Goal: Task Accomplishment & Management: Manage account settings

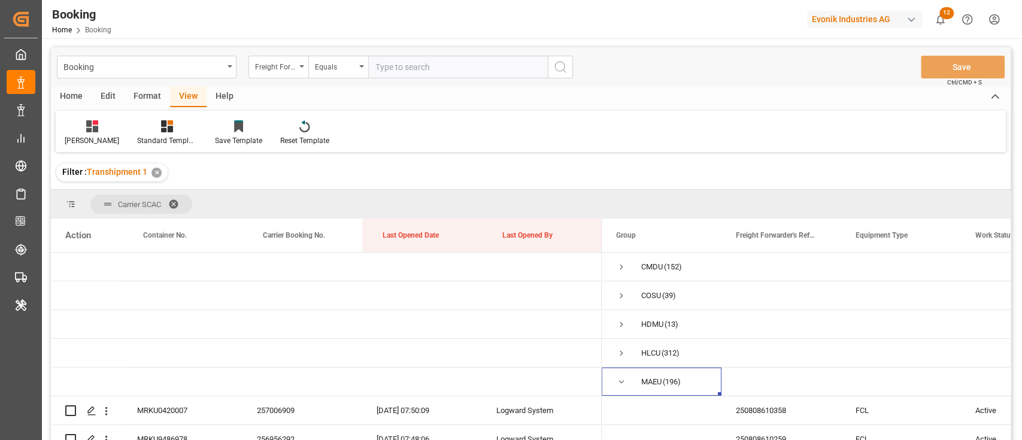
scroll to position [159, 0]
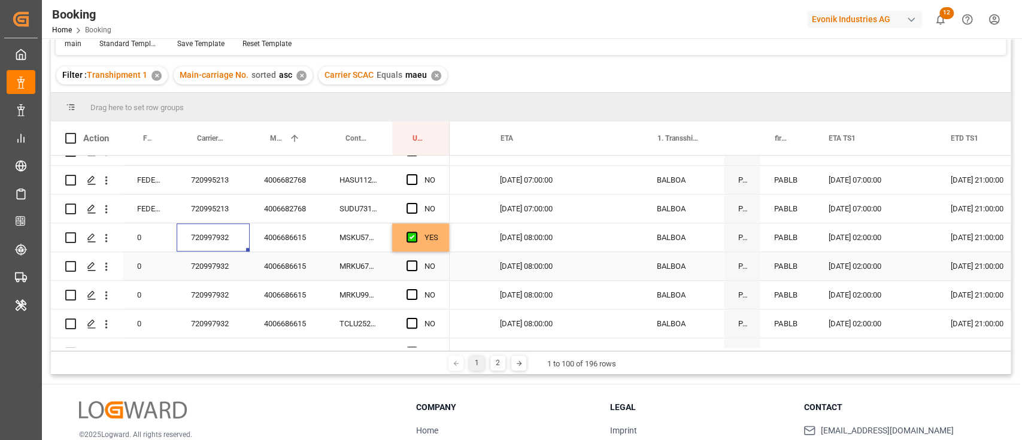
scroll to position [0, 1198]
click at [436, 247] on div "YES" at bounding box center [432, 238] width 14 height 28
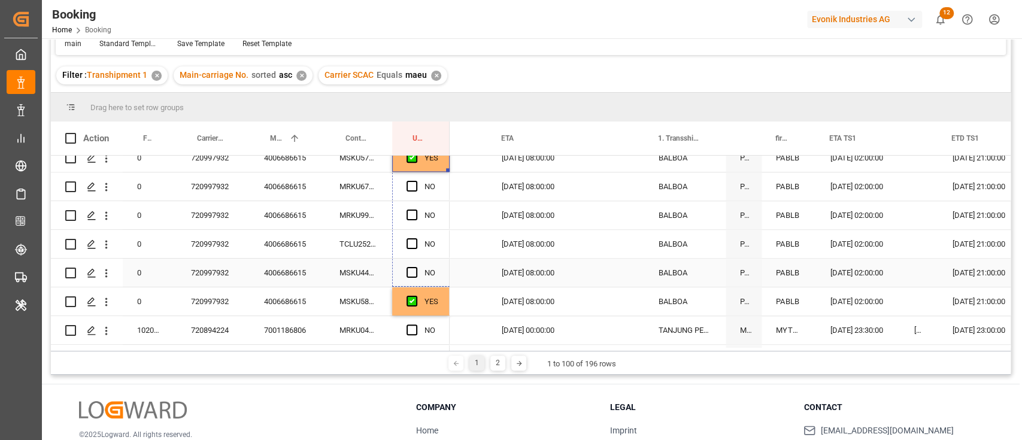
drag, startPoint x: 446, startPoint y: 249, endPoint x: 439, endPoint y: 275, distance: 27.9
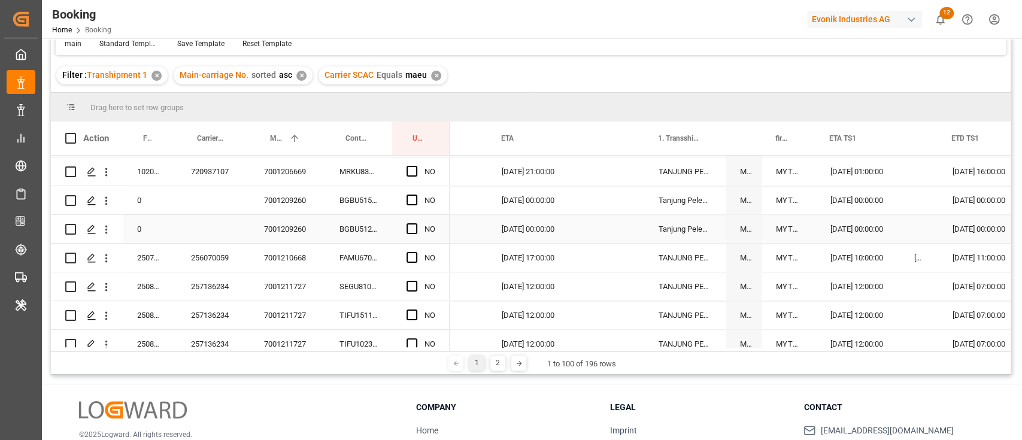
scroll to position [1360, 0]
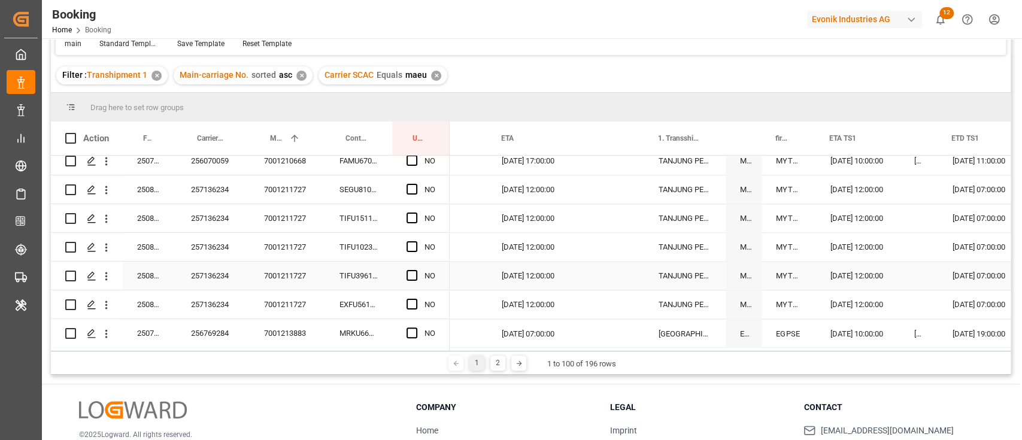
click at [306, 260] on div "7001211727" at bounding box center [287, 247] width 75 height 28
click at [419, 188] on div "Press SPACE to select this row." at bounding box center [416, 190] width 18 height 28
click at [414, 190] on span "Press SPACE to select this row." at bounding box center [412, 189] width 11 height 11
click at [416, 184] on input "Press SPACE to select this row." at bounding box center [416, 184] width 0 height 0
click at [415, 304] on span "Press SPACE to select this row." at bounding box center [412, 304] width 11 height 11
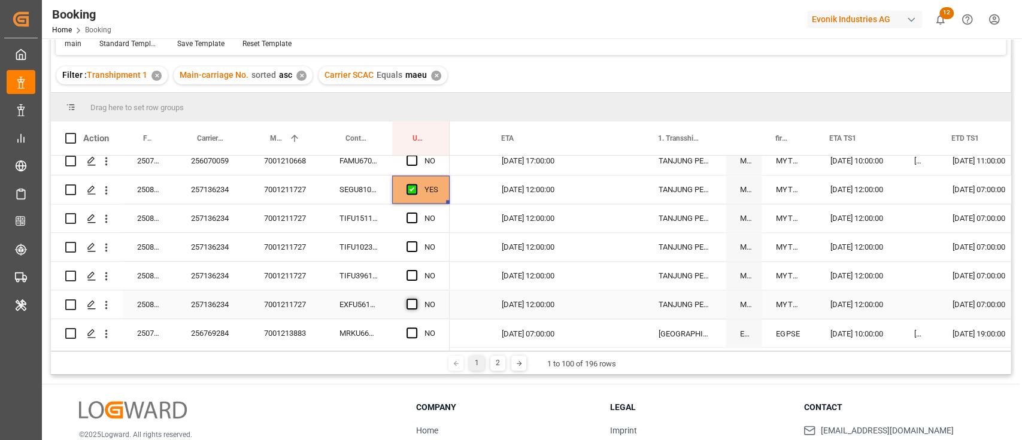
click at [416, 299] on input "Press SPACE to select this row." at bounding box center [416, 299] width 0 height 0
click at [215, 188] on div "257136234" at bounding box center [213, 189] width 73 height 28
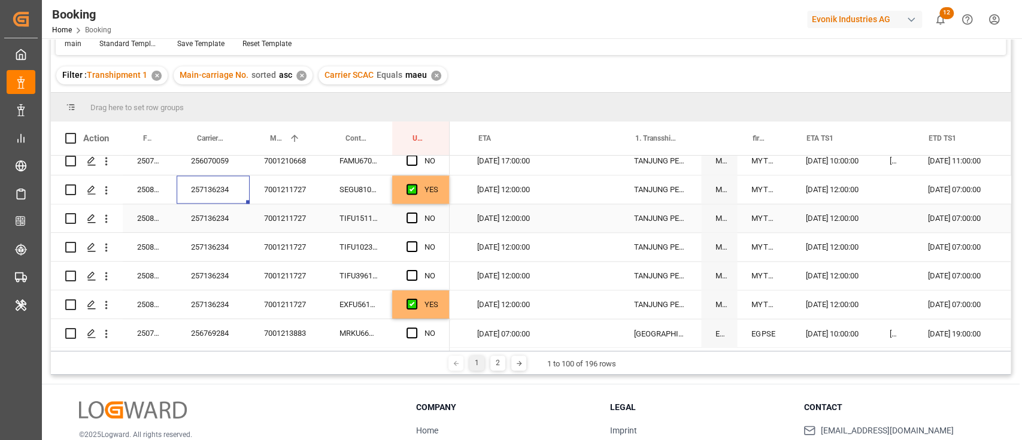
scroll to position [0, 1224]
click at [412, 217] on span "Press SPACE to select this row." at bounding box center [412, 218] width 11 height 11
click at [416, 213] on input "Press SPACE to select this row." at bounding box center [416, 213] width 0 height 0
click at [410, 247] on span "Press SPACE to select this row." at bounding box center [412, 246] width 11 height 11
click at [416, 241] on input "Press SPACE to select this row." at bounding box center [416, 241] width 0 height 0
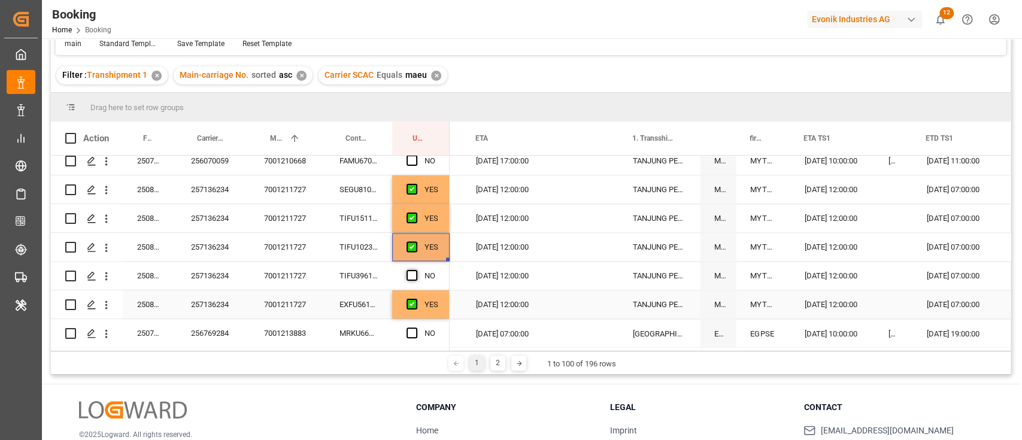
click at [407, 275] on span "Press SPACE to select this row." at bounding box center [412, 275] width 11 height 11
click at [416, 270] on input "Press SPACE to select this row." at bounding box center [416, 270] width 0 height 0
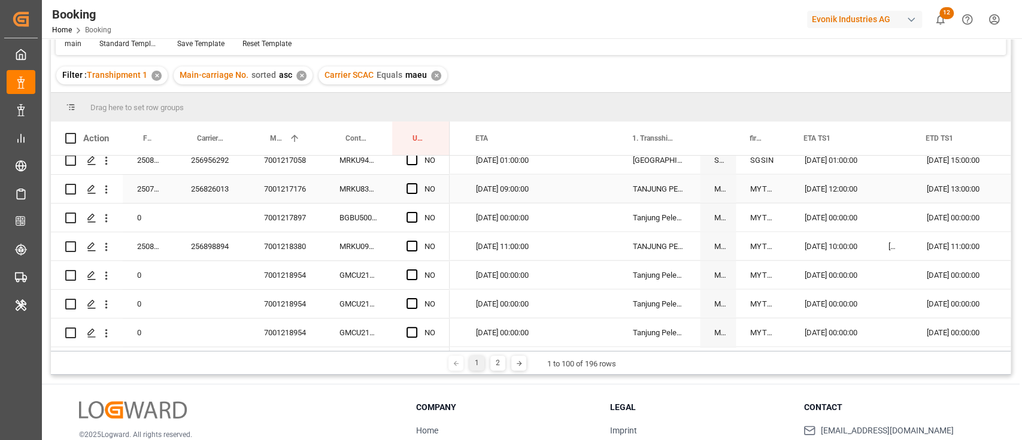
scroll to position [1839, 0]
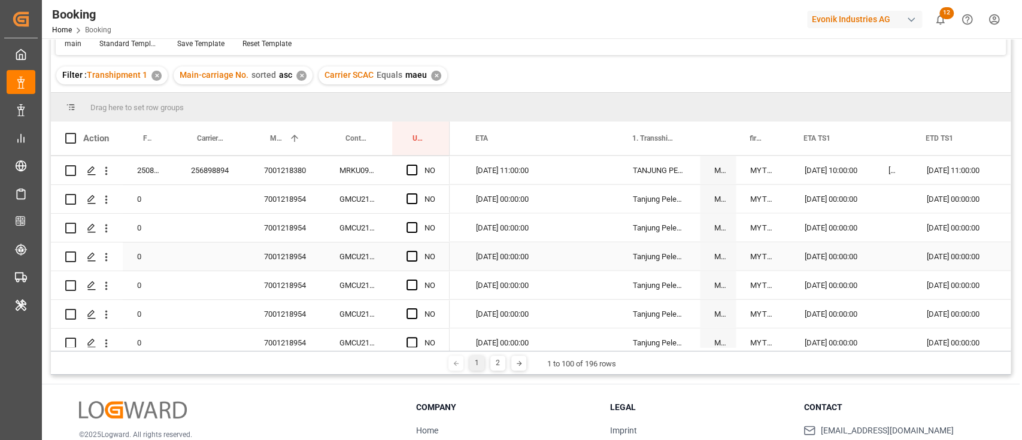
click at [289, 261] on div "7001218954" at bounding box center [287, 257] width 75 height 28
click at [408, 198] on span "Press SPACE to select this row." at bounding box center [412, 198] width 11 height 11
click at [416, 193] on input "Press SPACE to select this row." at bounding box center [416, 193] width 0 height 0
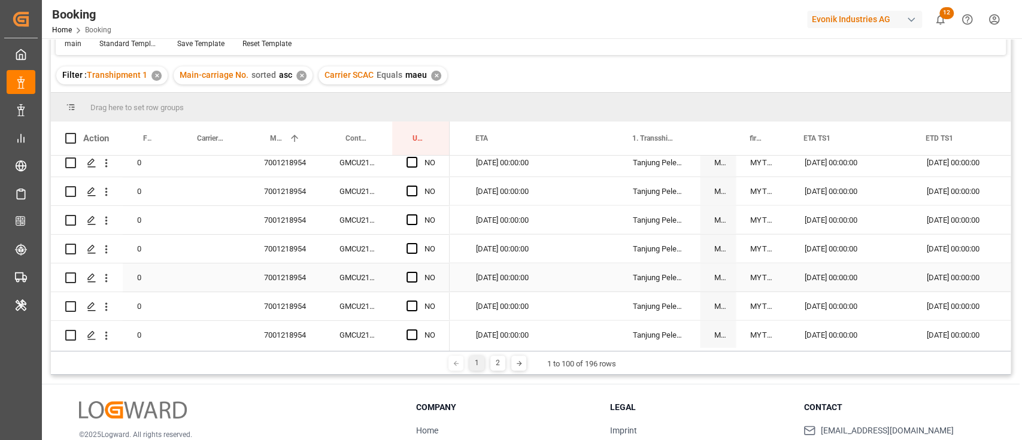
scroll to position [1998, 0]
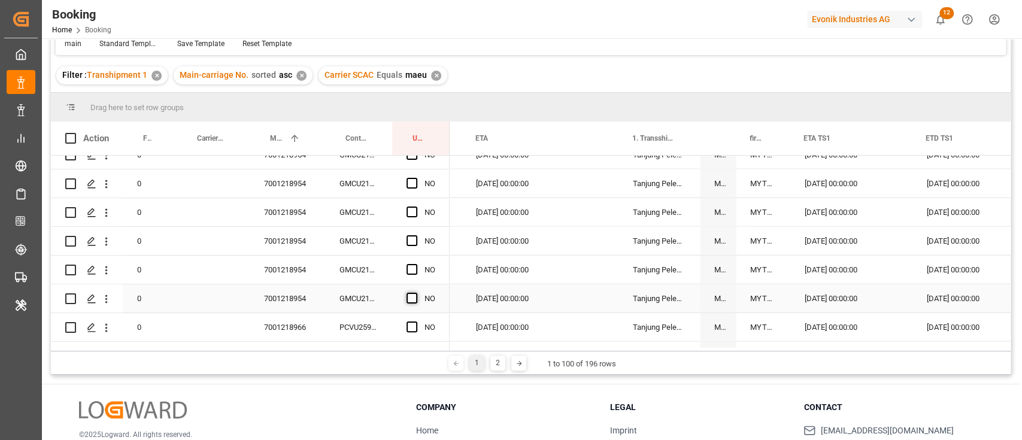
click at [407, 295] on span "Press SPACE to select this row." at bounding box center [412, 298] width 11 height 11
click at [416, 293] on input "Press SPACE to select this row." at bounding box center [416, 293] width 0 height 0
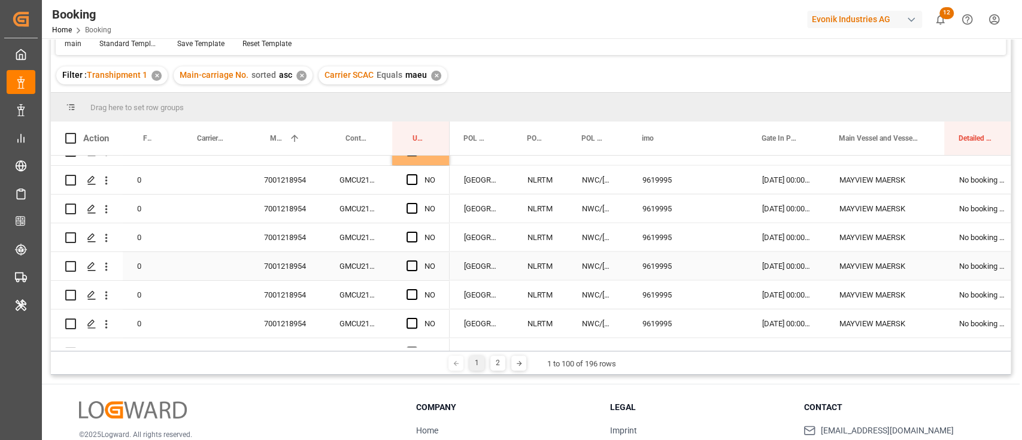
scroll to position [1807, 0]
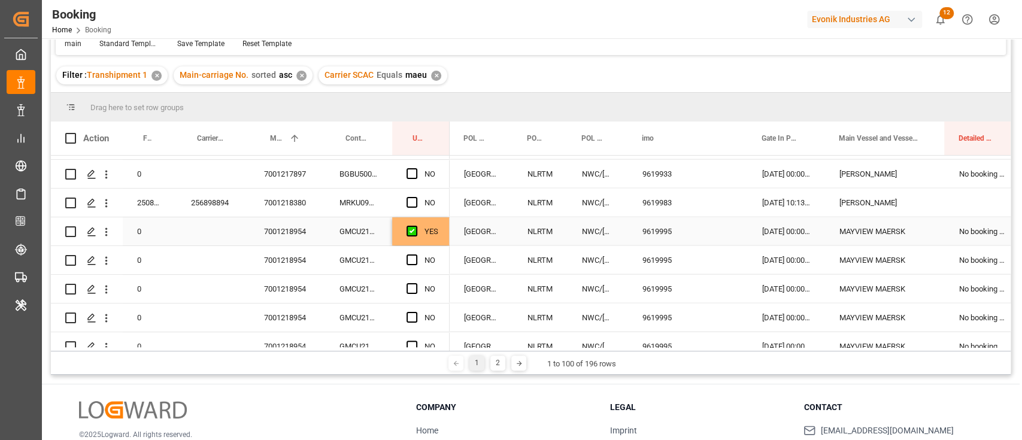
click at [445, 238] on div "YES" at bounding box center [420, 231] width 57 height 28
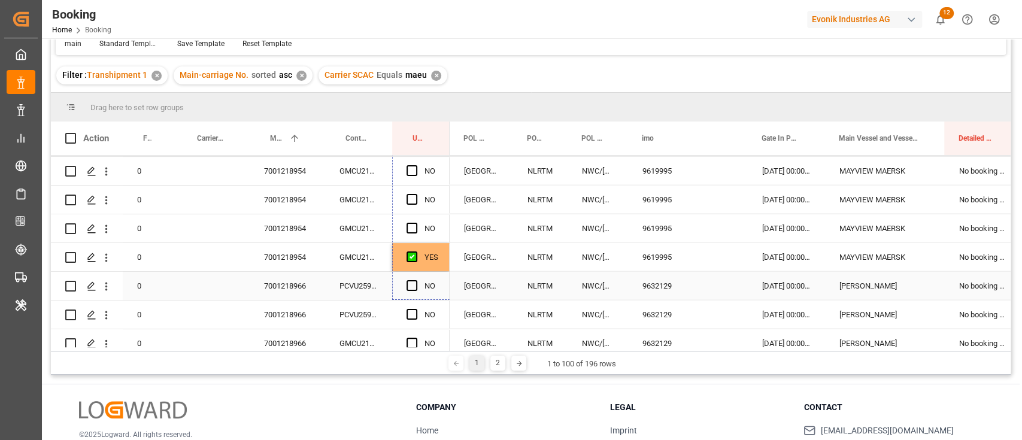
scroll to position [2046, 0]
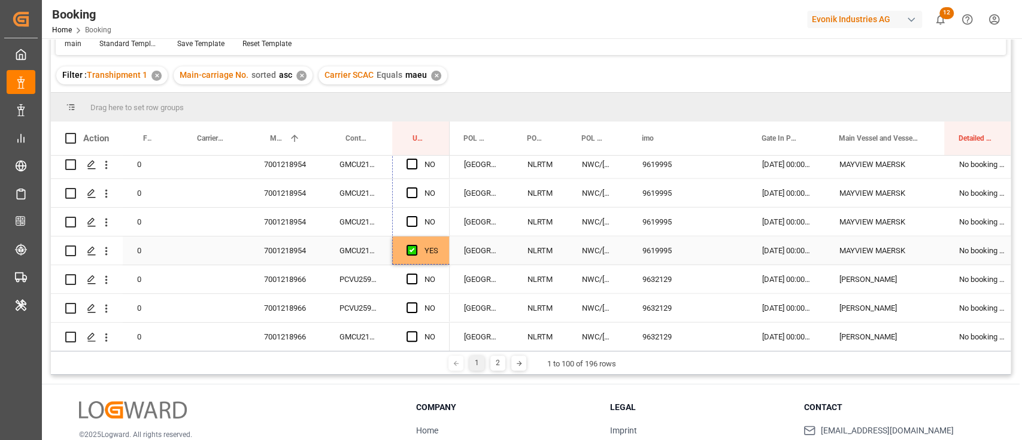
drag, startPoint x: 448, startPoint y: 243, endPoint x: 426, endPoint y: 241, distance: 21.7
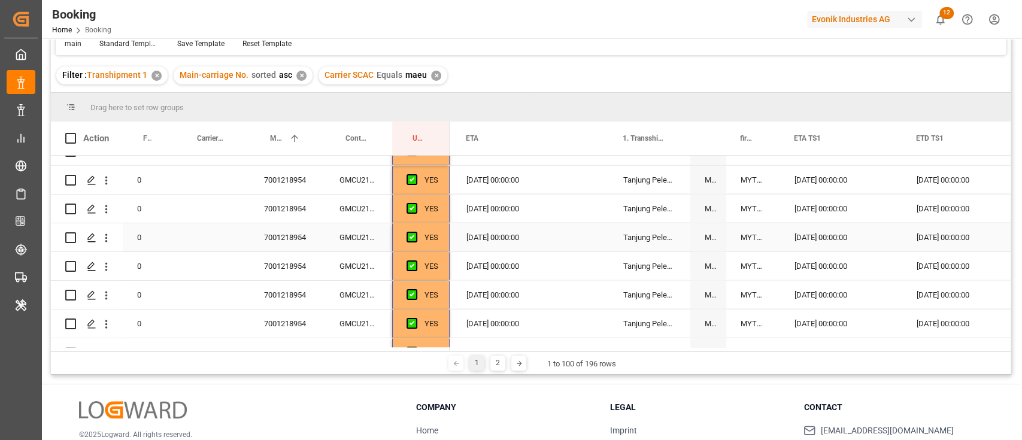
scroll to position [2127, 0]
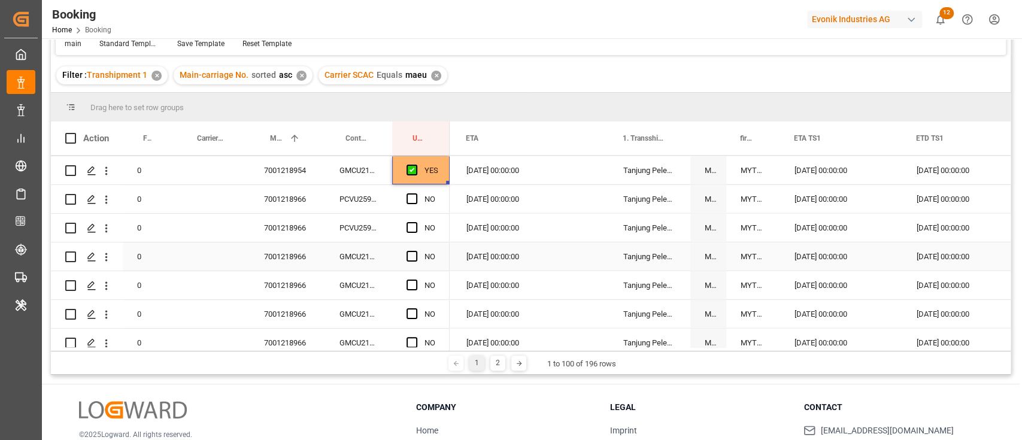
click at [299, 264] on div "7001218966" at bounding box center [287, 257] width 75 height 28
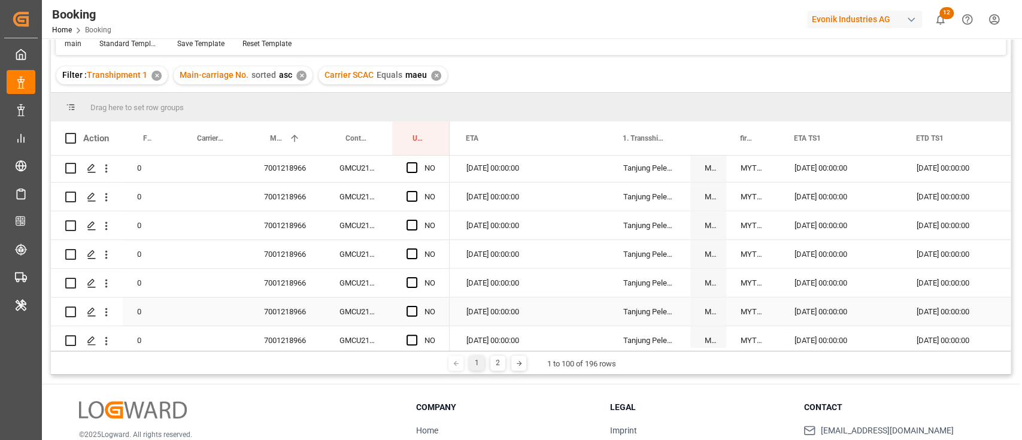
scroll to position [2286, 0]
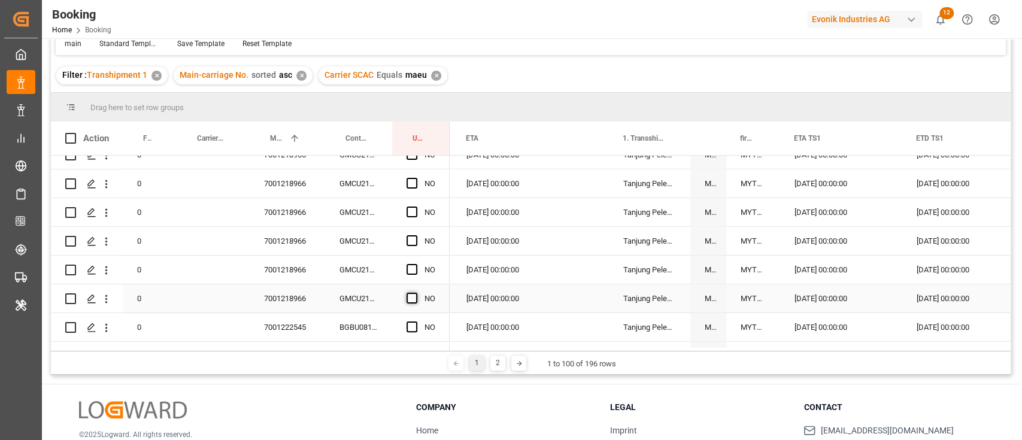
click at [410, 295] on span "Press SPACE to select this row." at bounding box center [412, 298] width 11 height 11
click at [416, 293] on input "Press SPACE to select this row." at bounding box center [416, 293] width 0 height 0
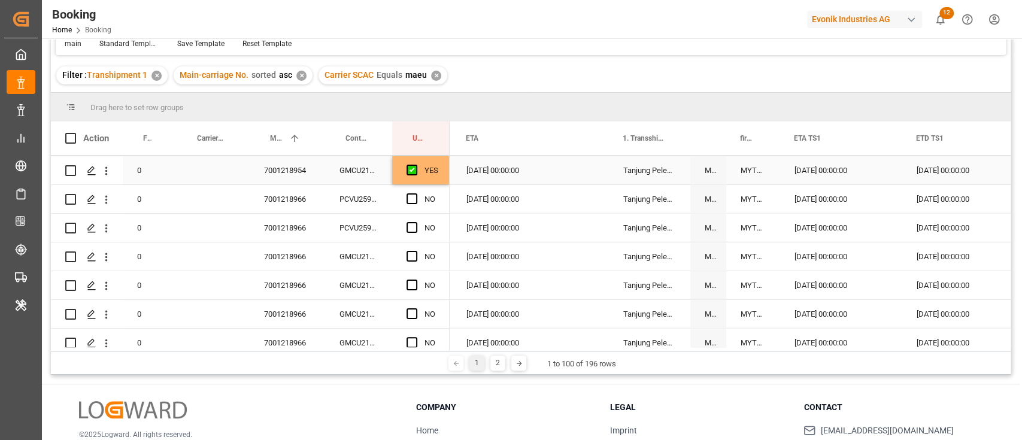
click at [437, 171] on div "YES" at bounding box center [432, 171] width 14 height 28
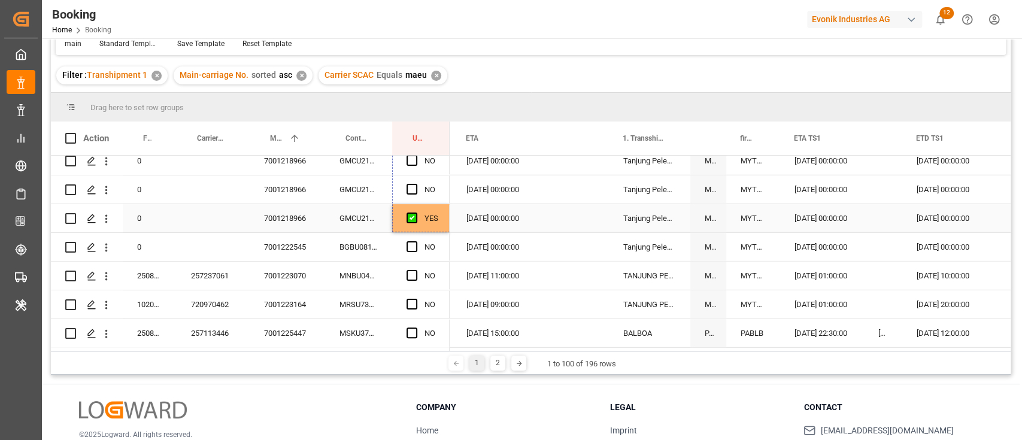
drag, startPoint x: 448, startPoint y: 180, endPoint x: 433, endPoint y: 206, distance: 29.8
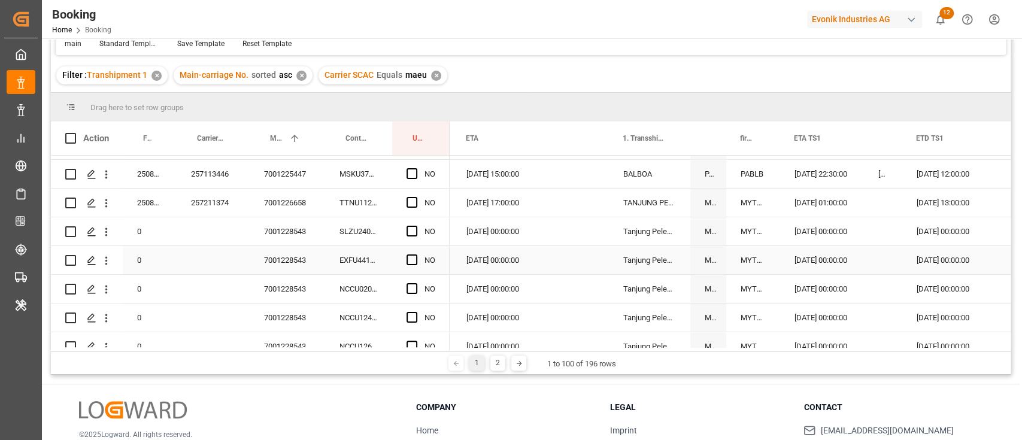
click at [302, 261] on div "7001228543" at bounding box center [287, 260] width 75 height 28
click at [413, 230] on span "Press SPACE to select this row." at bounding box center [412, 231] width 11 height 11
click at [416, 226] on input "Press SPACE to select this row." at bounding box center [416, 226] width 0 height 0
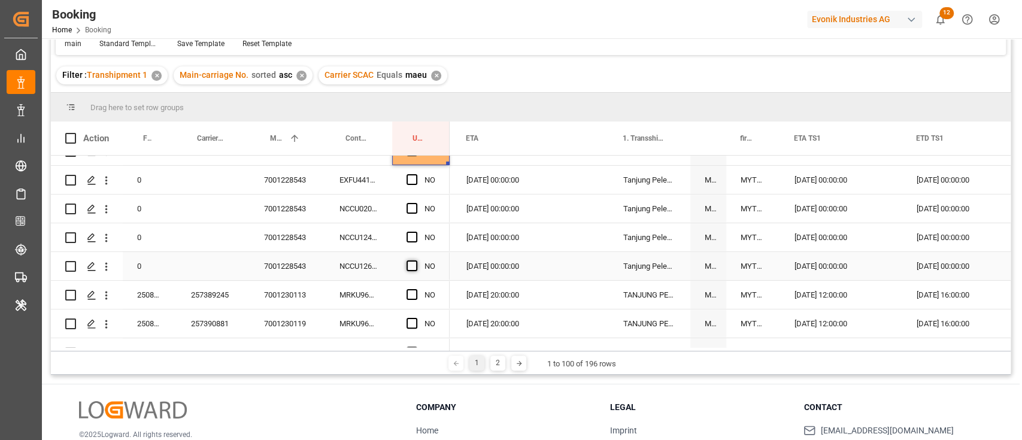
click at [410, 259] on div "Press SPACE to select this row." at bounding box center [416, 267] width 18 height 28
click at [409, 264] on span "Press SPACE to select this row." at bounding box center [412, 266] width 11 height 11
click at [416, 261] on input "Press SPACE to select this row." at bounding box center [416, 261] width 0 height 0
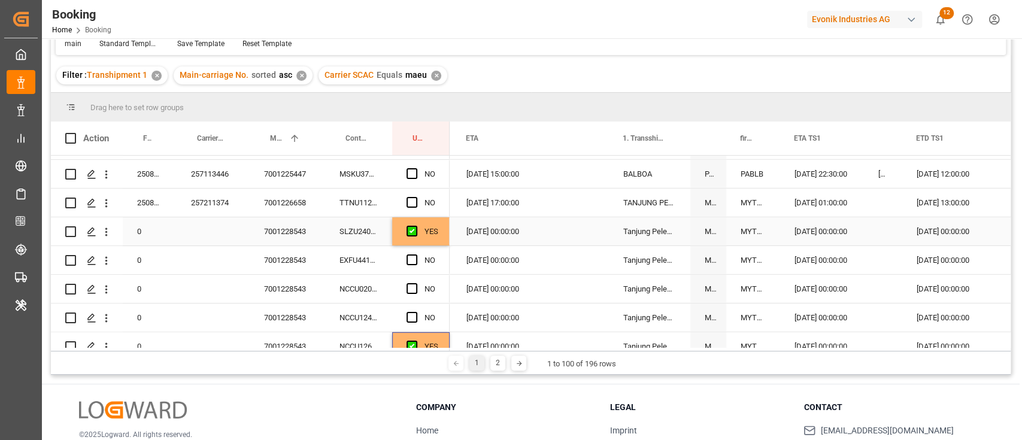
click at [434, 228] on div "YES" at bounding box center [432, 232] width 14 height 28
drag, startPoint x: 449, startPoint y: 242, endPoint x: 441, endPoint y: 322, distance: 80.7
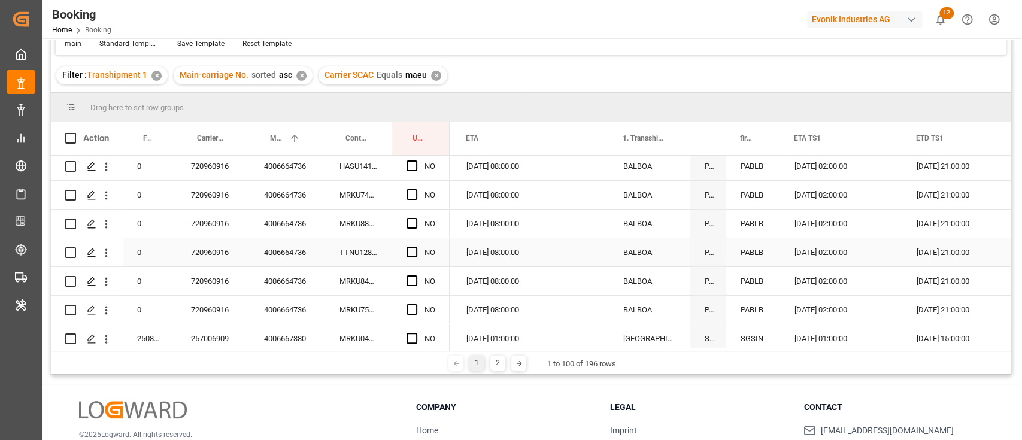
click at [284, 241] on div "4006664736" at bounding box center [287, 252] width 75 height 28
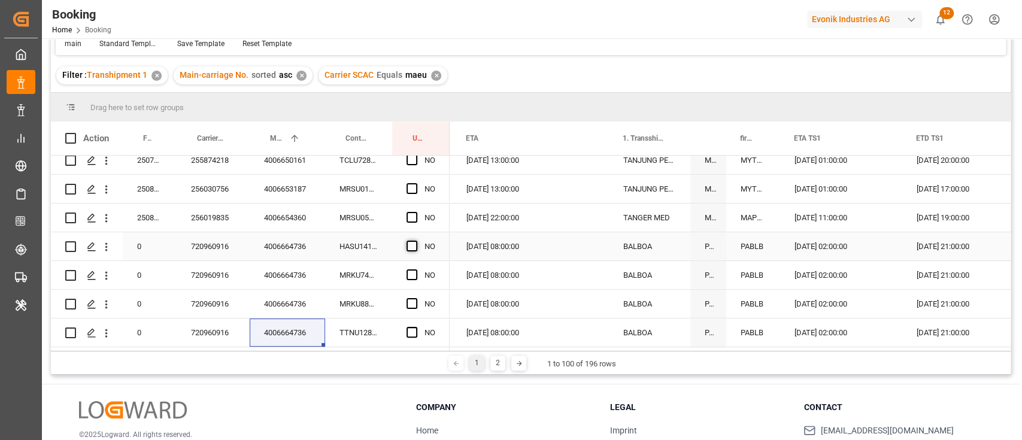
click at [411, 245] on span "Press SPACE to select this row." at bounding box center [412, 246] width 11 height 11
click at [416, 241] on input "Press SPACE to select this row." at bounding box center [416, 241] width 0 height 0
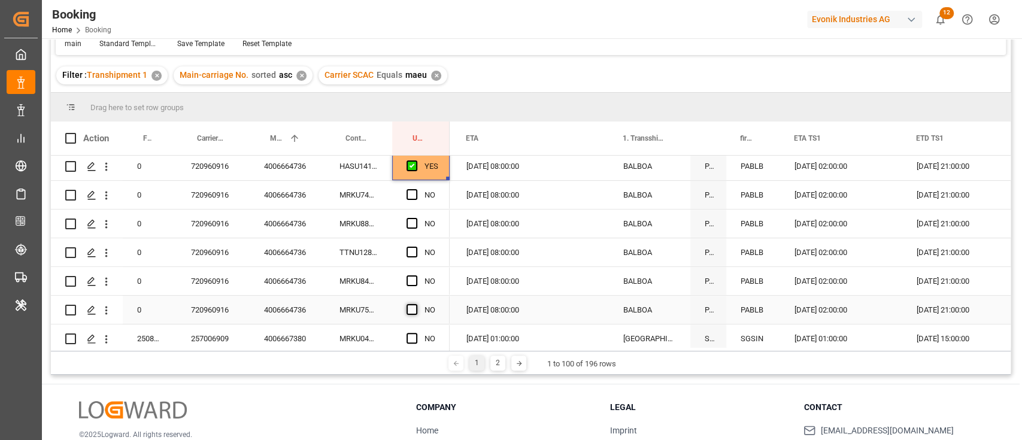
click at [413, 309] on span "Press SPACE to select this row." at bounding box center [412, 309] width 11 height 11
click at [416, 304] on input "Press SPACE to select this row." at bounding box center [416, 304] width 0 height 0
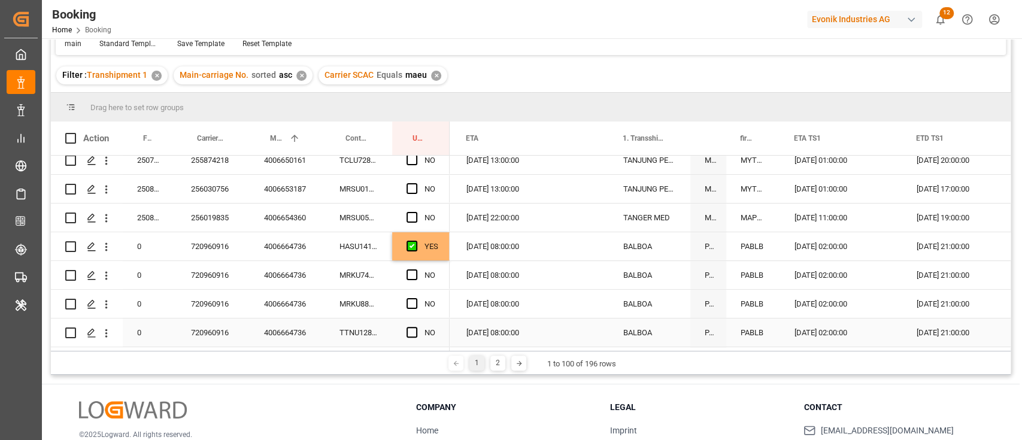
click at [355, 245] on div "HASU1417715" at bounding box center [358, 246] width 67 height 28
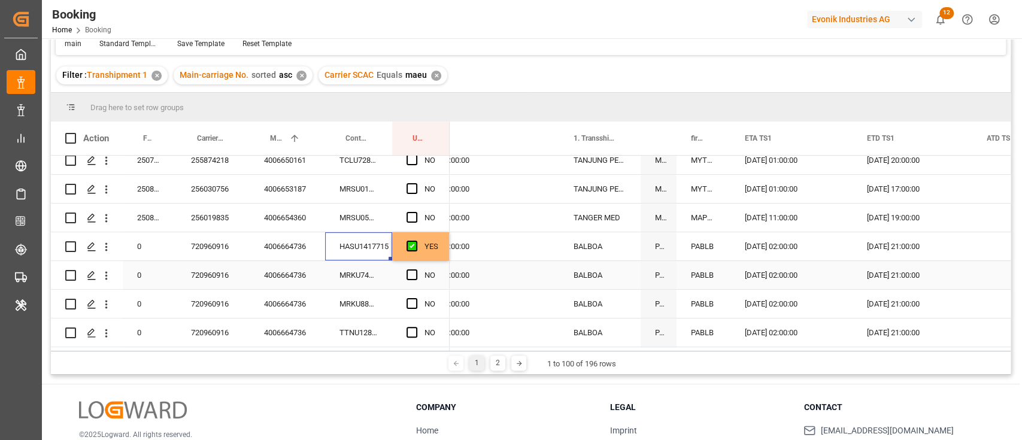
click at [434, 258] on div "YES" at bounding box center [432, 247] width 14 height 28
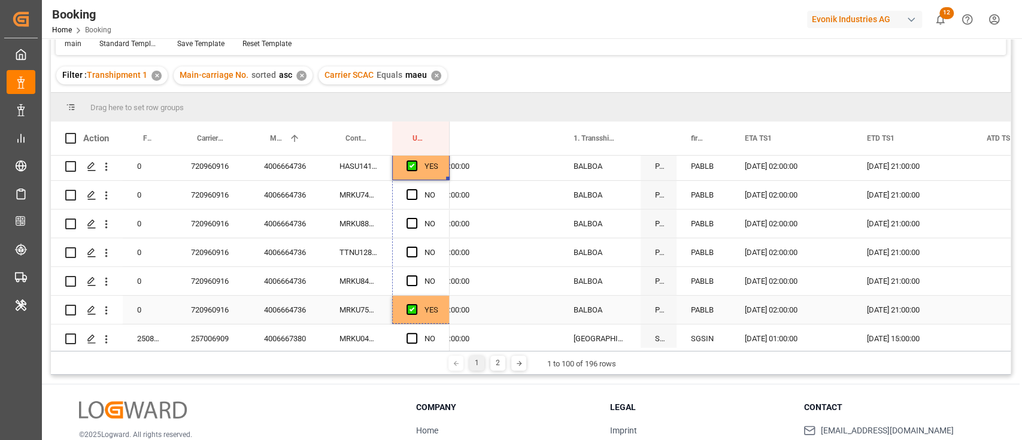
drag, startPoint x: 446, startPoint y: 258, endPoint x: 284, endPoint y: 252, distance: 161.8
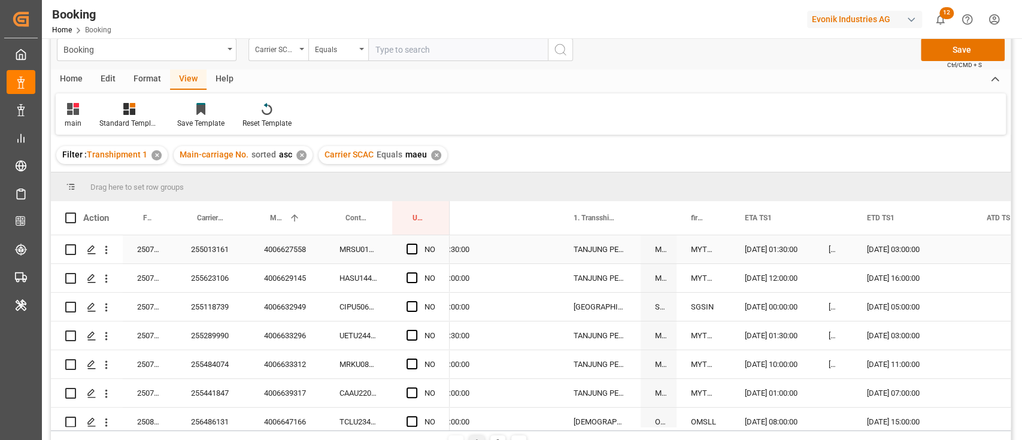
click at [336, 237] on div "MRSU0107572" at bounding box center [358, 249] width 67 height 28
click at [412, 249] on span "Press SPACE to select this row." at bounding box center [412, 249] width 11 height 11
click at [416, 244] on input "Press SPACE to select this row." at bounding box center [416, 244] width 0 height 0
click at [359, 282] on div "HASU1444916" at bounding box center [358, 278] width 67 height 28
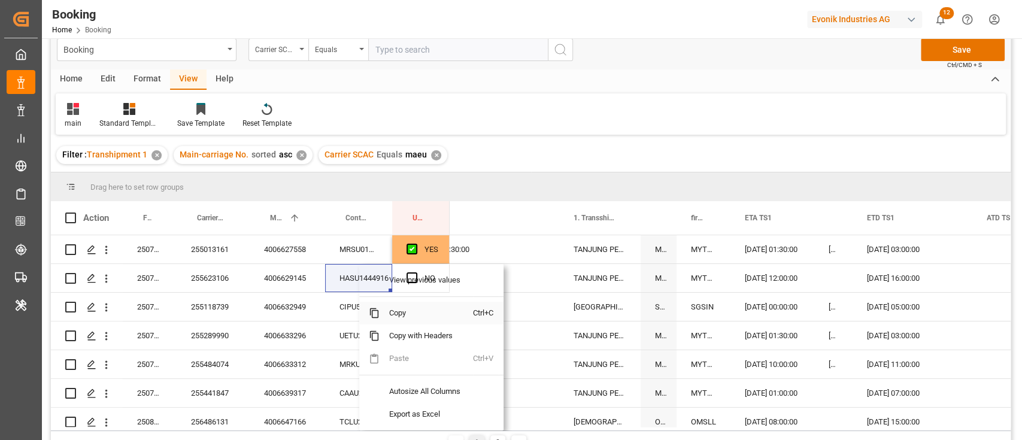
click at [384, 314] on span "Copy" at bounding box center [426, 313] width 93 height 23
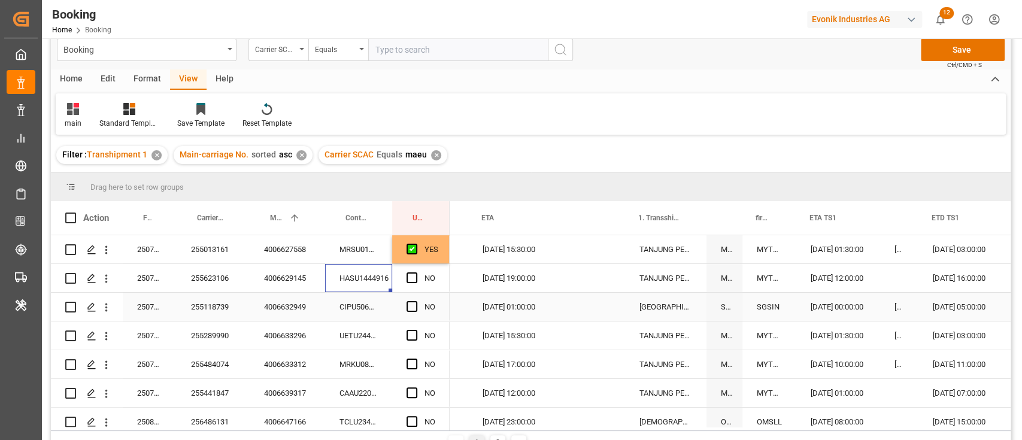
scroll to position [0, 1217]
click at [414, 278] on span "Press SPACE to select this row." at bounding box center [412, 277] width 11 height 11
click at [416, 272] on input "Press SPACE to select this row." at bounding box center [416, 272] width 0 height 0
click at [356, 309] on div "CIPU5065640" at bounding box center [358, 307] width 67 height 28
drag, startPoint x: 402, startPoint y: 305, endPoint x: 413, endPoint y: 309, distance: 10.8
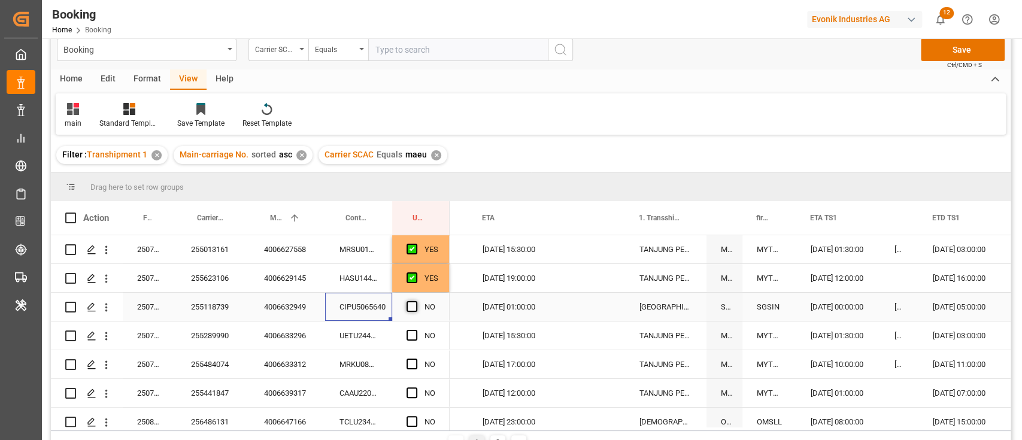
click at [408, 308] on div "NO" at bounding box center [420, 307] width 57 height 28
click at [413, 309] on span "Press SPACE to select this row." at bounding box center [412, 306] width 11 height 11
click at [416, 301] on input "Press SPACE to select this row." at bounding box center [416, 301] width 0 height 0
click at [409, 310] on span "Press SPACE to select this row." at bounding box center [412, 306] width 11 height 11
click at [416, 301] on input "Press SPACE to select this row." at bounding box center [416, 301] width 0 height 0
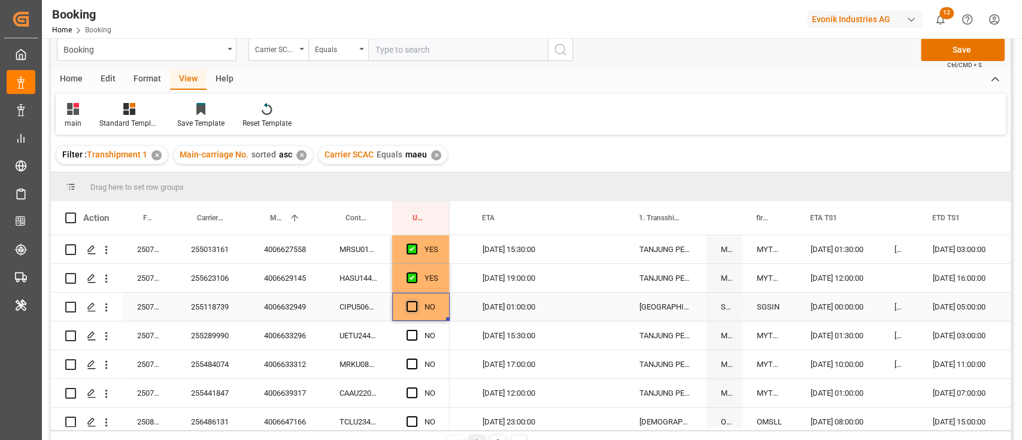
click at [411, 303] on span "Press SPACE to select this row." at bounding box center [412, 306] width 11 height 11
click at [416, 301] on input "Press SPACE to select this row." at bounding box center [416, 301] width 0 height 0
click at [341, 338] on div "UETU2442488" at bounding box center [358, 336] width 67 height 28
drag, startPoint x: 342, startPoint y: 338, endPoint x: 370, endPoint y: 18, distance: 321.6
click at [348, 198] on div "Drag here to set row groups Drag here to set column labels Action Freight Forwa…" at bounding box center [531, 301] width 960 height 258
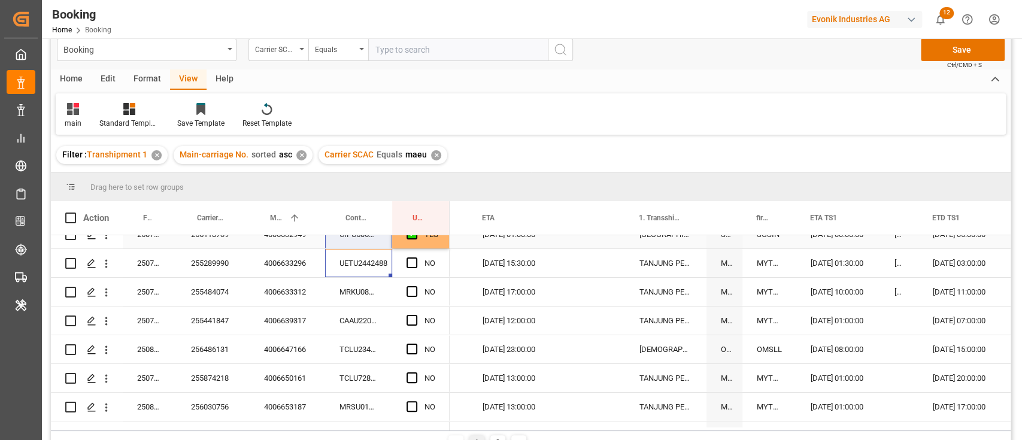
scroll to position [73, 0]
click at [341, 272] on div "UETU2442488" at bounding box center [358, 263] width 67 height 28
click at [411, 260] on span "Press SPACE to select this row." at bounding box center [412, 262] width 11 height 11
click at [416, 257] on input "Press SPACE to select this row." at bounding box center [416, 257] width 0 height 0
click at [359, 295] on div "MRKU0875691" at bounding box center [358, 291] width 67 height 28
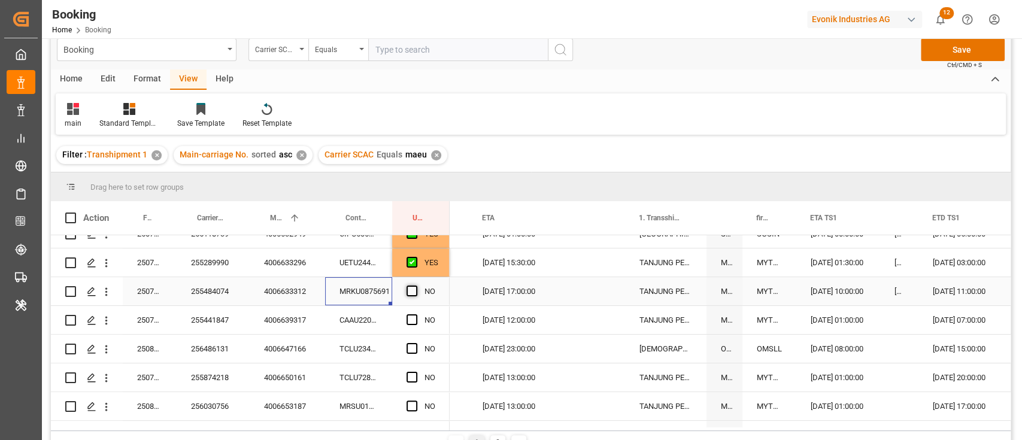
click at [416, 287] on span "Press SPACE to select this row." at bounding box center [412, 291] width 11 height 11
click at [416, 286] on input "Press SPACE to select this row." at bounding box center [416, 286] width 0 height 0
click at [362, 319] on div "CAAU2205225" at bounding box center [358, 320] width 67 height 28
click at [414, 322] on span "Press SPACE to select this row." at bounding box center [412, 319] width 11 height 11
click at [416, 314] on input "Press SPACE to select this row." at bounding box center [416, 314] width 0 height 0
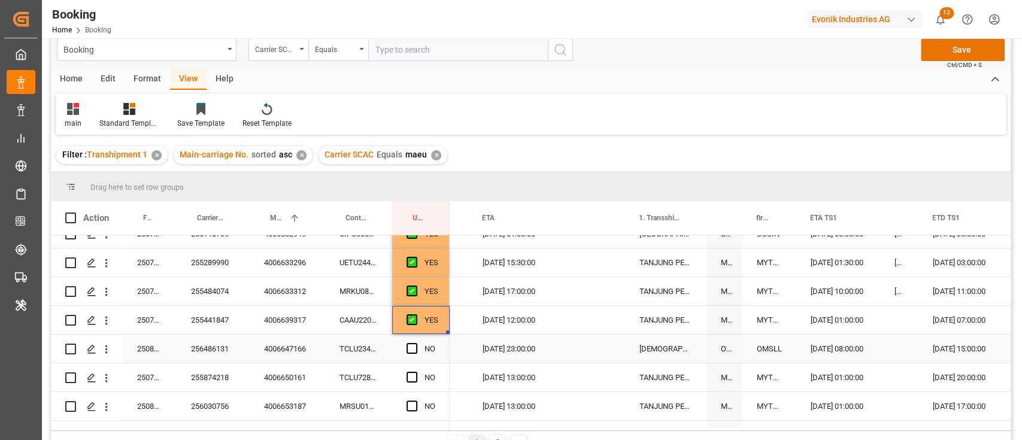
click at [349, 349] on div "TCLU2342612" at bounding box center [358, 349] width 67 height 28
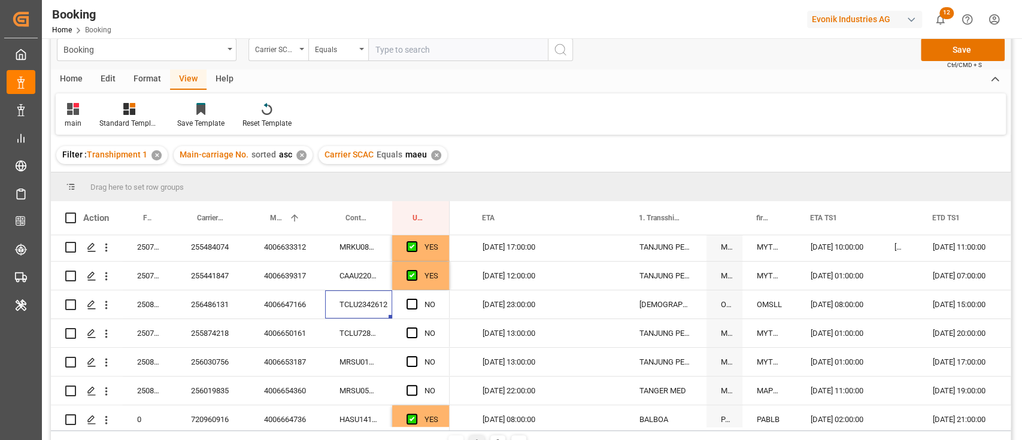
scroll to position [153, 0]
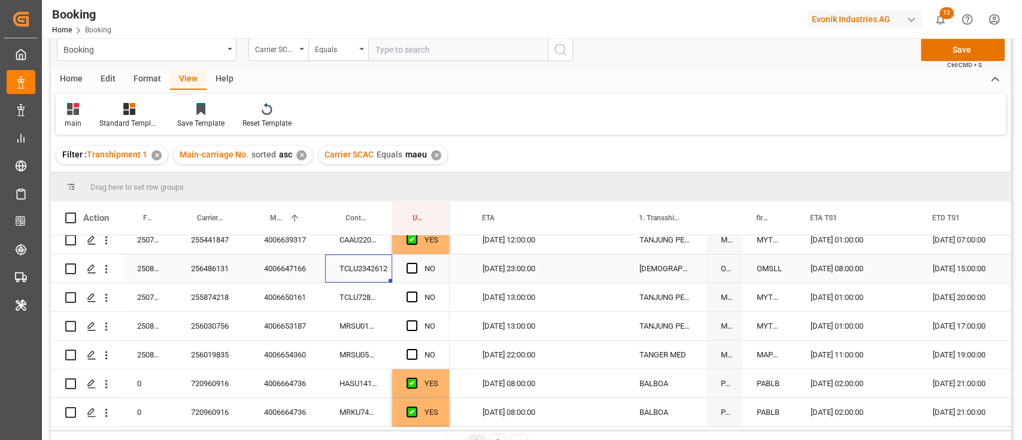
click at [408, 268] on span "Press SPACE to select this row." at bounding box center [412, 268] width 11 height 11
click at [416, 263] on input "Press SPACE to select this row." at bounding box center [416, 263] width 0 height 0
click at [358, 282] on div "TCLU2342612" at bounding box center [358, 269] width 67 height 28
click at [356, 290] on div "TCLU7286980" at bounding box center [358, 297] width 67 height 28
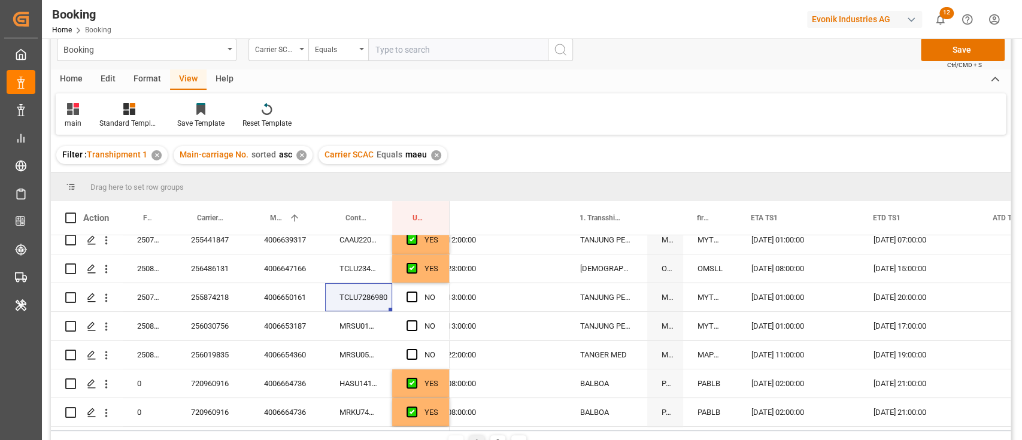
scroll to position [0, 1277]
click at [409, 295] on span "Press SPACE to select this row." at bounding box center [412, 297] width 11 height 11
click at [416, 292] on input "Press SPACE to select this row." at bounding box center [416, 292] width 0 height 0
click at [374, 326] on div "MRSU0159200" at bounding box center [358, 326] width 67 height 28
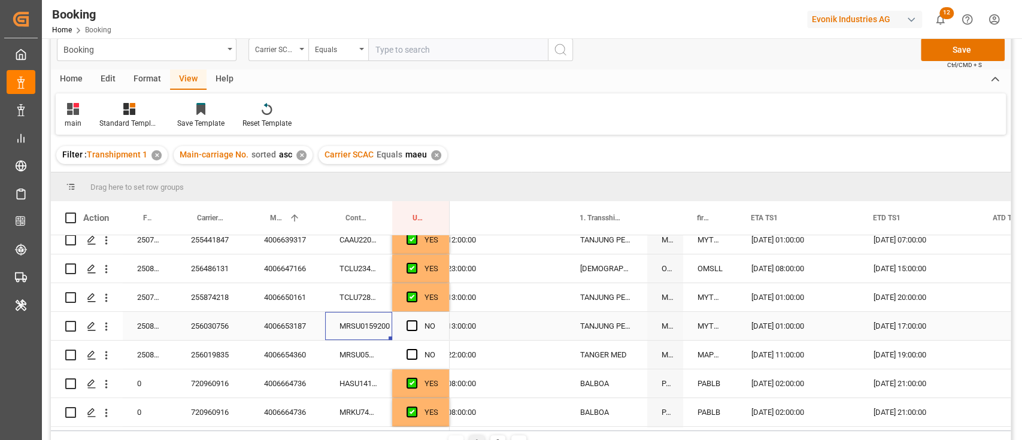
click at [411, 331] on span "Press SPACE to select this row." at bounding box center [412, 325] width 11 height 11
click at [416, 320] on input "Press SPACE to select this row." at bounding box center [416, 320] width 0 height 0
click at [368, 357] on div "MRSU0541315" at bounding box center [358, 355] width 67 height 28
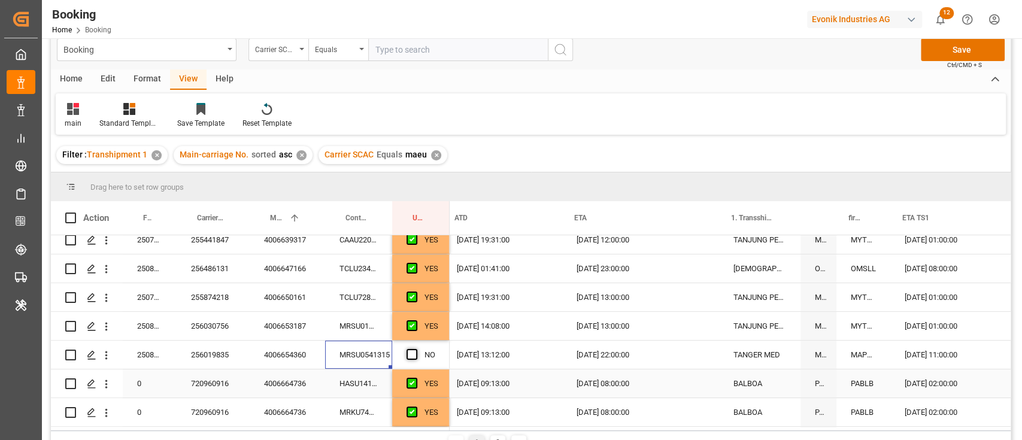
scroll to position [0, 1125]
click at [407, 351] on span "Press SPACE to select this row." at bounding box center [412, 354] width 11 height 11
click at [416, 349] on input "Press SPACE to select this row." at bounding box center [416, 349] width 0 height 0
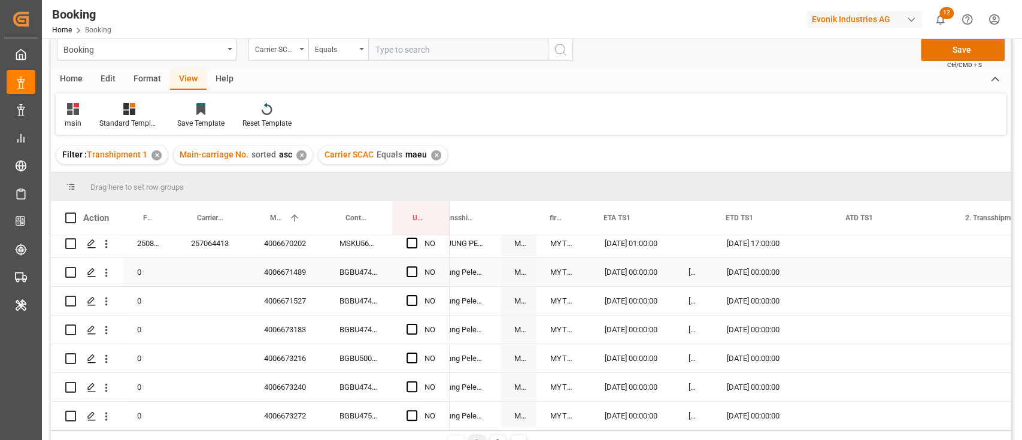
scroll to position [473, 0]
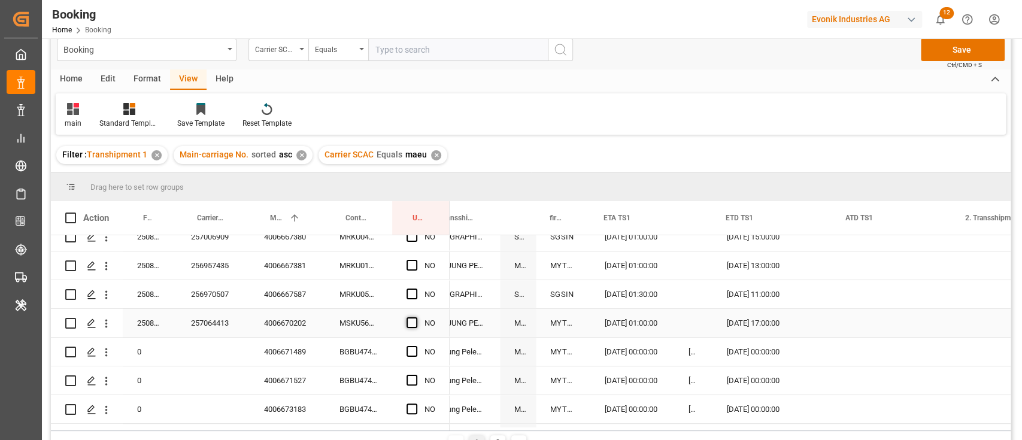
click at [413, 319] on span "Press SPACE to select this row." at bounding box center [412, 322] width 11 height 11
click at [416, 317] on input "Press SPACE to select this row." at bounding box center [416, 317] width 0 height 0
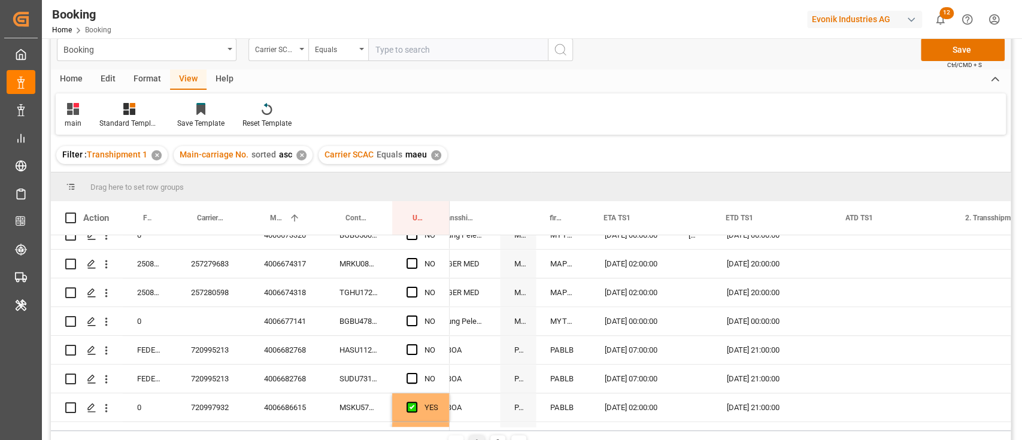
scroll to position [792, 0]
drag, startPoint x: 447, startPoint y: 335, endPoint x: 431, endPoint y: 361, distance: 29.9
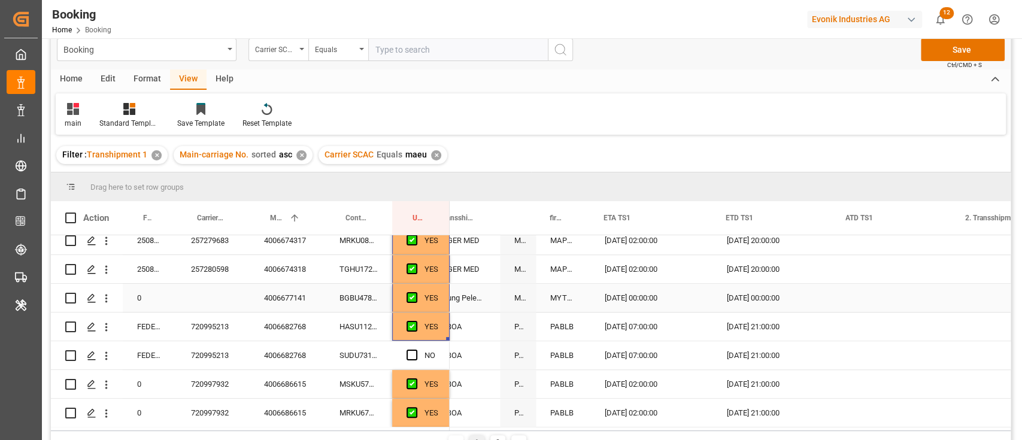
scroll to position [872, 0]
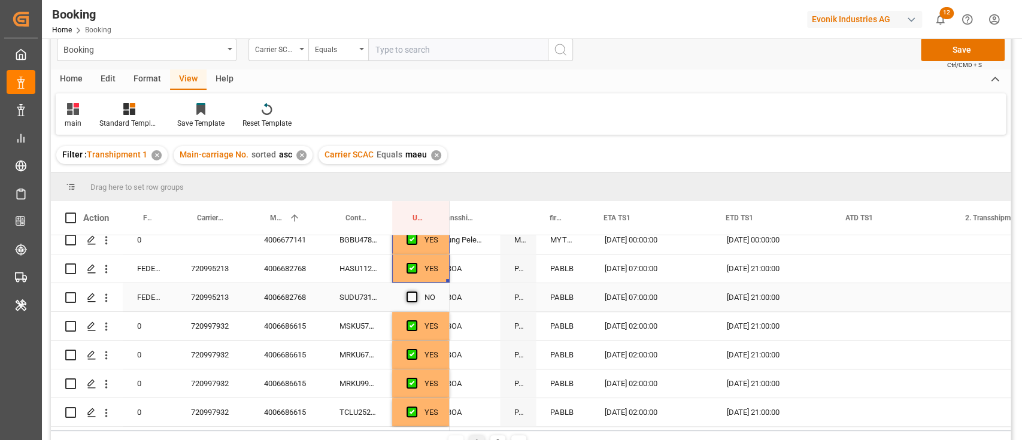
click at [412, 293] on span "Press SPACE to select this row." at bounding box center [412, 297] width 11 height 11
click at [416, 292] on input "Press SPACE to select this row." at bounding box center [416, 292] width 0 height 0
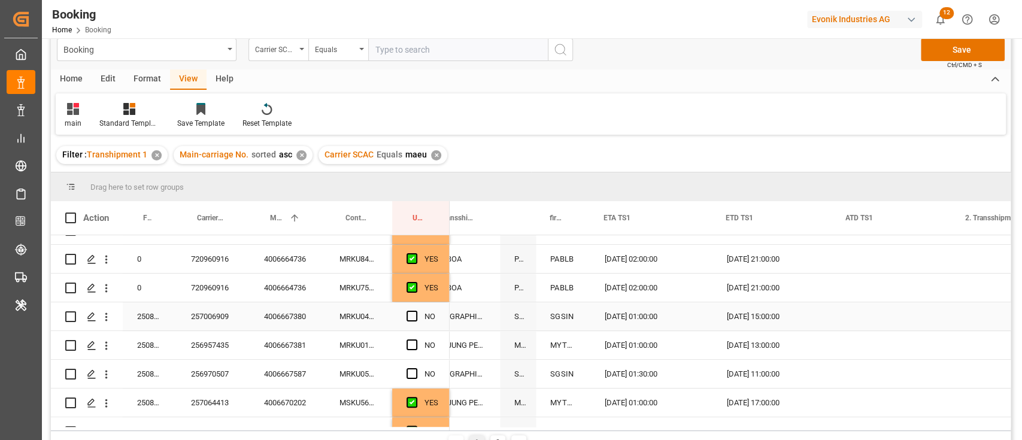
click at [359, 319] on div "MRKU0420007" at bounding box center [358, 316] width 67 height 28
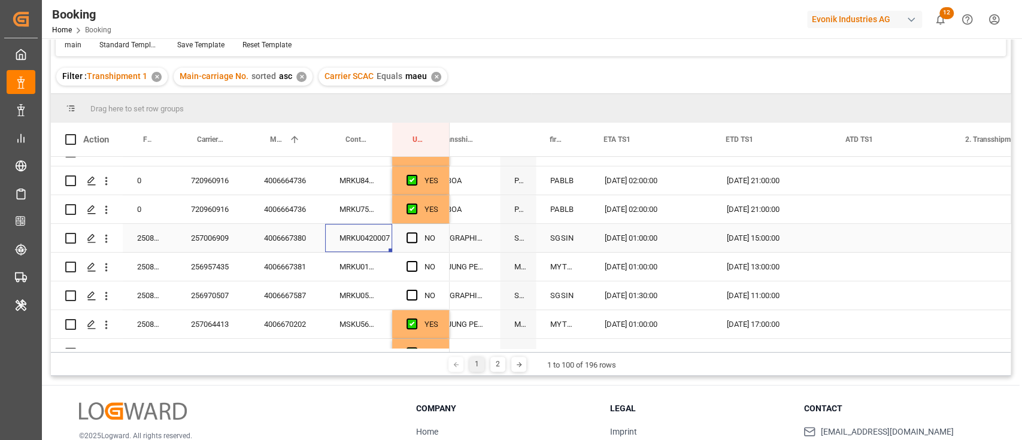
scroll to position [97, 0]
click at [417, 233] on div "Press SPACE to select this row." at bounding box center [416, 237] width 18 height 28
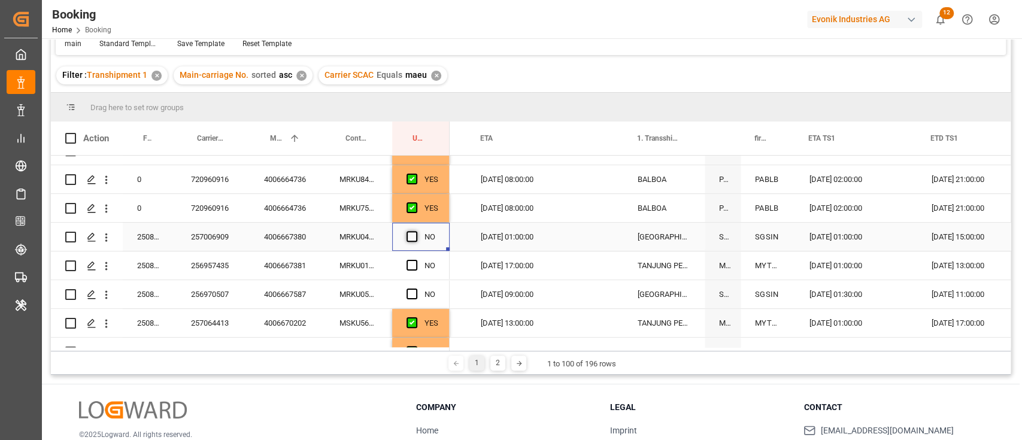
click at [414, 235] on span "Press SPACE to select this row." at bounding box center [412, 236] width 11 height 11
click at [416, 231] on input "Press SPACE to select this row." at bounding box center [416, 231] width 0 height 0
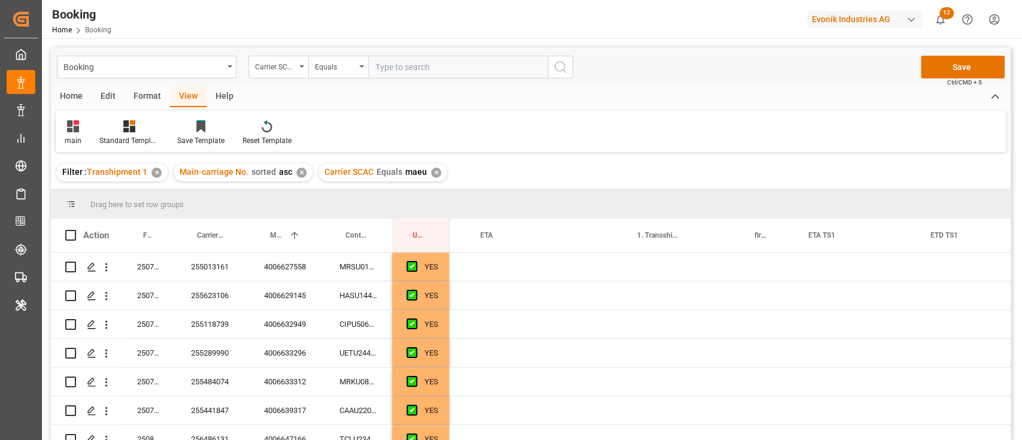
scroll to position [0, 1219]
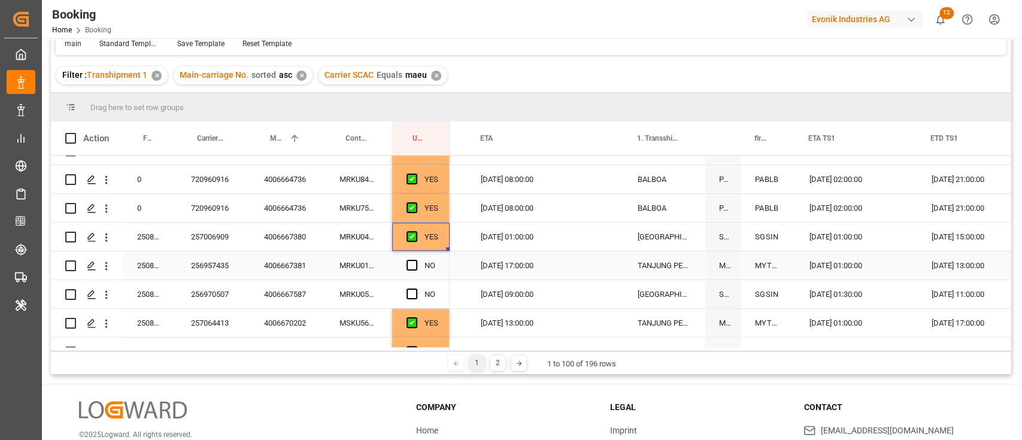
click at [354, 267] on div "MRKU0147063" at bounding box center [358, 266] width 67 height 28
click at [408, 268] on span "Press SPACE to select this row." at bounding box center [412, 265] width 11 height 11
click at [416, 260] on input "Press SPACE to select this row." at bounding box center [416, 260] width 0 height 0
click at [352, 302] on div "MRKU0558758" at bounding box center [358, 294] width 67 height 28
click at [410, 293] on span "Press SPACE to select this row." at bounding box center [412, 294] width 11 height 11
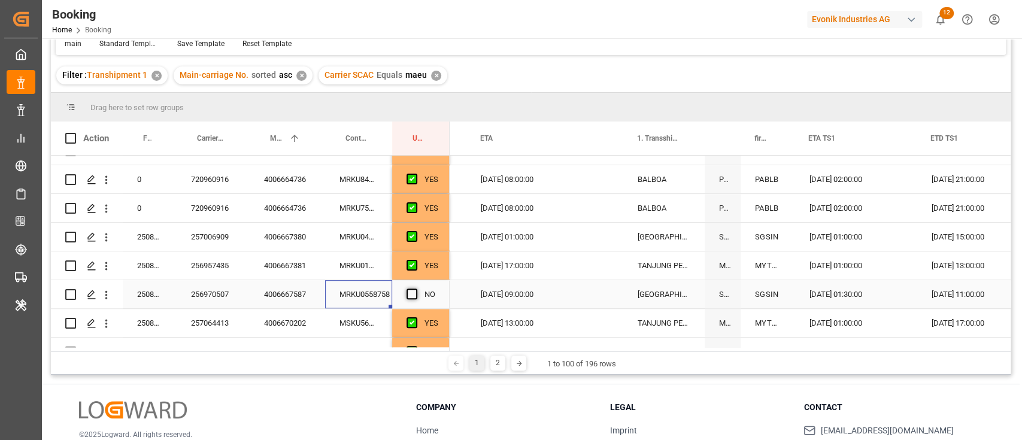
click at [416, 289] on input "Press SPACE to select this row." at bounding box center [416, 289] width 0 height 0
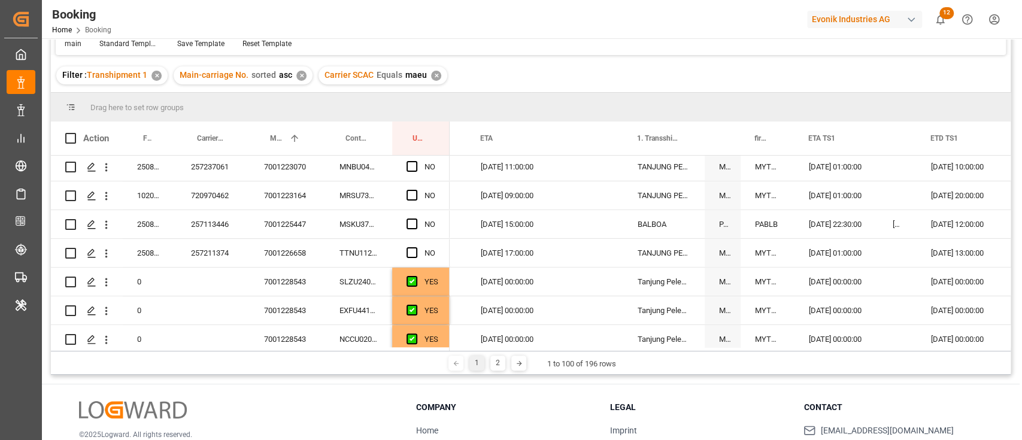
scroll to position [2687, 0]
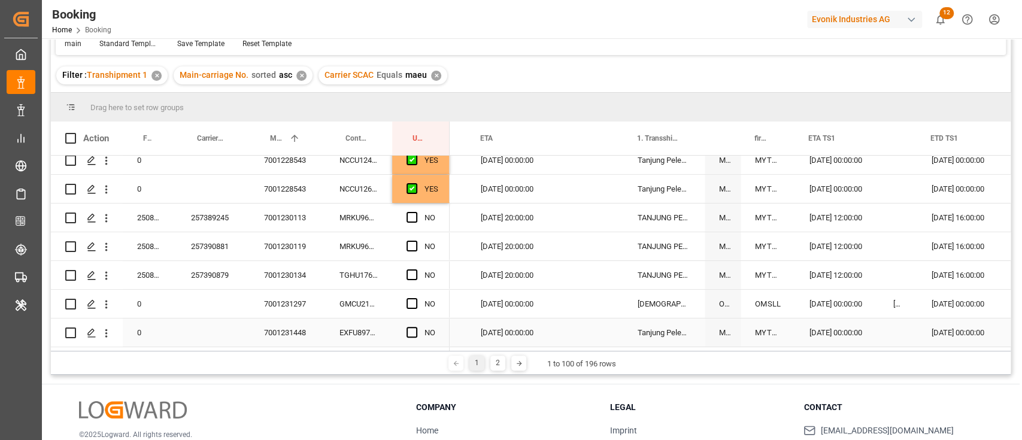
click at [375, 320] on div "EXFU8972502" at bounding box center [358, 333] width 67 height 28
click at [411, 322] on div "Press SPACE to select this row." at bounding box center [416, 333] width 18 height 28
click at [408, 327] on span "Press SPACE to select this row." at bounding box center [412, 332] width 11 height 11
click at [416, 327] on input "Press SPACE to select this row." at bounding box center [416, 327] width 0 height 0
click at [351, 309] on div "GMCU2103820" at bounding box center [358, 304] width 67 height 28
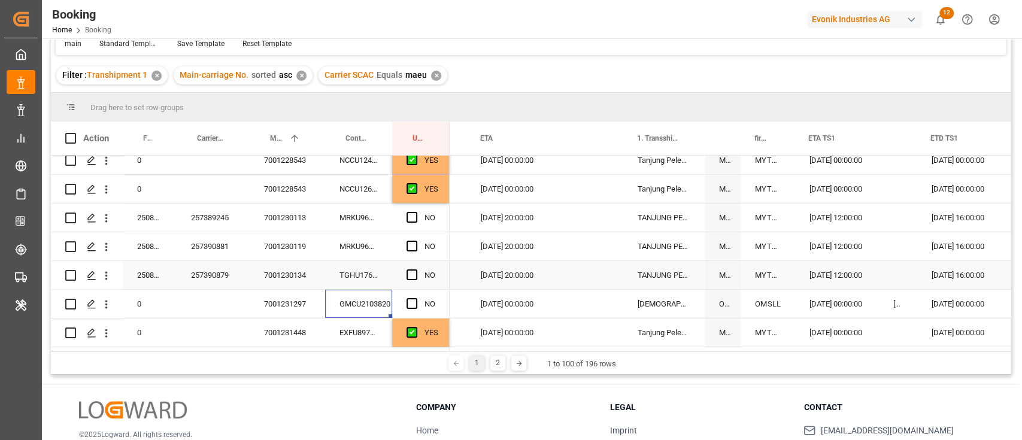
click at [409, 284] on div "Press SPACE to select this row." at bounding box center [416, 276] width 18 height 28
click at [408, 298] on span "Press SPACE to select this row." at bounding box center [412, 303] width 11 height 11
click at [416, 298] on input "Press SPACE to select this row." at bounding box center [416, 298] width 0 height 0
click at [408, 298] on span "Press SPACE to select this row." at bounding box center [412, 303] width 11 height 11
click at [416, 298] on input "Press SPACE to select this row." at bounding box center [416, 298] width 0 height 0
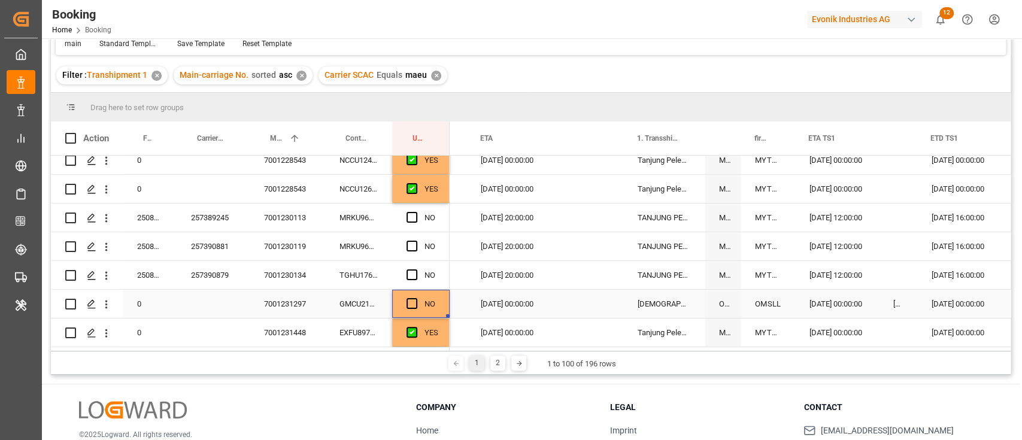
click at [370, 281] on div "TGHU1763637" at bounding box center [358, 275] width 67 height 28
click at [402, 298] on div "NO" at bounding box center [420, 304] width 57 height 28
click at [411, 299] on span "Press SPACE to select this row." at bounding box center [412, 303] width 11 height 11
click at [416, 298] on input "Press SPACE to select this row." at bounding box center [416, 298] width 0 height 0
click at [368, 278] on div "TGHU1763637" at bounding box center [358, 275] width 67 height 28
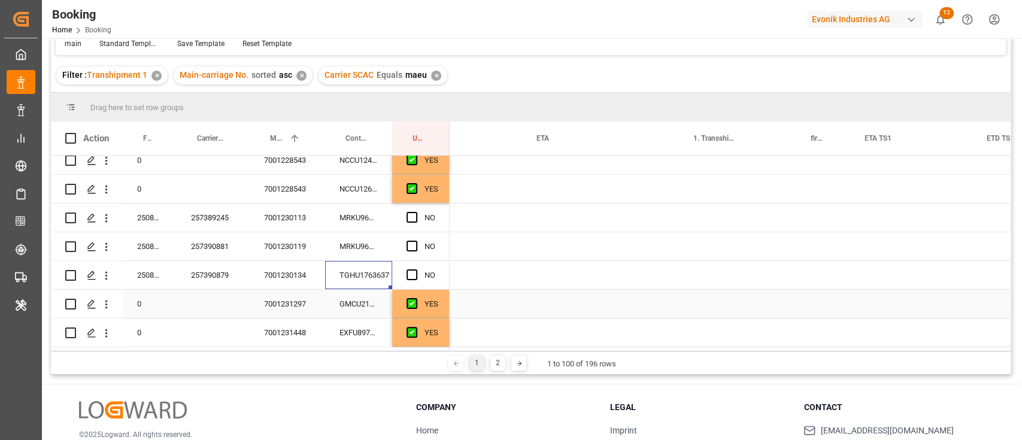
scroll to position [0, 1163]
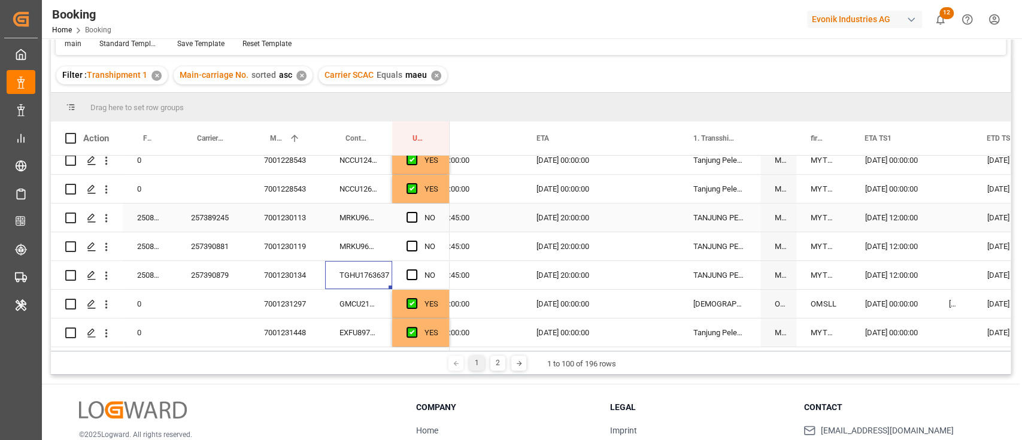
click at [420, 213] on div "Press SPACE to select this row." at bounding box center [416, 218] width 18 height 28
click at [407, 242] on span "Press SPACE to select this row." at bounding box center [412, 246] width 11 height 11
click at [416, 241] on input "Press SPACE to select this row." at bounding box center [416, 241] width 0 height 0
click at [410, 275] on span "Press SPACE to select this row." at bounding box center [412, 274] width 11 height 11
click at [416, 269] on input "Press SPACE to select this row." at bounding box center [416, 269] width 0 height 0
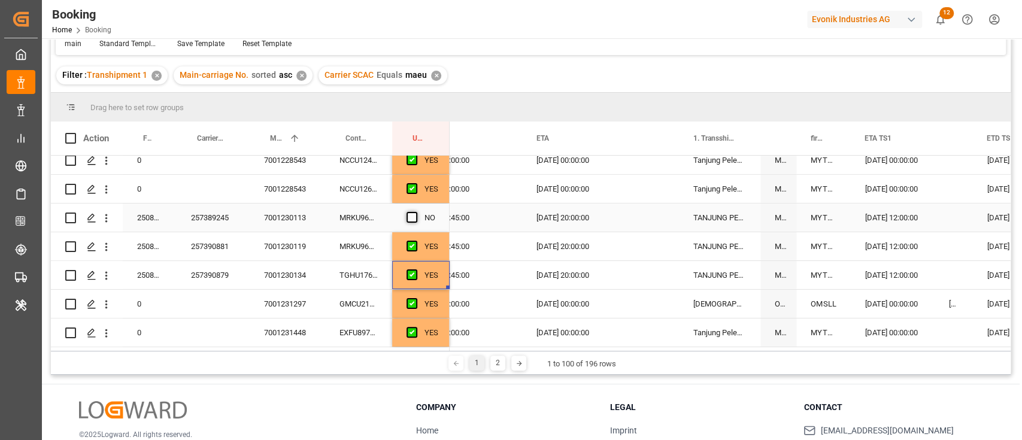
click at [407, 213] on span "Press SPACE to select this row." at bounding box center [412, 217] width 11 height 11
click at [416, 212] on input "Press SPACE to select this row." at bounding box center [416, 212] width 0 height 0
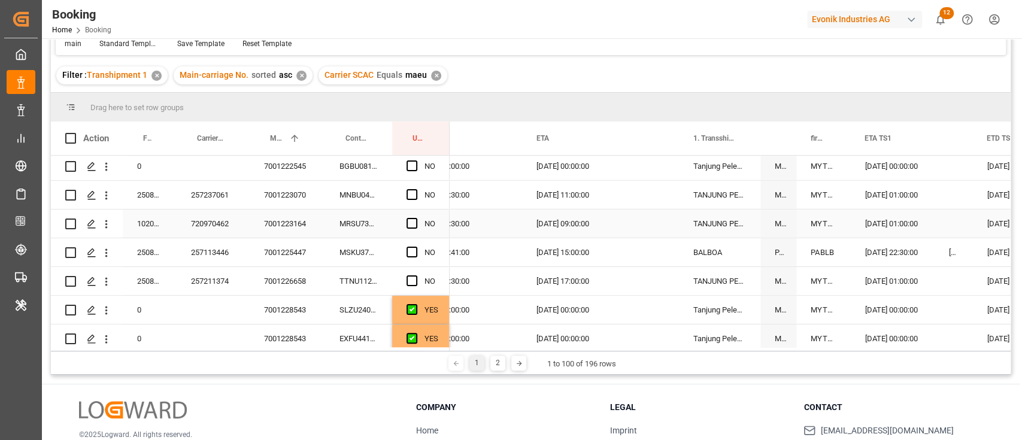
scroll to position [2367, 0]
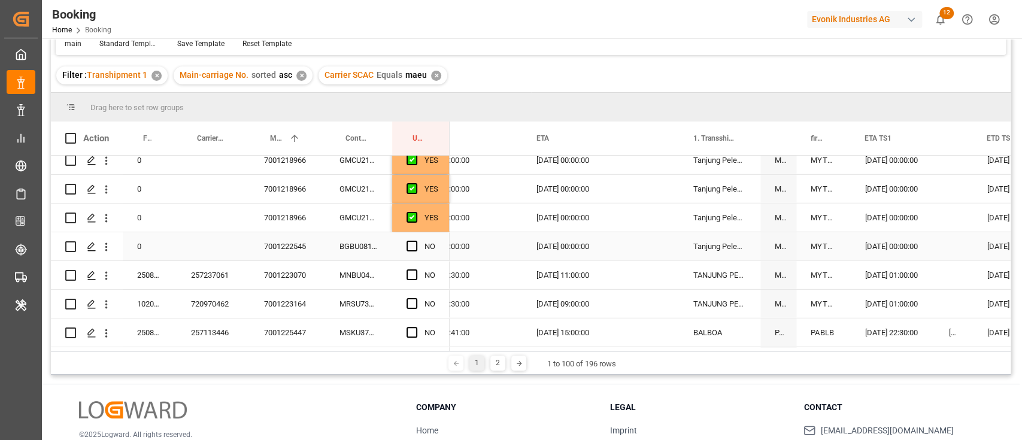
click at [359, 244] on div "BGBU0811990" at bounding box center [358, 246] width 67 height 28
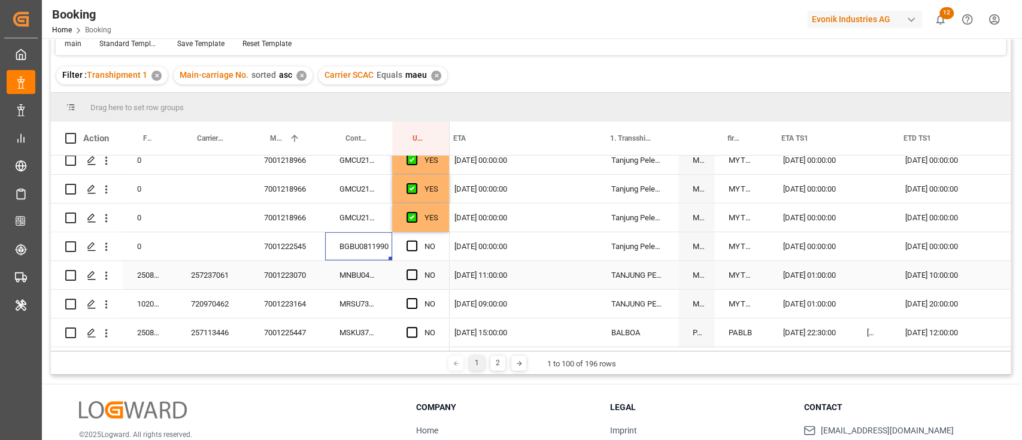
scroll to position [0, 0]
click at [410, 242] on span "Press SPACE to select this row." at bounding box center [412, 246] width 11 height 11
click at [416, 241] on input "Press SPACE to select this row." at bounding box center [416, 241] width 0 height 0
click at [375, 272] on div "MNBU0482760" at bounding box center [358, 275] width 67 height 28
click at [410, 272] on span "Press SPACE to select this row." at bounding box center [412, 274] width 11 height 11
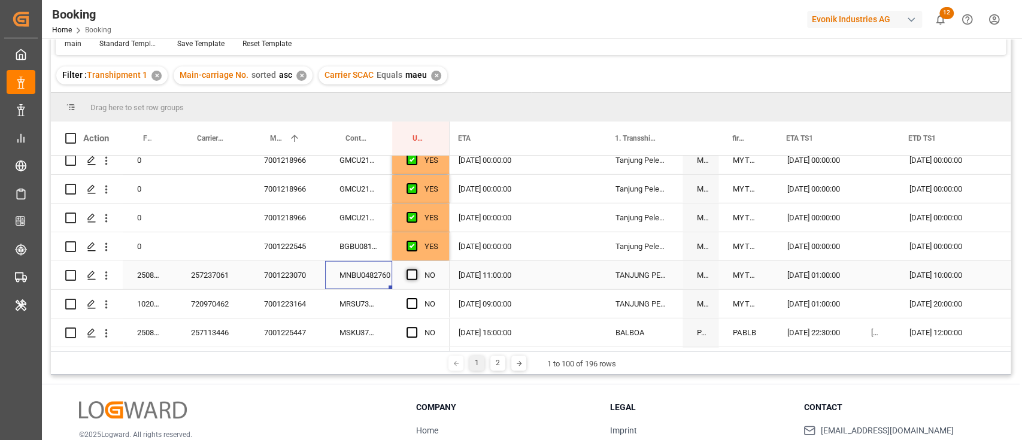
click at [416, 269] on input "Press SPACE to select this row." at bounding box center [416, 269] width 0 height 0
click at [363, 312] on div "MRSU7318089" at bounding box center [358, 304] width 67 height 28
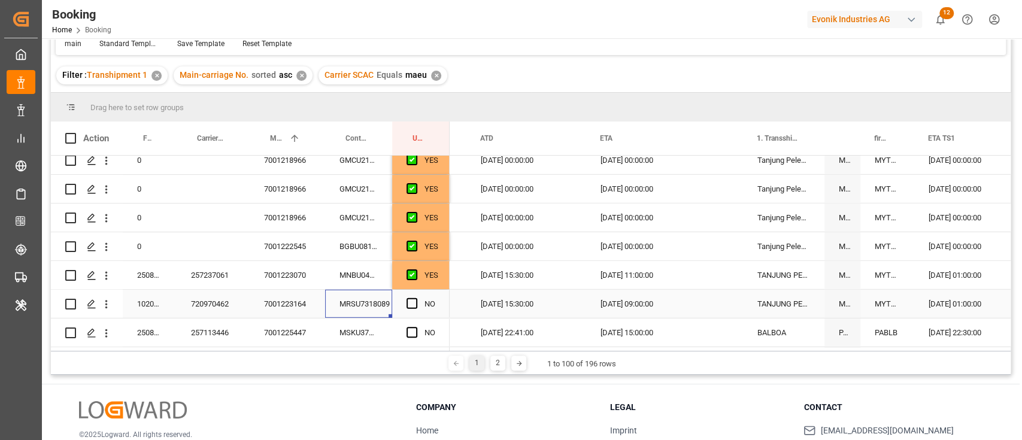
click at [418, 304] on div "Press SPACE to select this row." at bounding box center [416, 304] width 18 height 28
click at [416, 303] on span "Press SPACE to select this row." at bounding box center [412, 303] width 11 height 11
click at [416, 298] on input "Press SPACE to select this row." at bounding box center [416, 298] width 0 height 0
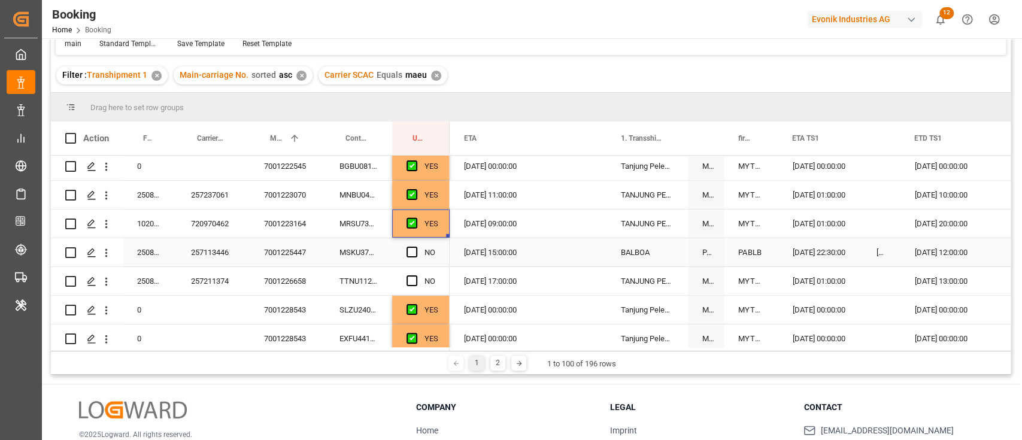
click at [355, 256] on div "MSKU3770398" at bounding box center [358, 252] width 67 height 28
click at [412, 250] on span "Press SPACE to select this row." at bounding box center [412, 252] width 11 height 11
click at [416, 247] on input "Press SPACE to select this row." at bounding box center [416, 247] width 0 height 0
click at [363, 281] on div "TTNU1123604" at bounding box center [358, 281] width 67 height 28
click at [407, 281] on span "Press SPACE to select this row." at bounding box center [412, 280] width 11 height 11
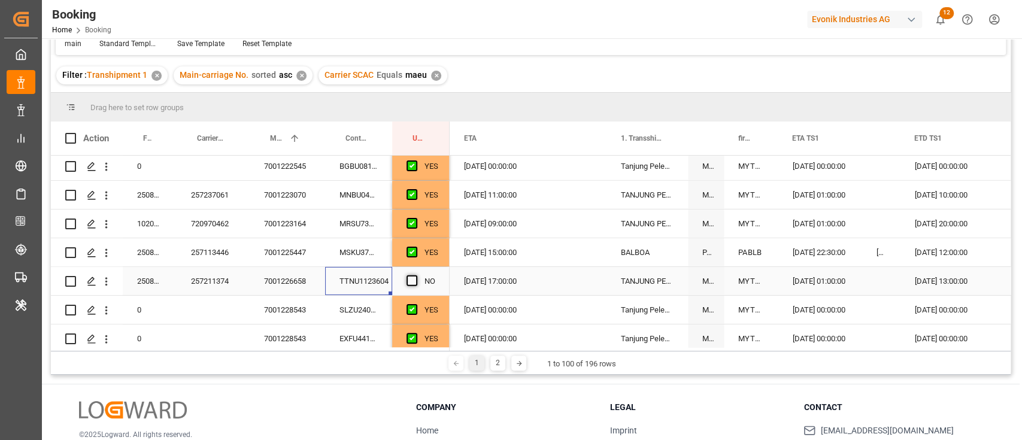
click at [416, 275] on input "Press SPACE to select this row." at bounding box center [416, 275] width 0 height 0
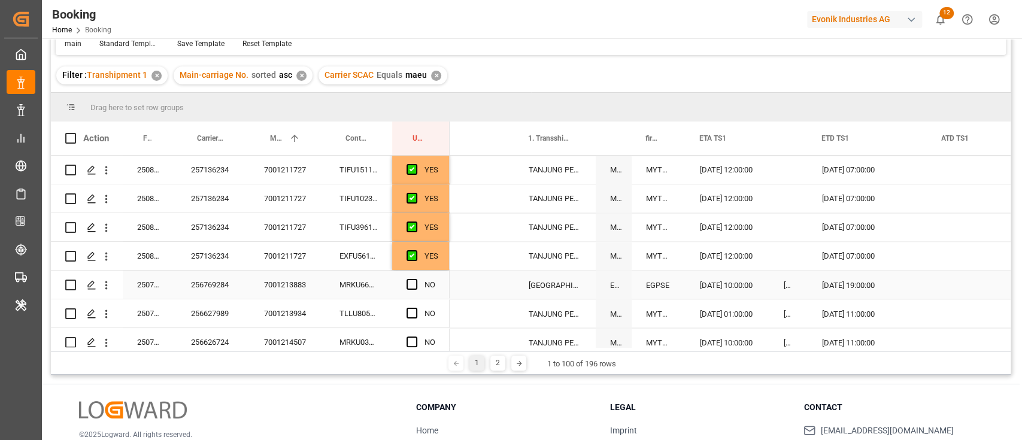
click at [380, 284] on div "MRKU6694108" at bounding box center [358, 285] width 67 height 28
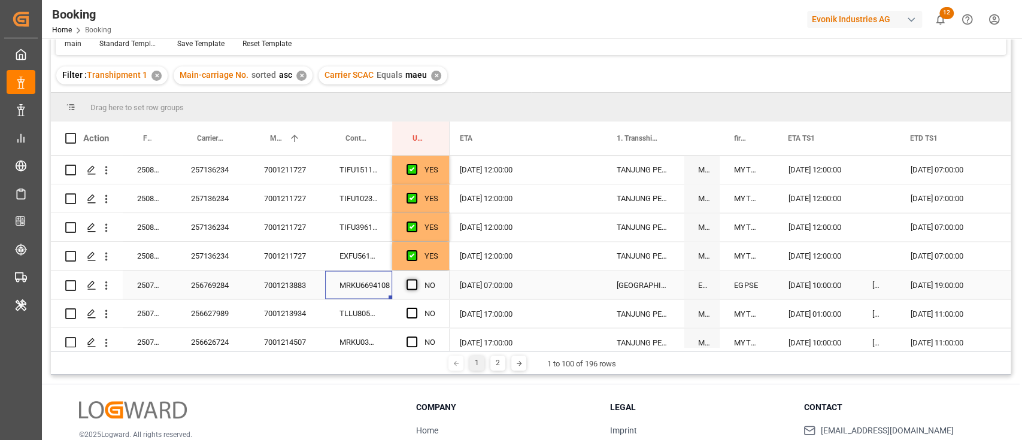
click at [410, 284] on span "Press SPACE to select this row." at bounding box center [412, 284] width 11 height 11
click at [416, 279] on input "Press SPACE to select this row." at bounding box center [416, 279] width 0 height 0
click at [358, 305] on div "TLLU8058915" at bounding box center [358, 313] width 67 height 28
click at [413, 310] on span "Press SPACE to select this row." at bounding box center [412, 313] width 11 height 11
click at [416, 308] on input "Press SPACE to select this row." at bounding box center [416, 308] width 0 height 0
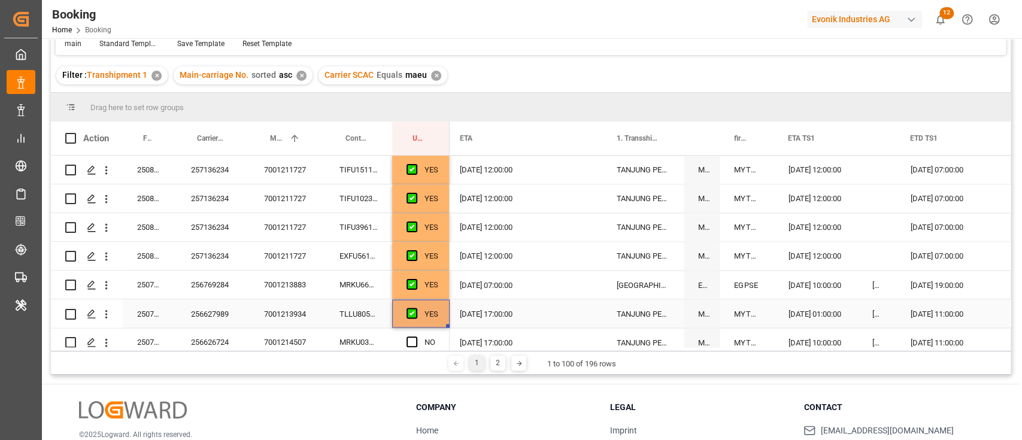
scroll to position [1489, 0]
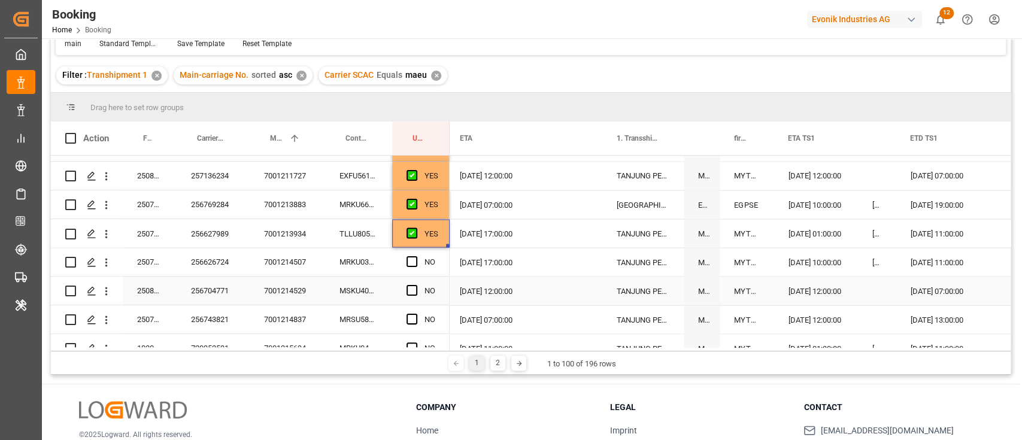
click at [371, 262] on div "MRKU0399609" at bounding box center [358, 262] width 67 height 28
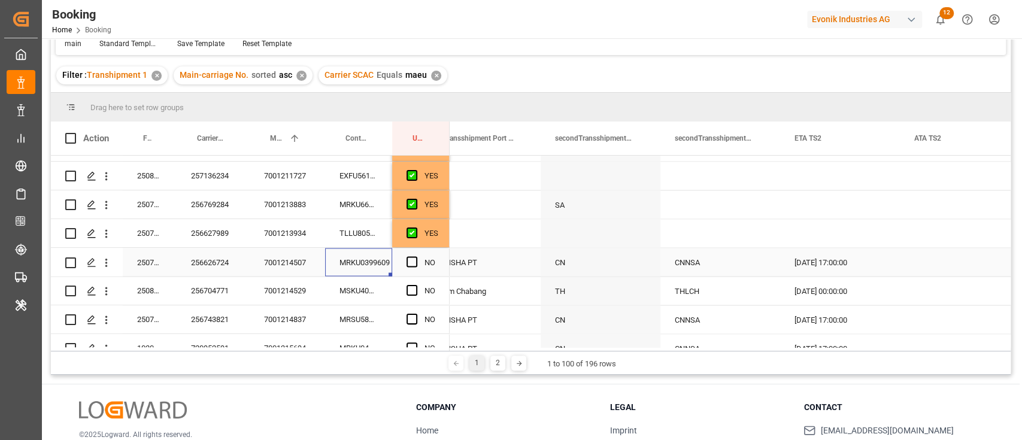
scroll to position [0, 2089]
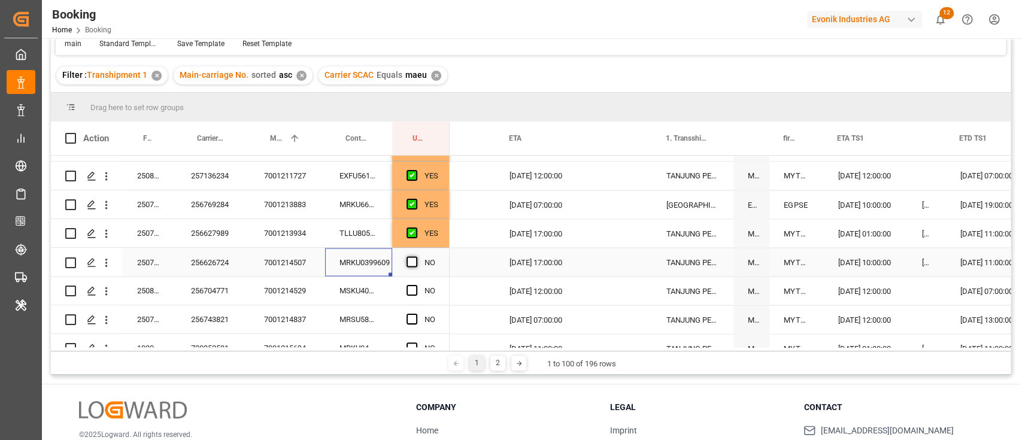
click at [412, 263] on span "Press SPACE to select this row." at bounding box center [412, 261] width 11 height 11
click at [416, 256] on input "Press SPACE to select this row." at bounding box center [416, 256] width 0 height 0
click at [344, 295] on div "MSKU4006553" at bounding box center [358, 291] width 67 height 28
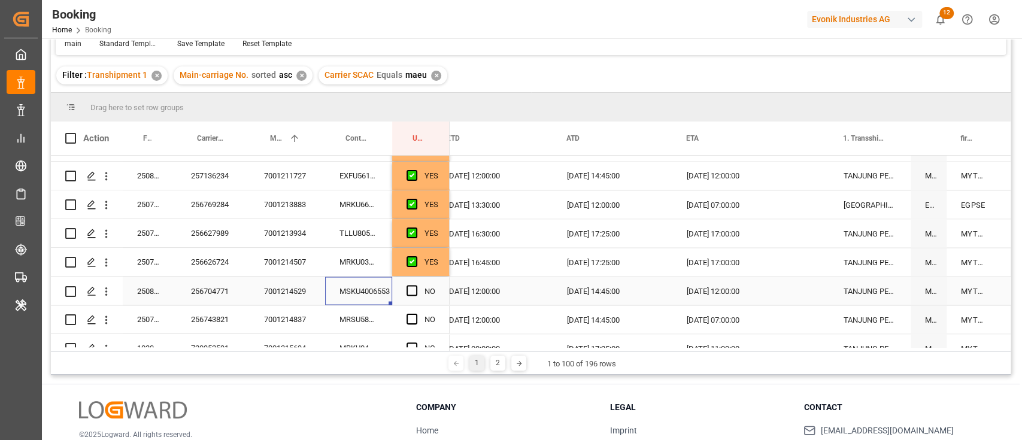
click at [714, 292] on div "17.09.2025 12:00:00" at bounding box center [733, 291] width 120 height 28
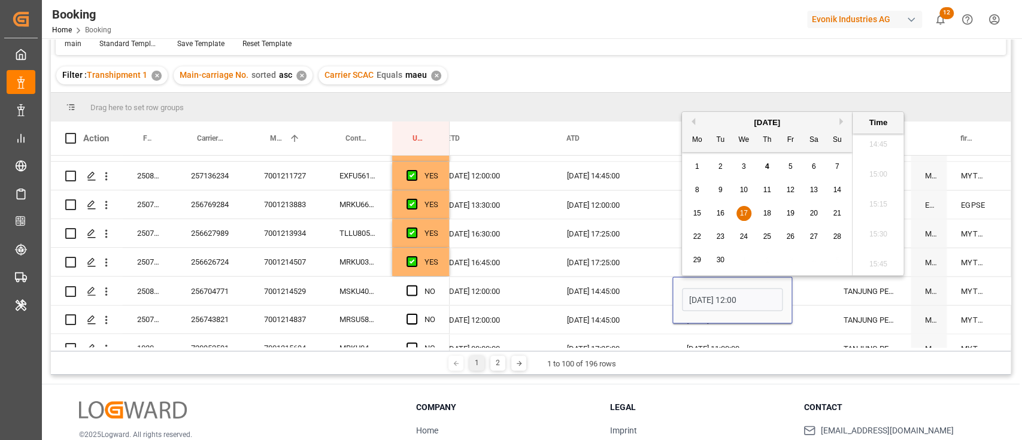
click at [694, 262] on span "29" at bounding box center [697, 260] width 8 height 8
type input "29.09.2025 12:00"
click at [416, 286] on span "Press SPACE to select this row." at bounding box center [412, 290] width 11 height 11
click at [416, 285] on input "Press SPACE to select this row." at bounding box center [416, 285] width 0 height 0
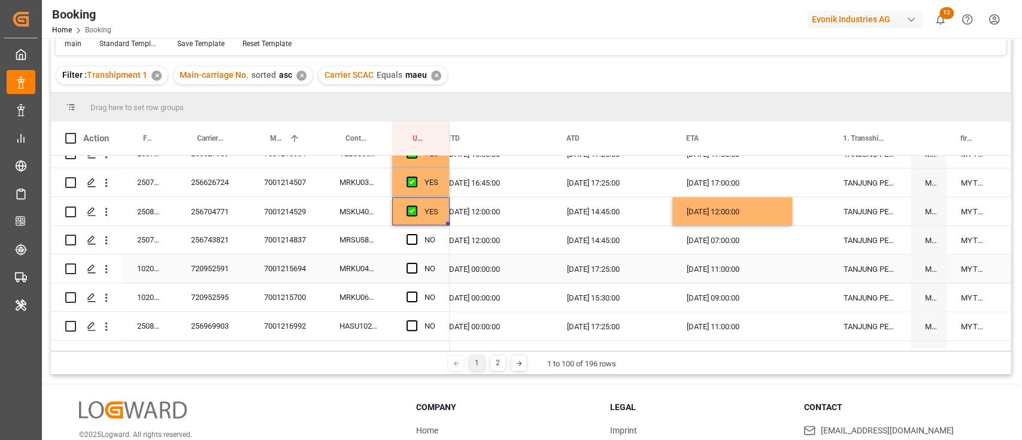
click at [375, 242] on div "MRSU5814449" at bounding box center [358, 240] width 67 height 28
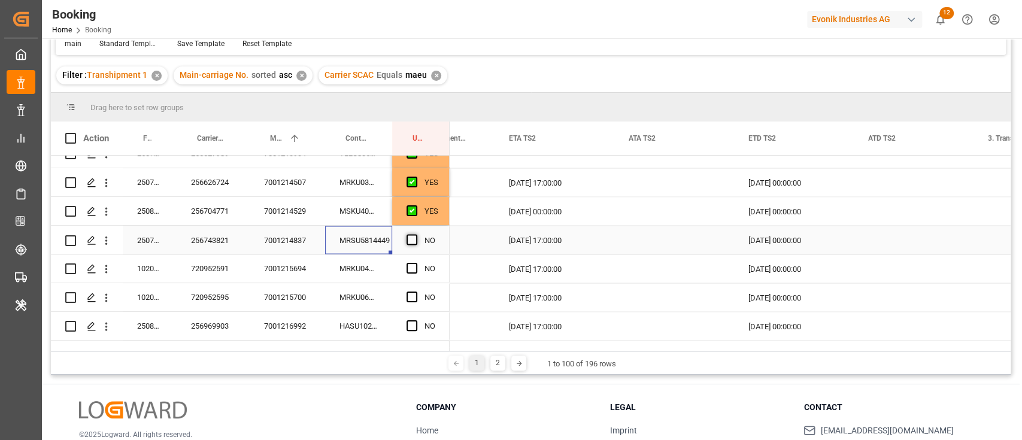
click at [408, 238] on span "Press SPACE to select this row." at bounding box center [412, 239] width 11 height 11
click at [416, 234] on input "Press SPACE to select this row." at bounding box center [416, 234] width 0 height 0
click at [780, 240] on div "24.09.2025 00:00:00" at bounding box center [794, 240] width 120 height 28
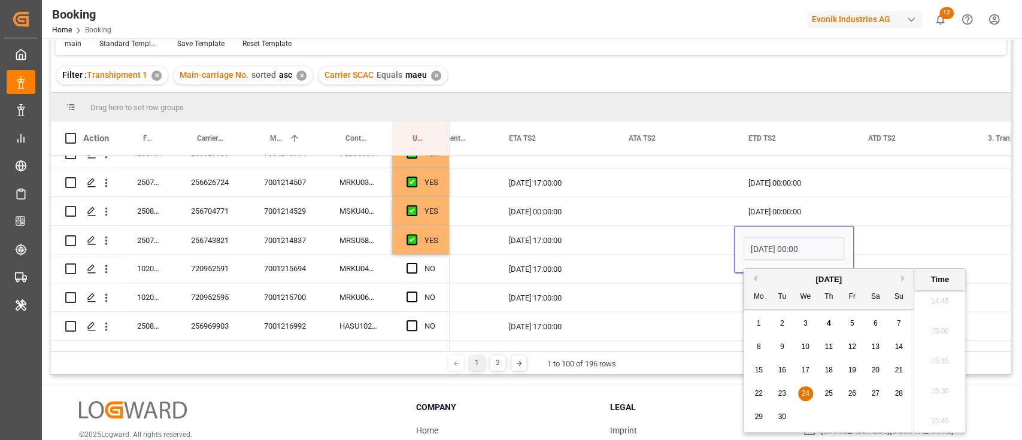
click at [905, 279] on button "Next Month" at bounding box center [904, 278] width 7 height 7
click at [802, 319] on div "1" at bounding box center [805, 324] width 15 height 14
type input "01.10.2025 00:00"
click at [689, 224] on div "Press SPACE to select this row." at bounding box center [674, 211] width 120 height 28
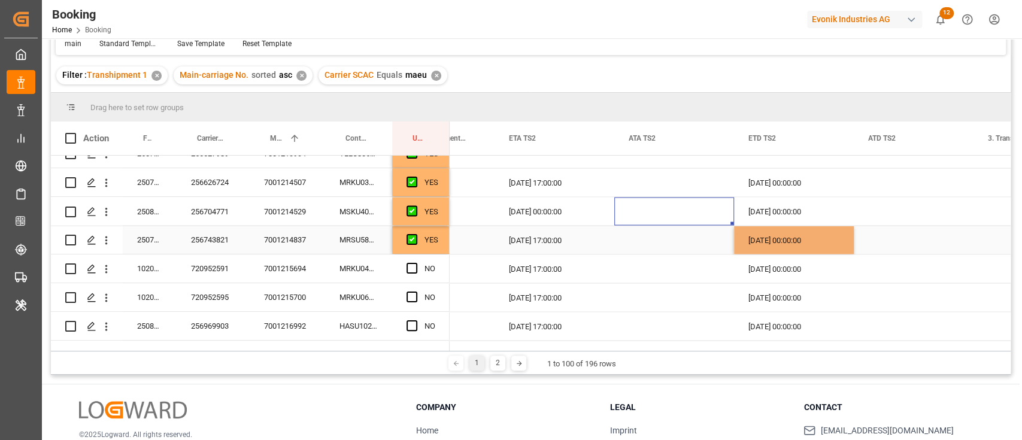
click at [689, 232] on div "Press SPACE to select this row." at bounding box center [674, 240] width 120 height 28
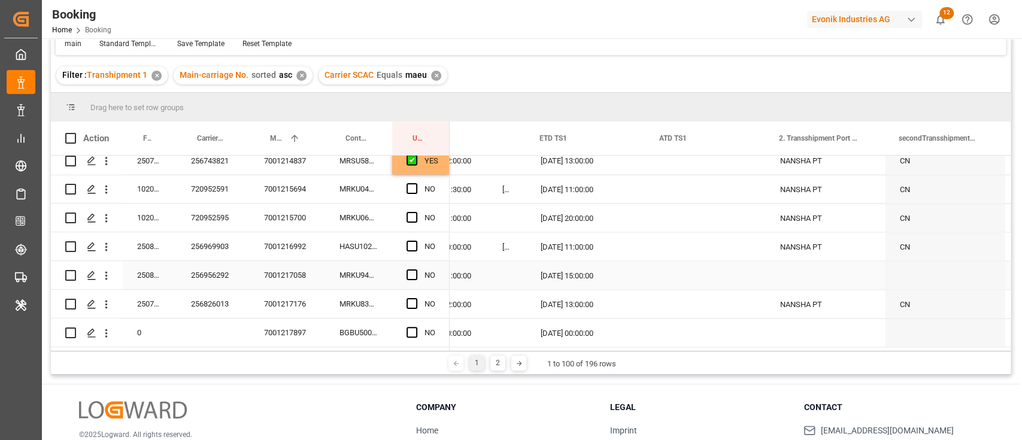
click at [356, 278] on div "MRKU9486978" at bounding box center [358, 275] width 67 height 28
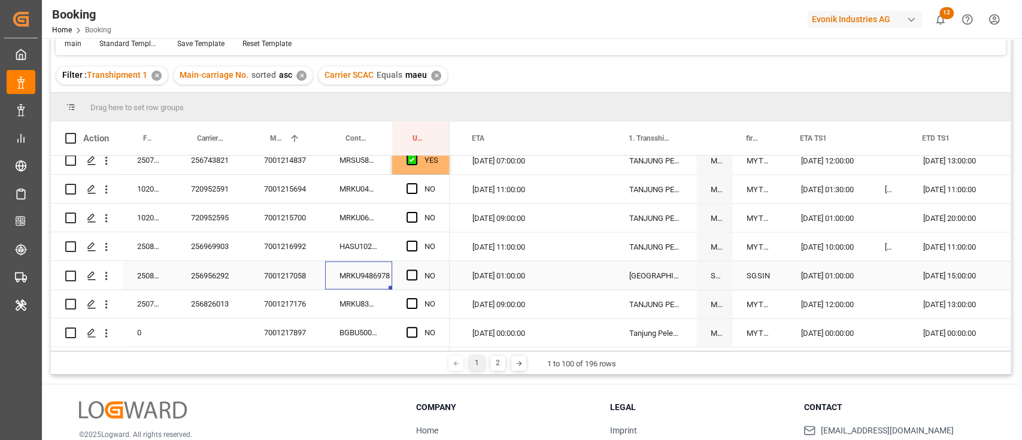
click at [517, 276] on div "19.10.2025 01:00:00" at bounding box center [518, 275] width 120 height 28
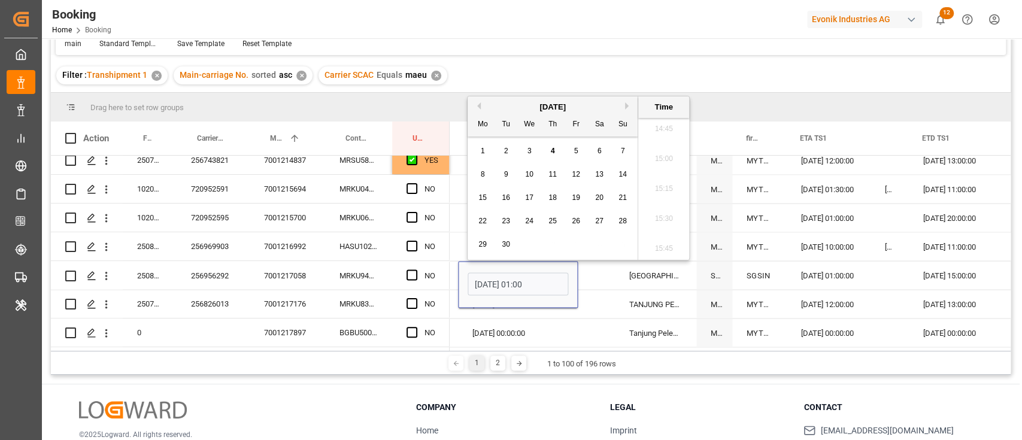
click at [623, 103] on div "September 2025" at bounding box center [553, 107] width 170 height 12
click at [628, 103] on button "Next Month" at bounding box center [628, 105] width 7 height 7
click at [482, 174] on span "6" at bounding box center [483, 174] width 4 height 8
type input "06.10.2025 01:00"
click at [592, 275] on div "Press SPACE to select this row." at bounding box center [596, 275] width 37 height 28
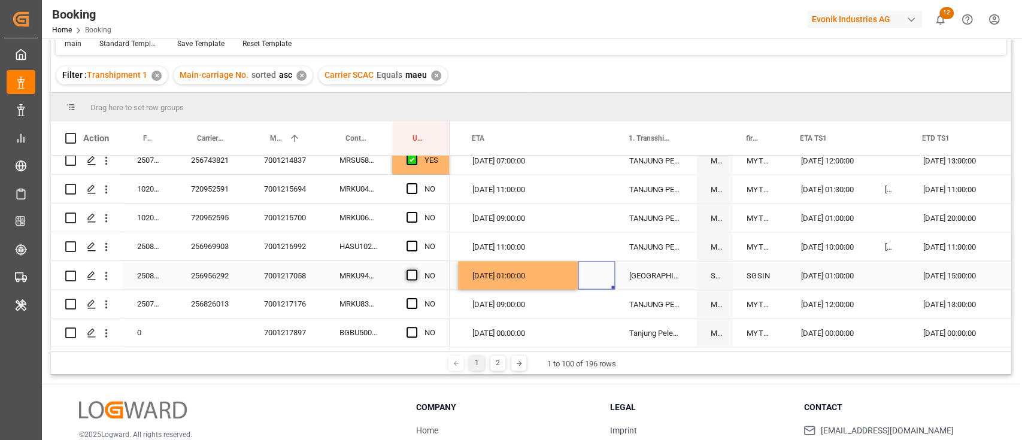
click at [416, 275] on span "Press SPACE to select this row." at bounding box center [412, 274] width 11 height 11
click at [416, 269] on input "Press SPACE to select this row." at bounding box center [416, 269] width 0 height 0
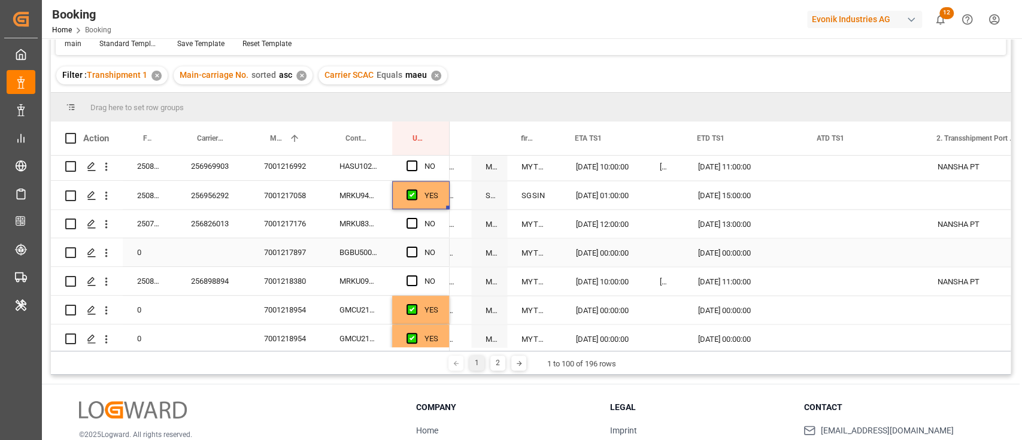
click at [361, 249] on div "BGBU5006313" at bounding box center [358, 252] width 67 height 28
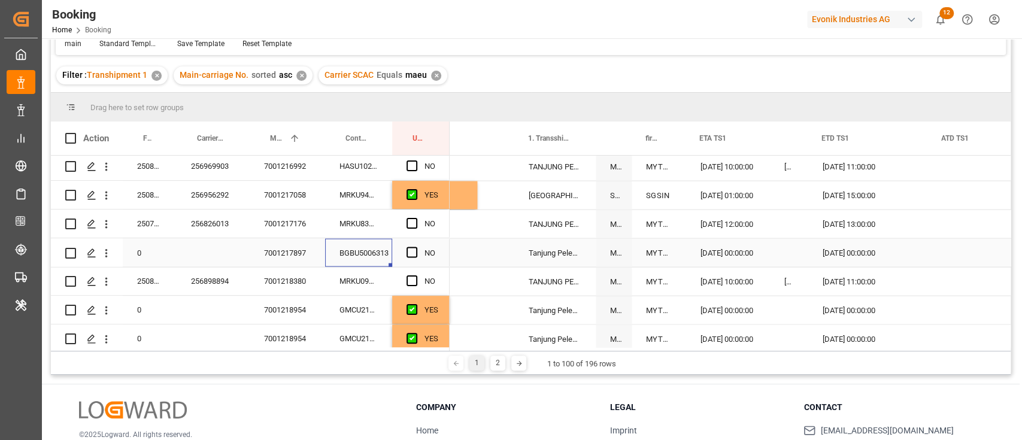
click at [732, 255] on div "08.09.2025 00:00:00" at bounding box center [728, 252] width 84 height 28
click at [755, 222] on div "14.09.2025 12:00:00" at bounding box center [728, 224] width 84 height 28
drag, startPoint x: 767, startPoint y: 235, endPoint x: 765, endPoint y: 244, distance: 9.9
click at [861, 250] on div "08.09.2025 00:00:00" at bounding box center [868, 252] width 120 height 28
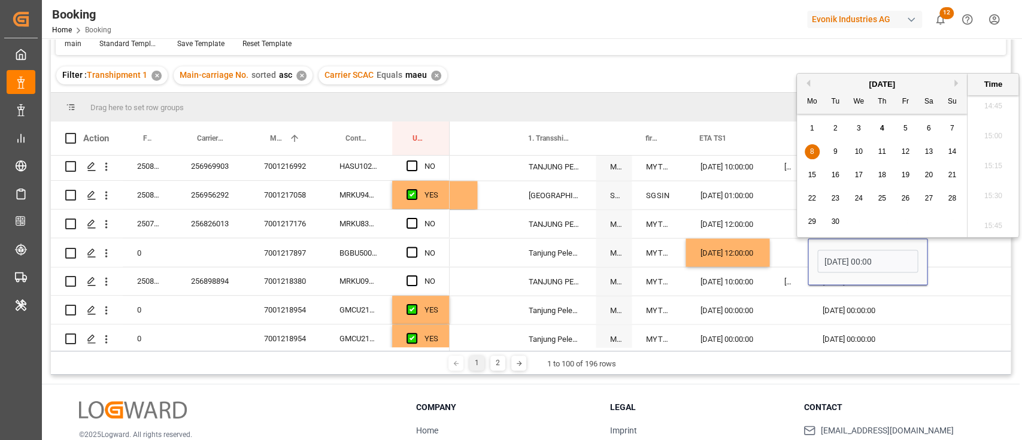
click at [953, 152] on span "14" at bounding box center [952, 151] width 8 height 8
type input "14.09.2025 00:00"
click at [963, 269] on div "Press SPACE to select this row." at bounding box center [988, 281] width 120 height 28
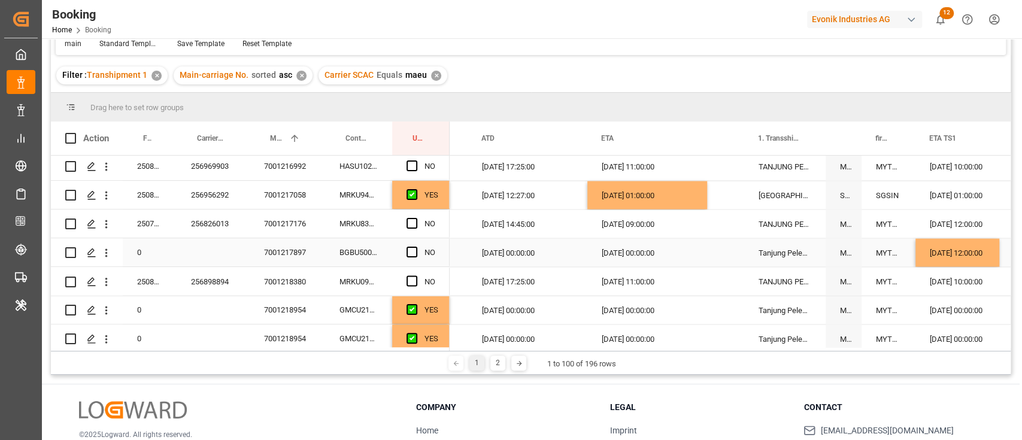
click at [620, 253] on div "08.09.2025 00:00:00" at bounding box center [648, 252] width 120 height 28
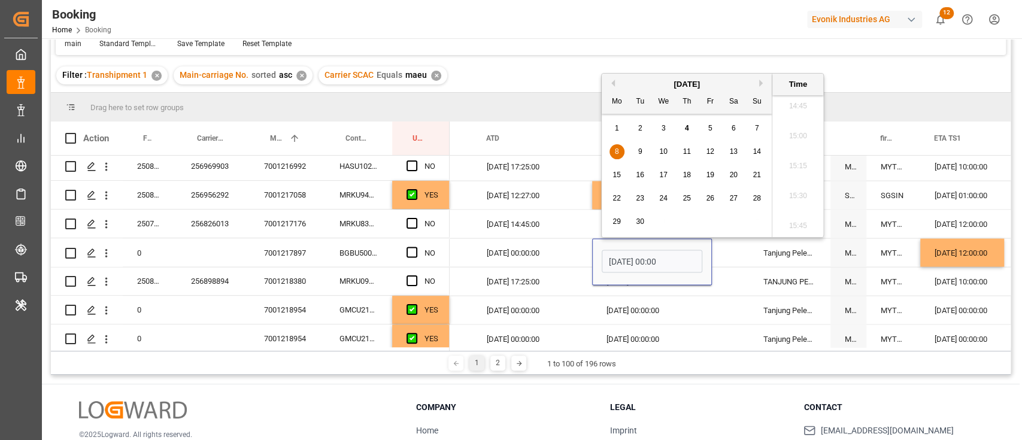
click at [610, 176] on div "15" at bounding box center [617, 175] width 15 height 14
type input "15.09.2025 00:00"
click at [417, 255] on span "Press SPACE to select this row." at bounding box center [412, 252] width 11 height 11
click at [416, 247] on input "Press SPACE to select this row." at bounding box center [416, 247] width 0 height 0
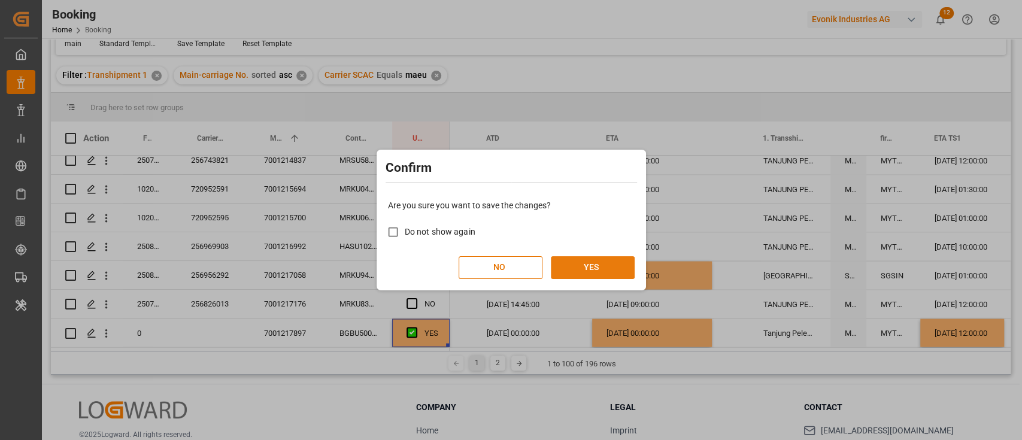
click at [612, 265] on button "YES" at bounding box center [593, 267] width 84 height 23
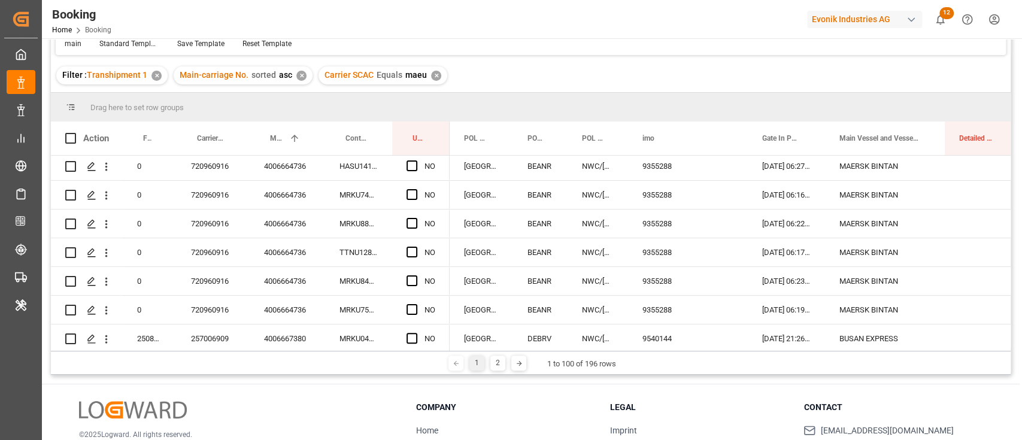
click at [493, 371] on div "1 2 1 to 100 of 196 rows" at bounding box center [531, 363] width 960 height 24
click at [499, 363] on div "2" at bounding box center [497, 363] width 15 height 15
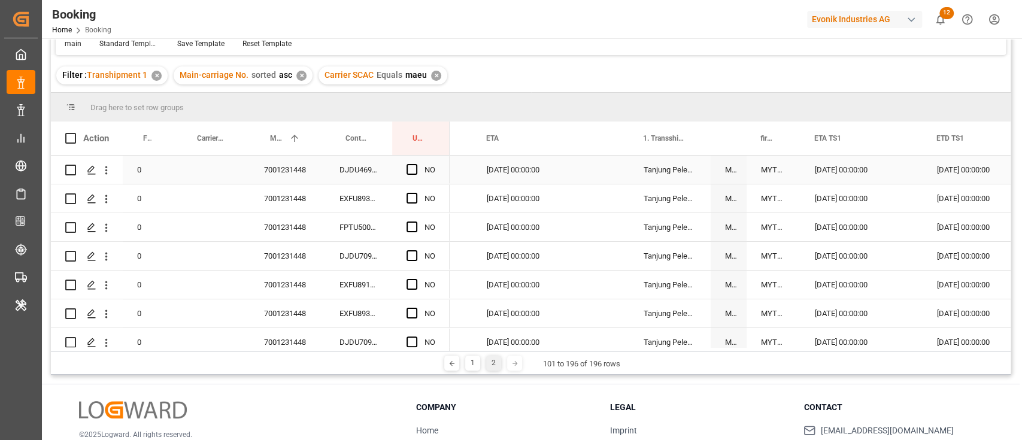
click at [253, 170] on div "7001231448" at bounding box center [287, 170] width 75 height 28
click at [416, 170] on span "Press SPACE to select this row." at bounding box center [412, 169] width 11 height 11
click at [416, 164] on input "Press SPACE to select this row." at bounding box center [416, 164] width 0 height 0
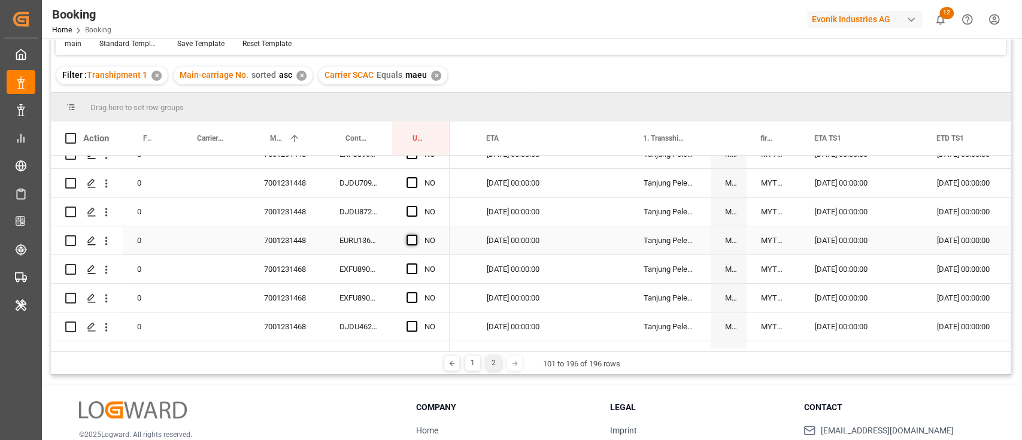
click at [417, 242] on span "Press SPACE to select this row." at bounding box center [412, 240] width 11 height 11
click at [416, 235] on input "Press SPACE to select this row." at bounding box center [416, 235] width 0 height 0
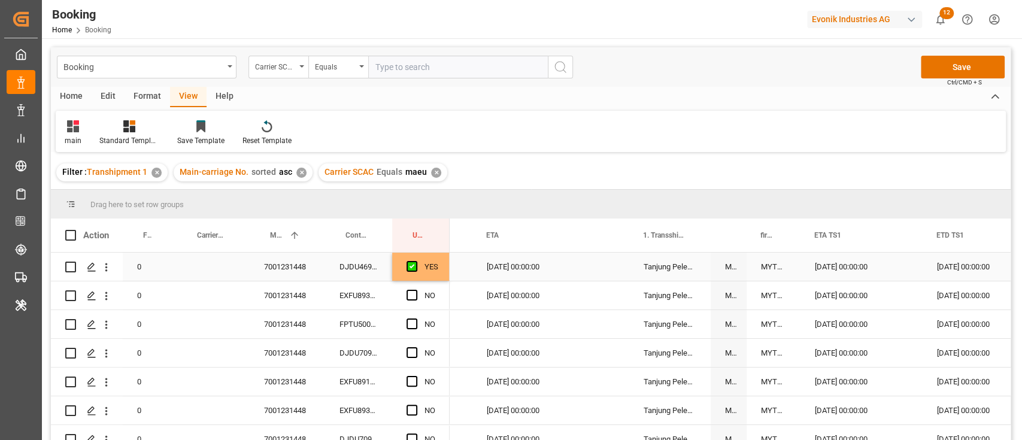
click at [362, 266] on div "DJDU4691834" at bounding box center [358, 267] width 67 height 28
click at [440, 269] on div "YES" at bounding box center [420, 267] width 57 height 28
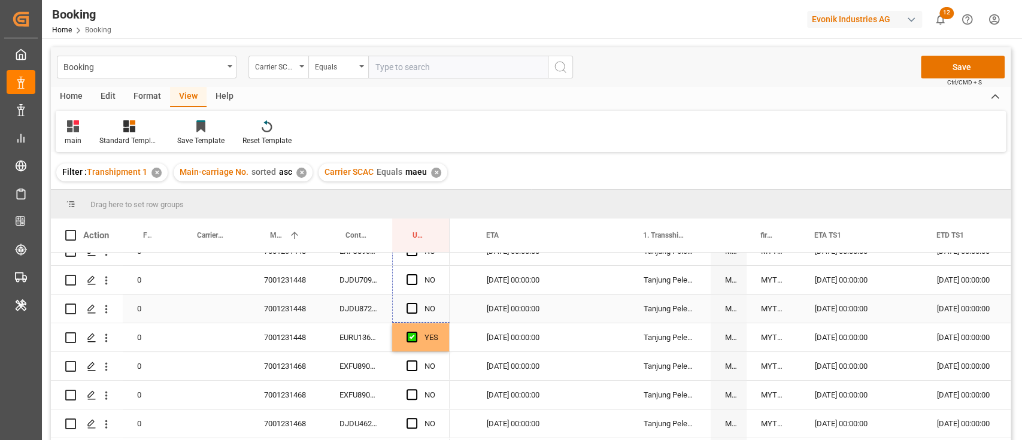
drag, startPoint x: 448, startPoint y: 278, endPoint x: 428, endPoint y: 320, distance: 46.3
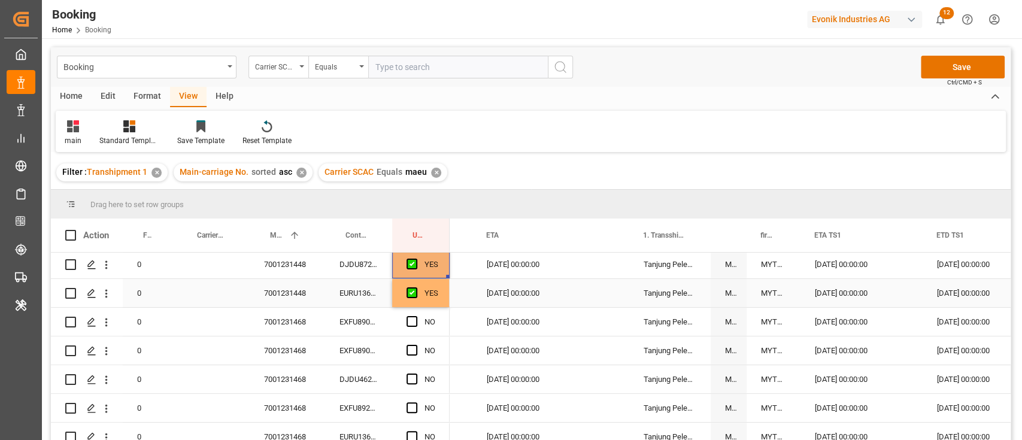
scroll to position [240, 0]
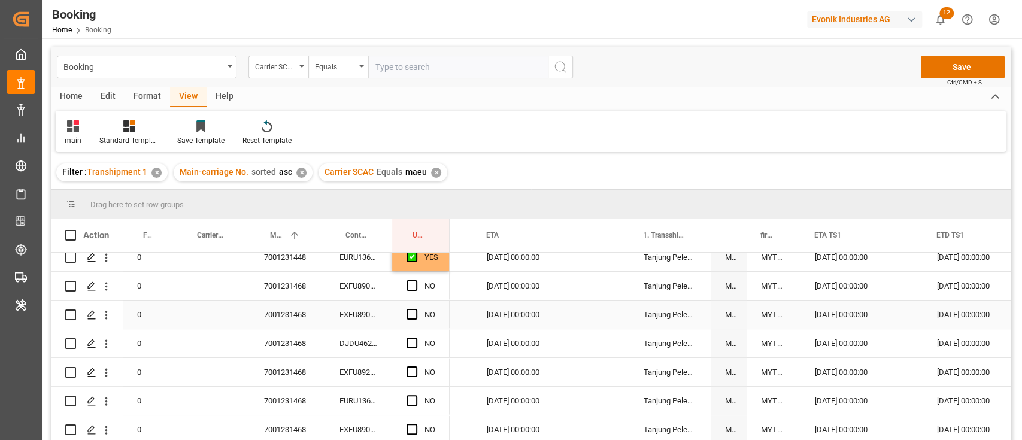
click at [293, 307] on div "7001231468" at bounding box center [287, 315] width 75 height 28
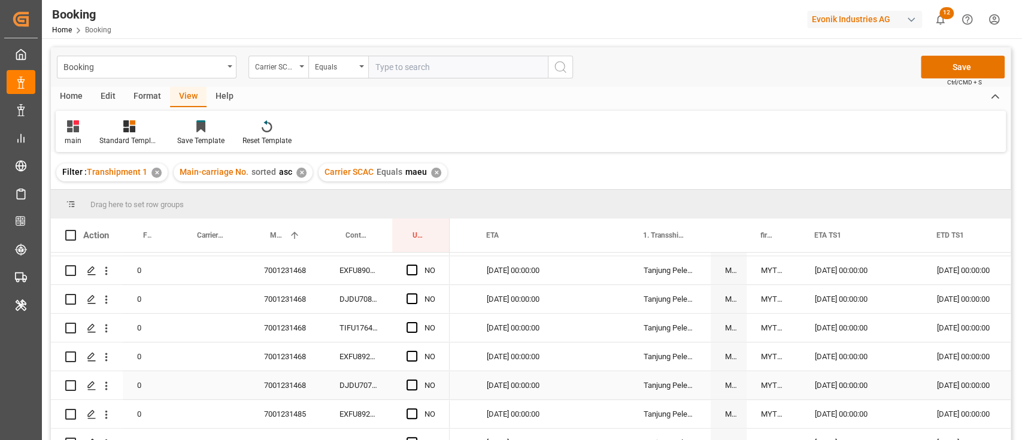
click at [417, 383] on span "Press SPACE to select this row." at bounding box center [412, 385] width 11 height 11
click at [416, 380] on input "Press SPACE to select this row." at bounding box center [416, 380] width 0 height 0
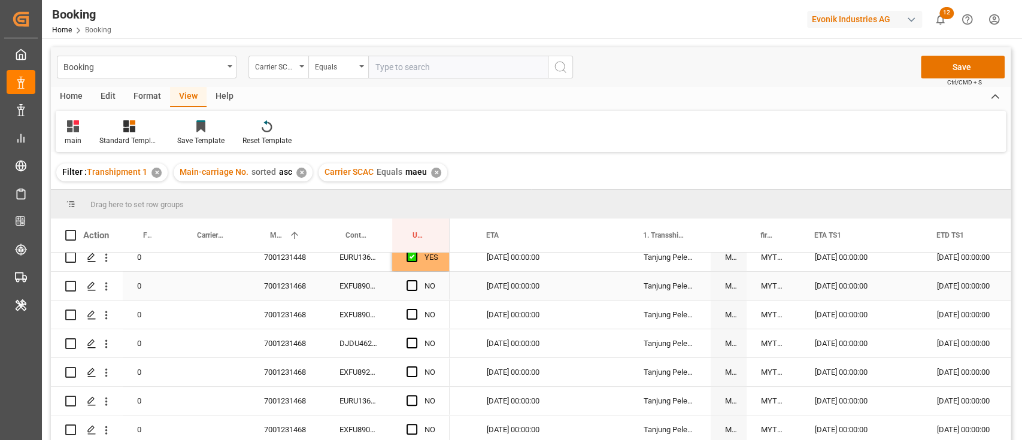
click at [357, 295] on div "EXFU8908627" at bounding box center [358, 286] width 67 height 28
click at [425, 262] on div "YES" at bounding box center [432, 258] width 14 height 28
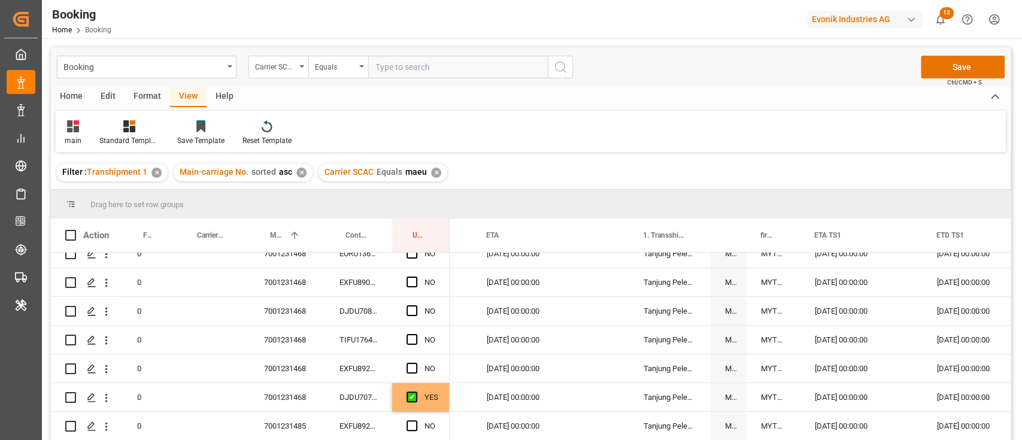
scroll to position [399, 0]
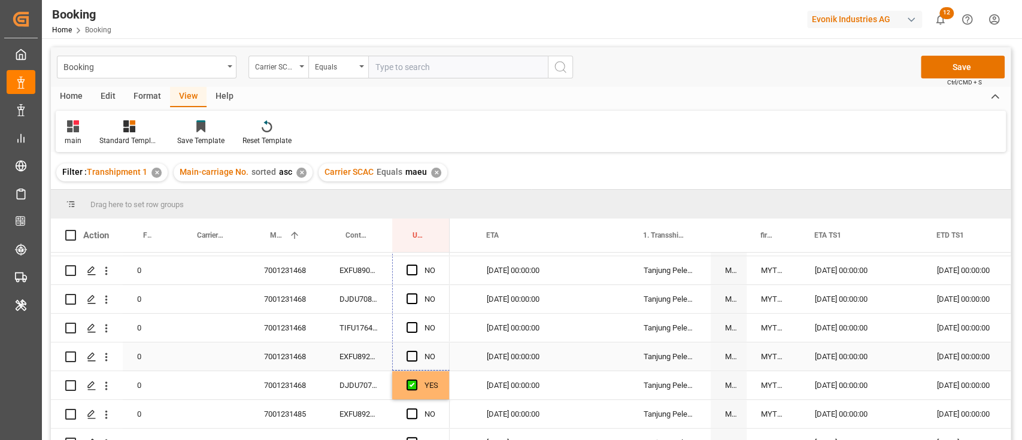
drag, startPoint x: 448, startPoint y: 269, endPoint x: 436, endPoint y: 364, distance: 95.4
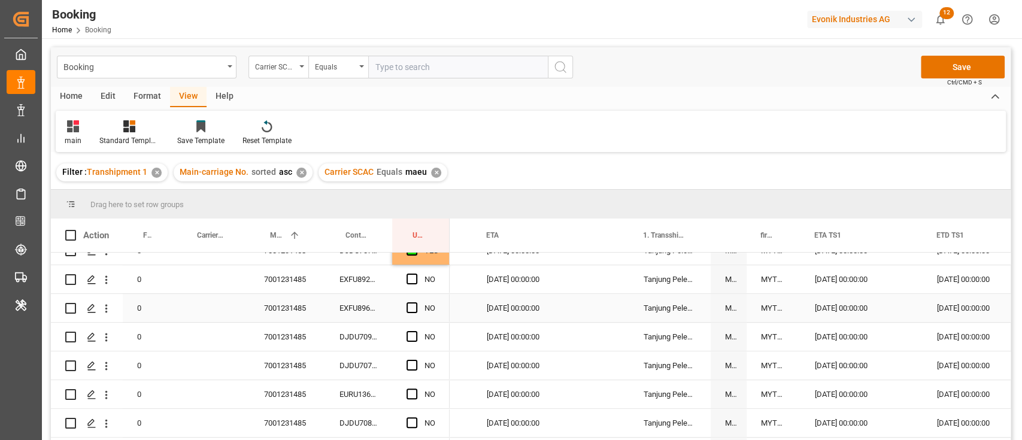
scroll to position [559, 0]
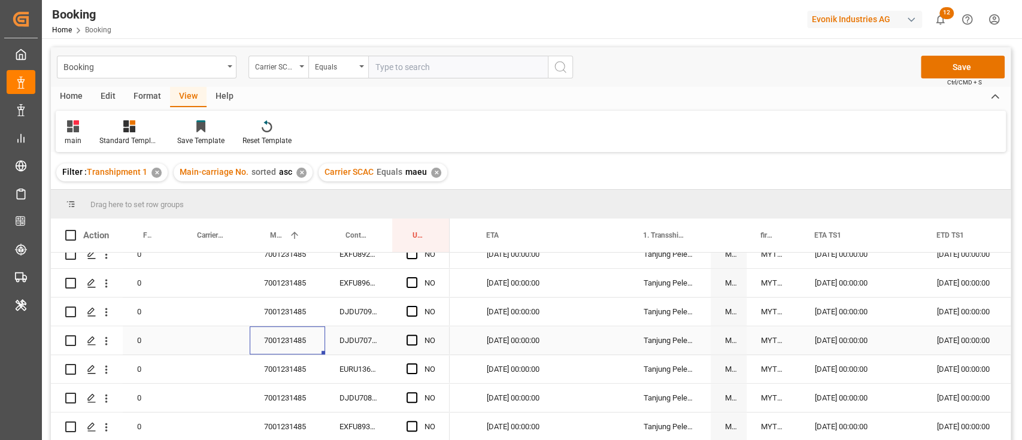
click at [297, 349] on div "7001231485" at bounding box center [287, 340] width 75 height 28
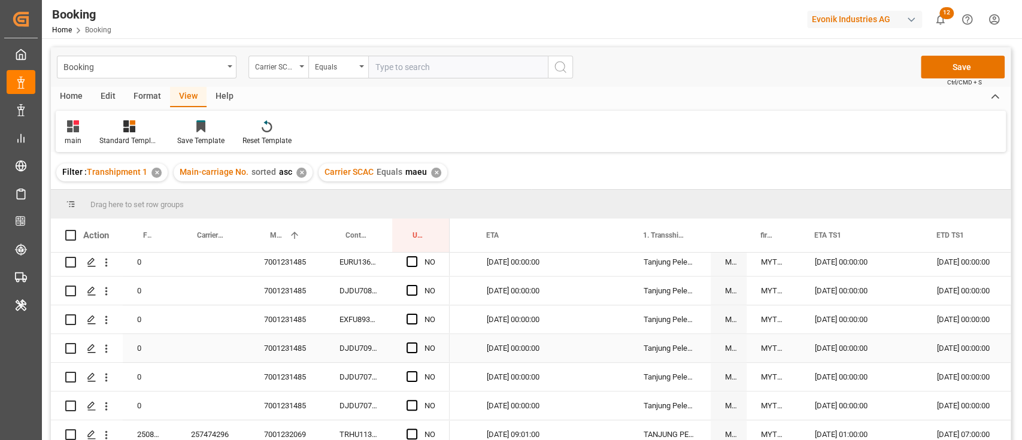
scroll to position [714, 0]
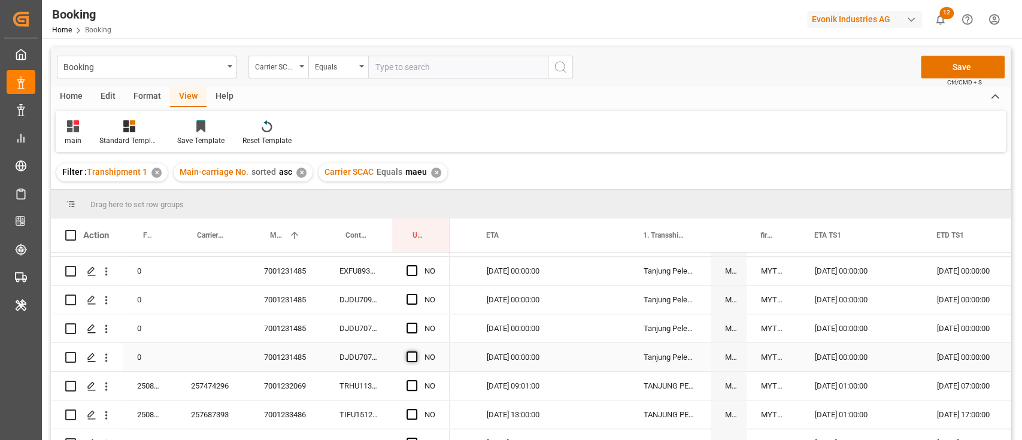
click at [419, 357] on div "Press SPACE to select this row." at bounding box center [416, 358] width 18 height 28
click at [416, 357] on span "Press SPACE to select this row." at bounding box center [412, 357] width 11 height 11
click at [416, 352] on input "Press SPACE to select this row." at bounding box center [416, 352] width 0 height 0
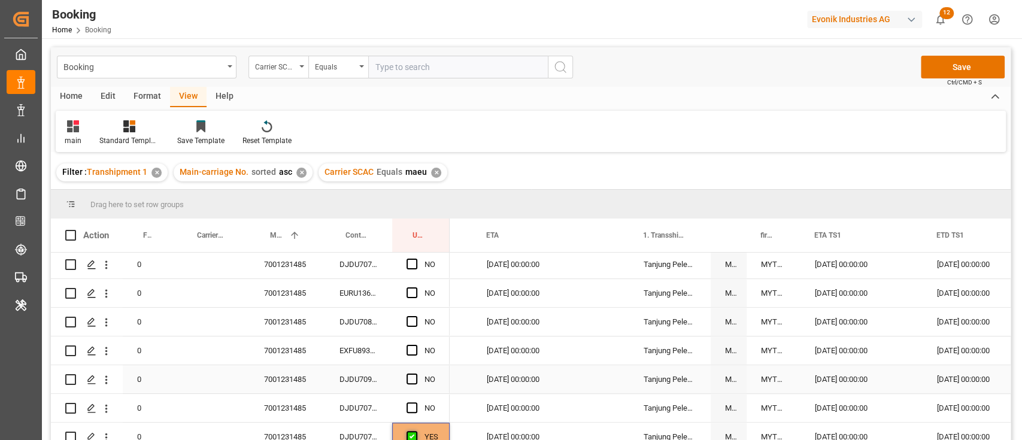
scroll to position [555, 0]
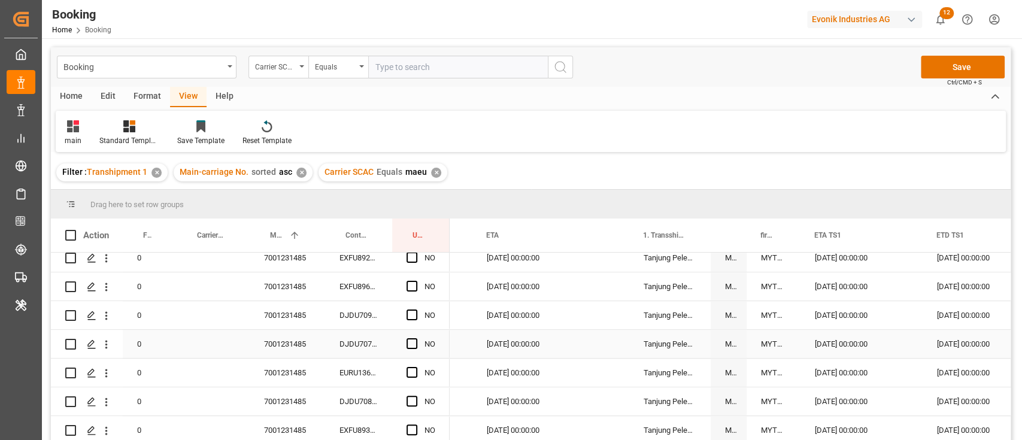
click at [368, 341] on div "DJDU7079150" at bounding box center [358, 344] width 67 height 28
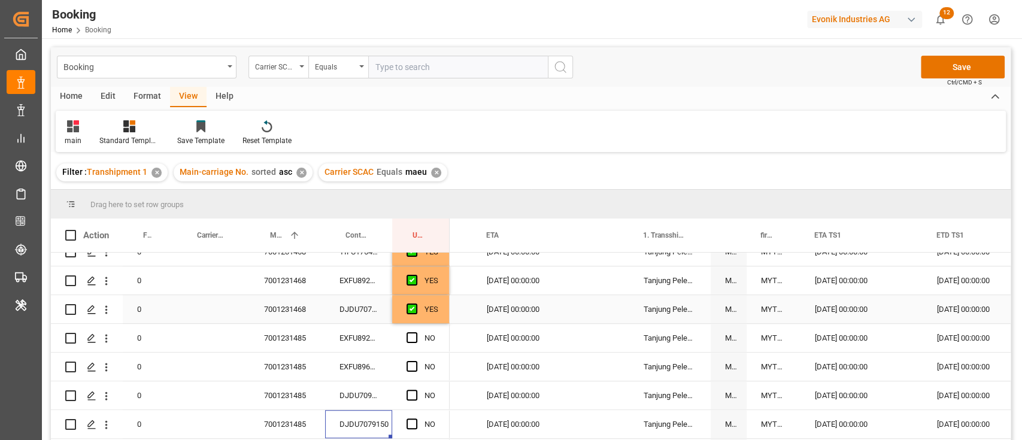
click at [435, 317] on div "YES" at bounding box center [432, 310] width 14 height 28
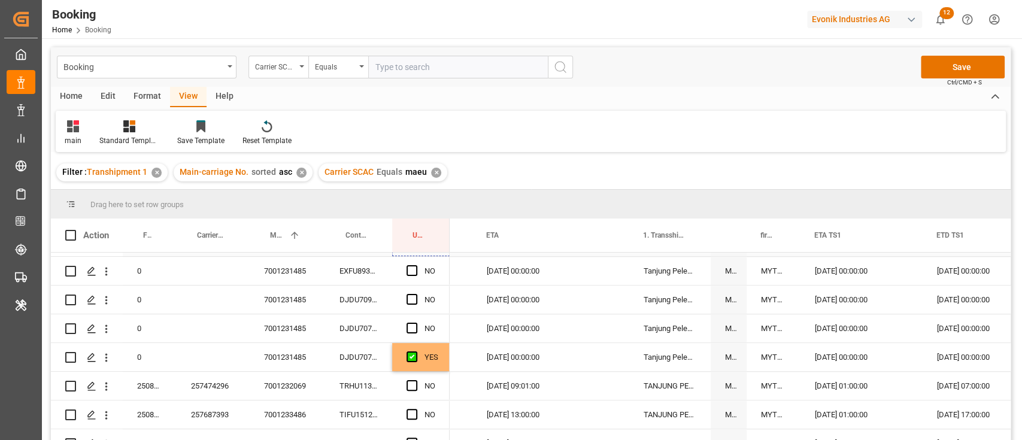
scroll to position [795, 0]
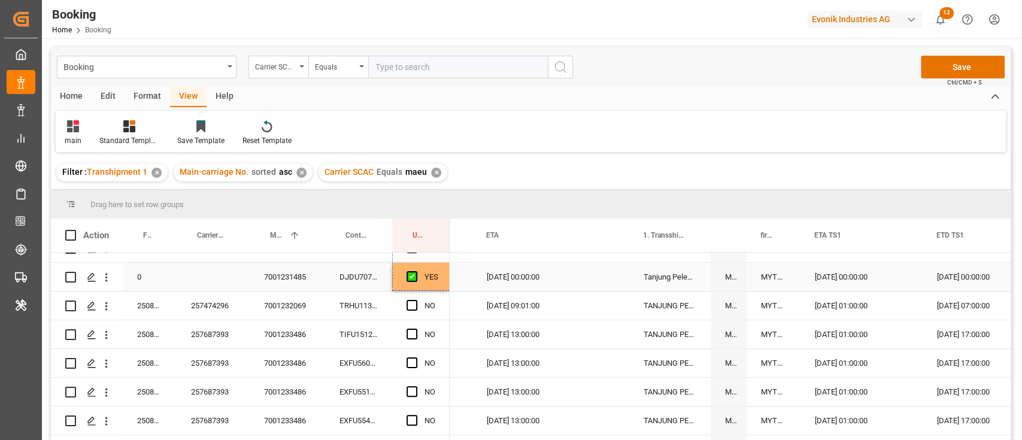
drag, startPoint x: 448, startPoint y: 322, endPoint x: 429, endPoint y: 275, distance: 50.5
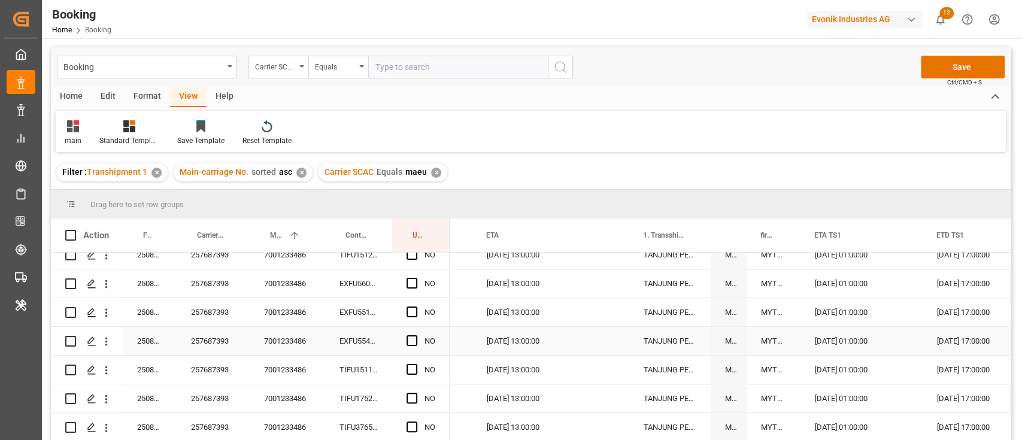
click at [301, 346] on div "7001233486" at bounding box center [287, 341] width 75 height 28
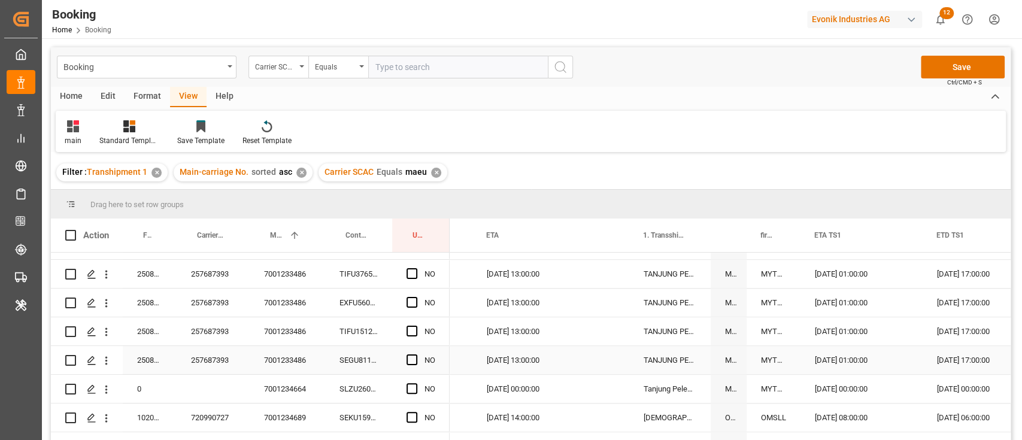
scroll to position [1031, 0]
click at [408, 354] on span "Press SPACE to select this row." at bounding box center [412, 357] width 11 height 11
click at [416, 352] on input "Press SPACE to select this row." at bounding box center [416, 352] width 0 height 0
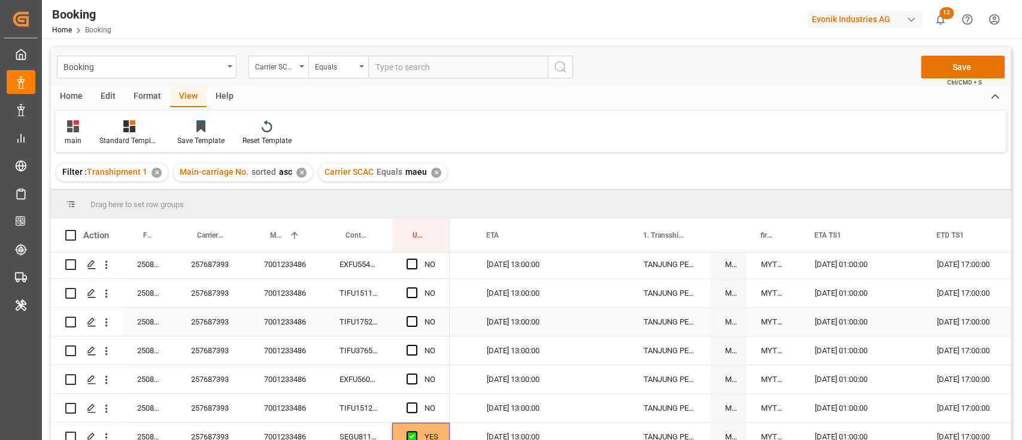
click at [237, 333] on div "257687393" at bounding box center [213, 322] width 73 height 28
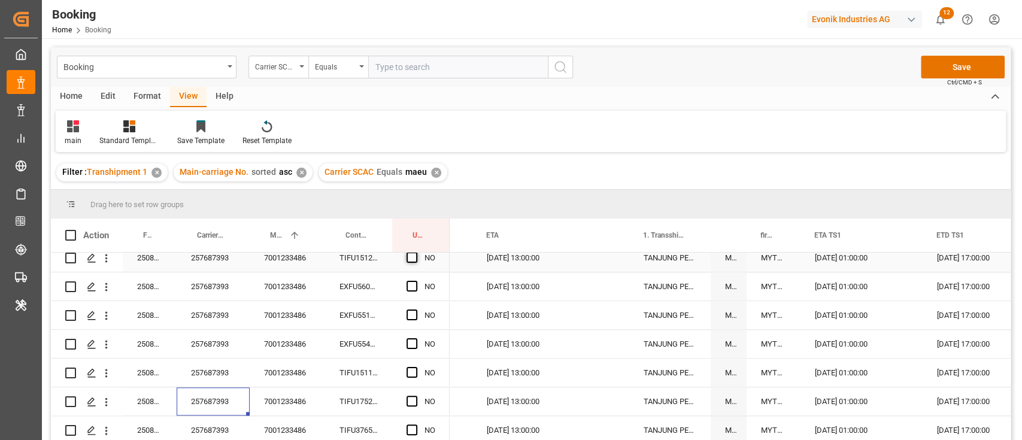
scroll to position [791, 0]
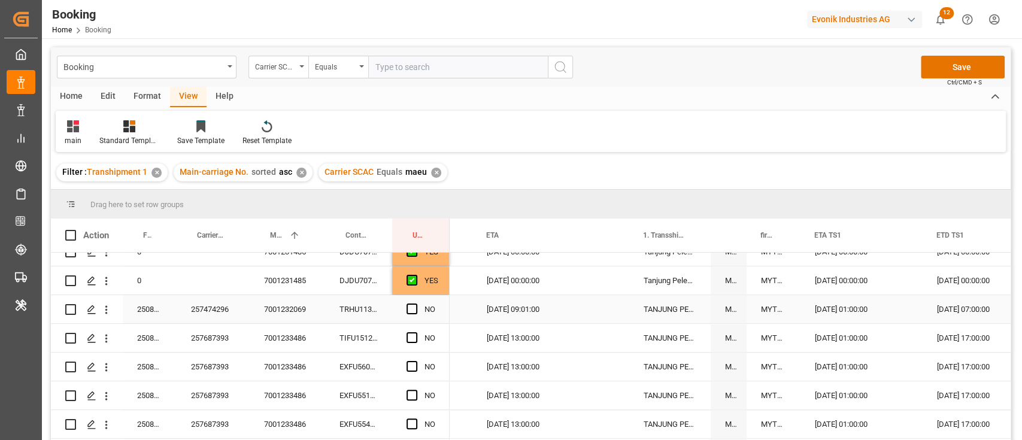
click at [443, 288] on div "YES" at bounding box center [420, 281] width 57 height 28
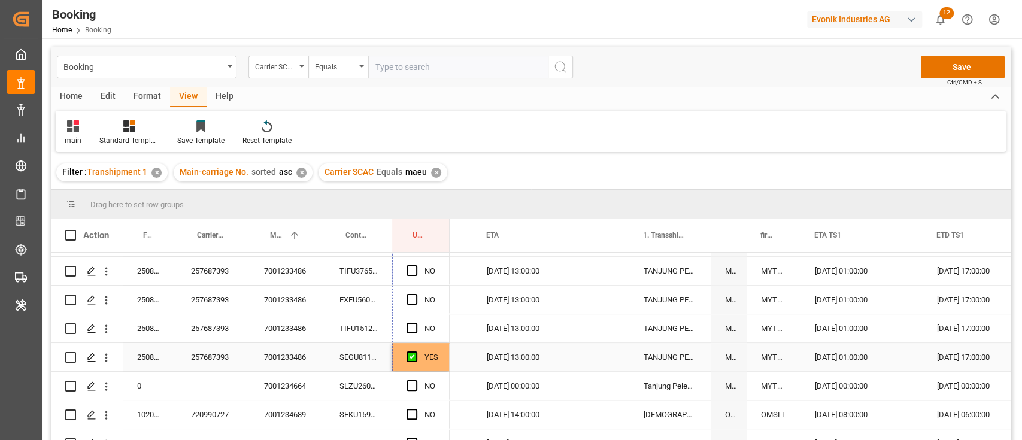
drag, startPoint x: 447, startPoint y: 293, endPoint x: 421, endPoint y: 355, distance: 67.1
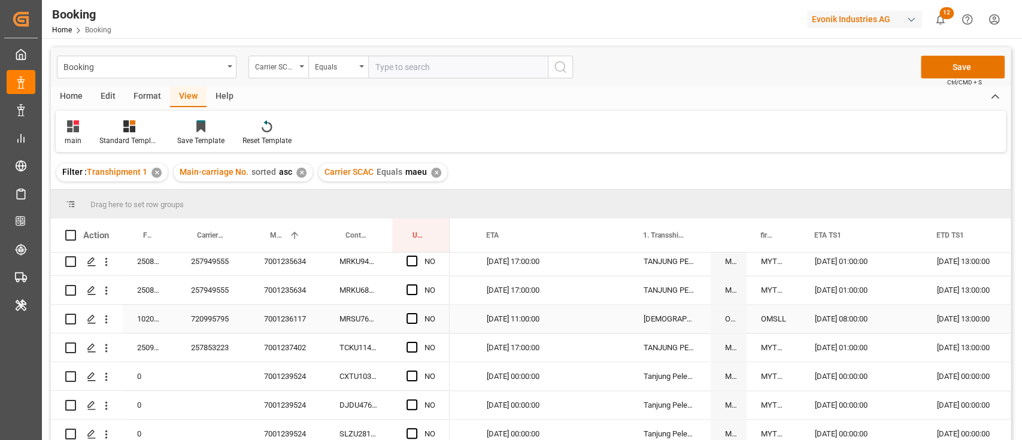
scroll to position [1191, 0]
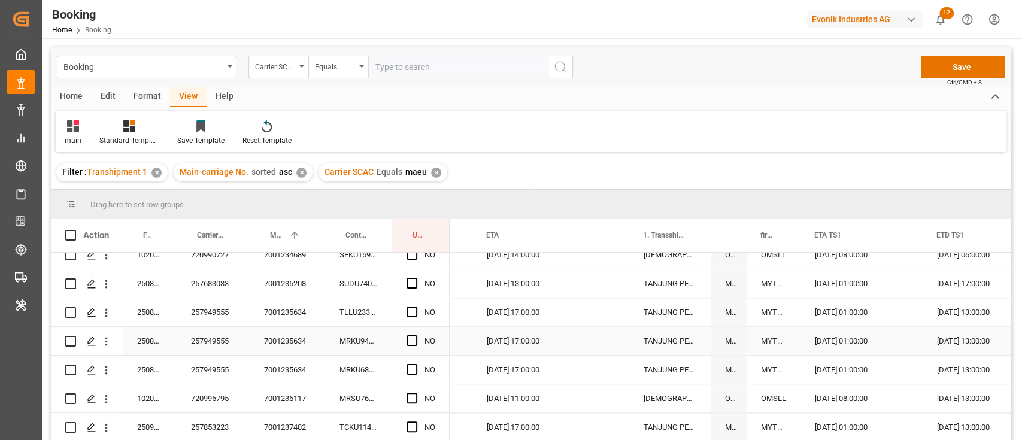
click at [225, 339] on div "257949555" at bounding box center [213, 341] width 73 height 28
click at [412, 313] on span "Press SPACE to select this row." at bounding box center [412, 312] width 11 height 11
click at [416, 307] on input "Press SPACE to select this row." at bounding box center [416, 307] width 0 height 0
click at [419, 344] on div "Press SPACE to select this row." at bounding box center [416, 342] width 18 height 28
drag, startPoint x: 416, startPoint y: 368, endPoint x: 413, endPoint y: 352, distance: 16.4
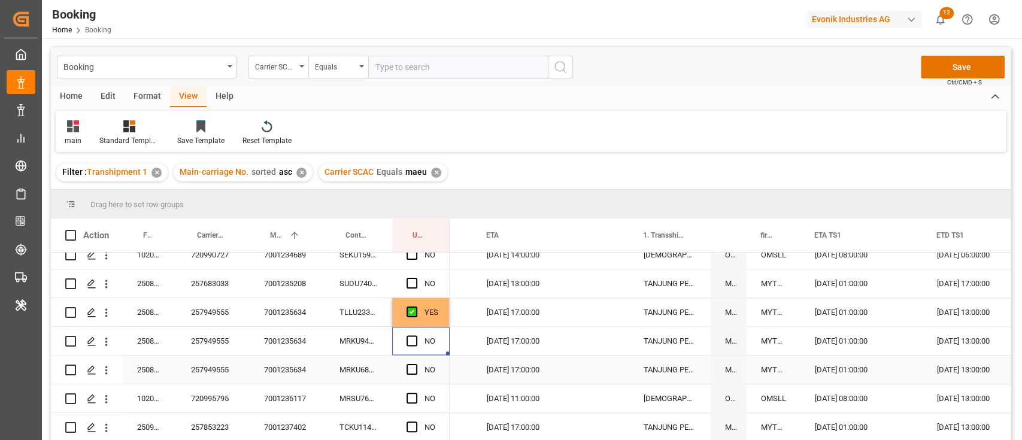
click at [414, 368] on span "Press SPACE to select this row." at bounding box center [412, 369] width 11 height 11
click at [416, 364] on input "Press SPACE to select this row." at bounding box center [416, 364] width 0 height 0
click at [411, 339] on span "Press SPACE to select this row." at bounding box center [412, 340] width 11 height 11
click at [416, 335] on input "Press SPACE to select this row." at bounding box center [416, 335] width 0 height 0
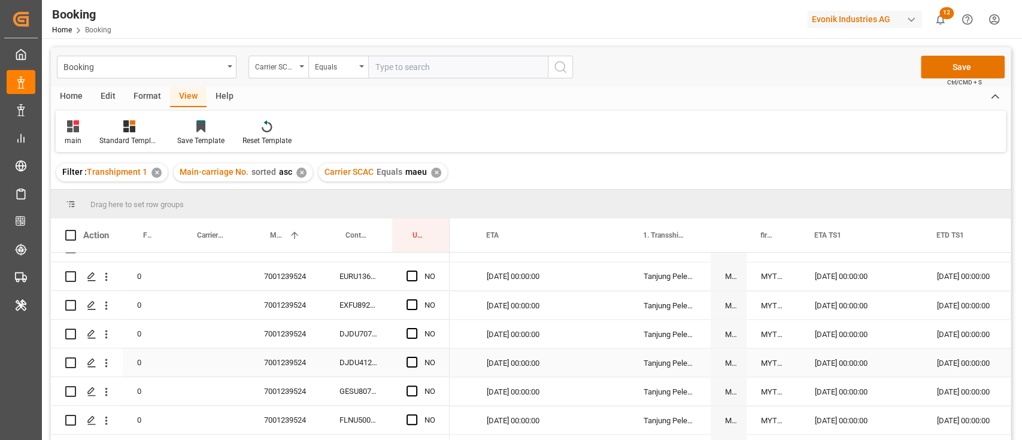
scroll to position [1510, 0]
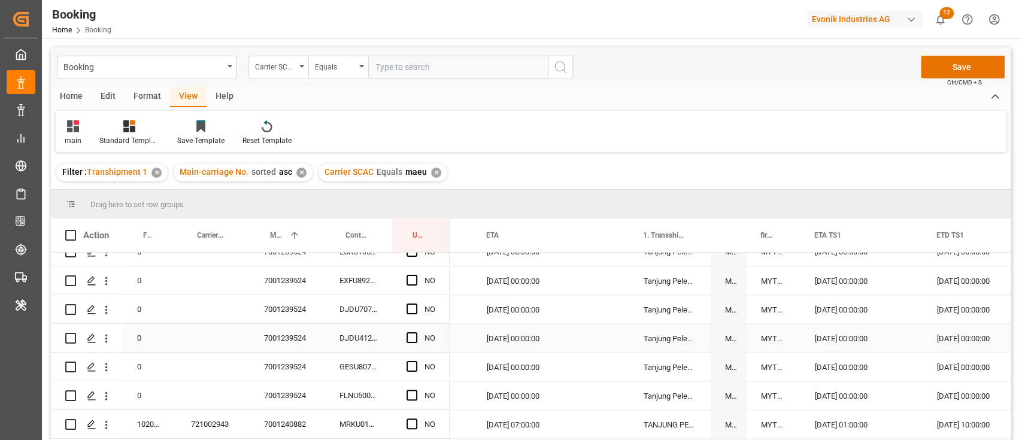
click at [320, 341] on div "7001239524" at bounding box center [287, 338] width 75 height 28
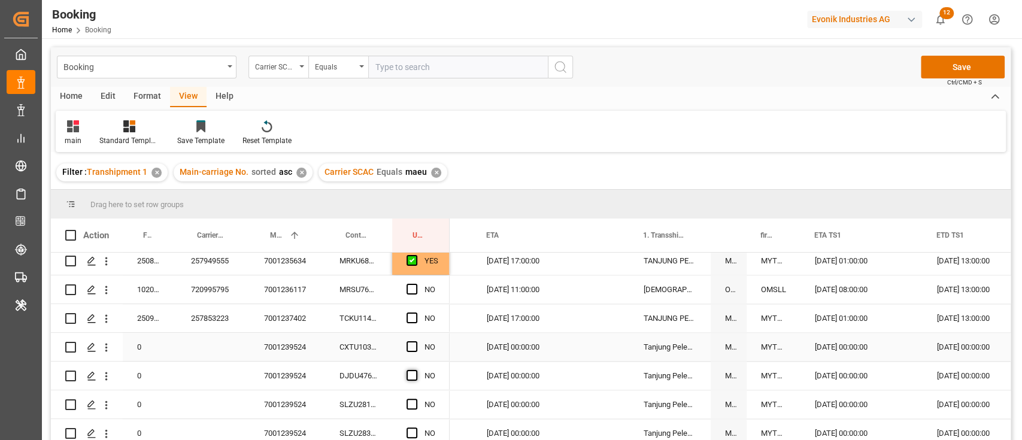
click at [412, 345] on span "Press SPACE to select this row." at bounding box center [412, 346] width 11 height 11
click at [416, 341] on input "Press SPACE to select this row." at bounding box center [416, 341] width 0 height 0
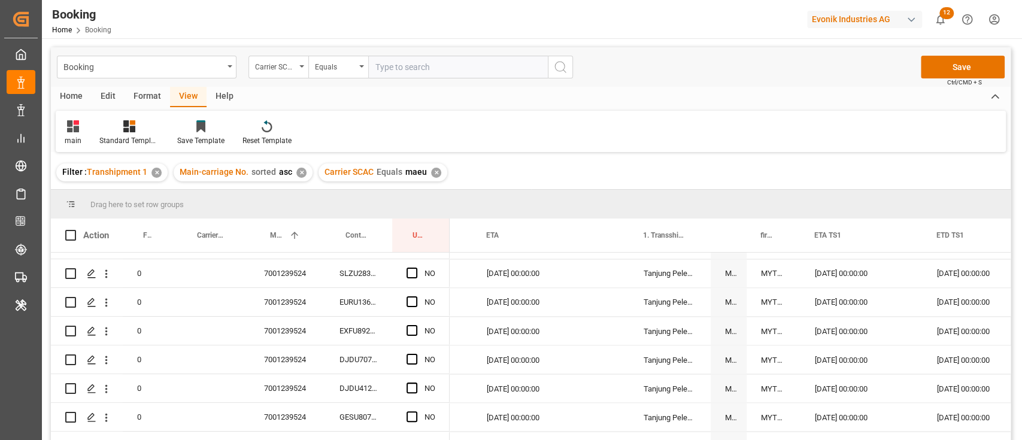
scroll to position [1539, 0]
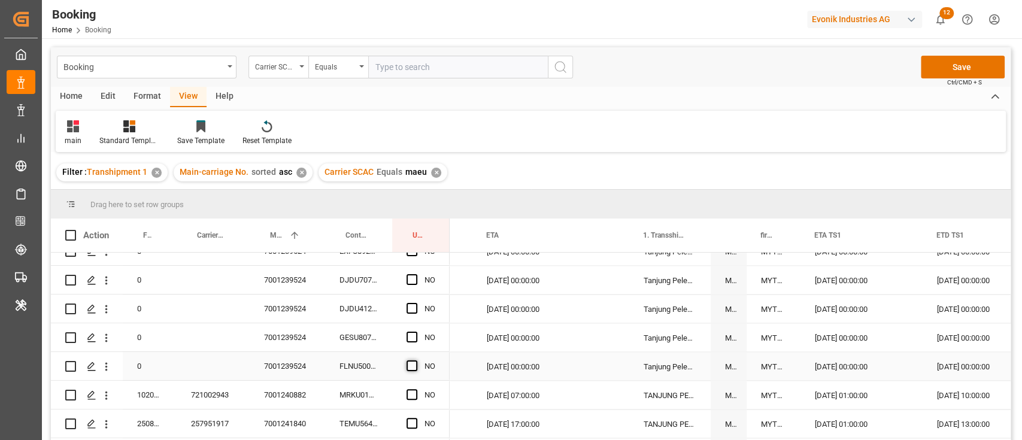
click at [413, 368] on span "Press SPACE to select this row." at bounding box center [412, 366] width 11 height 11
click at [416, 361] on input "Press SPACE to select this row." at bounding box center [416, 361] width 0 height 0
click at [367, 354] on div "FLNU5008597" at bounding box center [358, 366] width 67 height 28
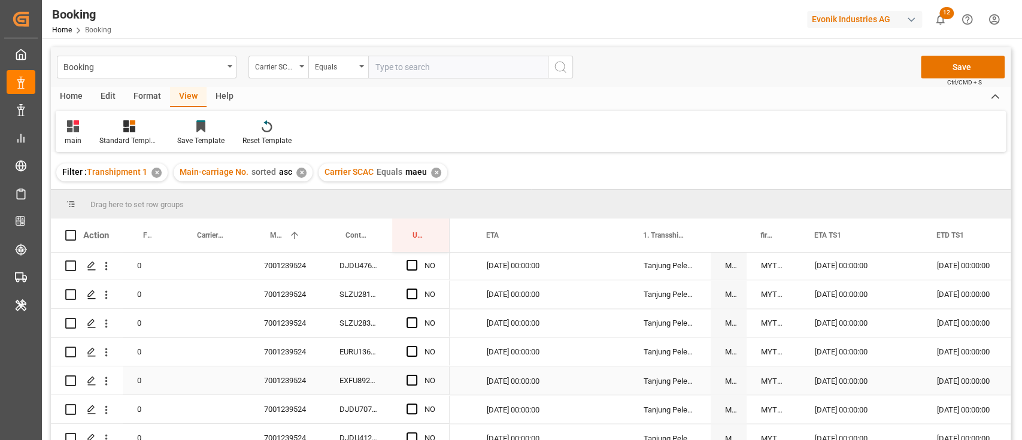
scroll to position [1380, 0]
click at [434, 271] on div "YES" at bounding box center [432, 267] width 14 height 28
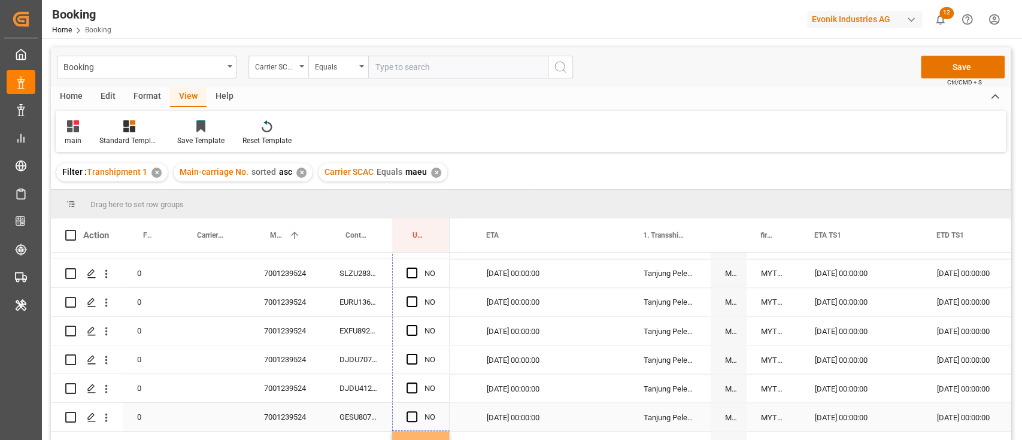
drag, startPoint x: 447, startPoint y: 279, endPoint x: 427, endPoint y: 405, distance: 127.9
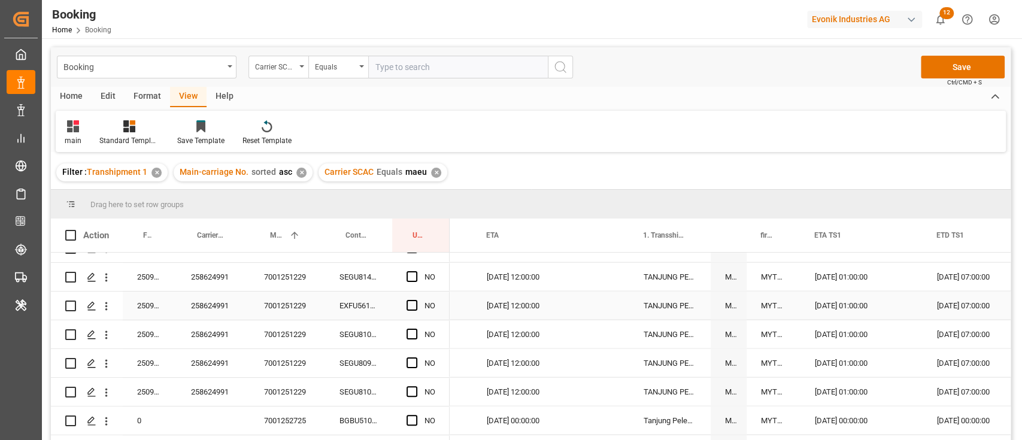
scroll to position [1939, 0]
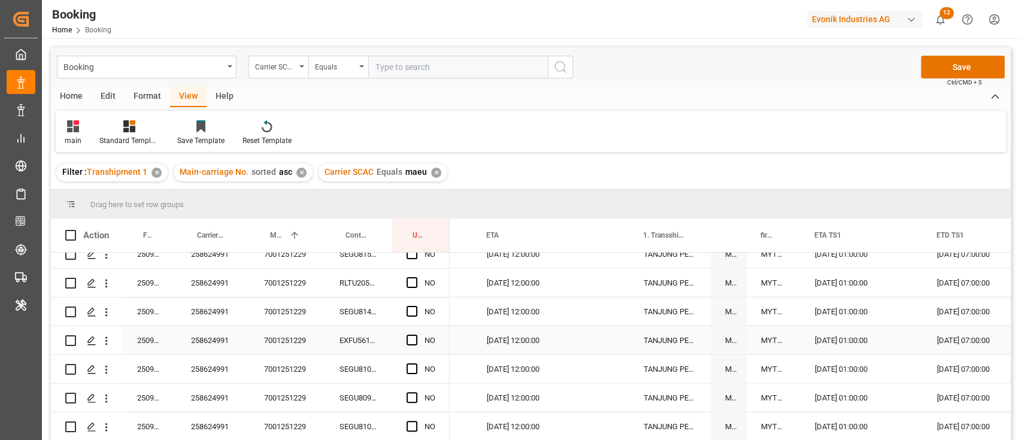
click at [275, 340] on div "7001251229" at bounding box center [287, 340] width 75 height 28
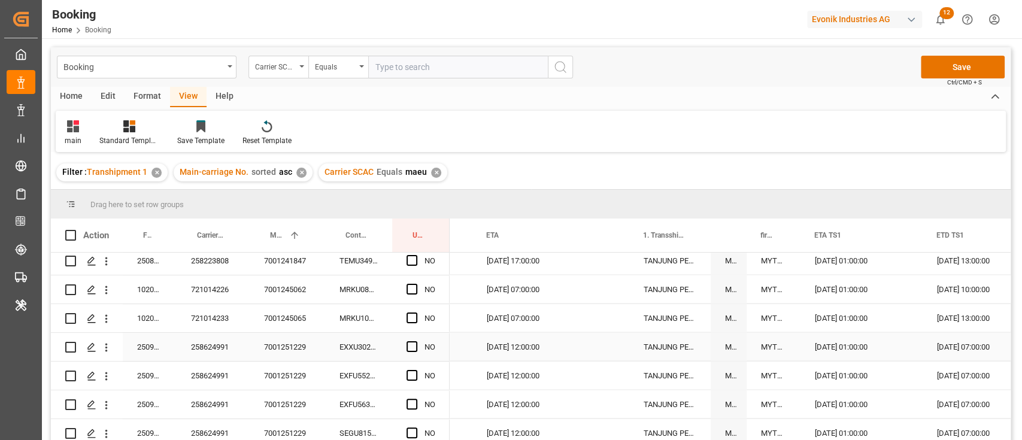
click at [412, 344] on span "Press SPACE to select this row." at bounding box center [412, 346] width 11 height 11
click at [416, 341] on input "Press SPACE to select this row." at bounding box center [416, 341] width 0 height 0
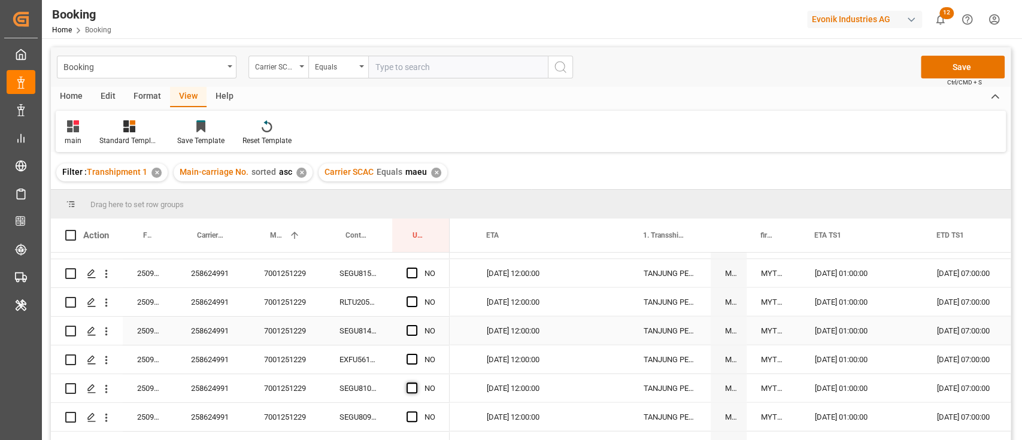
scroll to position [1999, 0]
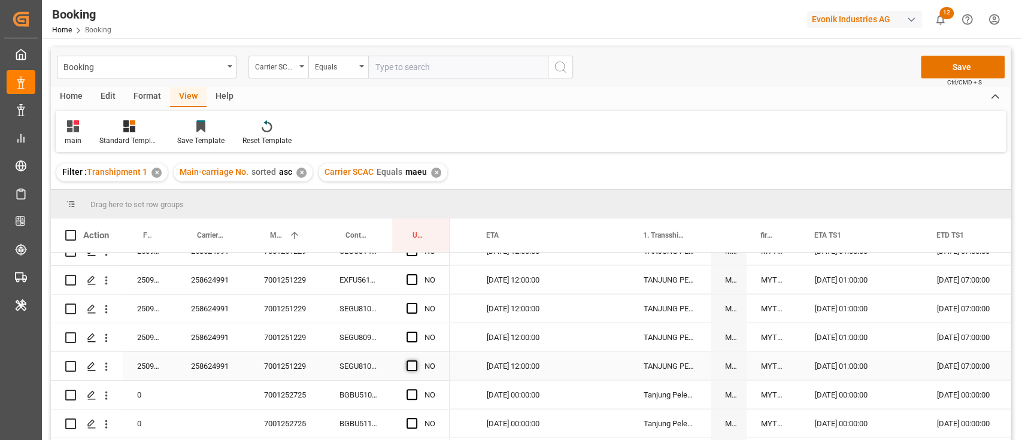
click at [411, 367] on span "Press SPACE to select this row." at bounding box center [412, 366] width 11 height 11
click at [416, 361] on input "Press SPACE to select this row." at bounding box center [416, 361] width 0 height 0
click at [198, 345] on div "258624991" at bounding box center [213, 337] width 73 height 28
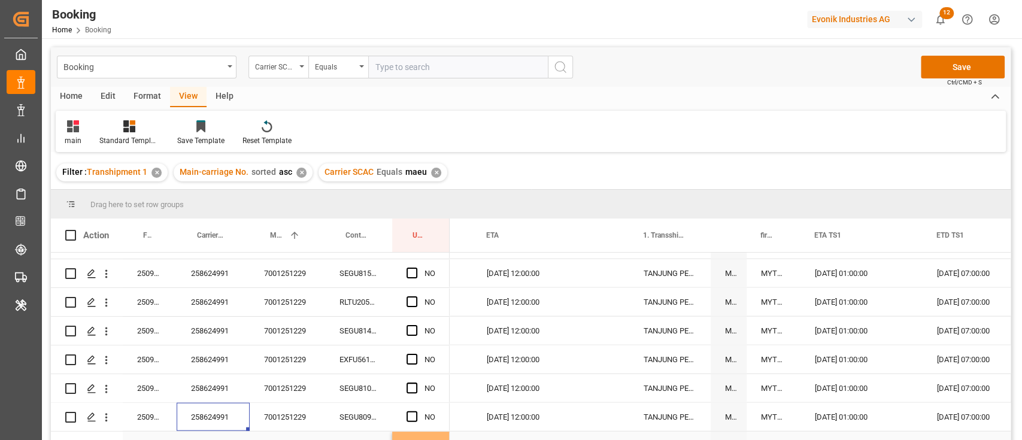
scroll to position [1840, 0]
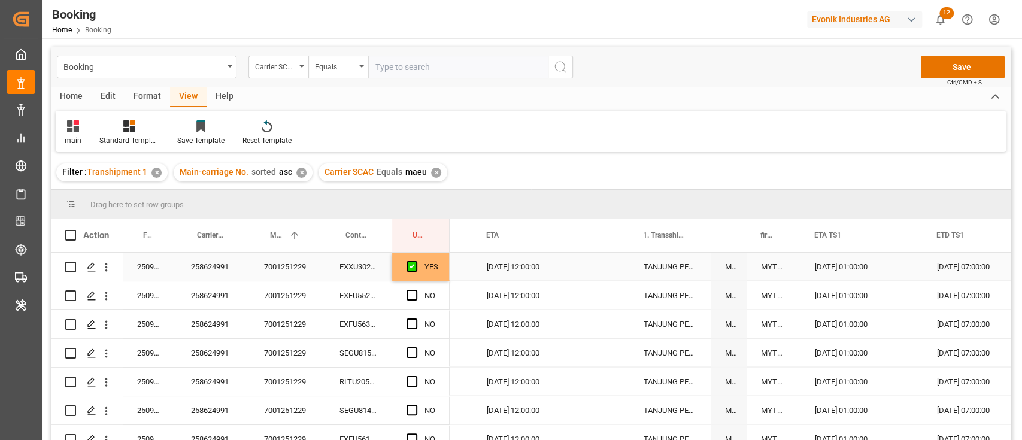
click at [437, 271] on div "YES" at bounding box center [432, 267] width 14 height 28
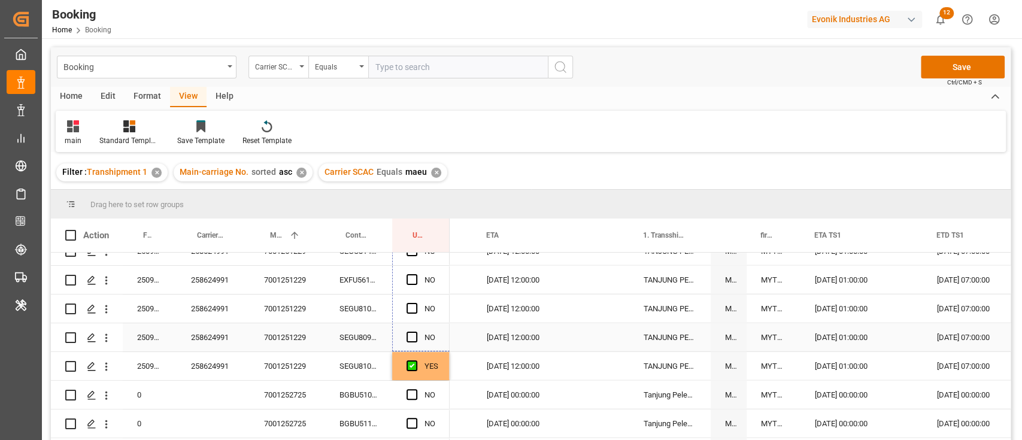
drag, startPoint x: 449, startPoint y: 277, endPoint x: 430, endPoint y: 344, distance: 70.3
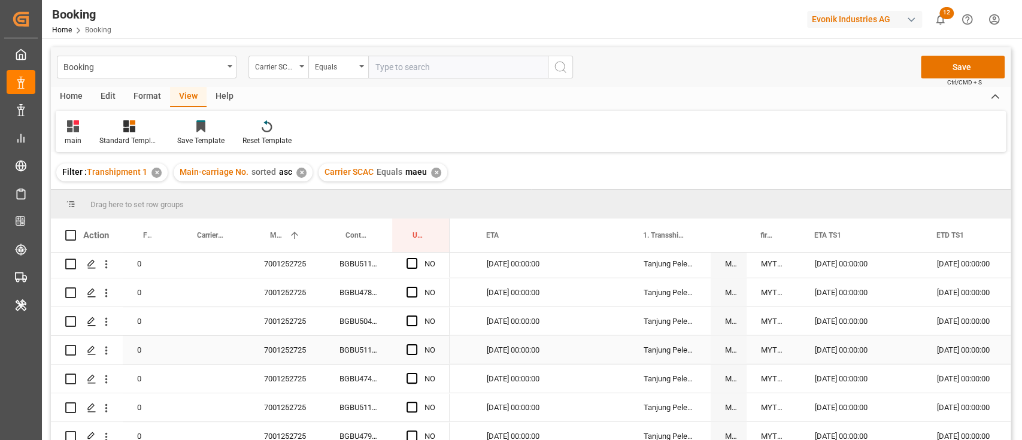
scroll to position [2239, 0]
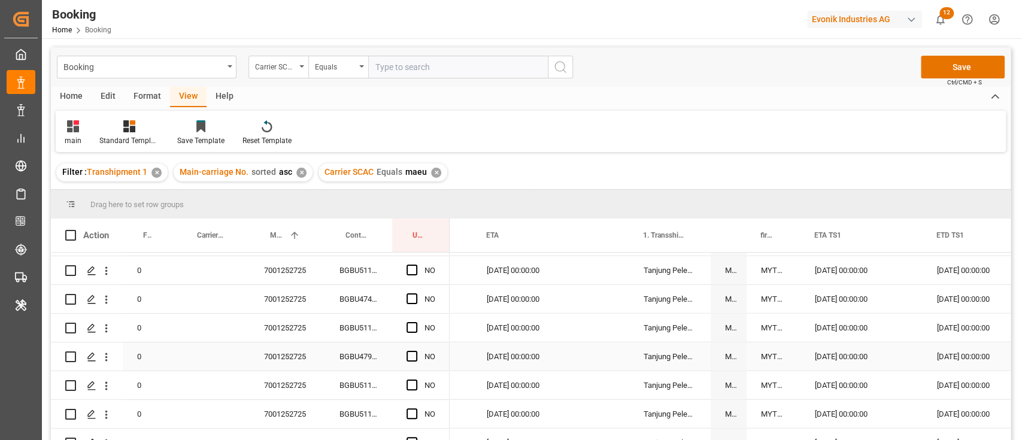
click at [293, 339] on div "7001252725" at bounding box center [287, 328] width 75 height 28
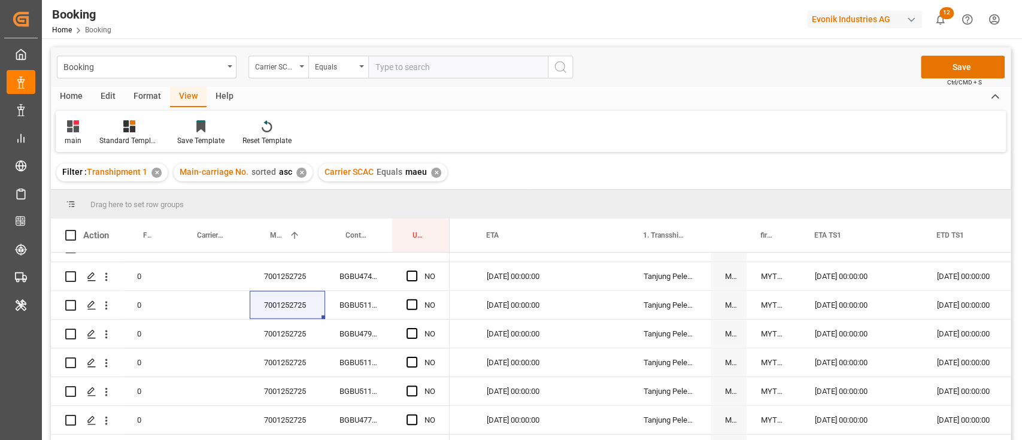
scroll to position [2287, 0]
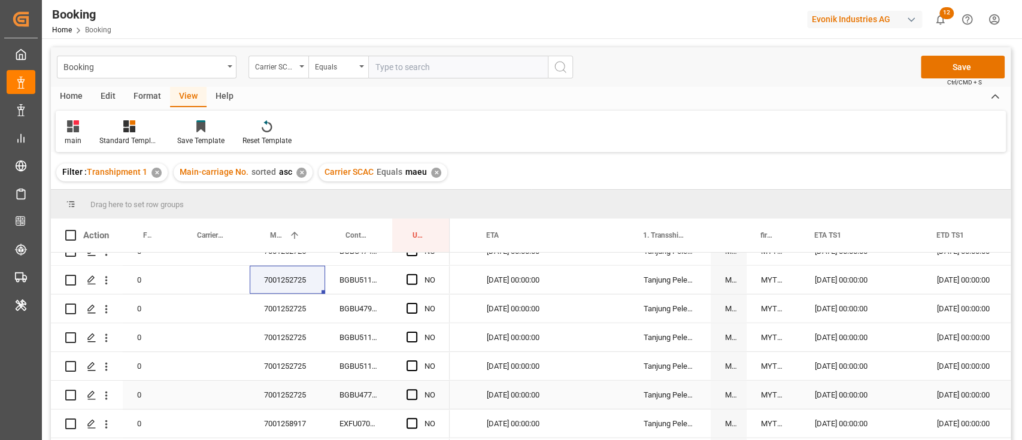
drag, startPoint x: 414, startPoint y: 393, endPoint x: 373, endPoint y: 402, distance: 41.6
click at [414, 394] on span "Press SPACE to select this row." at bounding box center [412, 394] width 11 height 11
click at [416, 389] on input "Press SPACE to select this row." at bounding box center [416, 389] width 0 height 0
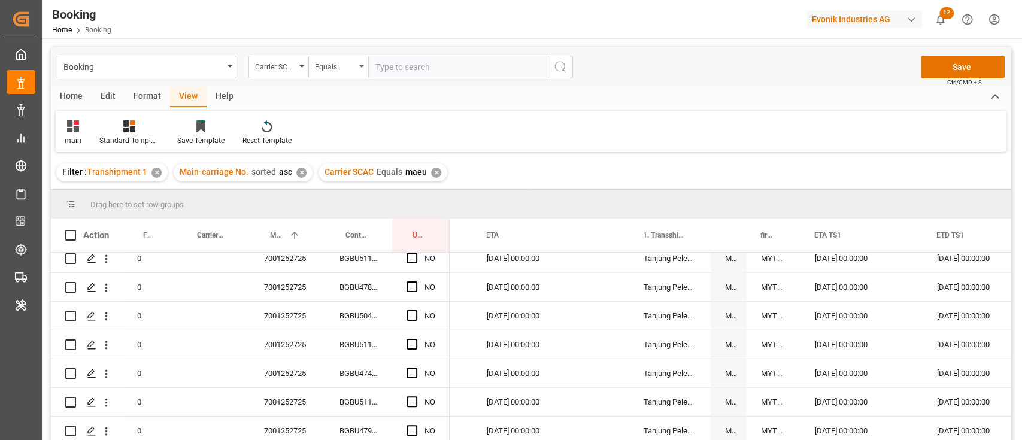
scroll to position [2127, 0]
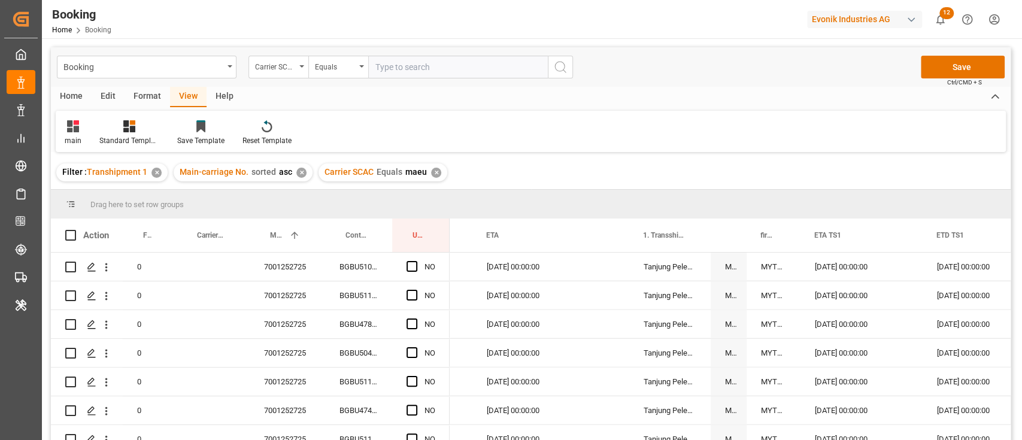
click at [362, 365] on div "BGBU5045011" at bounding box center [358, 353] width 67 height 28
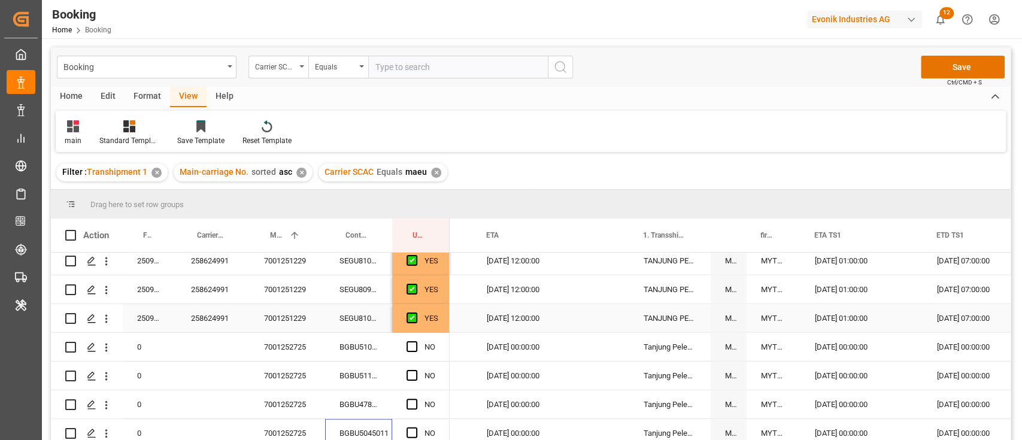
click at [426, 325] on div "YES" at bounding box center [432, 319] width 14 height 28
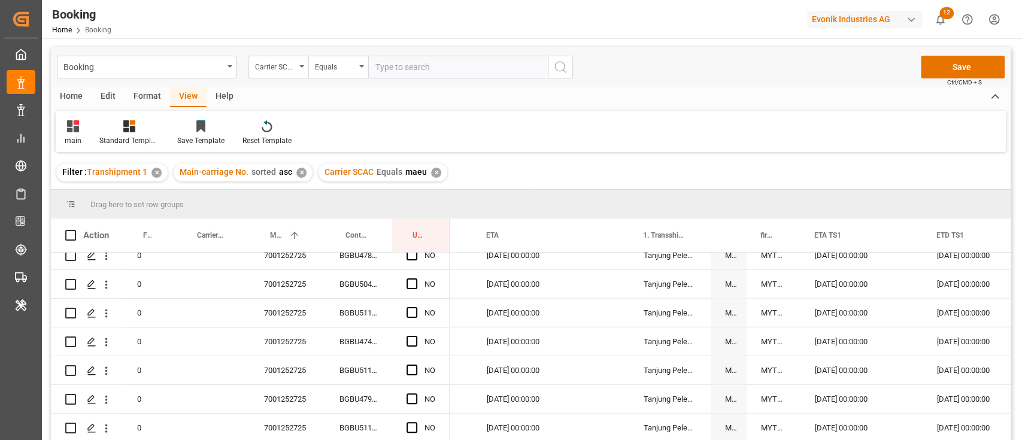
scroll to position [2287, 0]
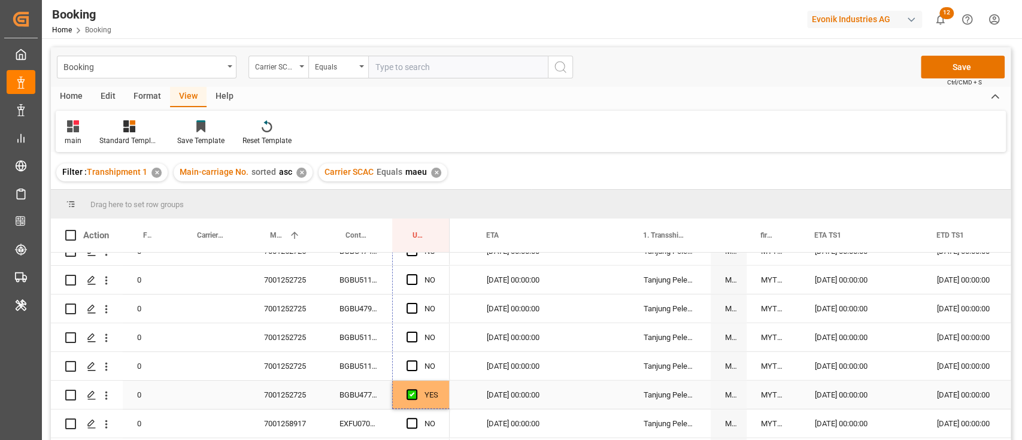
drag, startPoint x: 446, startPoint y: 329, endPoint x: 425, endPoint y: 386, distance: 60.3
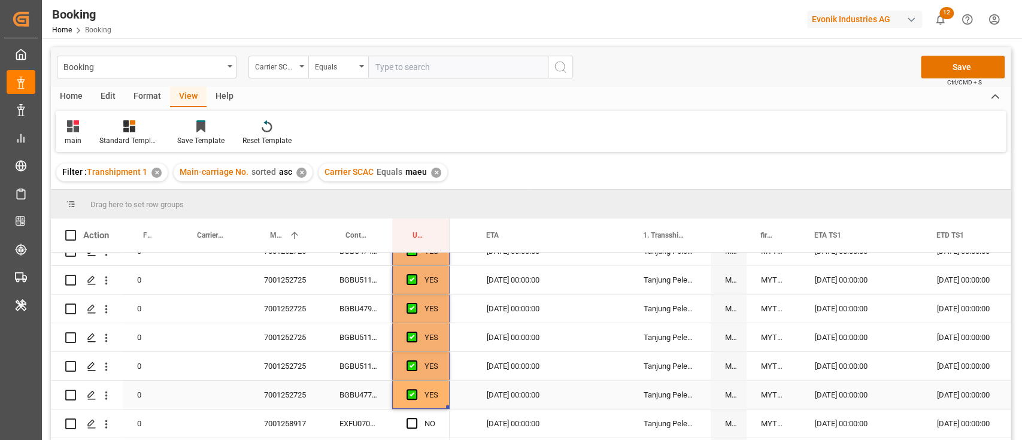
scroll to position [2446, 0]
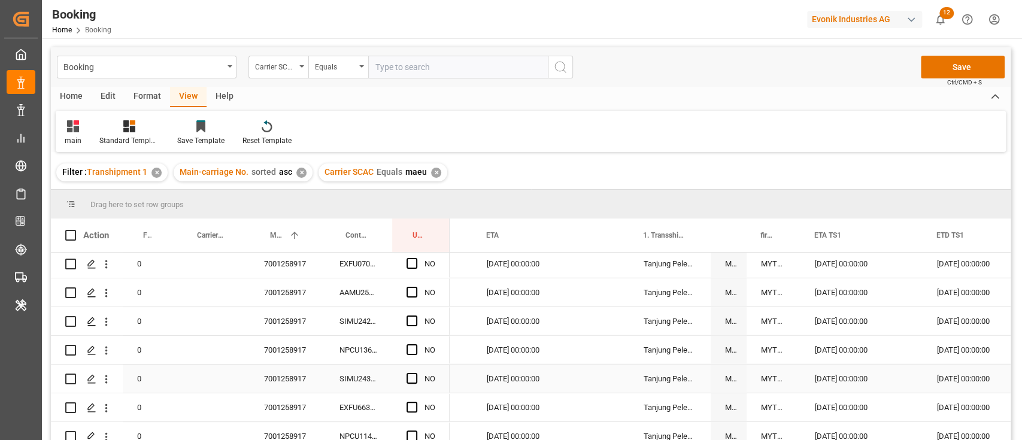
click at [308, 357] on div "7001258917" at bounding box center [287, 350] width 75 height 28
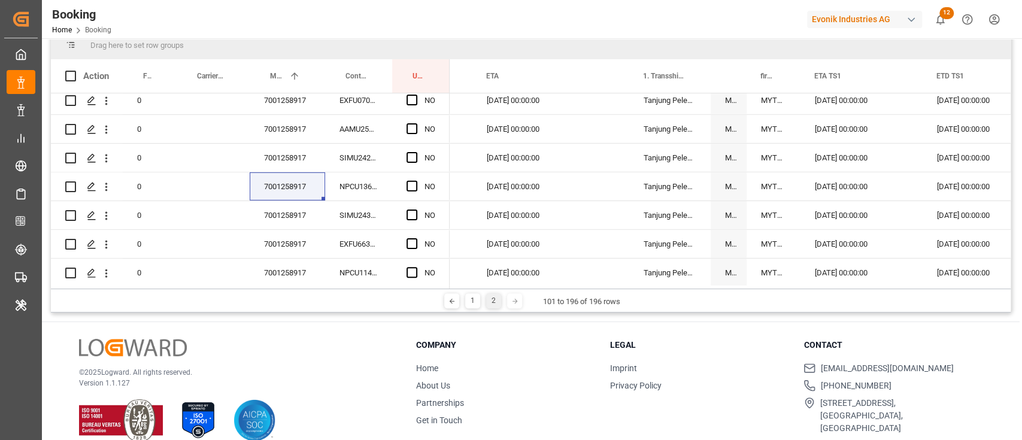
scroll to position [2412, 0]
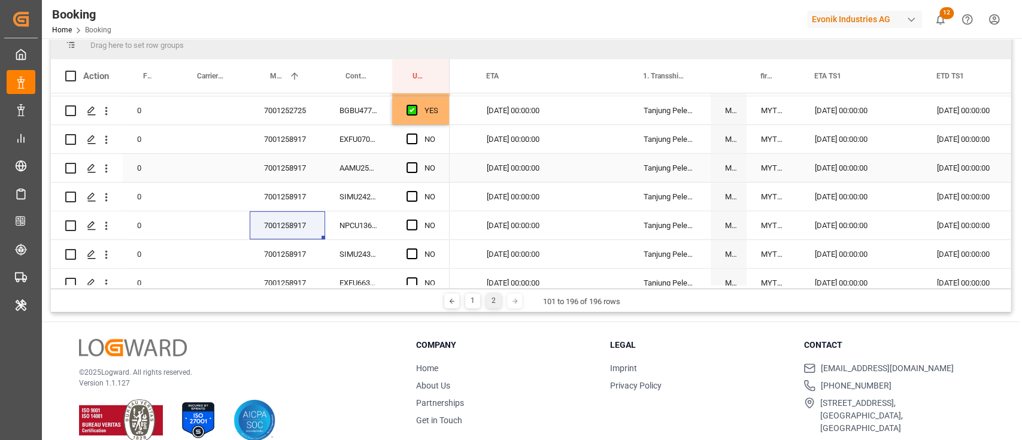
click at [374, 141] on div "EXFU0705984" at bounding box center [358, 139] width 67 height 28
click at [439, 117] on div "YES" at bounding box center [420, 110] width 57 height 28
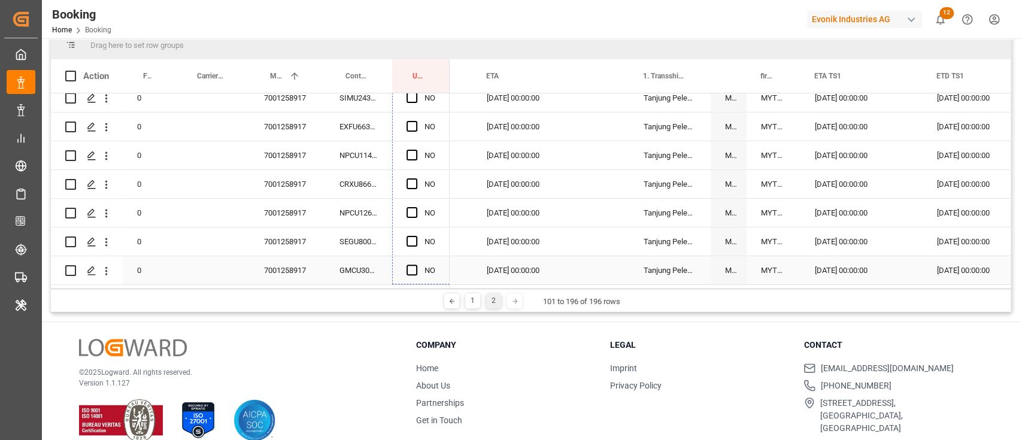
drag, startPoint x: 447, startPoint y: 122, endPoint x: 422, endPoint y: 277, distance: 157.1
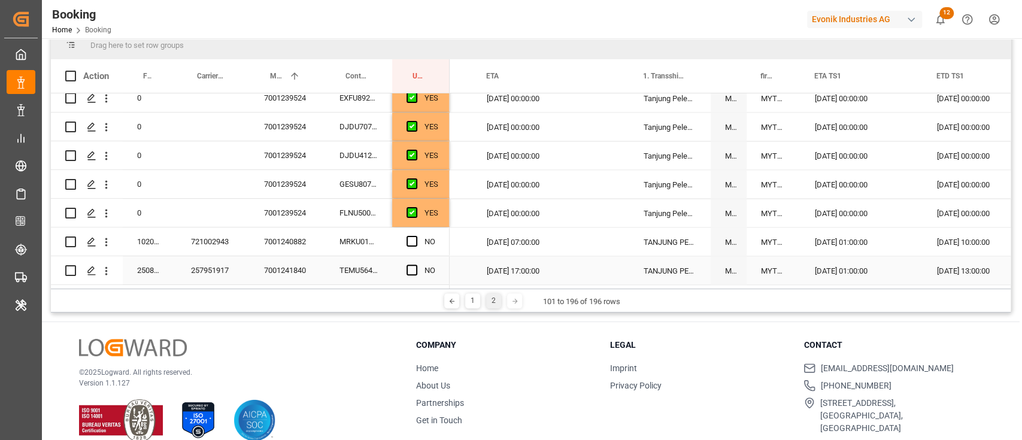
scroll to position [1613, 0]
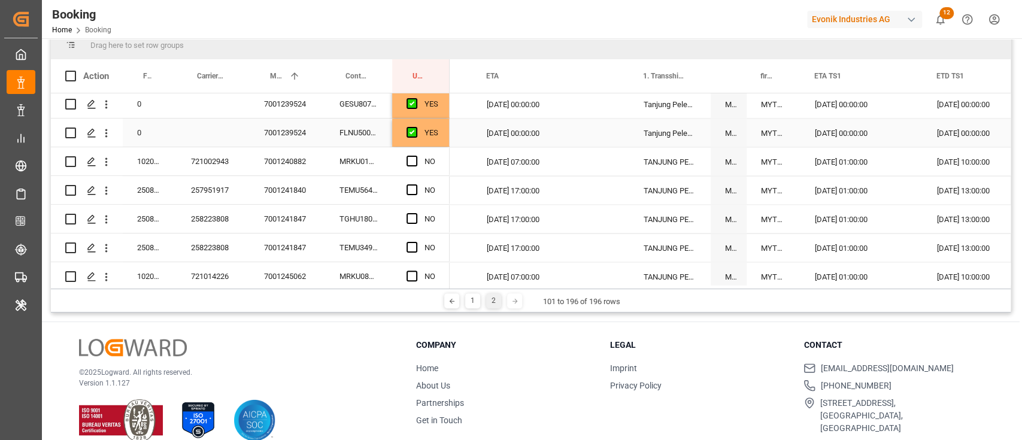
click at [430, 135] on div "YES" at bounding box center [432, 133] width 14 height 28
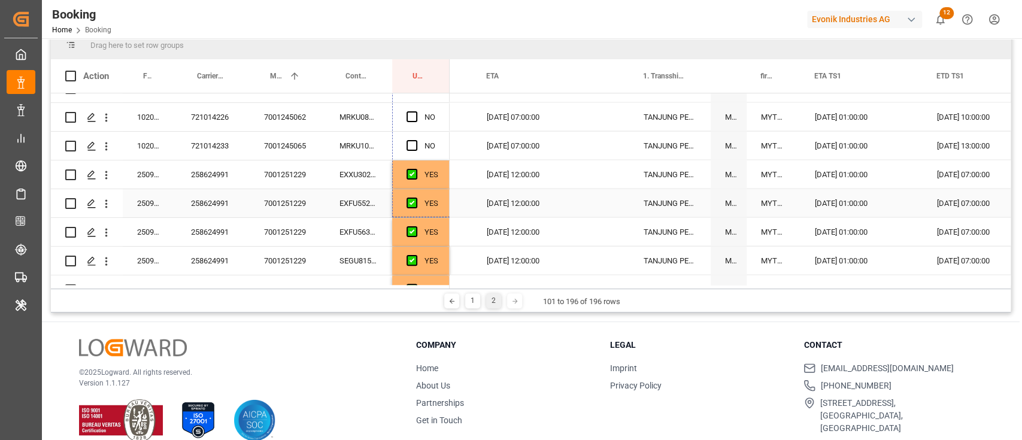
drag, startPoint x: 447, startPoint y: 144, endPoint x: 429, endPoint y: 193, distance: 52.7
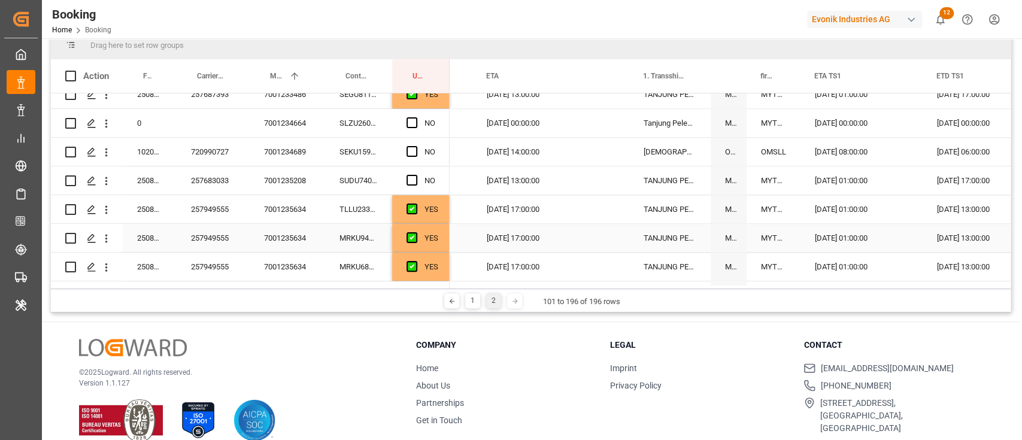
scroll to position [1294, 0]
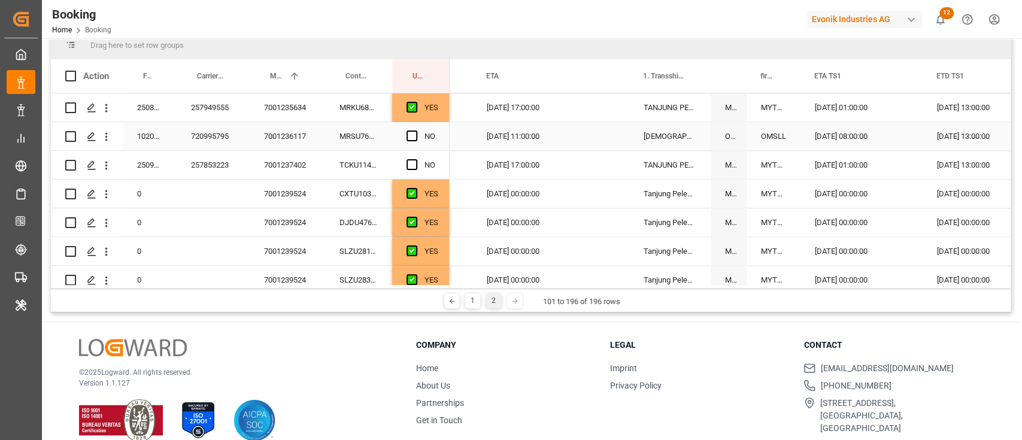
click at [357, 142] on div "MRSU7609470" at bounding box center [358, 136] width 67 height 28
click at [414, 133] on span "Press SPACE to select this row." at bounding box center [412, 136] width 11 height 11
click at [416, 131] on input "Press SPACE to select this row." at bounding box center [416, 131] width 0 height 0
click at [379, 160] on div "TCKU1144528" at bounding box center [358, 165] width 67 height 28
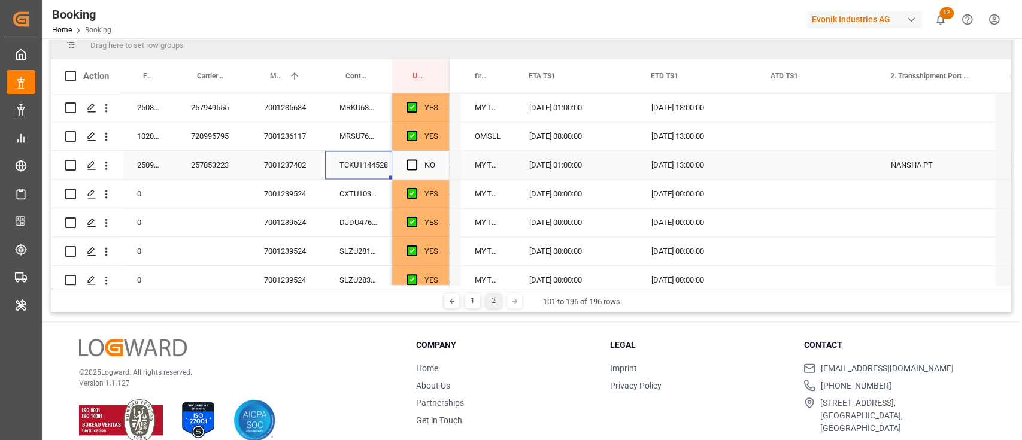
scroll to position [0, 0]
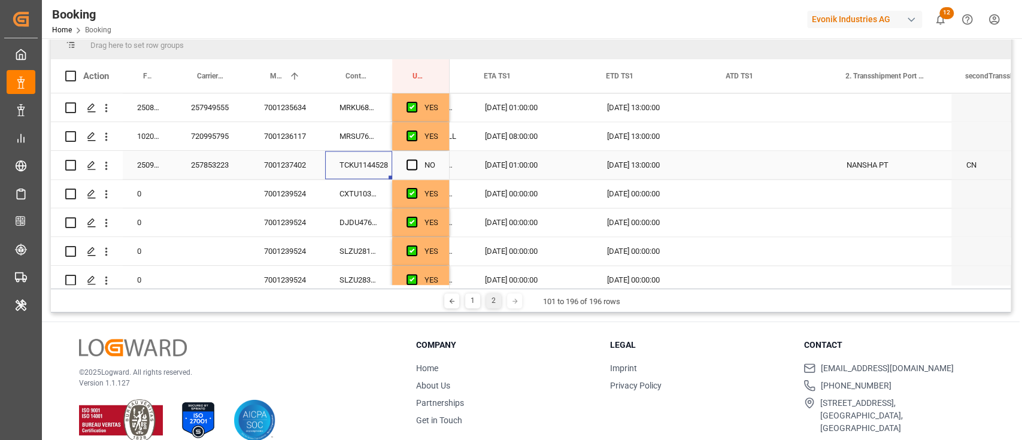
click at [641, 168] on div "[DATE] 13:00:00" at bounding box center [652, 165] width 120 height 28
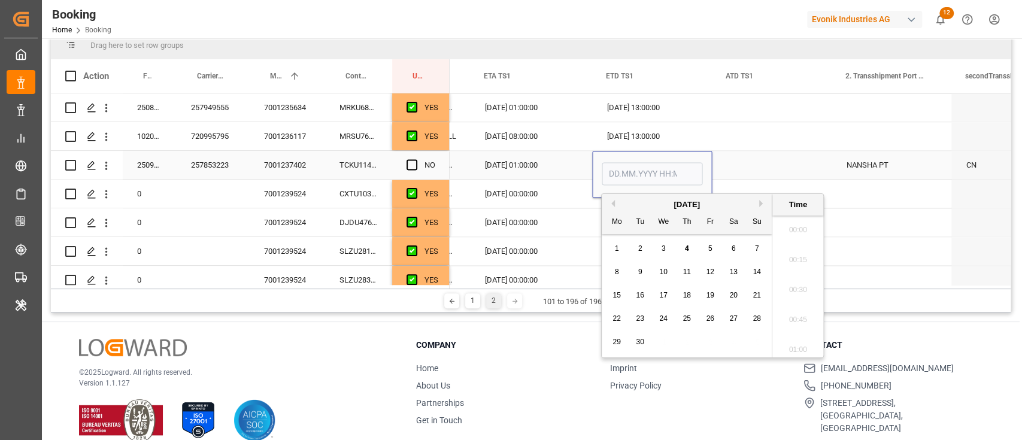
type input "10.10.2025 13:00"
click at [763, 156] on div "Press SPACE to select this row." at bounding box center [772, 165] width 120 height 28
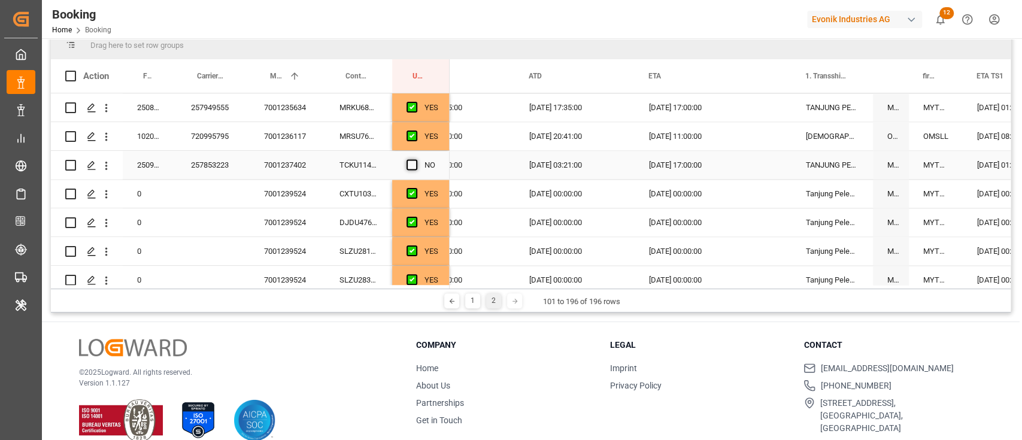
click at [409, 161] on span "Press SPACE to select this row." at bounding box center [412, 164] width 11 height 11
click at [416, 159] on input "Press SPACE to select this row." at bounding box center [416, 159] width 0 height 0
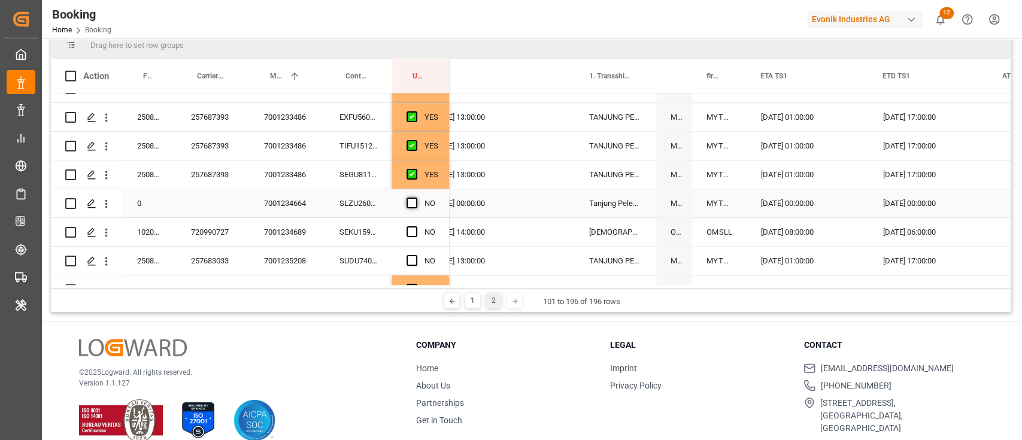
click at [416, 199] on span "Press SPACE to select this row." at bounding box center [412, 203] width 11 height 11
click at [416, 198] on input "Press SPACE to select this row." at bounding box center [416, 198] width 0 height 0
click at [411, 237] on div "Press SPACE to select this row." at bounding box center [416, 233] width 18 height 28
click at [413, 255] on span "Press SPACE to select this row." at bounding box center [412, 260] width 11 height 11
click at [416, 255] on input "Press SPACE to select this row." at bounding box center [416, 255] width 0 height 0
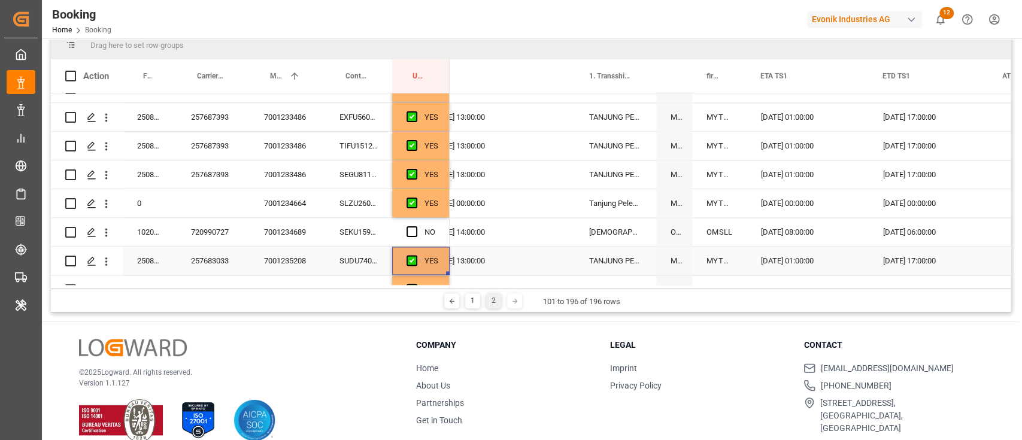
click at [416, 237] on div "Press SPACE to select this row." at bounding box center [416, 233] width 18 height 28
click at [416, 229] on span "Press SPACE to select this row." at bounding box center [412, 231] width 11 height 11
click at [416, 226] on input "Press SPACE to select this row." at bounding box center [416, 226] width 0 height 0
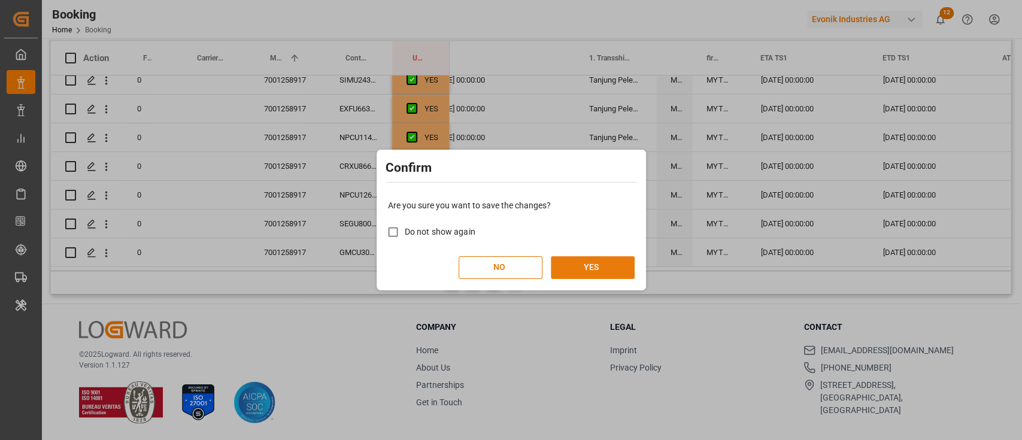
click at [562, 265] on button "YES" at bounding box center [593, 267] width 84 height 23
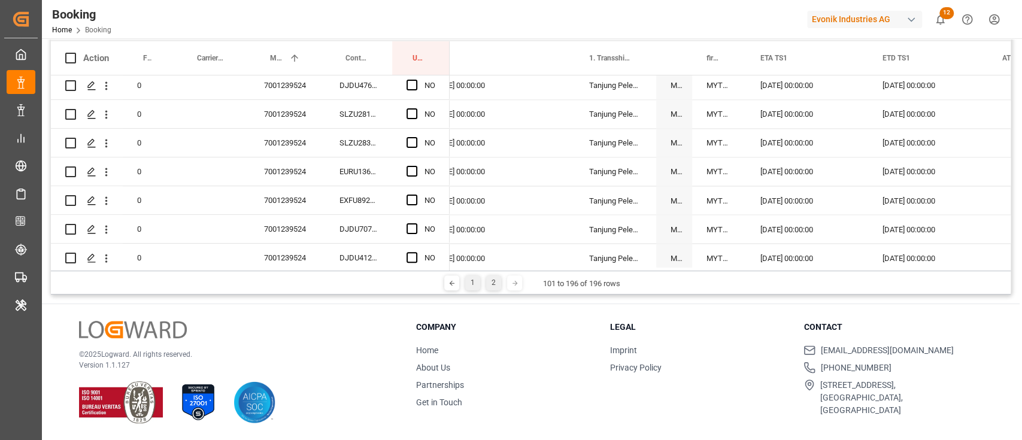
click at [470, 284] on div "1" at bounding box center [472, 282] width 15 height 15
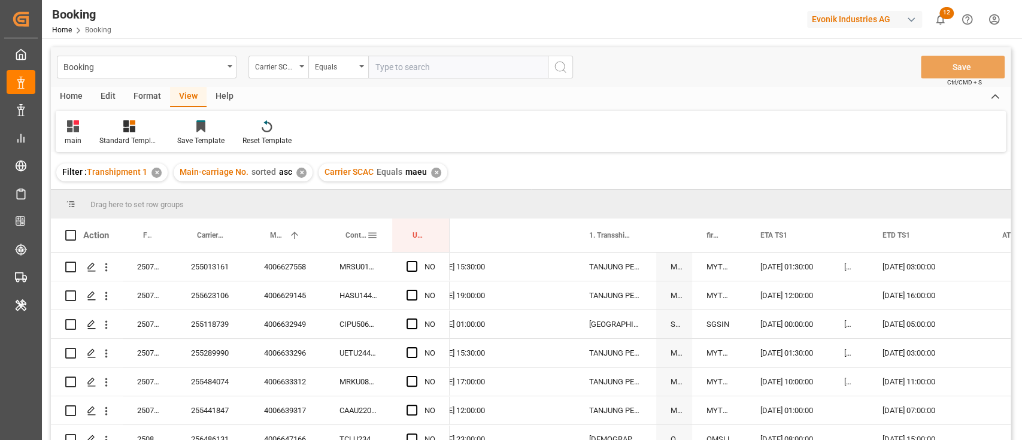
click at [377, 234] on span at bounding box center [372, 235] width 11 height 11
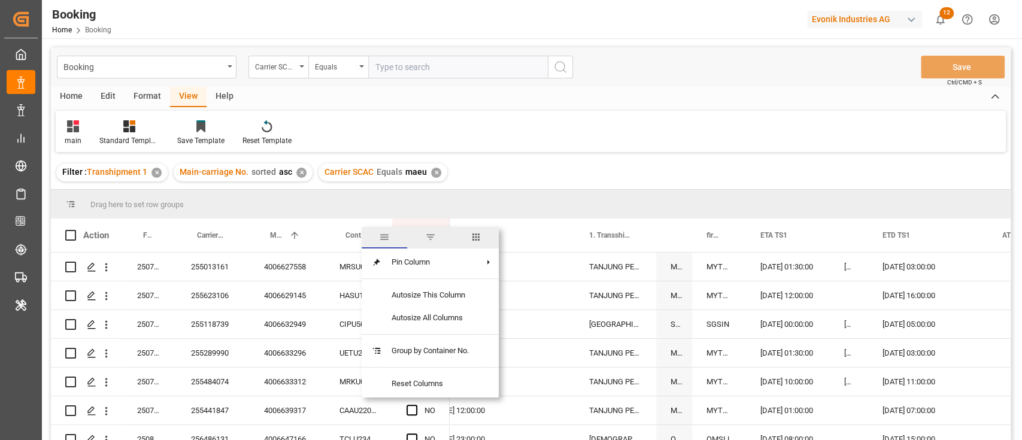
click at [473, 237] on span "columns" at bounding box center [476, 237] width 11 height 11
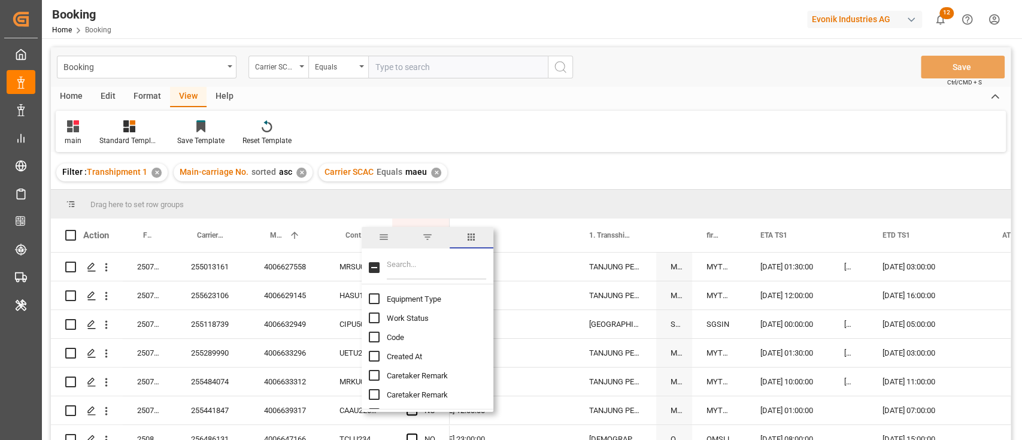
click at [446, 264] on input "Filter Columns Input" at bounding box center [436, 268] width 99 height 24
type input "shya"
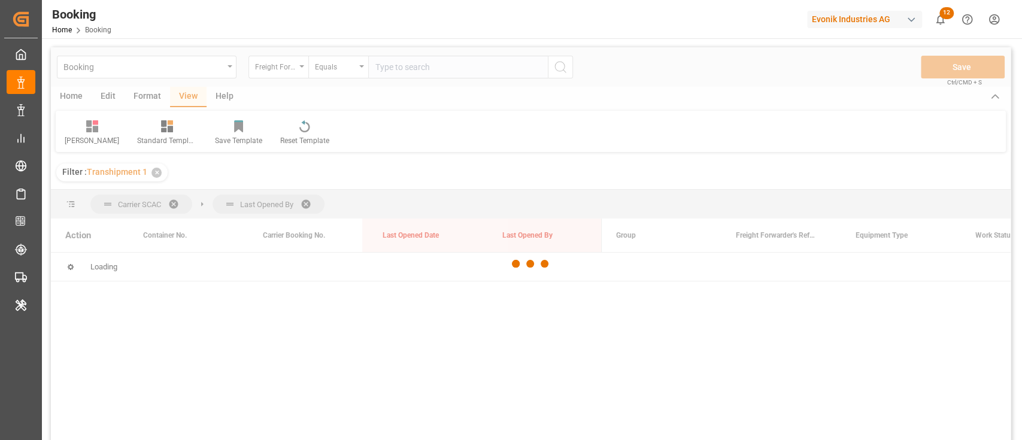
scroll to position [159, 0]
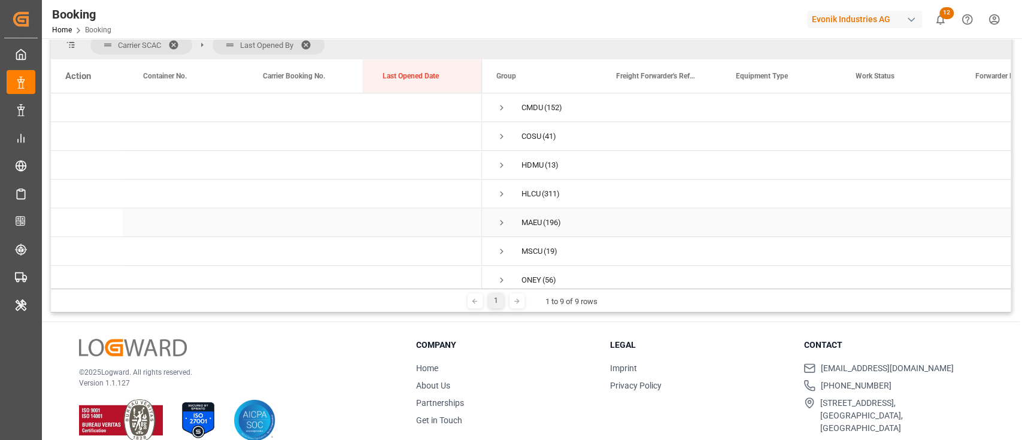
click at [499, 222] on span "Press SPACE to select this row." at bounding box center [501, 222] width 11 height 11
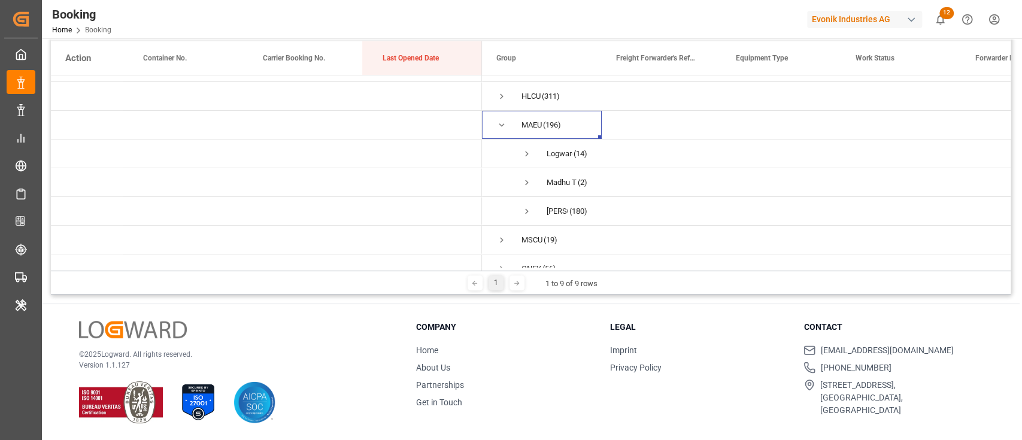
scroll to position [157, 0]
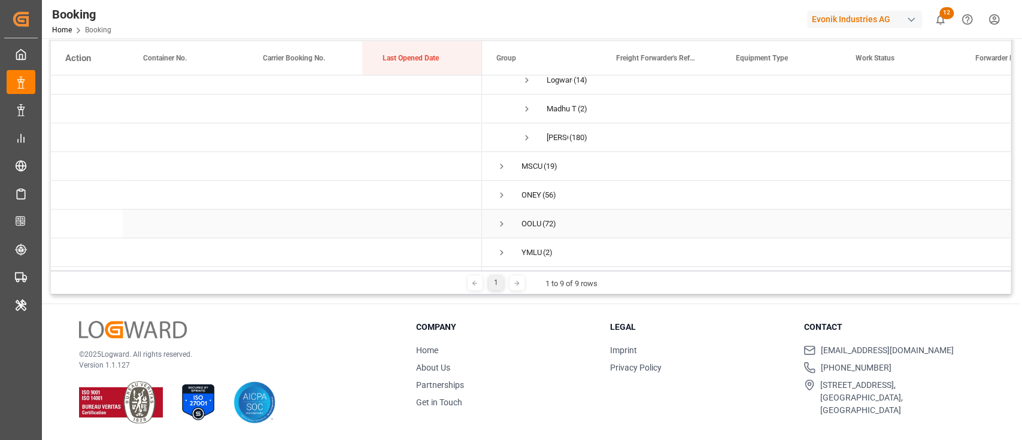
click at [501, 220] on span "Press SPACE to select this row." at bounding box center [501, 224] width 11 height 11
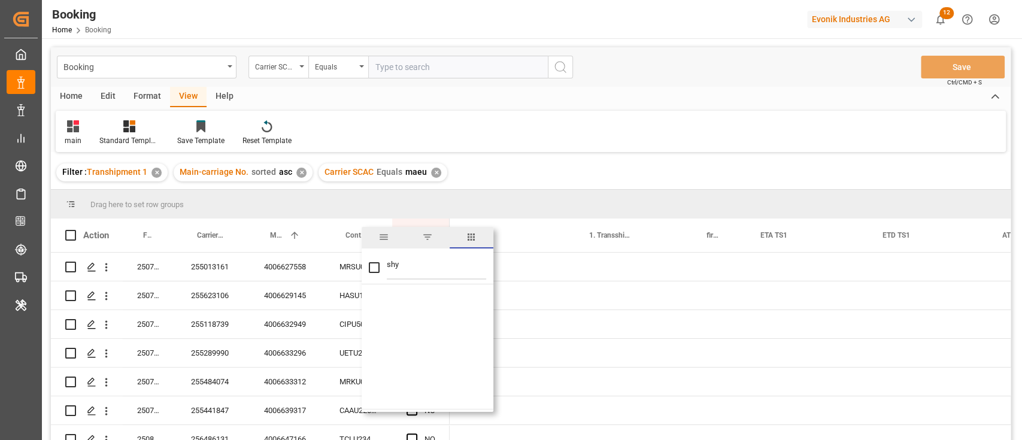
scroll to position [0, 1267]
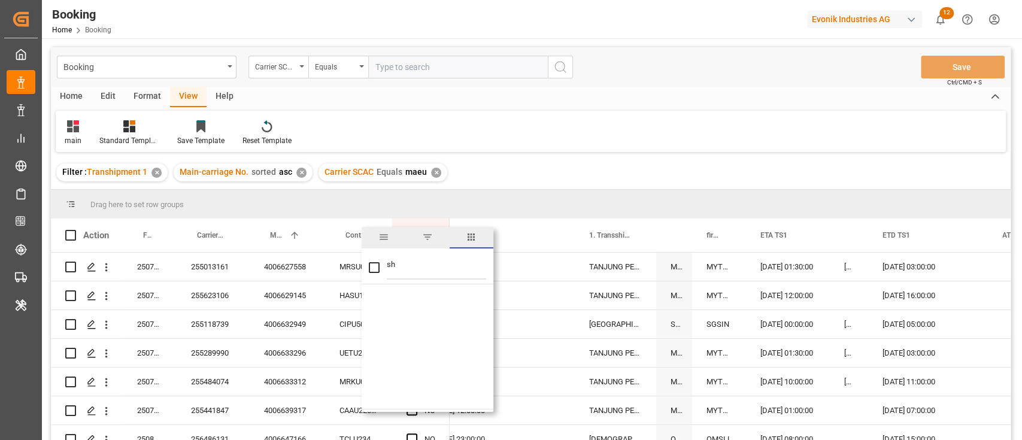
type input "s"
checkbox input "false"
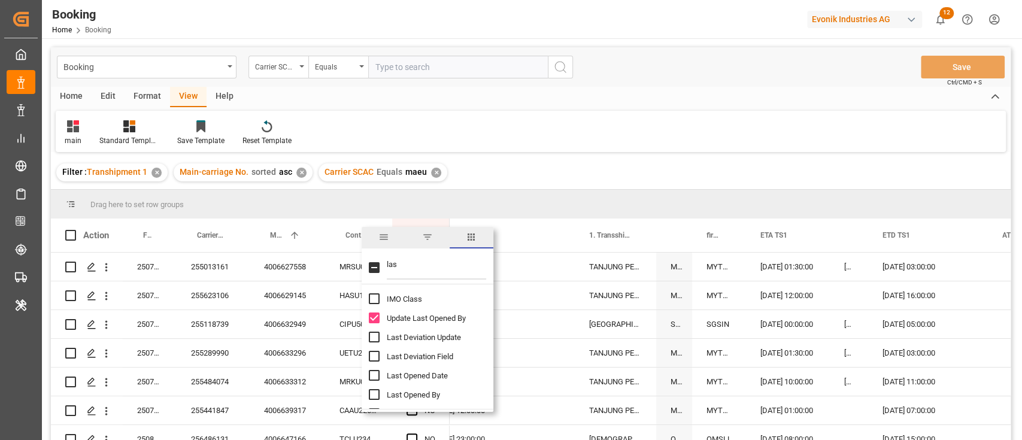
type input "las"
drag, startPoint x: 380, startPoint y: 371, endPoint x: 369, endPoint y: 376, distance: 12.3
click at [379, 371] on div "Last Opened Date" at bounding box center [435, 375] width 132 height 19
click at [369, 376] on input "Last Opened Date column toggle visibility (hidden)" at bounding box center [374, 375] width 11 height 11
checkbox input "true"
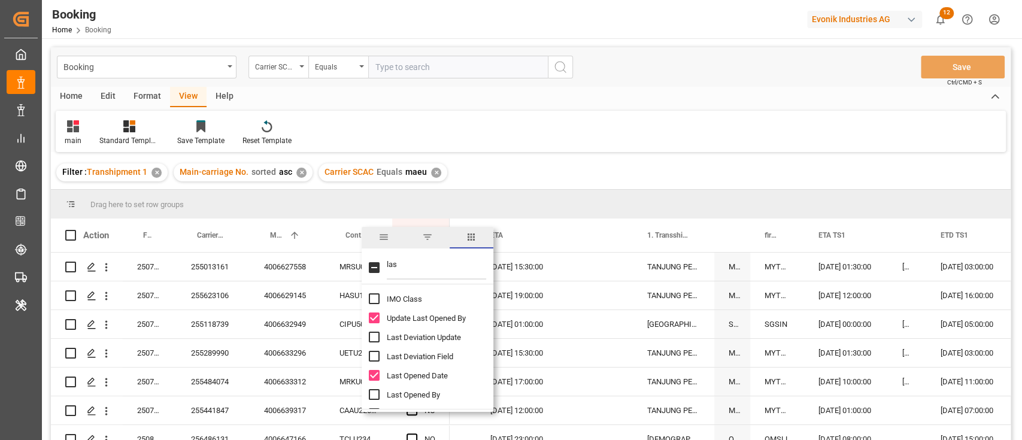
click at [373, 393] on input "Last Opened By column toggle visibility (hidden)" at bounding box center [374, 394] width 11 height 11
checkbox input "true"
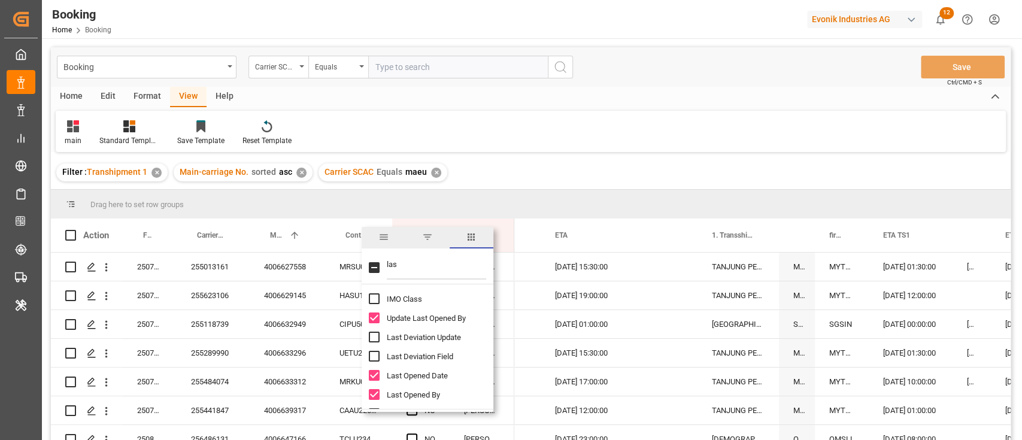
click at [545, 142] on div "main Standard Templates Save Template Reset Template" at bounding box center [531, 131] width 950 height 41
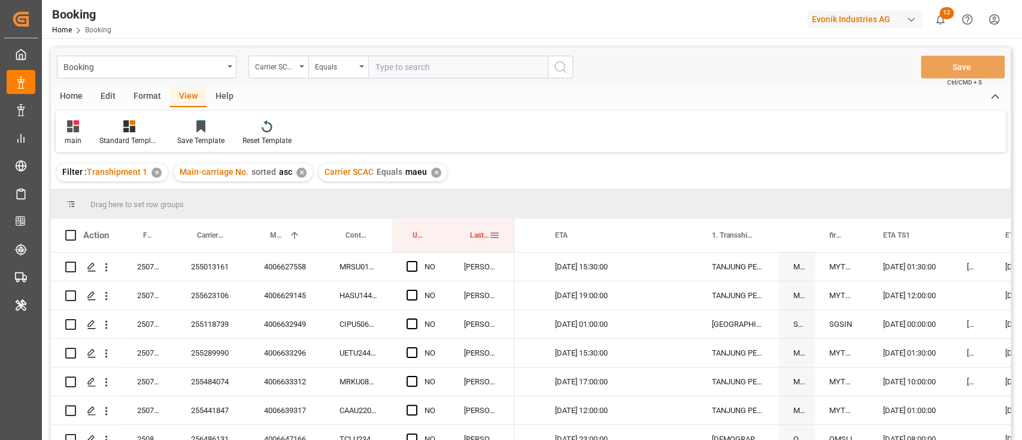
drag, startPoint x: 473, startPoint y: 235, endPoint x: 473, endPoint y: 203, distance: 32.3
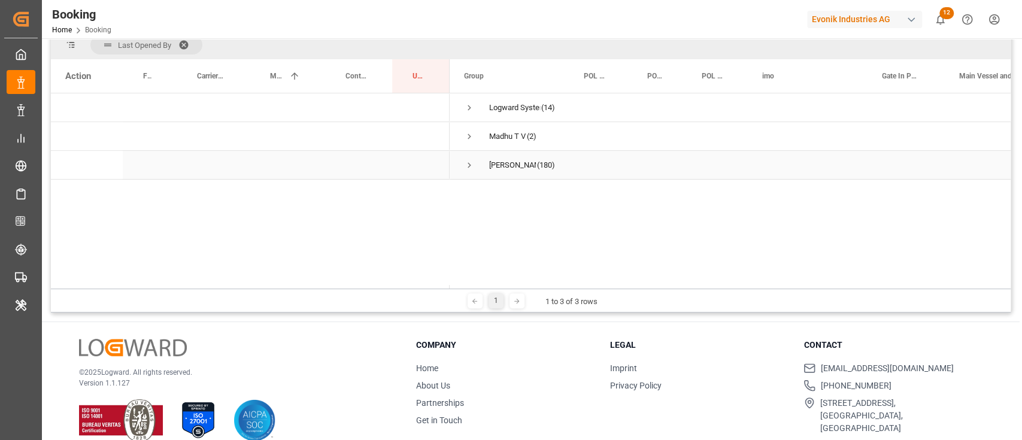
scroll to position [0, 0]
click at [465, 143] on span "Press SPACE to select this row." at bounding box center [469, 137] width 11 height 28
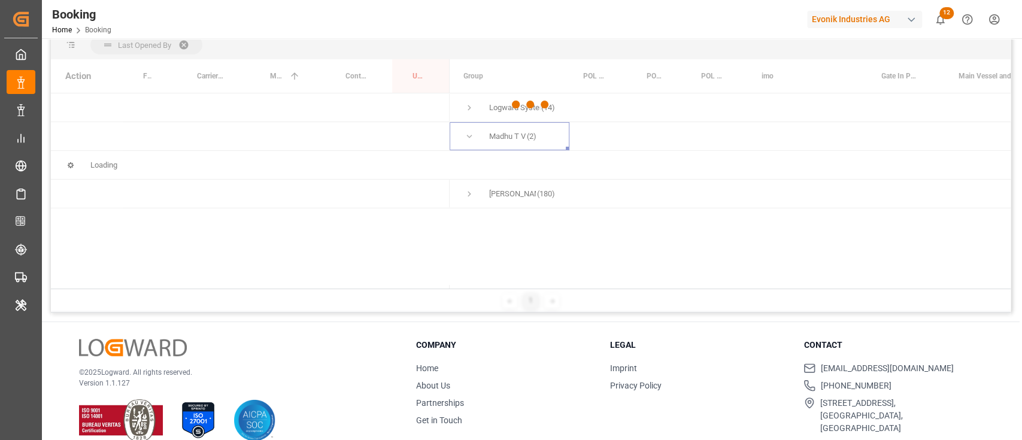
click at [470, 102] on div at bounding box center [531, 104] width 960 height 433
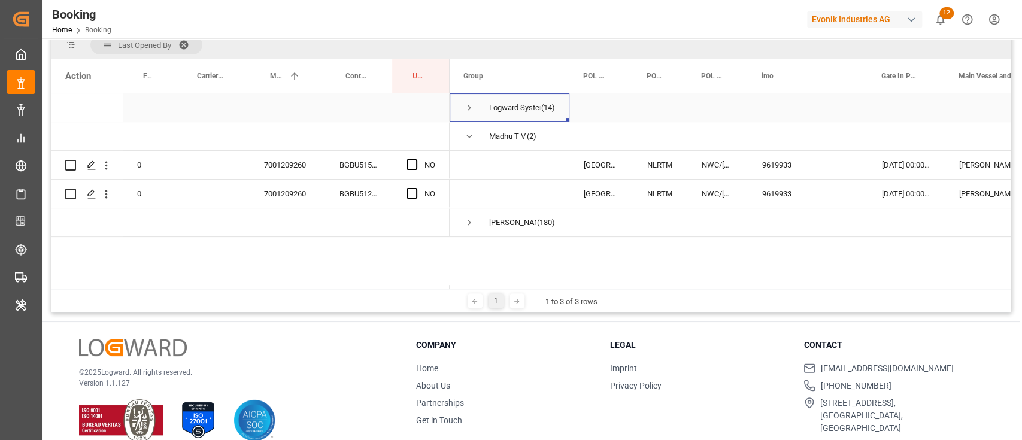
click at [471, 108] on span "Press SPACE to select this row." at bounding box center [469, 107] width 11 height 11
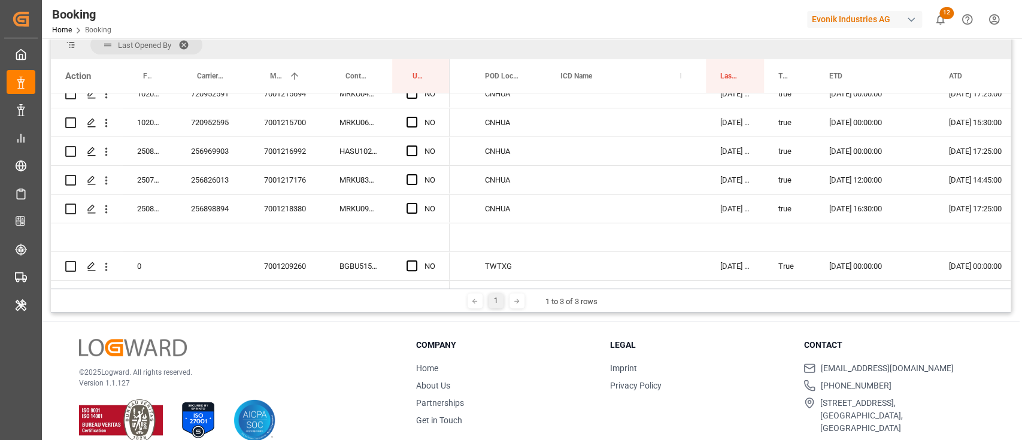
scroll to position [358, 0]
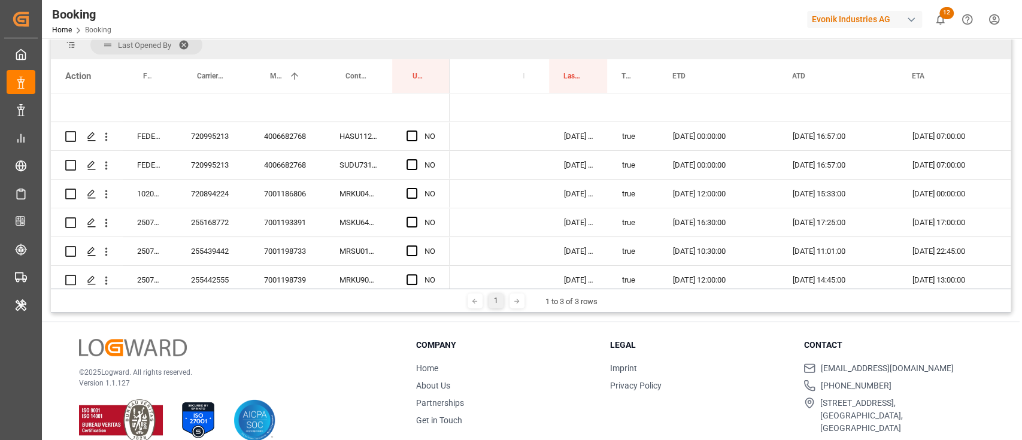
drag, startPoint x: 559, startPoint y: 75, endPoint x: 160, endPoint y: 43, distance: 400.1
click at [160, 43] on div "Last Opened By Drag here to set column labels Action Freight Forwarder's Refere…" at bounding box center [531, 160] width 960 height 258
drag, startPoint x: 558, startPoint y: 46, endPoint x: 180, endPoint y: 46, distance: 377.9
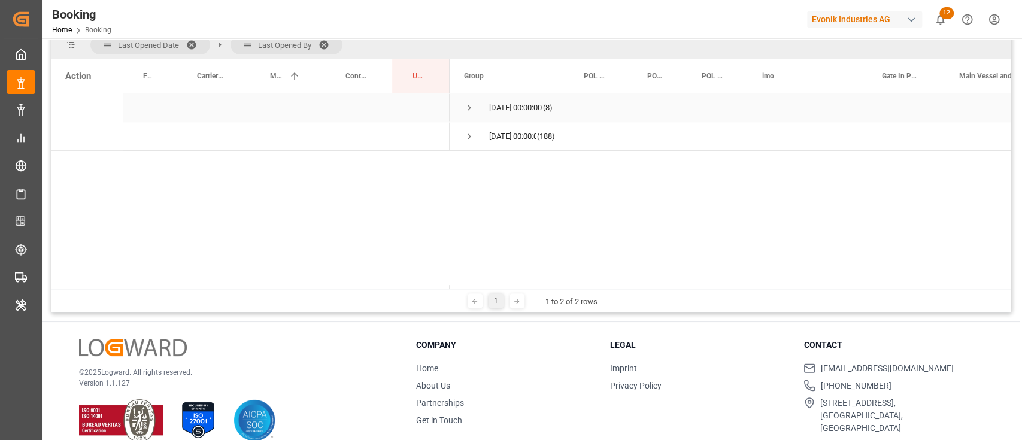
click at [469, 111] on span "Press SPACE to select this row." at bounding box center [469, 107] width 11 height 11
click at [492, 163] on span "Press SPACE to select this row." at bounding box center [494, 165] width 11 height 11
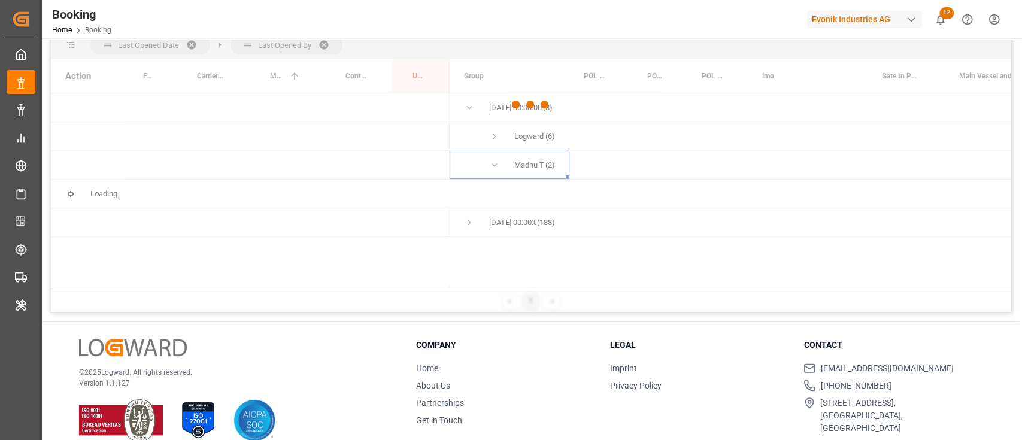
click at [490, 137] on div at bounding box center [531, 104] width 960 height 433
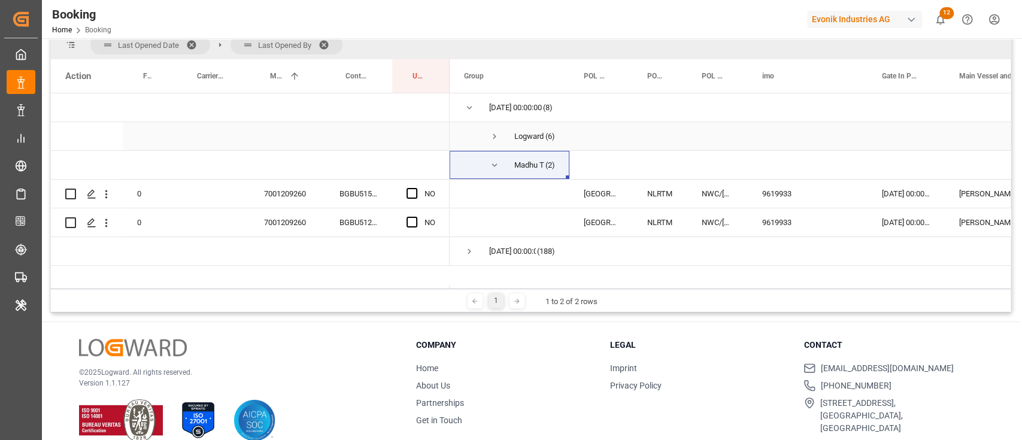
click at [490, 137] on span "Press SPACE to select this row." at bounding box center [494, 136] width 11 height 11
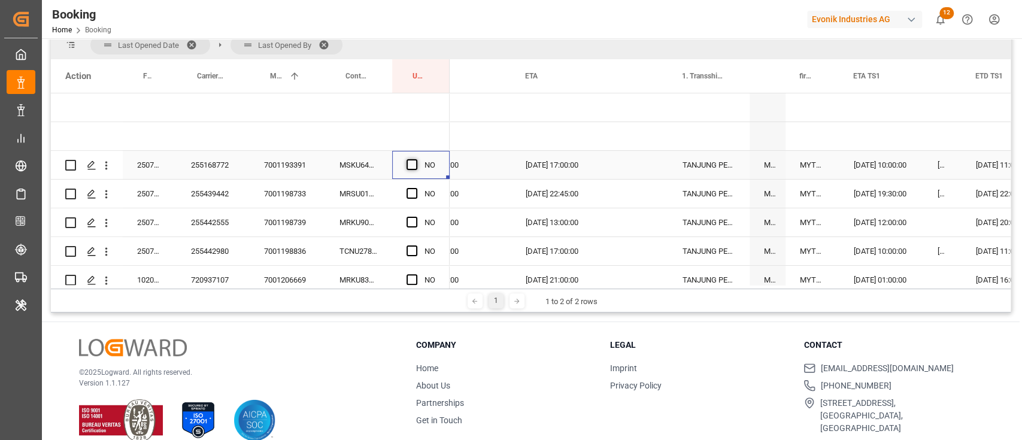
click at [407, 165] on span "Press SPACE to select this row." at bounding box center [412, 164] width 11 height 11
click at [416, 159] on input "Press SPACE to select this row." at bounding box center [416, 159] width 0 height 0
click at [407, 190] on span "Press SPACE to select this row." at bounding box center [412, 193] width 11 height 11
click at [416, 188] on input "Press SPACE to select this row." at bounding box center [416, 188] width 0 height 0
click at [399, 218] on div "NO" at bounding box center [420, 222] width 57 height 28
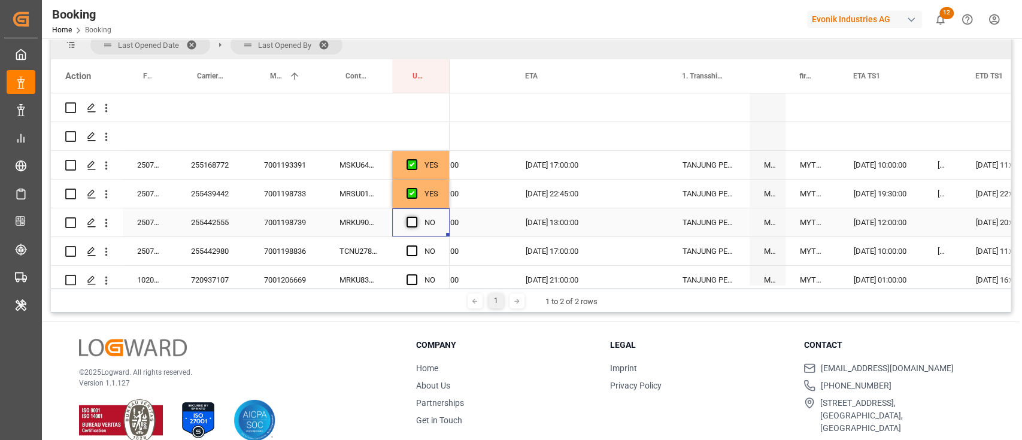
click at [410, 218] on span "Press SPACE to select this row." at bounding box center [412, 222] width 11 height 11
click at [416, 217] on input "Press SPACE to select this row." at bounding box center [416, 217] width 0 height 0
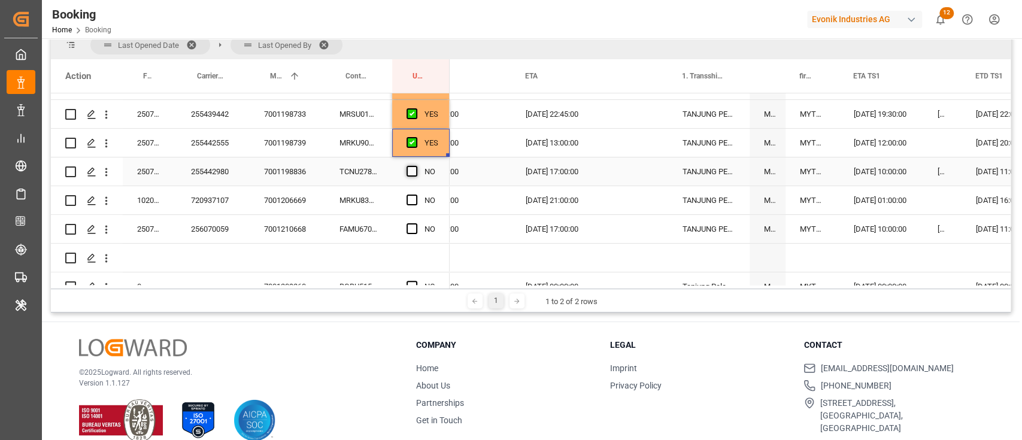
click at [408, 171] on span "Press SPACE to select this row." at bounding box center [412, 171] width 11 height 11
click at [416, 166] on input "Press SPACE to select this row." at bounding box center [416, 166] width 0 height 0
click at [412, 192] on div "Press SPACE to select this row." at bounding box center [416, 201] width 18 height 28
click at [405, 232] on div "NO" at bounding box center [420, 229] width 57 height 28
click at [417, 222] on div "Press SPACE to select this row." at bounding box center [416, 230] width 18 height 28
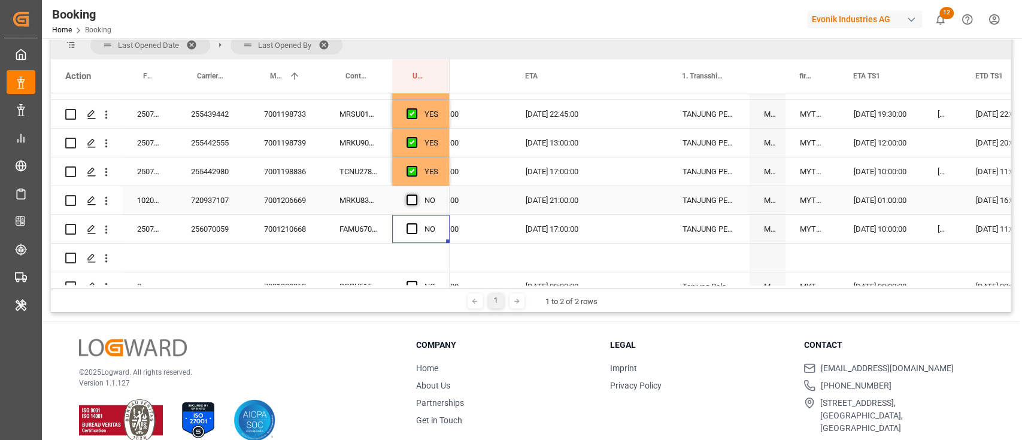
click at [415, 199] on span "Press SPACE to select this row." at bounding box center [412, 200] width 11 height 11
click at [416, 195] on input "Press SPACE to select this row." at bounding box center [416, 195] width 0 height 0
click at [410, 225] on span "Press SPACE to select this row." at bounding box center [412, 228] width 11 height 11
click at [416, 223] on input "Press SPACE to select this row." at bounding box center [416, 223] width 0 height 0
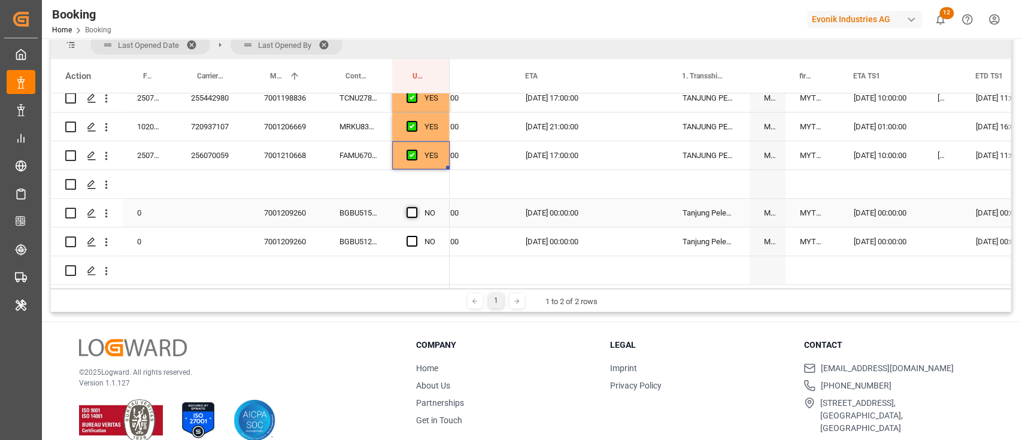
click at [415, 207] on span "Press SPACE to select this row." at bounding box center [412, 212] width 11 height 11
click at [416, 207] on input "Press SPACE to select this row." at bounding box center [416, 207] width 0 height 0
click at [412, 247] on div "Press SPACE to select this row." at bounding box center [416, 242] width 18 height 28
click at [417, 237] on span "Press SPACE to select this row." at bounding box center [412, 241] width 11 height 11
click at [416, 236] on input "Press SPACE to select this row." at bounding box center [416, 236] width 0 height 0
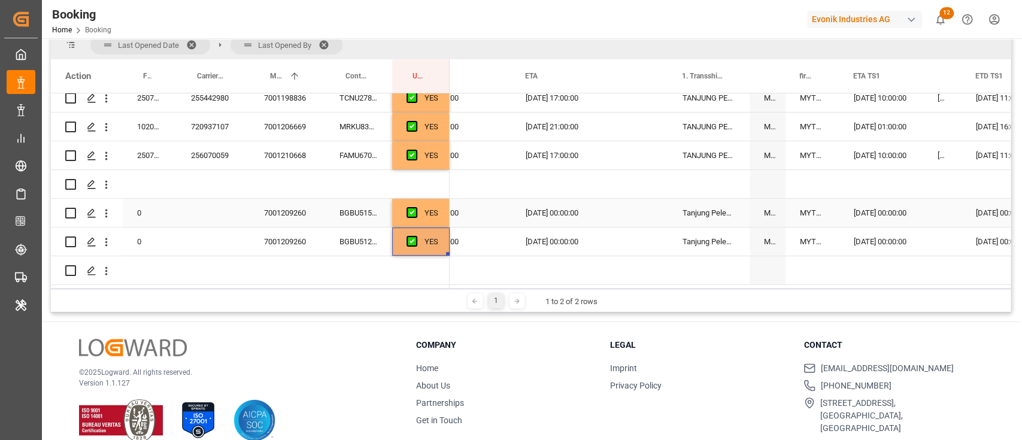
click at [343, 204] on div "BGBU5155873" at bounding box center [358, 213] width 67 height 28
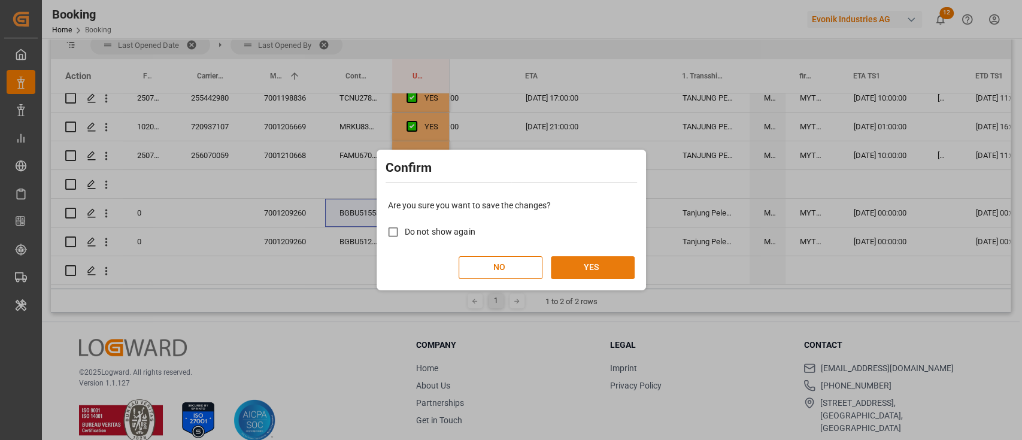
click at [573, 275] on button "YES" at bounding box center [593, 267] width 84 height 23
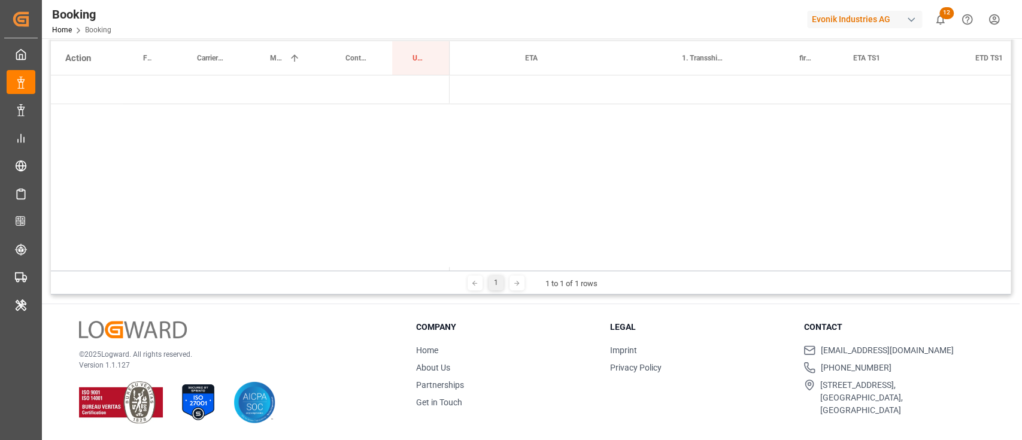
drag, startPoint x: 526, startPoint y: 267, endPoint x: 370, endPoint y: 275, distance: 156.0
click at [370, 275] on div "Last Opened Date Last Opened By Drag here to set column labels Action Freight F…" at bounding box center [531, 154] width 960 height 282
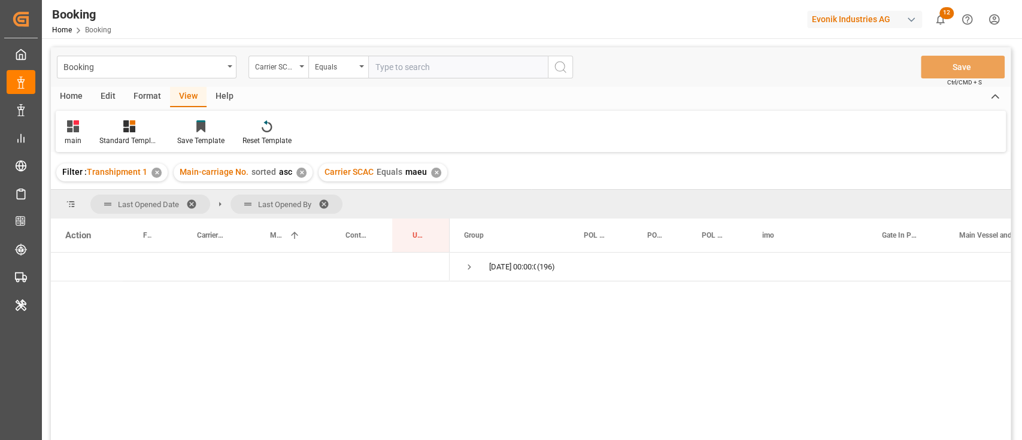
click at [392, 69] on input "text" at bounding box center [458, 67] width 180 height 23
type input "oolu"
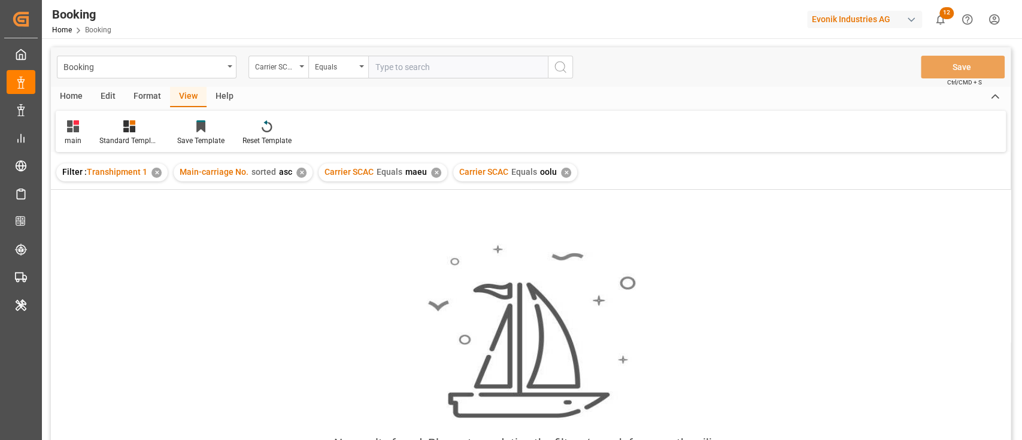
click at [434, 178] on div "Carrier SCAC Equals maeu ✕" at bounding box center [383, 172] width 129 height 18
click at [435, 170] on div "✕" at bounding box center [436, 173] width 10 height 10
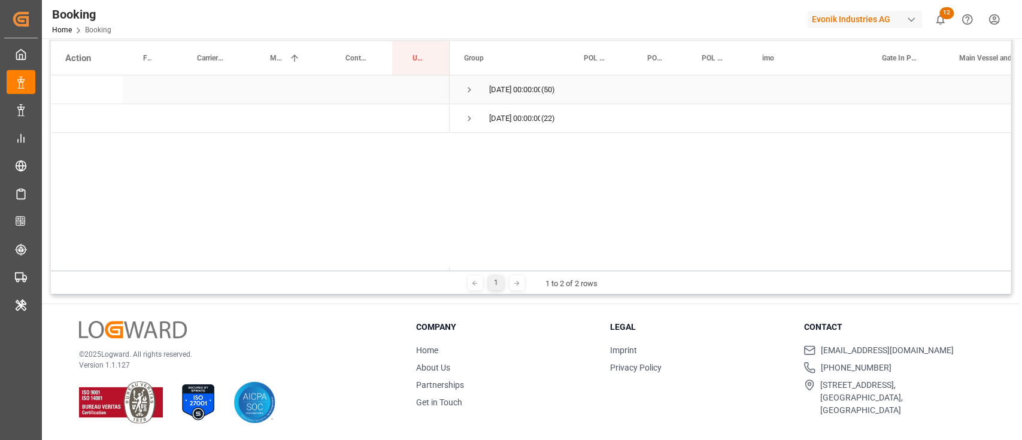
click at [467, 93] on span "Press SPACE to select this row." at bounding box center [469, 89] width 11 height 11
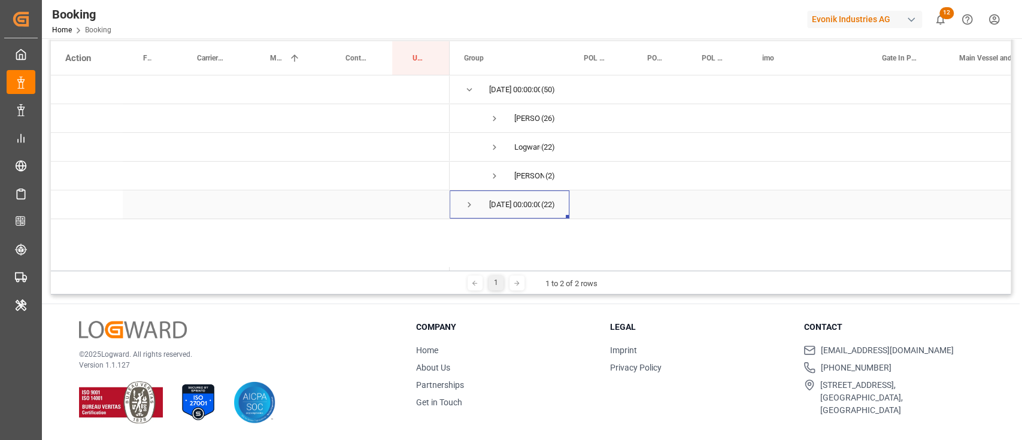
click at [472, 199] on span "Press SPACE to select this row." at bounding box center [469, 205] width 11 height 28
click at [491, 225] on span "Press SPACE to select this row." at bounding box center [494, 234] width 11 height 28
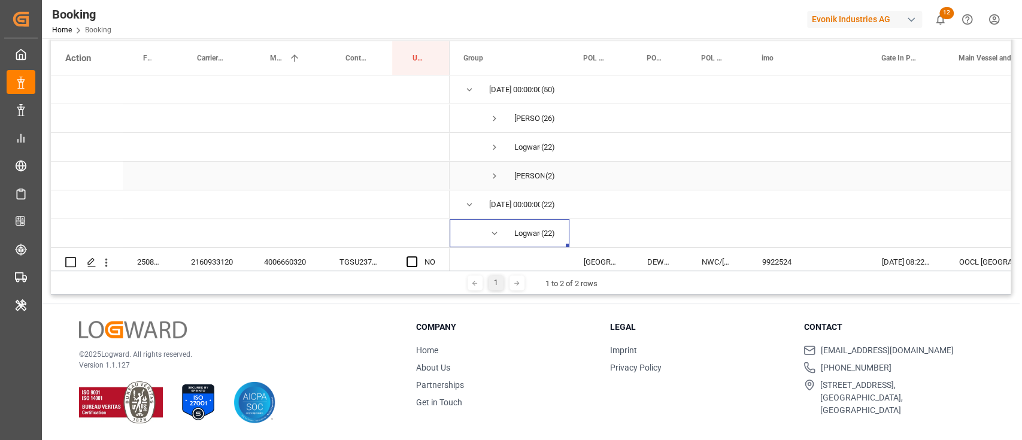
click at [489, 175] on span "Press SPACE to select this row." at bounding box center [494, 176] width 11 height 11
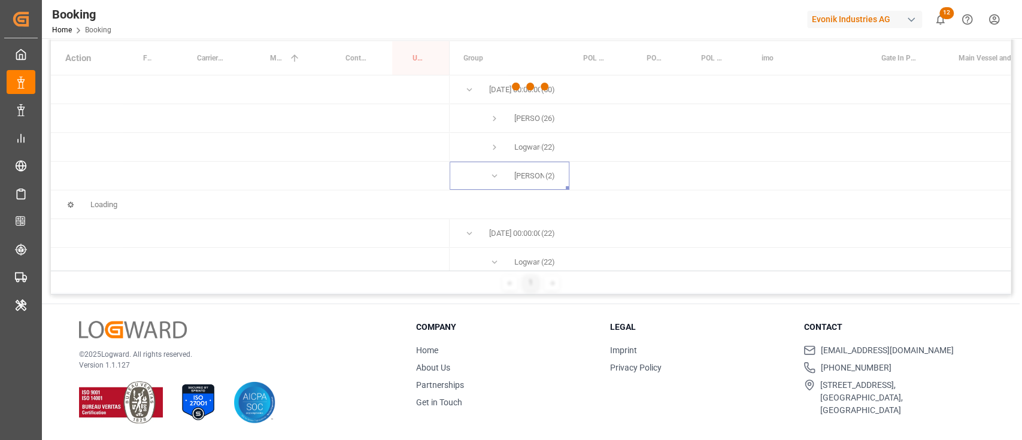
click at [493, 151] on div at bounding box center [531, 86] width 960 height 433
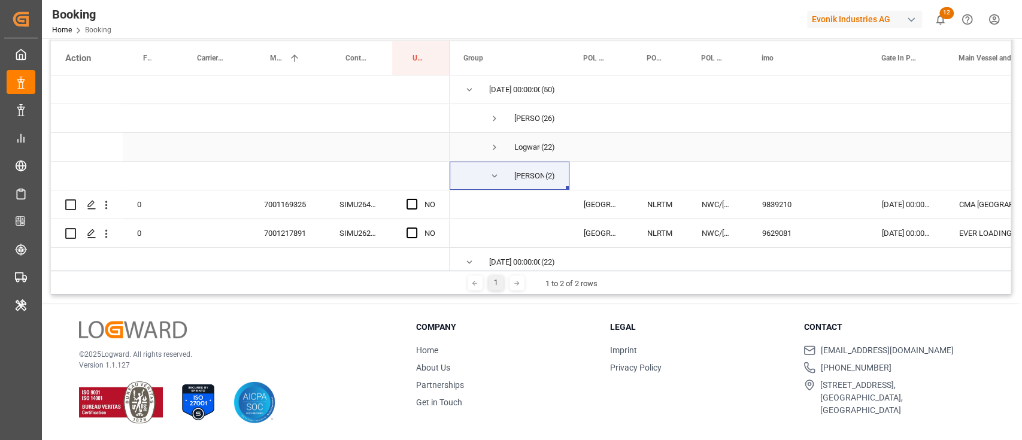
click at [492, 145] on span "Press SPACE to select this row." at bounding box center [494, 147] width 11 height 11
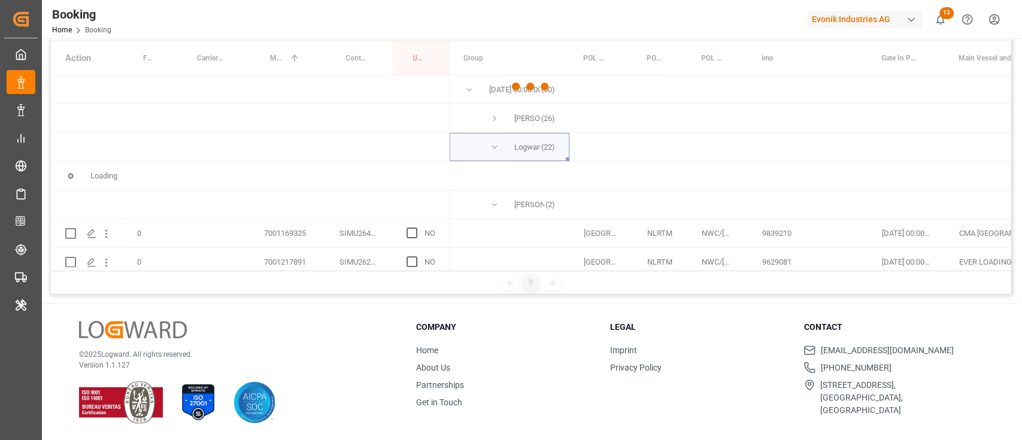
click at [498, 118] on div at bounding box center [531, 86] width 960 height 433
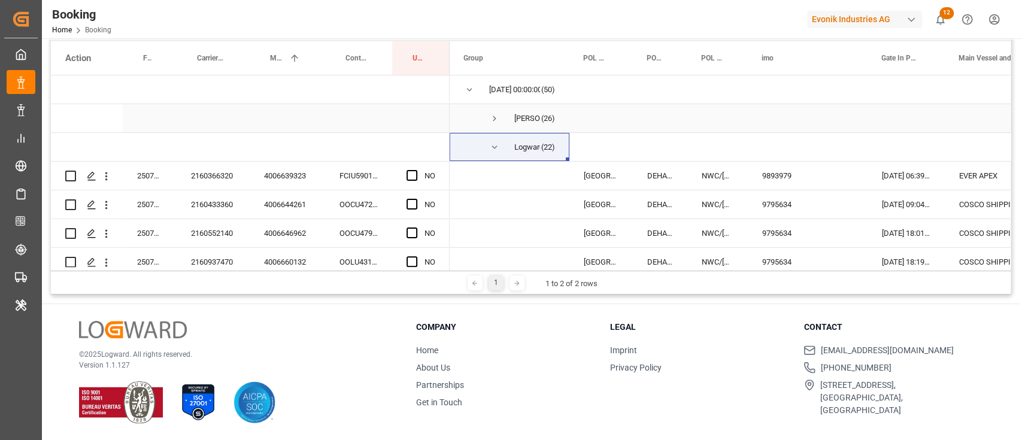
click at [493, 122] on span "Press SPACE to select this row." at bounding box center [494, 118] width 11 height 11
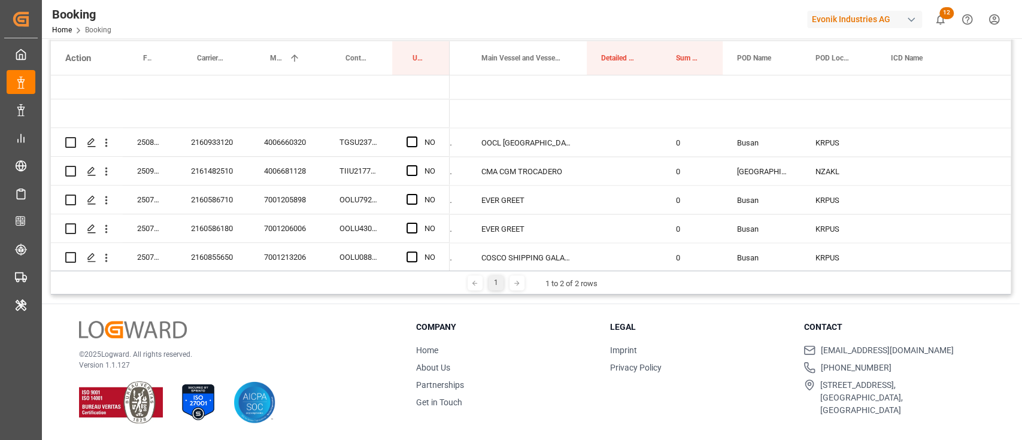
scroll to position [1597, 0]
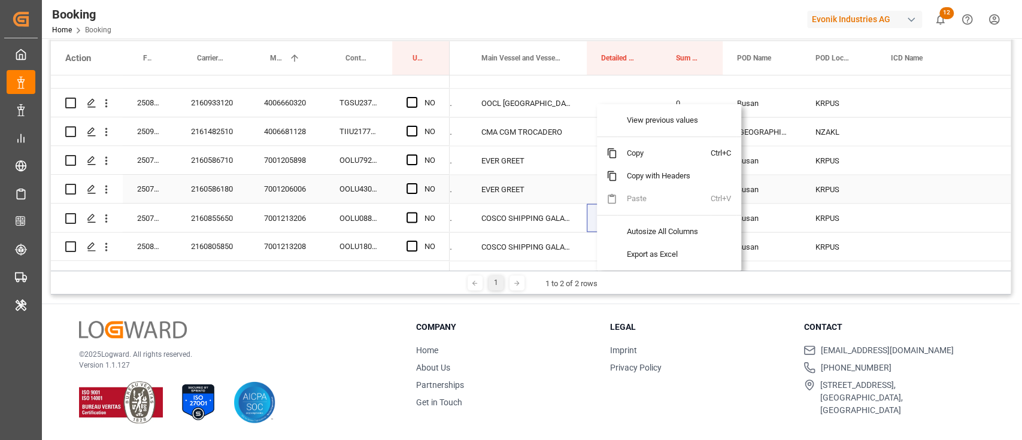
click at [573, 192] on div "EVER GREET" at bounding box center [527, 189] width 120 height 28
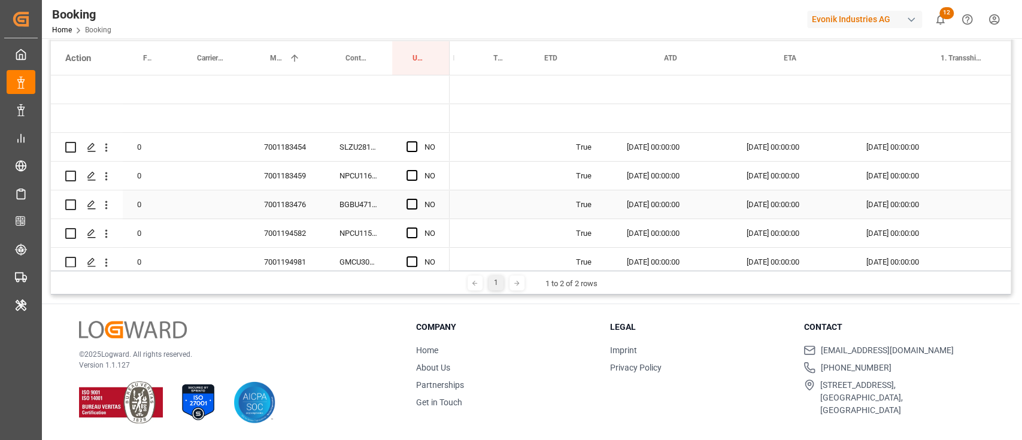
scroll to position [0, 1173]
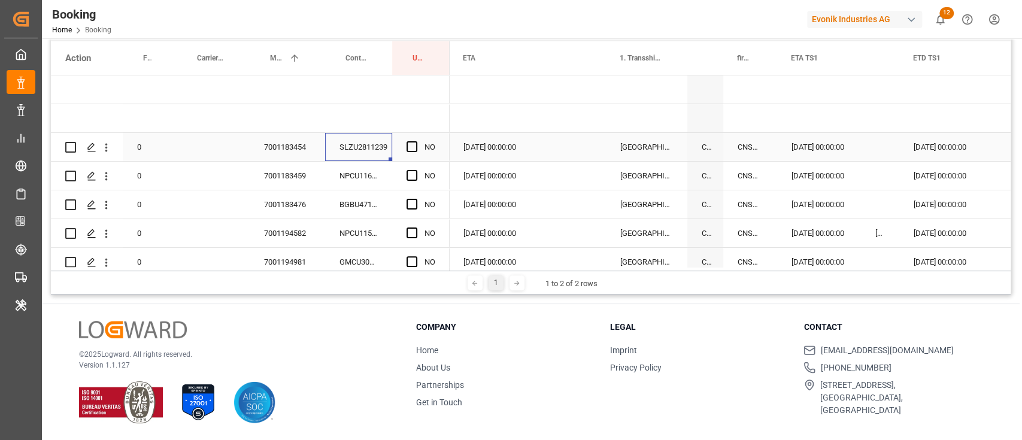
click at [367, 159] on div "SLZU2811239" at bounding box center [358, 147] width 67 height 28
click at [817, 152] on div "04.09.2025 00:00:00" at bounding box center [819, 147] width 84 height 28
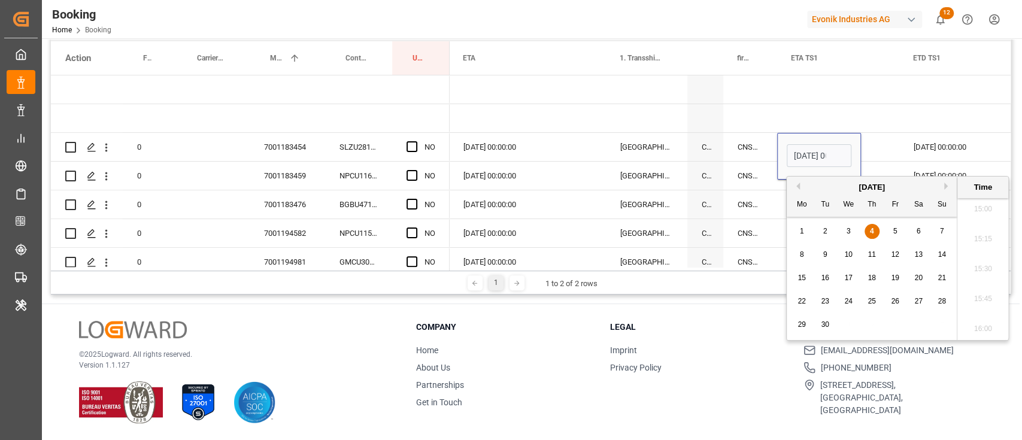
click at [898, 228] on div "5" at bounding box center [895, 232] width 15 height 14
type input "05.09.2025 00:00"
click at [885, 156] on div "Press SPACE to select this row." at bounding box center [880, 147] width 38 height 28
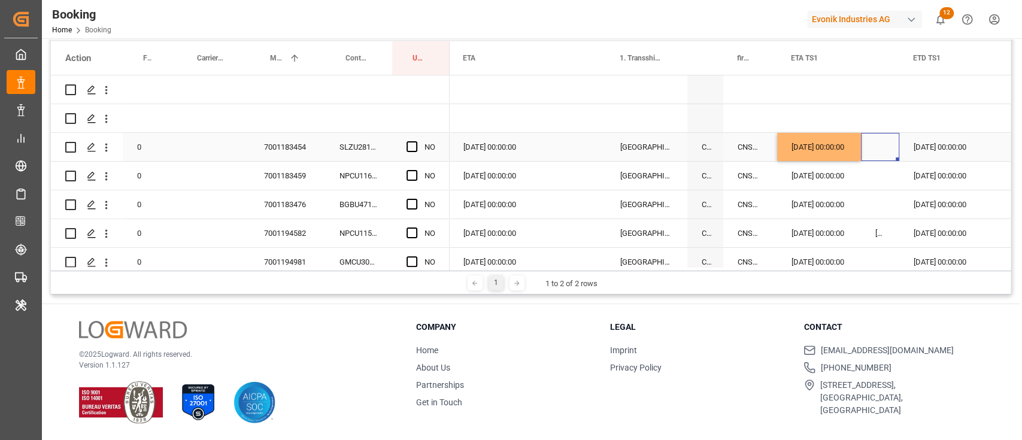
click at [429, 143] on div "NO" at bounding box center [430, 148] width 11 height 28
click at [419, 150] on div "Press SPACE to select this row." at bounding box center [416, 148] width 18 height 28
drag, startPoint x: 399, startPoint y: 153, endPoint x: 408, endPoint y: 153, distance: 9.6
click at [401, 151] on div "NO" at bounding box center [420, 147] width 57 height 28
click at [407, 148] on span "Press SPACE to select this row." at bounding box center [412, 146] width 11 height 11
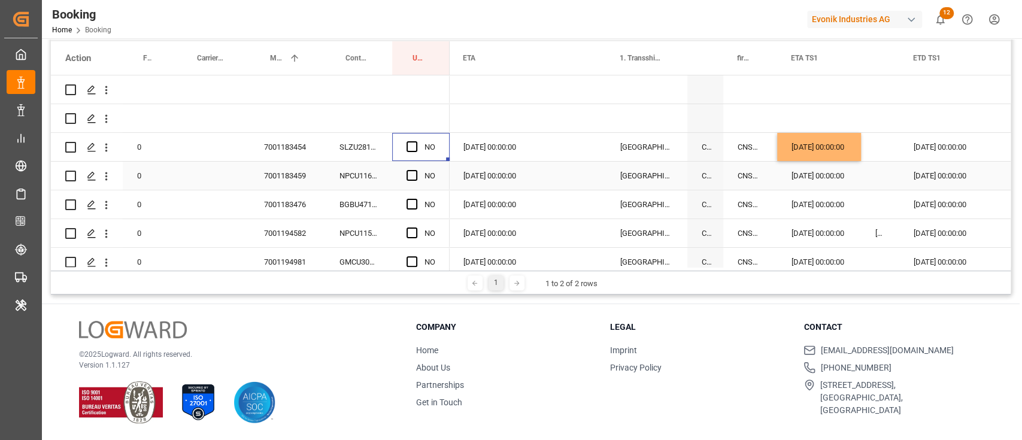
click at [416, 141] on input "Press SPACE to select this row." at bounding box center [416, 141] width 0 height 0
click at [362, 174] on div "NPCU1160371" at bounding box center [358, 176] width 67 height 28
click at [843, 164] on div "04.09.2025 00:00:00" at bounding box center [819, 176] width 84 height 28
click at [853, 155] on div "05.09.2025 00:00:00" at bounding box center [819, 147] width 84 height 28
drag, startPoint x: 858, startPoint y: 159, endPoint x: 855, endPoint y: 175, distance: 16.9
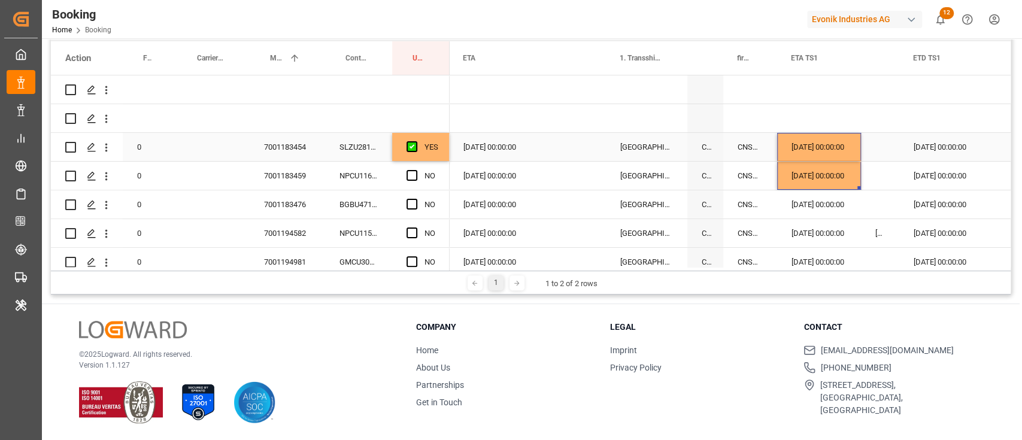
click at [929, 151] on div "11.09.2025 00:00:00" at bounding box center [960, 147] width 120 height 28
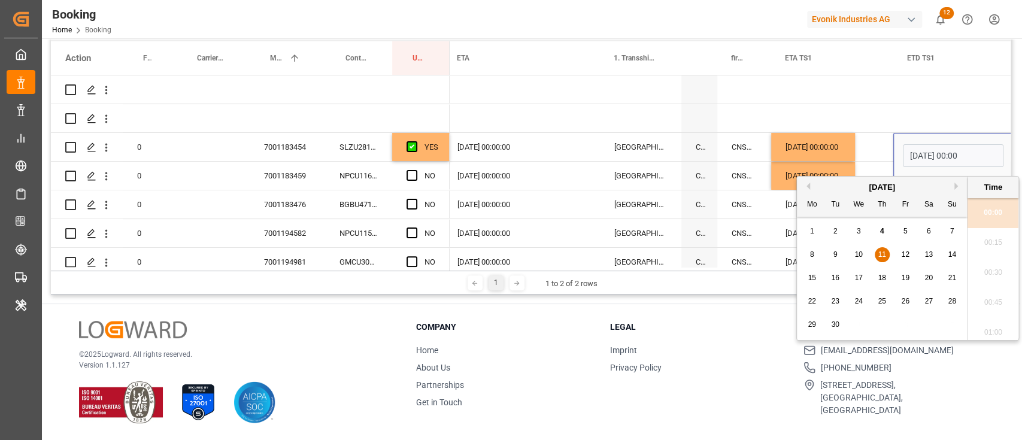
click at [862, 252] on span "10" at bounding box center [859, 254] width 8 height 8
type input "10.09.2025 00:00"
click at [898, 131] on div "Press SPACE to select this row." at bounding box center [954, 118] width 120 height 28
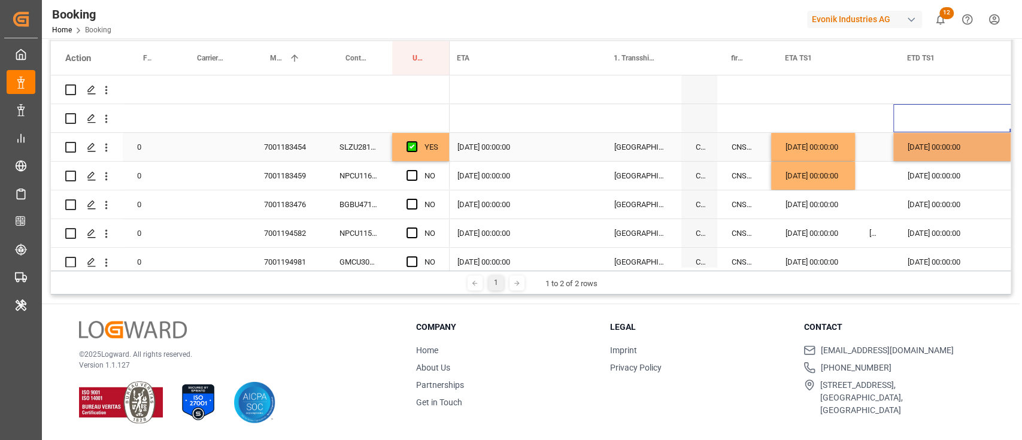
click at [937, 144] on div "10.09.2025 00:00:00" at bounding box center [954, 147] width 120 height 28
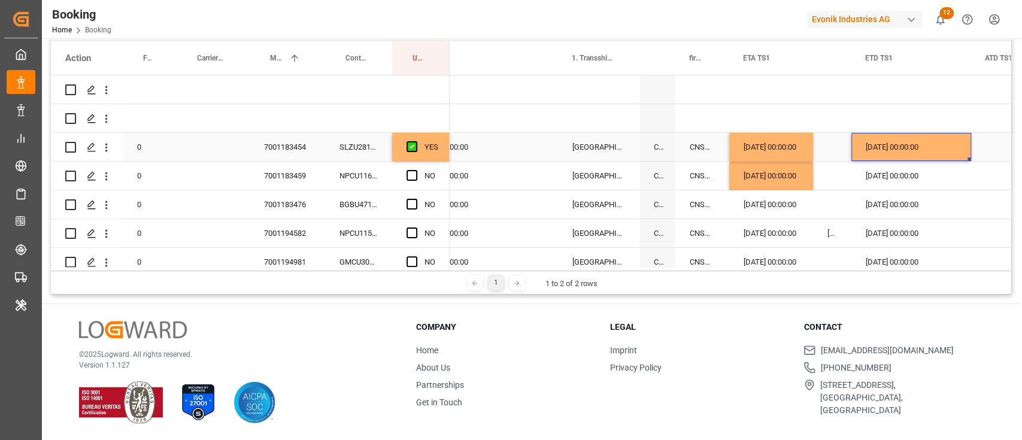
scroll to position [0, 1405]
click at [971, 161] on div "Press SPACE to select this row." at bounding box center [1030, 147] width 120 height 28
click at [968, 159] on div "10.09.2025 00:00:00" at bounding box center [910, 147] width 120 height 28
drag, startPoint x: 968, startPoint y: 159, endPoint x: 966, endPoint y: 175, distance: 16.3
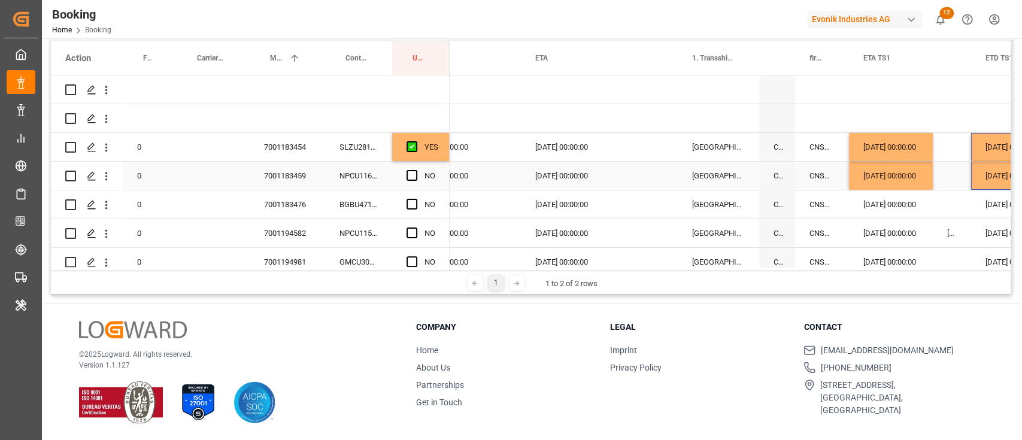
scroll to position [0, 1287]
click at [416, 174] on span "Press SPACE to select this row." at bounding box center [412, 175] width 11 height 11
click at [416, 170] on input "Press SPACE to select this row." at bounding box center [416, 170] width 0 height 0
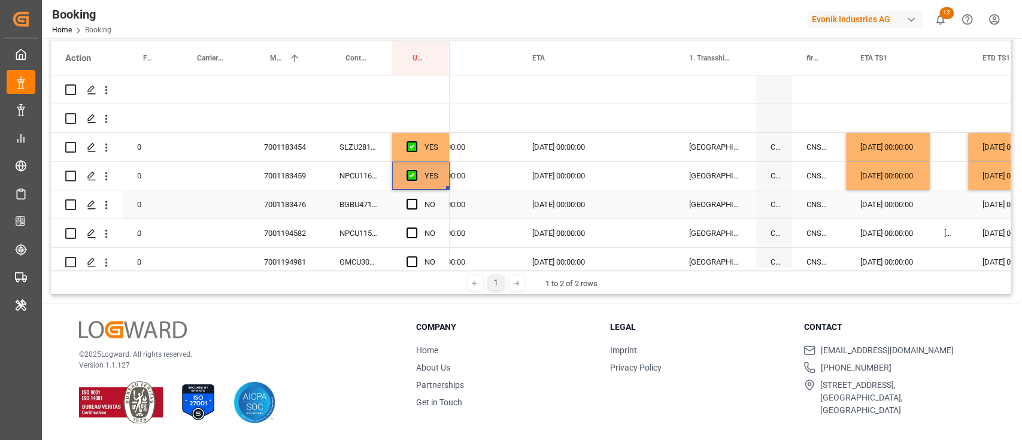
click at [355, 204] on div "BGBU4713477" at bounding box center [358, 204] width 67 height 28
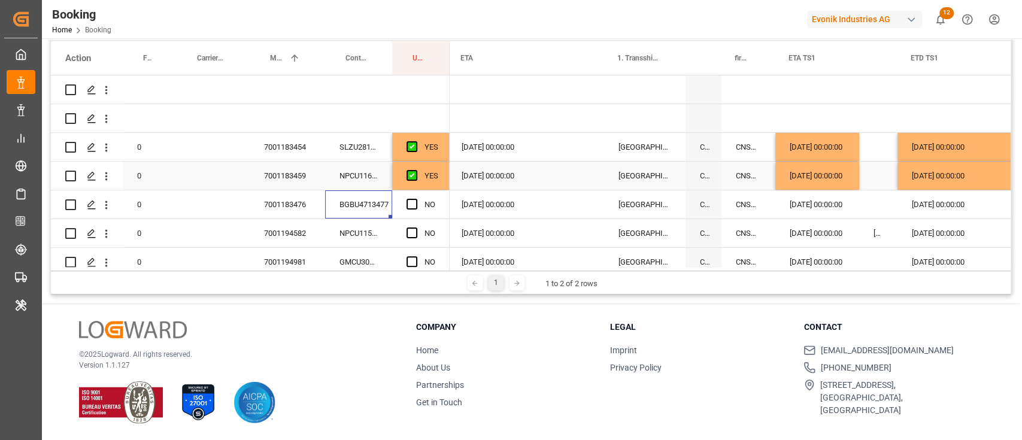
scroll to position [0, 1359]
click at [811, 183] on div "[DATE] 00:00:00" at bounding box center [816, 176] width 84 height 28
drag, startPoint x: 855, startPoint y: 189, endPoint x: 853, endPoint y: 201, distance: 12.2
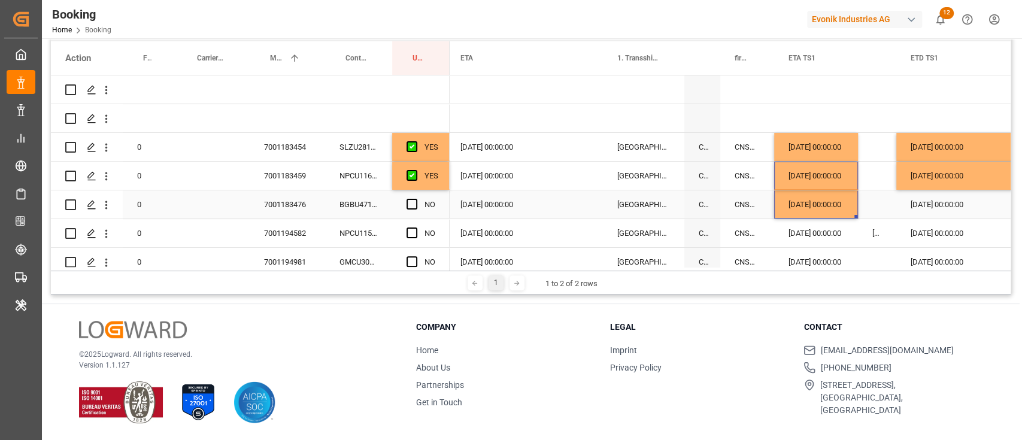
click at [413, 205] on span "Press SPACE to select this row." at bounding box center [412, 204] width 11 height 11
click at [416, 199] on input "Press SPACE to select this row." at bounding box center [416, 199] width 0 height 0
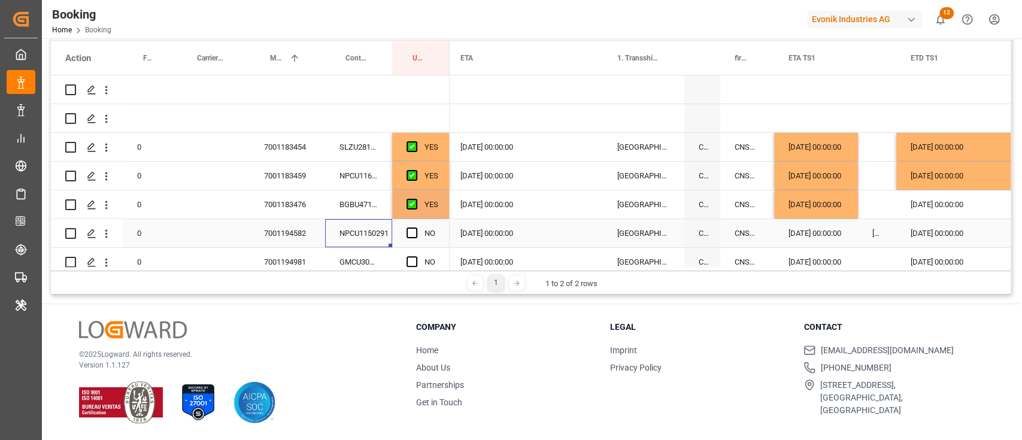
click at [374, 228] on div "NPCU1150291" at bounding box center [358, 233] width 67 height 28
click at [897, 61] on div "ETD TS1" at bounding box center [957, 58] width 120 height 34
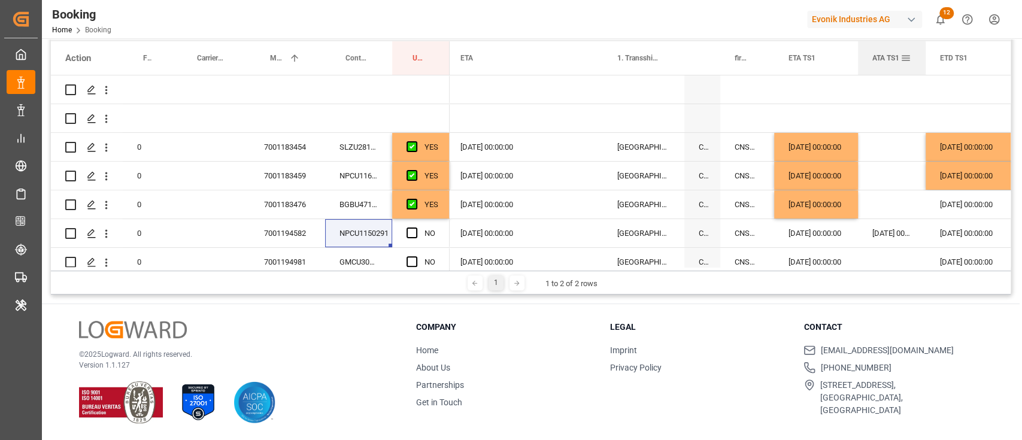
drag, startPoint x: 895, startPoint y: 60, endPoint x: 924, endPoint y: 56, distance: 29.6
click at [924, 56] on div at bounding box center [925, 58] width 5 height 34
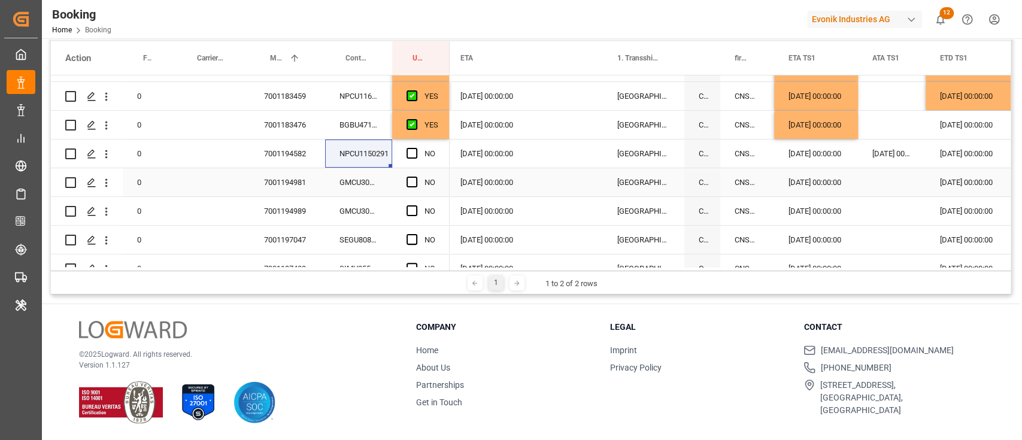
click at [346, 171] on div "GMCU3055095" at bounding box center [358, 182] width 67 height 28
click at [355, 152] on div "NPCU1150291" at bounding box center [358, 154] width 67 height 28
click at [409, 152] on span "Press SPACE to select this row." at bounding box center [412, 153] width 11 height 11
click at [416, 148] on input "Press SPACE to select this row." at bounding box center [416, 148] width 0 height 0
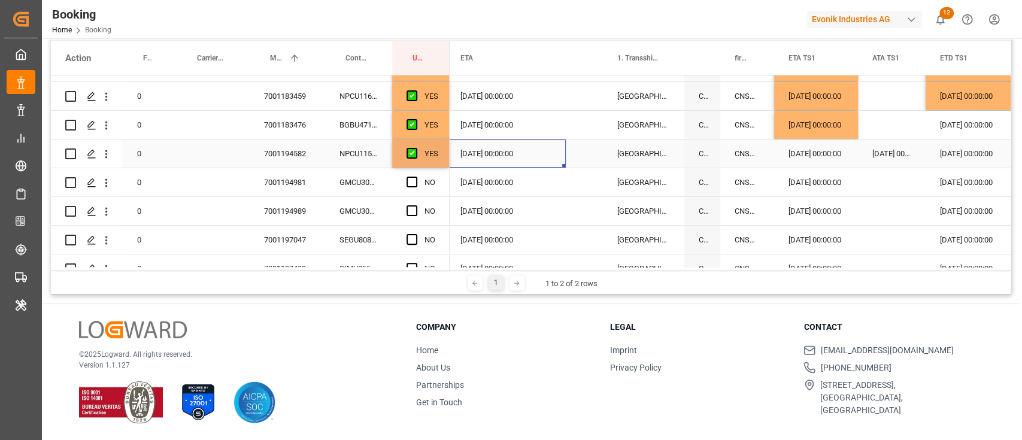
click at [484, 158] on div "11.09.2025 00:00:00" at bounding box center [506, 154] width 120 height 28
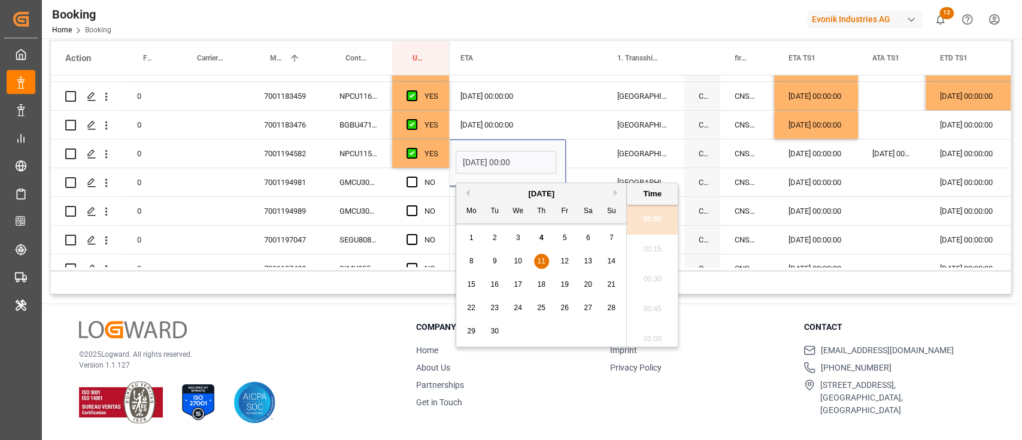
scroll to position [1800, 0]
click at [563, 255] on div "12" at bounding box center [565, 262] width 15 height 14
type input "12.09.2025 00:00"
click at [961, 155] on div "09.09.2025 00:00:00" at bounding box center [986, 154] width 120 height 28
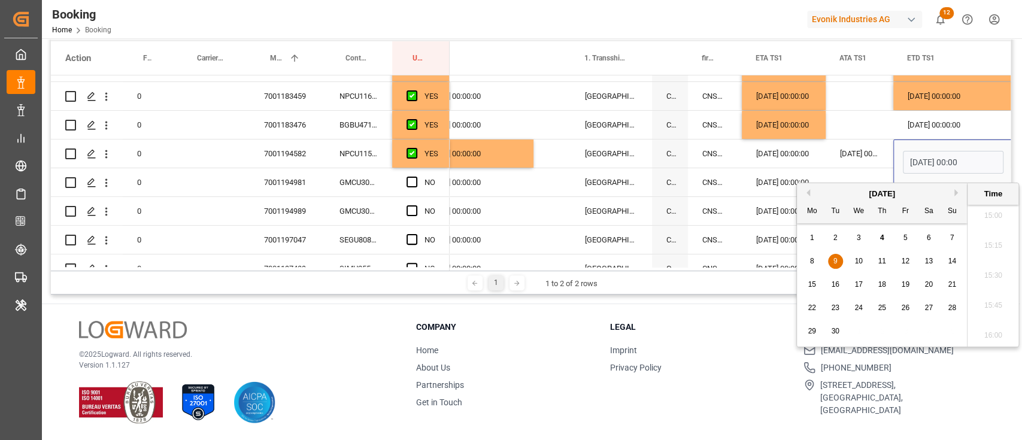
click at [867, 263] on div "8 9 10 11 12 13 14" at bounding box center [882, 261] width 163 height 23
click at [858, 258] on span "10" at bounding box center [859, 261] width 8 height 8
type input "10.09.2025 00:00"
click at [853, 126] on div "Press SPACE to select this row." at bounding box center [860, 125] width 68 height 28
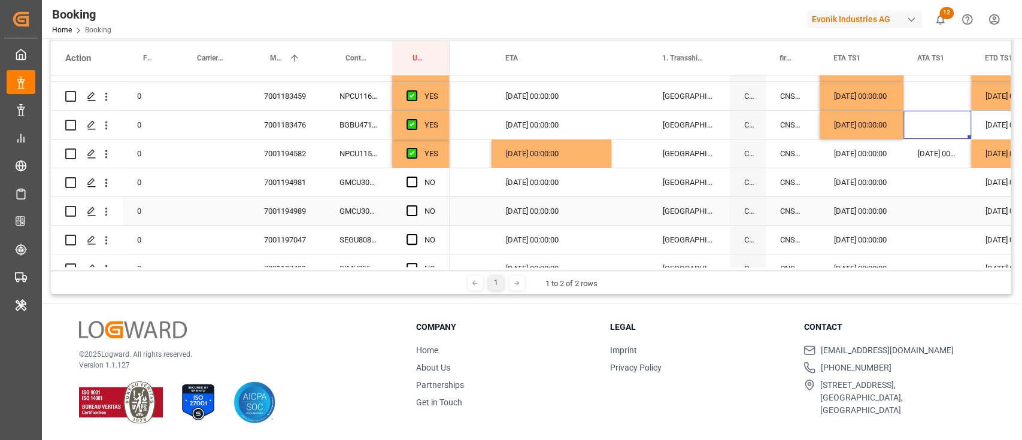
scroll to position [0, 1315]
click at [373, 185] on div "GMCU3055095" at bounding box center [358, 182] width 67 height 28
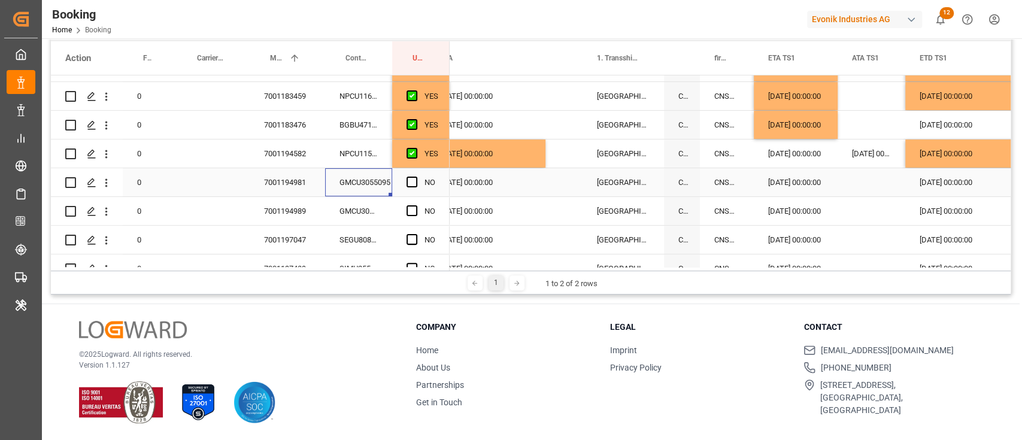
scroll to position [0, 1379]
click at [995, 155] on div "10.09.2025 00:00:00" at bounding box center [966, 154] width 120 height 28
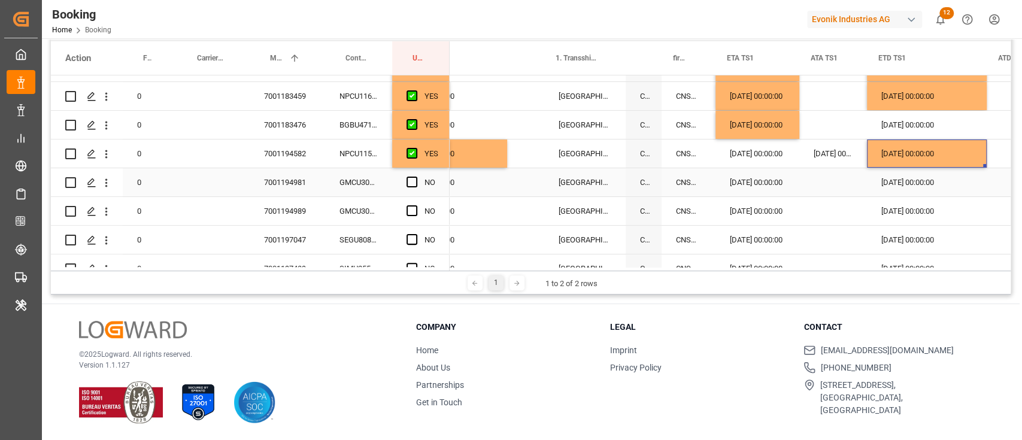
scroll to position [0, 1425]
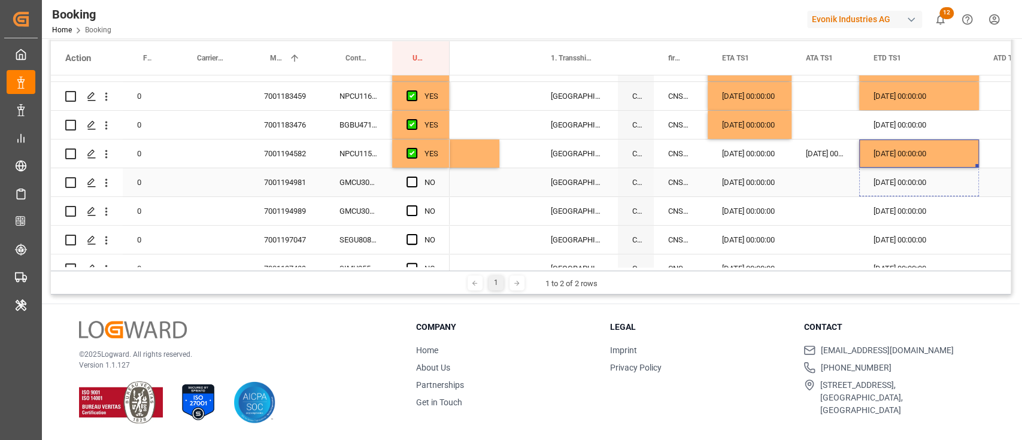
drag, startPoint x: 976, startPoint y: 165, endPoint x: 976, endPoint y: 187, distance: 21.6
click at [411, 177] on span "Press SPACE to select this row." at bounding box center [412, 182] width 11 height 11
click at [416, 177] on input "Press SPACE to select this row." at bounding box center [416, 177] width 0 height 0
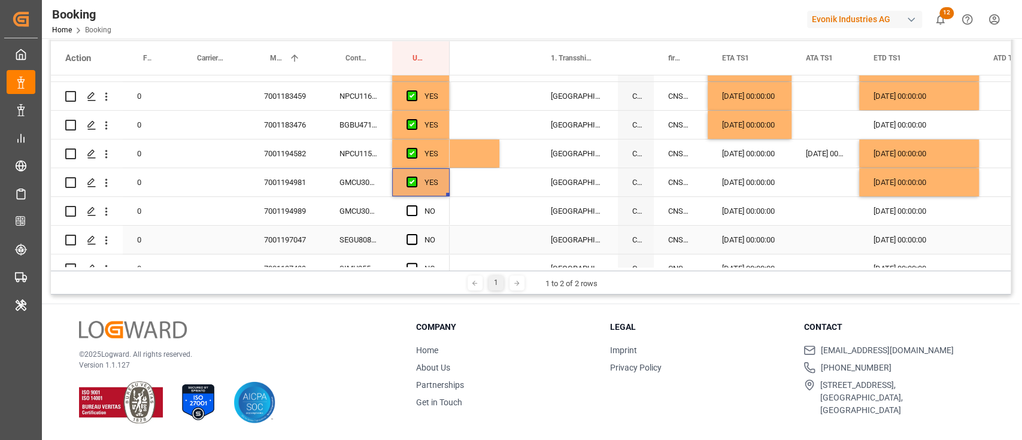
click at [363, 226] on div "SEGU8089502" at bounding box center [358, 240] width 67 height 28
click at [367, 208] on div "GMCU3051058" at bounding box center [358, 211] width 67 height 28
click at [941, 190] on div "10.09.2025 00:00:00" at bounding box center [919, 182] width 120 height 28
drag, startPoint x: 977, startPoint y: 193, endPoint x: 974, endPoint y: 207, distance: 13.4
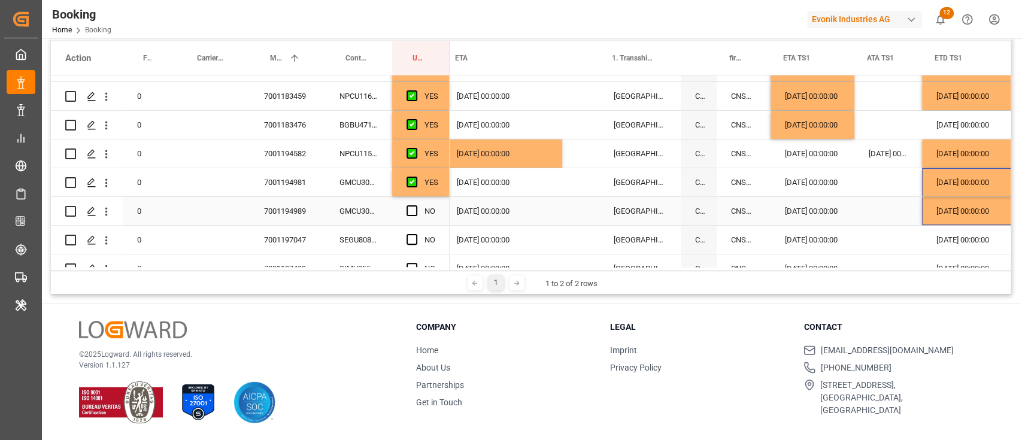
scroll to position [0, 1361]
click at [404, 211] on div "NO" at bounding box center [420, 211] width 57 height 28
click at [414, 208] on span "Press SPACE to select this row." at bounding box center [412, 210] width 11 height 11
click at [416, 205] on input "Press SPACE to select this row." at bounding box center [416, 205] width 0 height 0
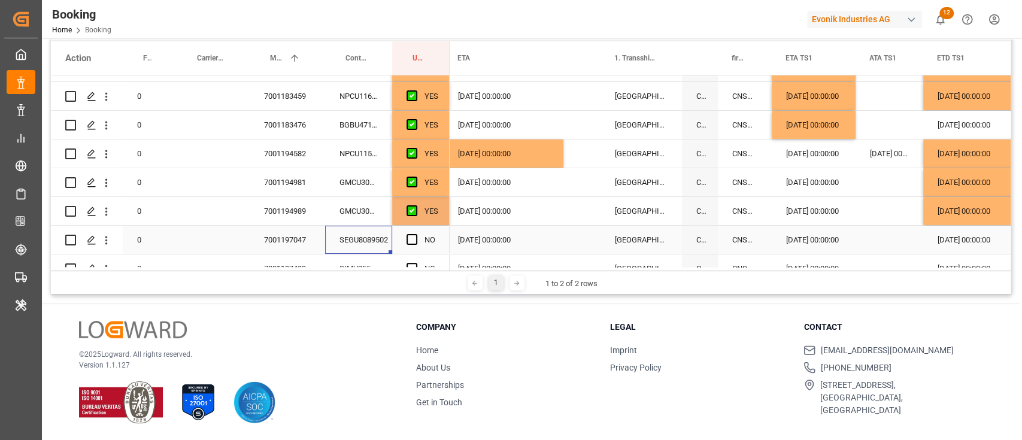
click at [360, 247] on div "SEGU8089502" at bounding box center [358, 240] width 67 height 28
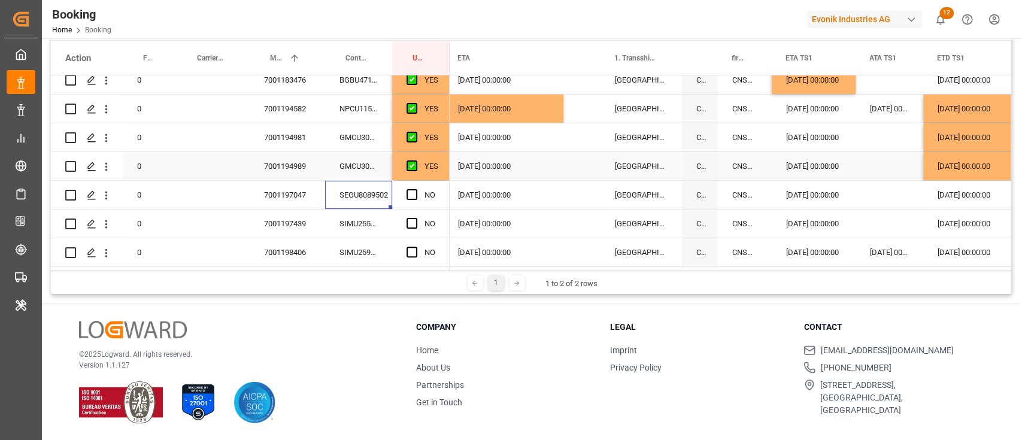
scroll to position [159, 0]
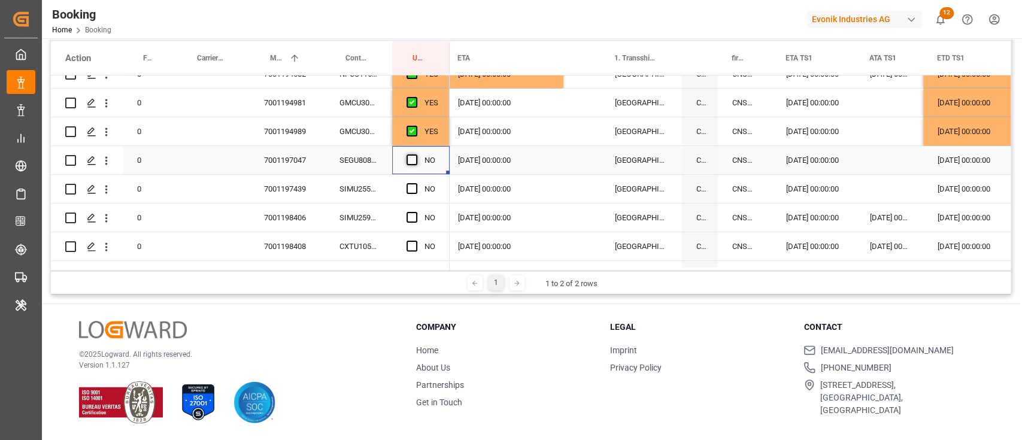
click at [416, 155] on span "Press SPACE to select this row." at bounding box center [412, 160] width 11 height 11
click at [416, 155] on input "Press SPACE to select this row." at bounding box center [416, 155] width 0 height 0
click at [412, 193] on span "Press SPACE to select this row." at bounding box center [412, 188] width 11 height 11
click at [416, 183] on input "Press SPACE to select this row." at bounding box center [416, 183] width 0 height 0
click at [365, 224] on div "SIMU2591413" at bounding box center [358, 218] width 67 height 28
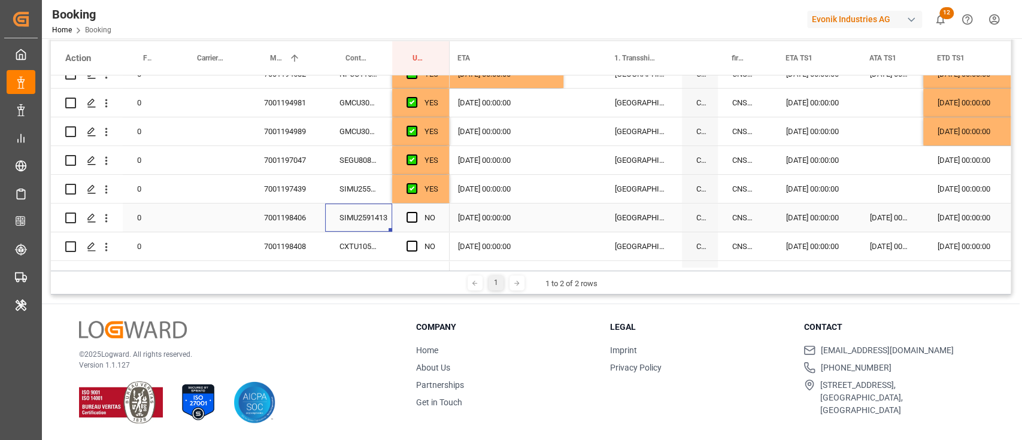
scroll to position [240, 0]
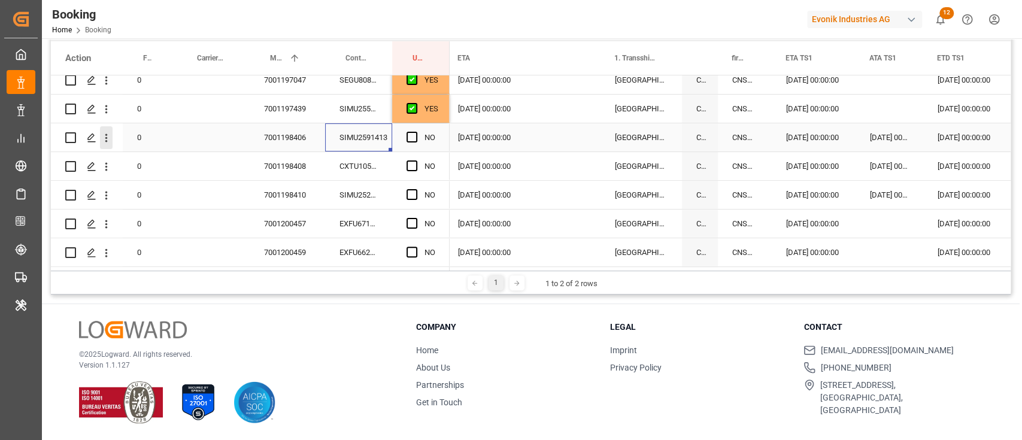
click at [110, 134] on icon "open menu" at bounding box center [106, 138] width 13 height 13
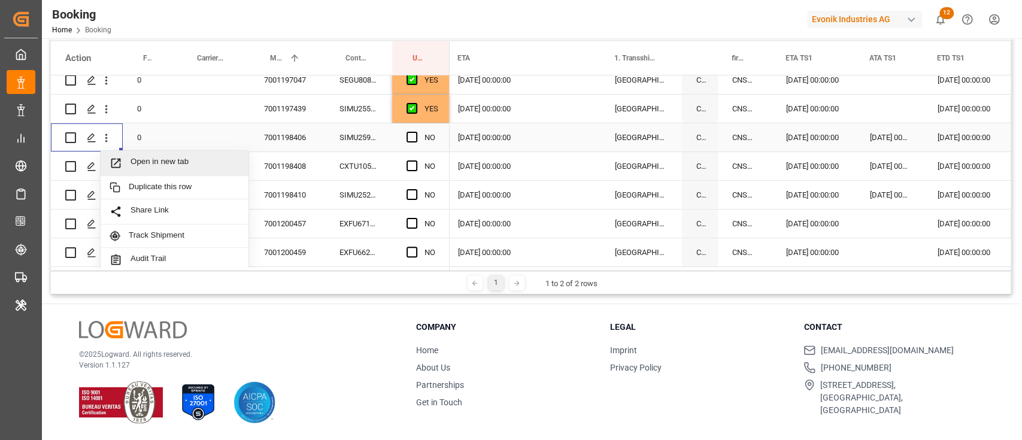
click at [133, 155] on div "Open in new tab" at bounding box center [175, 163] width 148 height 25
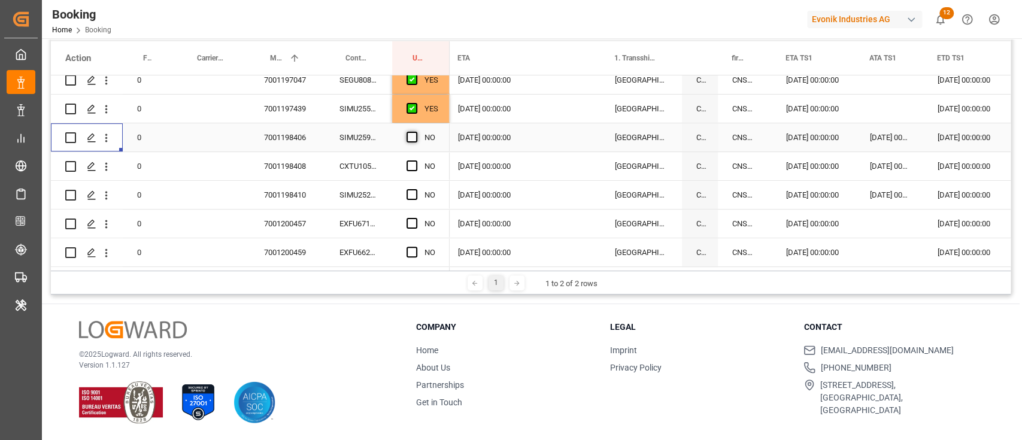
click at [414, 137] on span "Press SPACE to select this row." at bounding box center [412, 137] width 11 height 11
click at [416, 132] on input "Press SPACE to select this row." at bounding box center [416, 132] width 0 height 0
click at [381, 165] on div "CXTU1051664" at bounding box center [358, 166] width 67 height 28
click at [110, 164] on icon "open menu" at bounding box center [106, 167] width 13 height 13
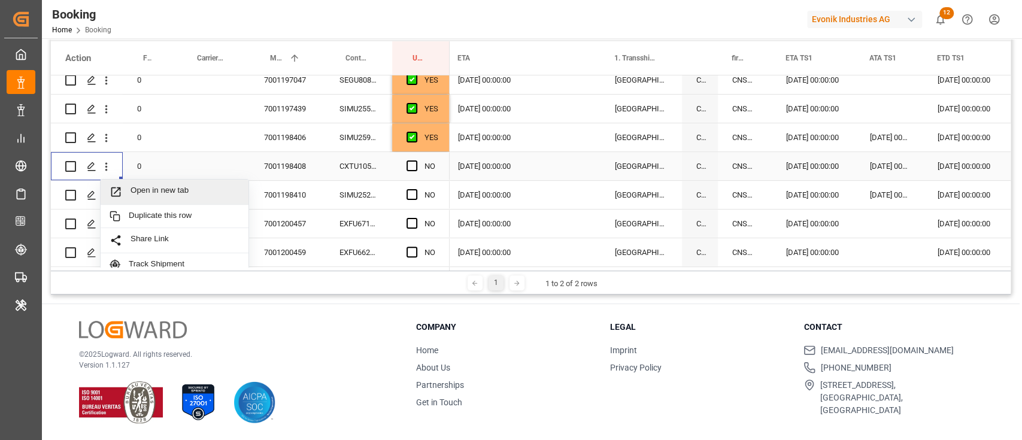
click at [143, 187] on span "Open in new tab" at bounding box center [185, 192] width 109 height 13
click at [421, 168] on div "Press SPACE to select this row." at bounding box center [416, 167] width 18 height 28
click at [416, 165] on span "Press SPACE to select this row." at bounding box center [412, 166] width 11 height 11
click at [416, 161] on input "Press SPACE to select this row." at bounding box center [416, 161] width 0 height 0
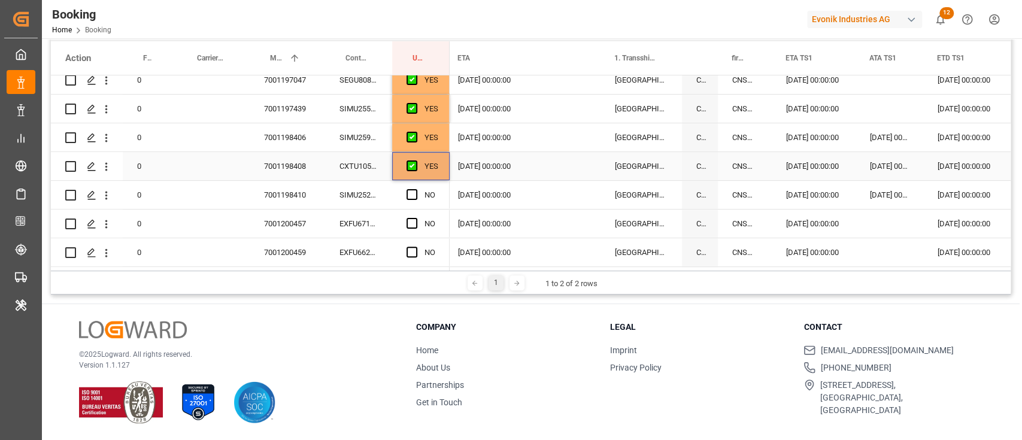
click at [369, 191] on div "SIMU2529090" at bounding box center [358, 195] width 67 height 28
click at [107, 190] on icon "open menu" at bounding box center [106, 195] width 13 height 13
click at [144, 221] on span "Open in new tab" at bounding box center [185, 220] width 109 height 13
click at [419, 184] on div "Press SPACE to select this row." at bounding box center [416, 195] width 18 height 28
click at [412, 195] on span "Press SPACE to select this row." at bounding box center [412, 194] width 11 height 11
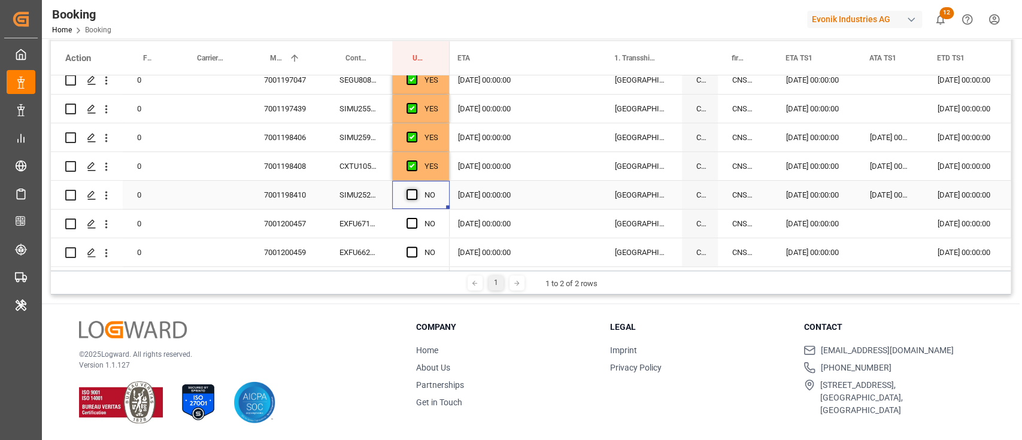
click at [416, 189] on input "Press SPACE to select this row." at bounding box center [416, 189] width 0 height 0
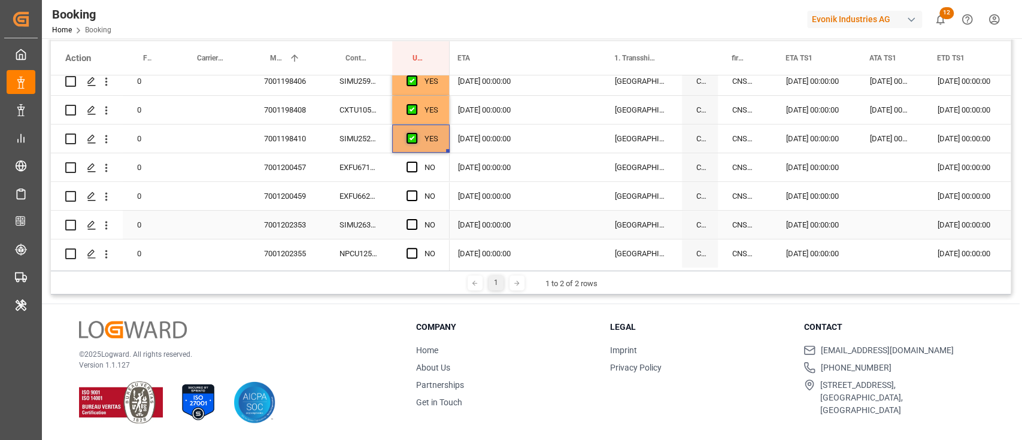
scroll to position [319, 0]
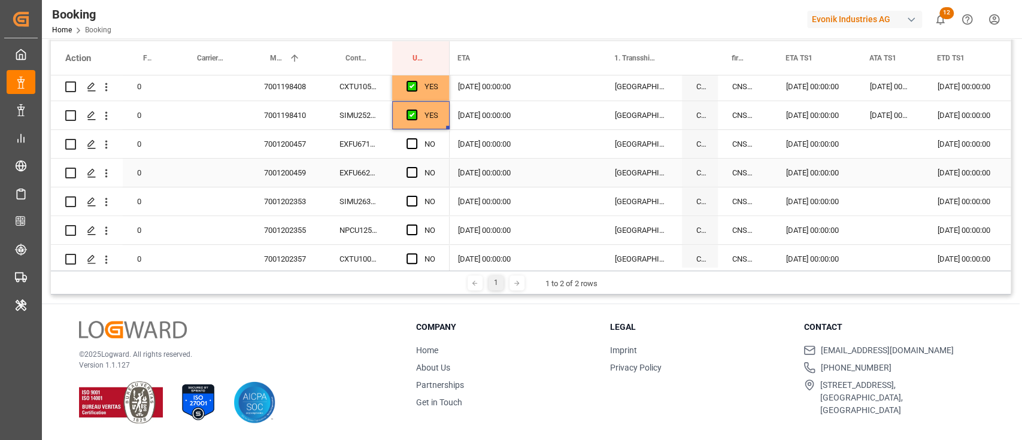
click at [348, 146] on div "EXFU6711990" at bounding box center [358, 144] width 67 height 28
click at [810, 153] on div "04.09.2025 00:00:00" at bounding box center [814, 144] width 84 height 28
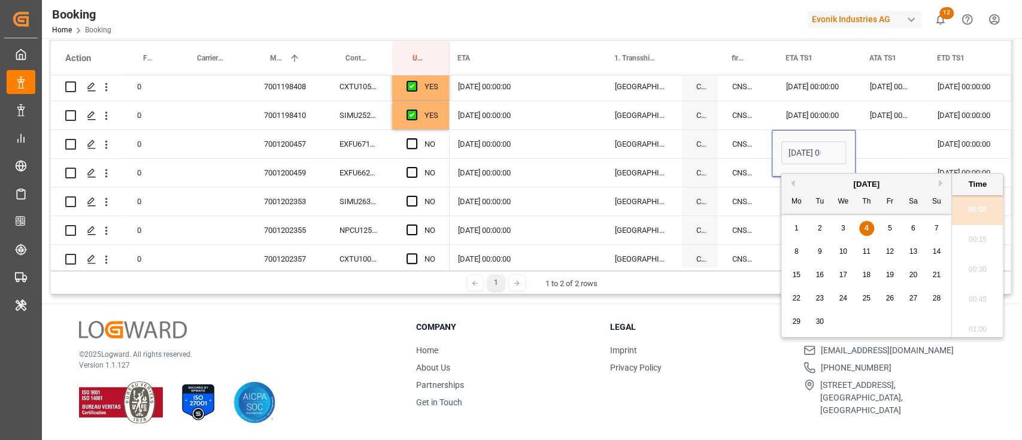
scroll to position [1860, 0]
click at [886, 224] on div "5" at bounding box center [890, 229] width 15 height 14
type input "05.09.2025 00:00"
click at [892, 140] on div "Press SPACE to select this row." at bounding box center [890, 144] width 68 height 28
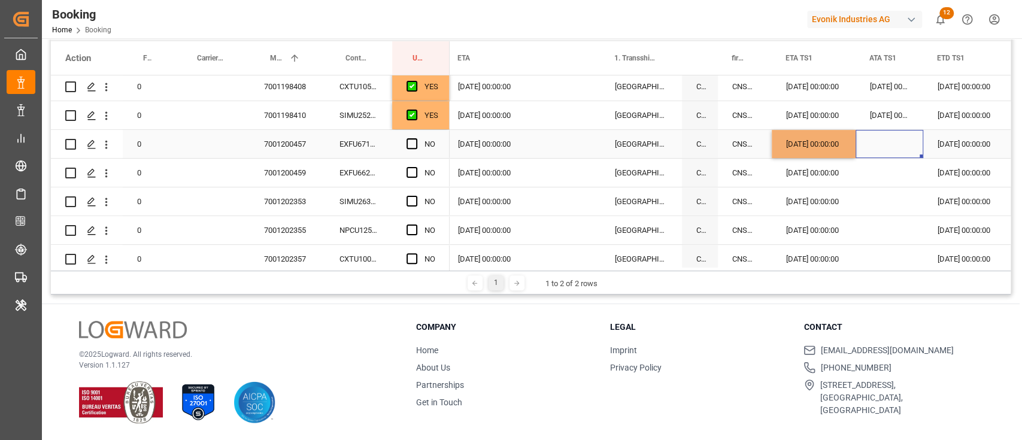
click at [831, 144] on div "05.09.2025 00:00:00" at bounding box center [814, 144] width 84 height 28
drag, startPoint x: 853, startPoint y: 156, endPoint x: 849, endPoint y: 166, distance: 11.6
click at [977, 146] on div "11.09.2025 00:00:00" at bounding box center [983, 144] width 120 height 28
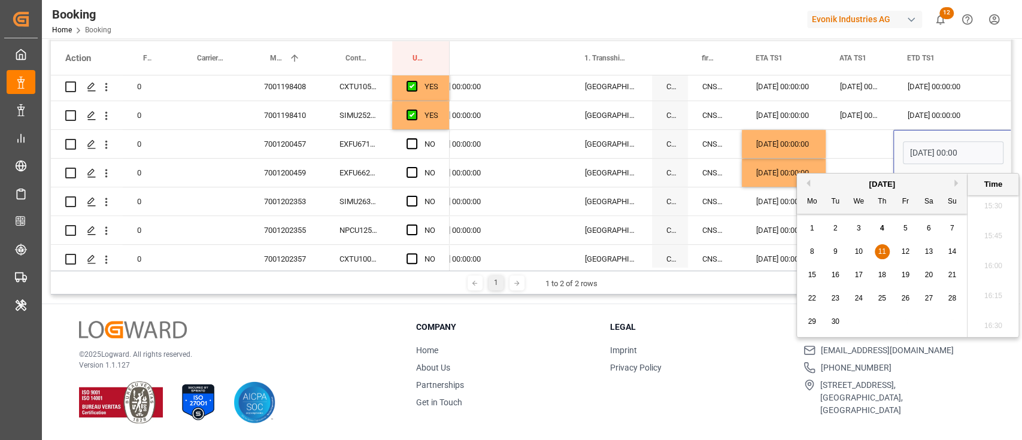
click at [859, 250] on span "10" at bounding box center [859, 251] width 8 height 8
type input "[DATE] 00:00"
click at [872, 156] on div "Press SPACE to select this row." at bounding box center [860, 144] width 68 height 28
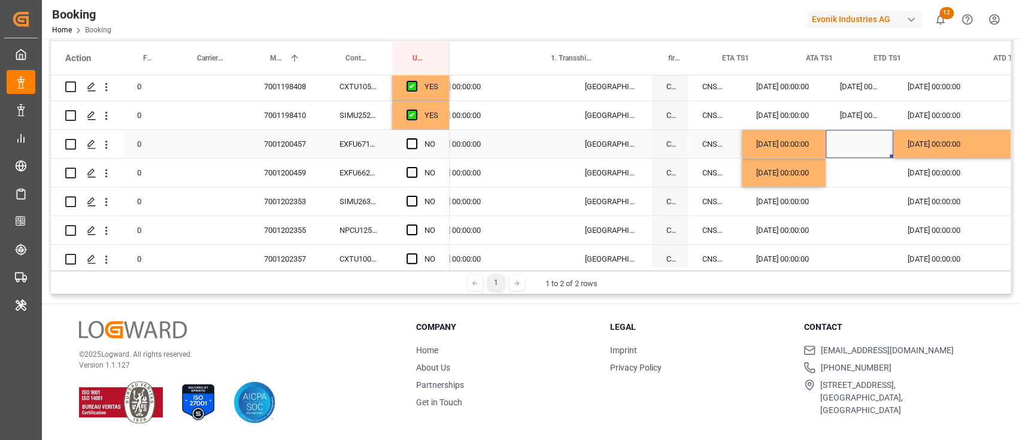
scroll to position [0, 1440]
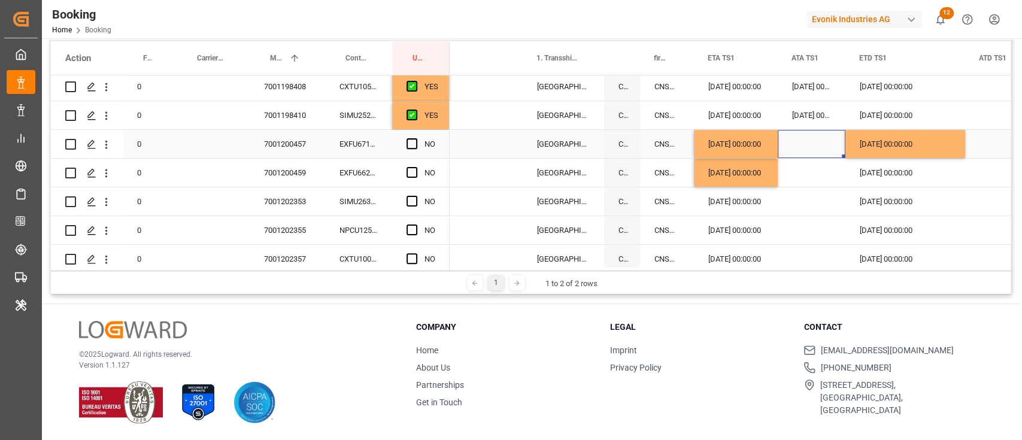
click at [942, 151] on div "10.09.2025 00:00:00" at bounding box center [906, 144] width 120 height 28
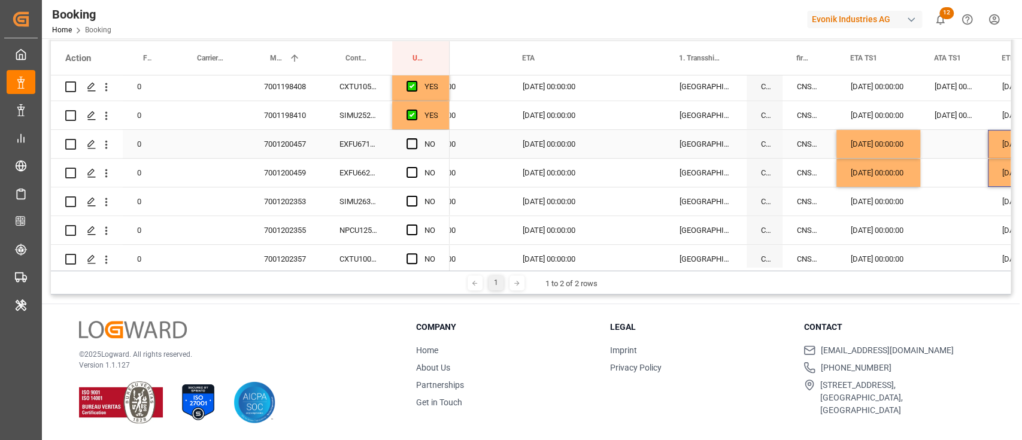
scroll to position [0, 1297]
click at [602, 149] on div "13.09.2025 00:00:00" at bounding box center [568, 144] width 120 height 28
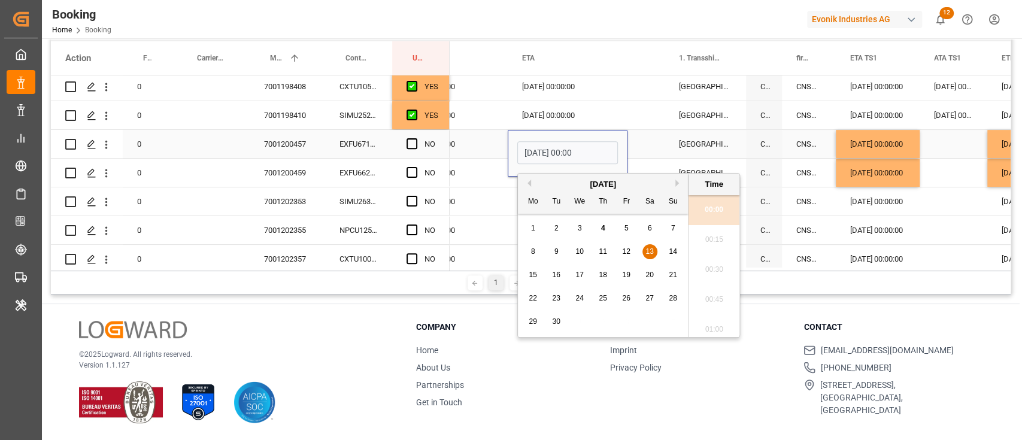
scroll to position [1860, 0]
click at [632, 250] on div "12" at bounding box center [626, 252] width 15 height 14
type input "12.09.2025 00:00"
click at [658, 141] on div "Press SPACE to select this row." at bounding box center [646, 144] width 37 height 28
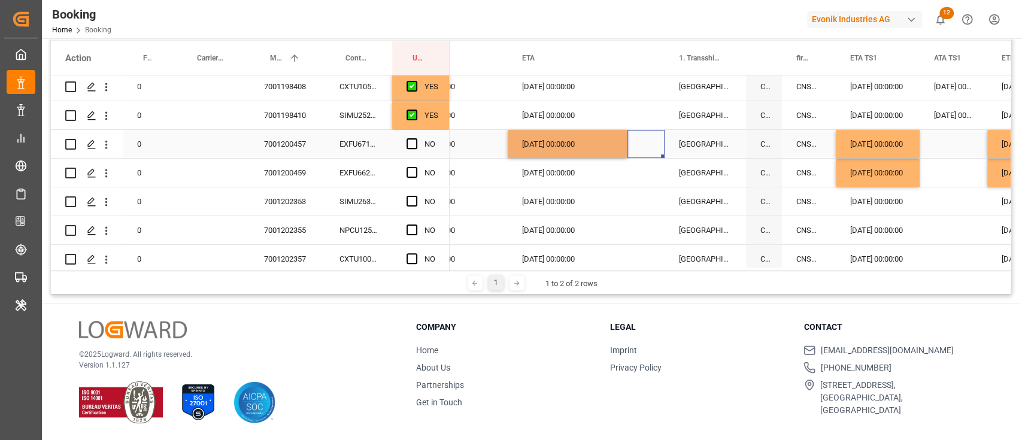
click at [610, 148] on div "12.09.2025 00:00:00" at bounding box center [568, 144] width 120 height 28
drag, startPoint x: 625, startPoint y: 156, endPoint x: 623, endPoint y: 165, distance: 9.2
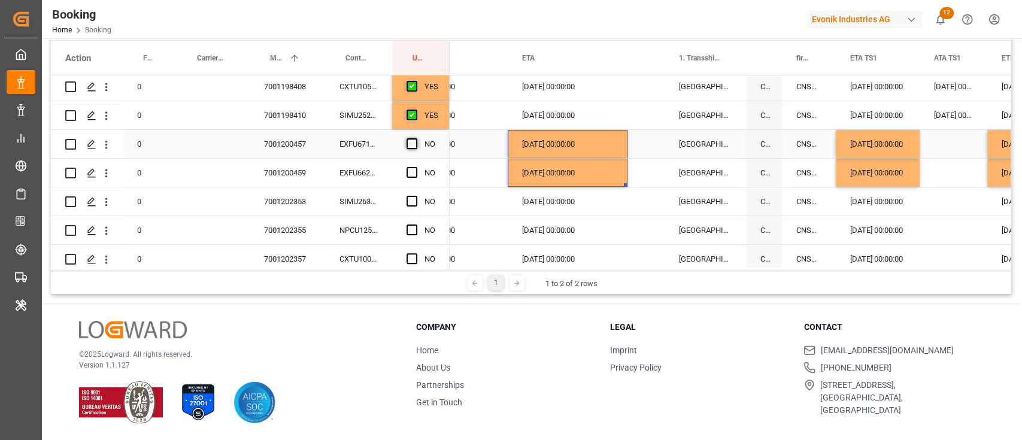
click at [407, 144] on span "Press SPACE to select this row." at bounding box center [412, 143] width 11 height 11
click at [416, 138] on input "Press SPACE to select this row." at bounding box center [416, 138] width 0 height 0
click at [413, 170] on span "Press SPACE to select this row." at bounding box center [412, 172] width 11 height 11
click at [416, 167] on input "Press SPACE to select this row." at bounding box center [416, 167] width 0 height 0
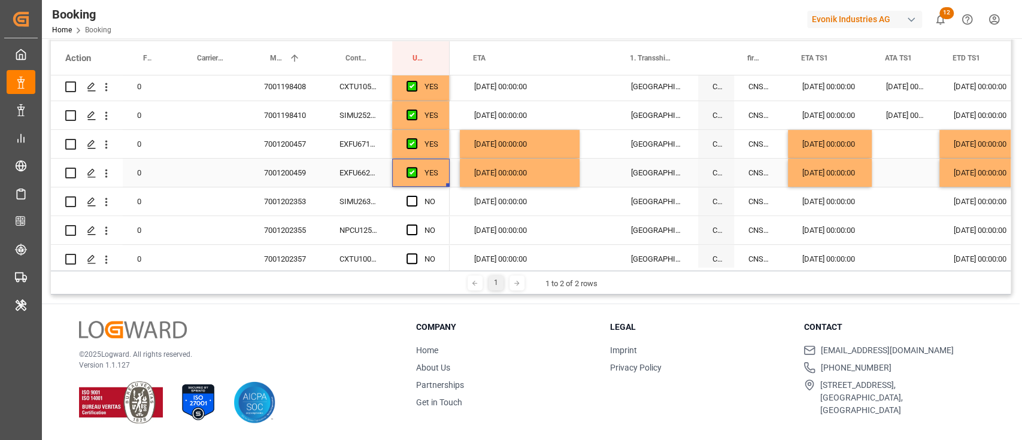
scroll to position [0, 1346]
click at [412, 199] on span "Press SPACE to select this row." at bounding box center [412, 201] width 11 height 11
click at [416, 196] on input "Press SPACE to select this row." at bounding box center [416, 196] width 0 height 0
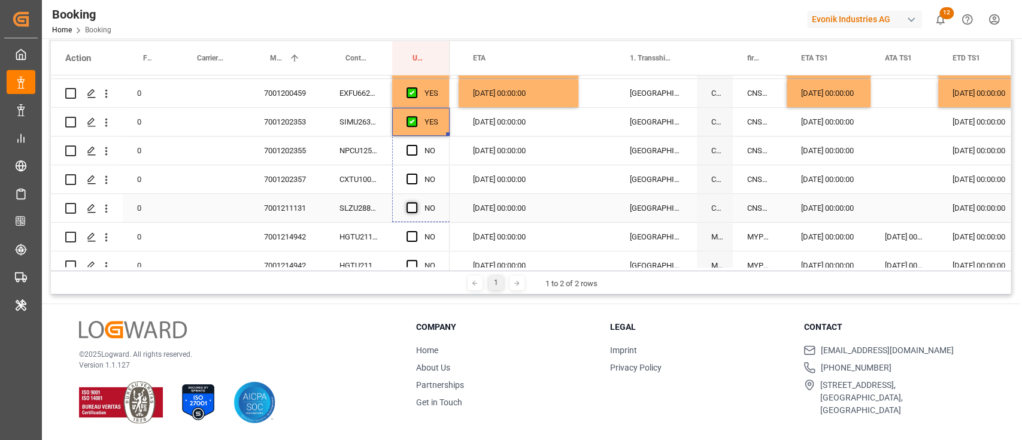
drag, startPoint x: 448, startPoint y: 211, endPoint x: 414, endPoint y: 211, distance: 33.5
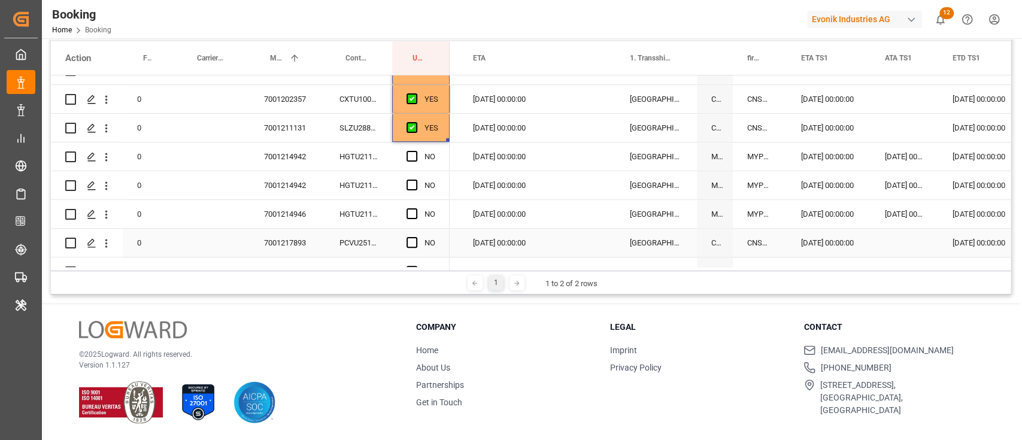
scroll to position [559, 0]
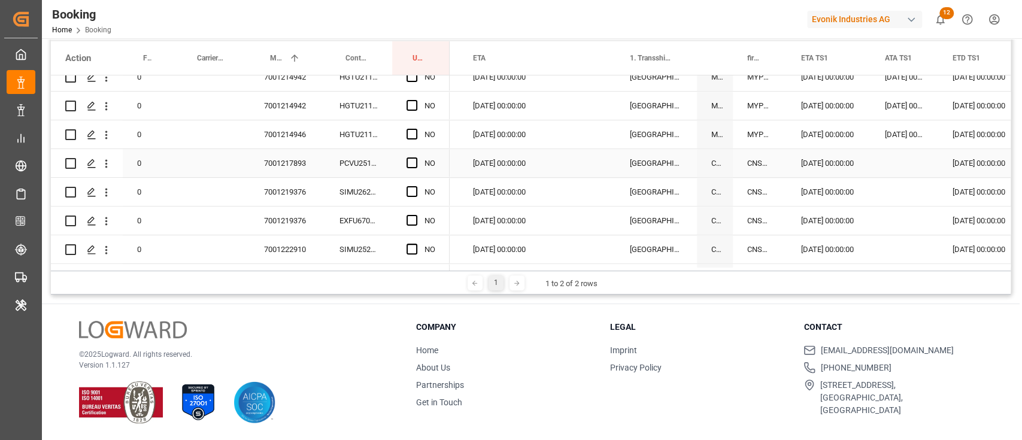
click at [416, 159] on span "Press SPACE to select this row." at bounding box center [412, 163] width 11 height 11
click at [416, 158] on input "Press SPACE to select this row." at bounding box center [416, 158] width 0 height 0
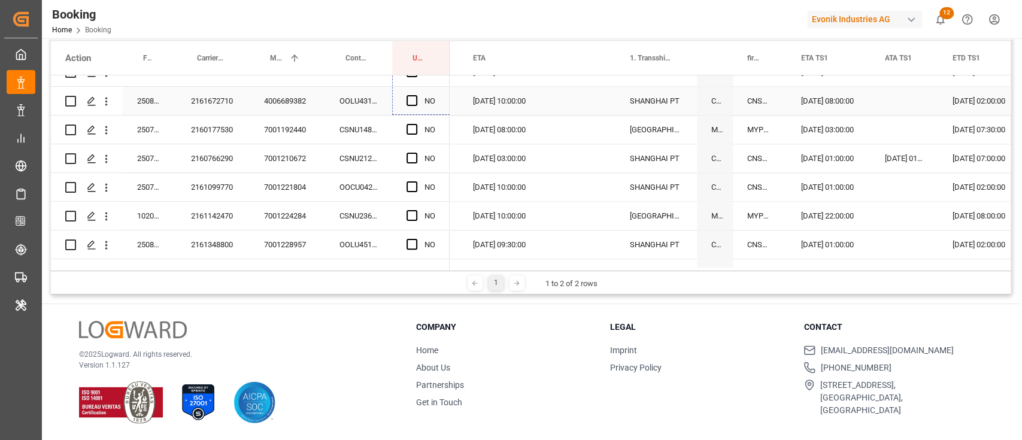
scroll to position [1277, 0]
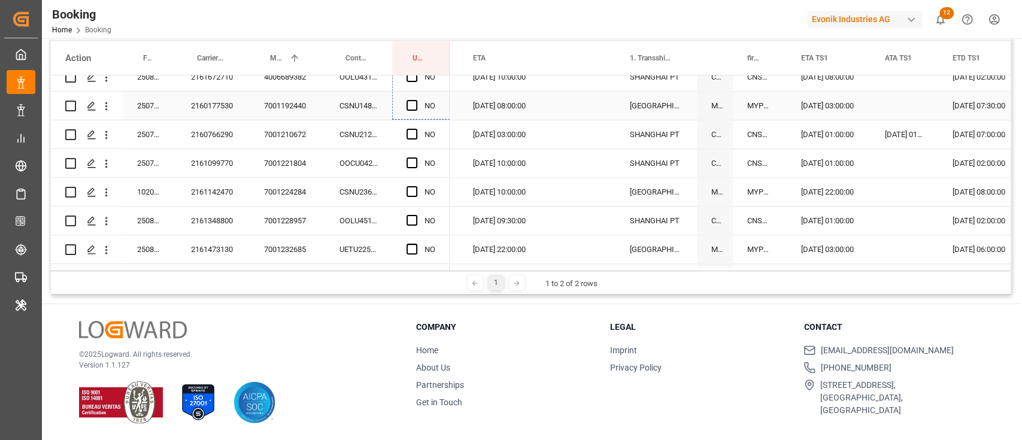
drag, startPoint x: 447, startPoint y: 173, endPoint x: 443, endPoint y: 111, distance: 62.4
click at [408, 164] on span "Press SPACE to select this row." at bounding box center [412, 163] width 11 height 11
click at [416, 158] on input "Press SPACE to select this row." at bounding box center [416, 158] width 0 height 0
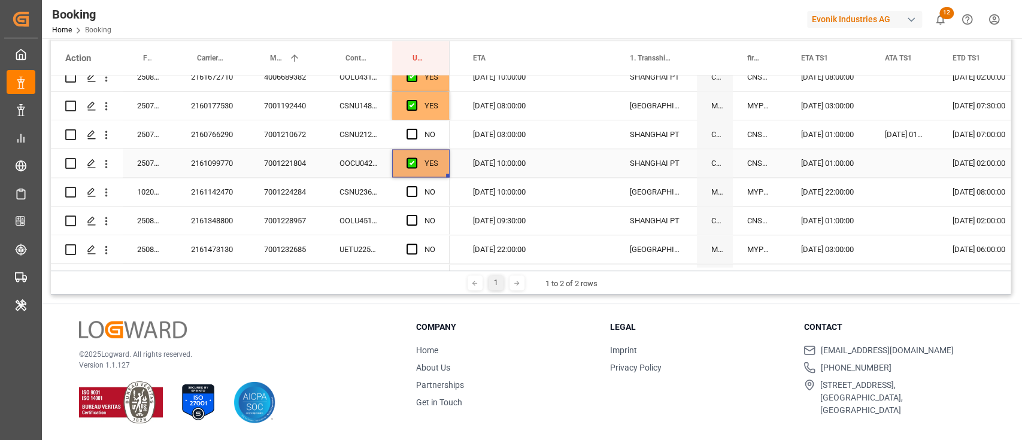
click at [449, 174] on div "Press SPACE to select this row." at bounding box center [448, 176] width 4 height 4
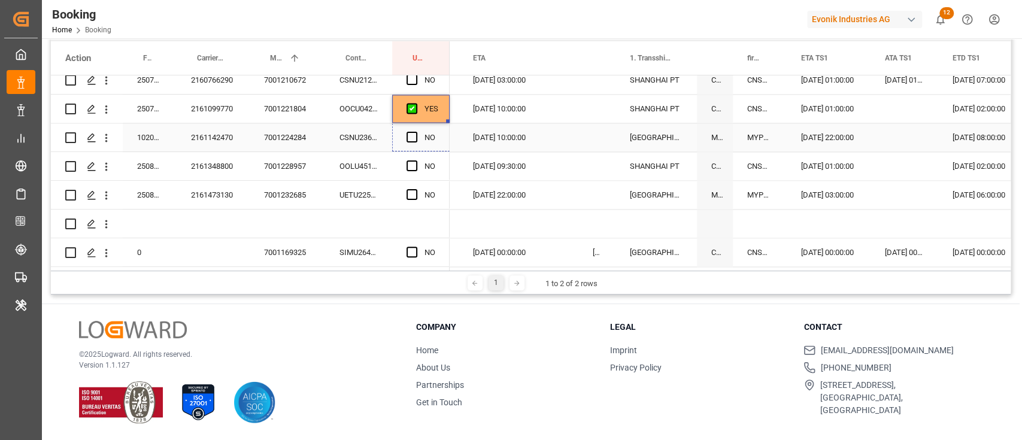
scroll to position [1357, 0]
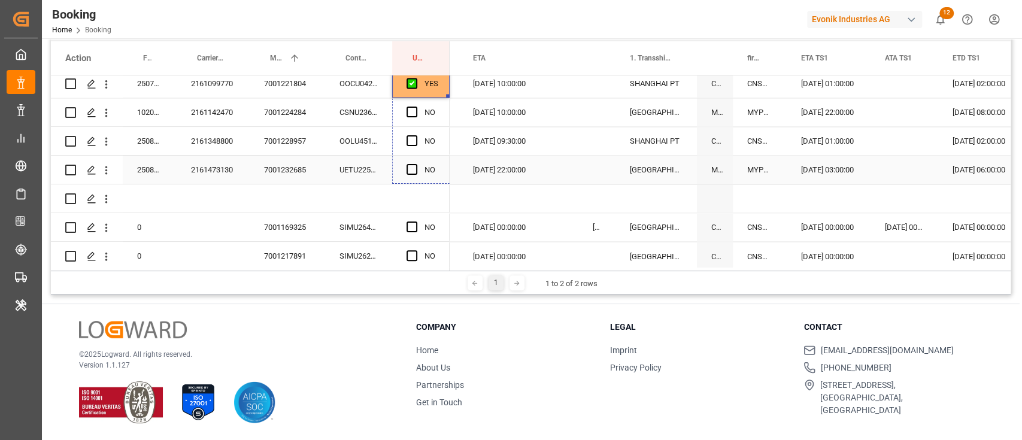
drag, startPoint x: 446, startPoint y: 175, endPoint x: 447, endPoint y: 165, distance: 10.3
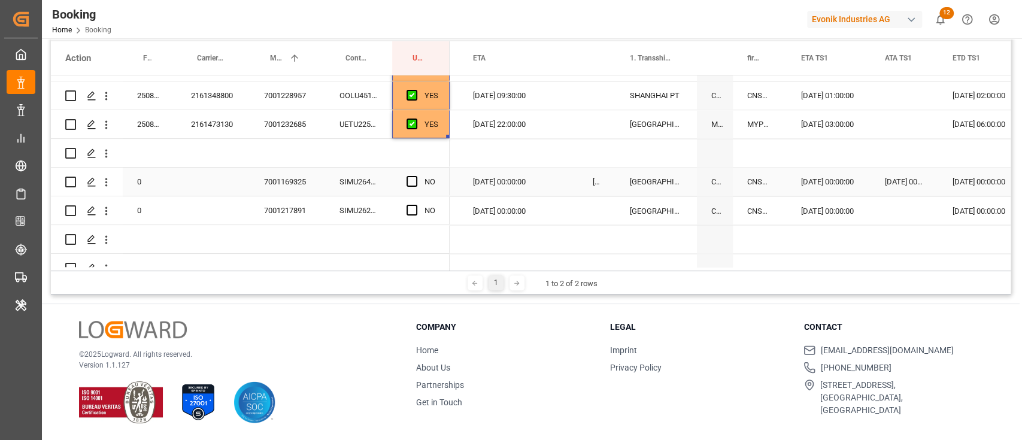
scroll to position [1437, 0]
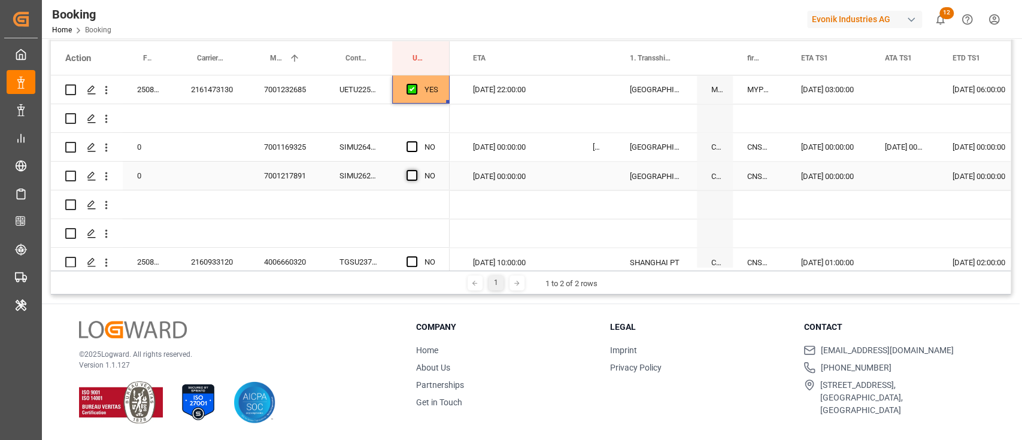
click at [414, 174] on span "Press SPACE to select this row." at bounding box center [412, 175] width 11 height 11
click at [416, 170] on input "Press SPACE to select this row." at bounding box center [416, 170] width 0 height 0
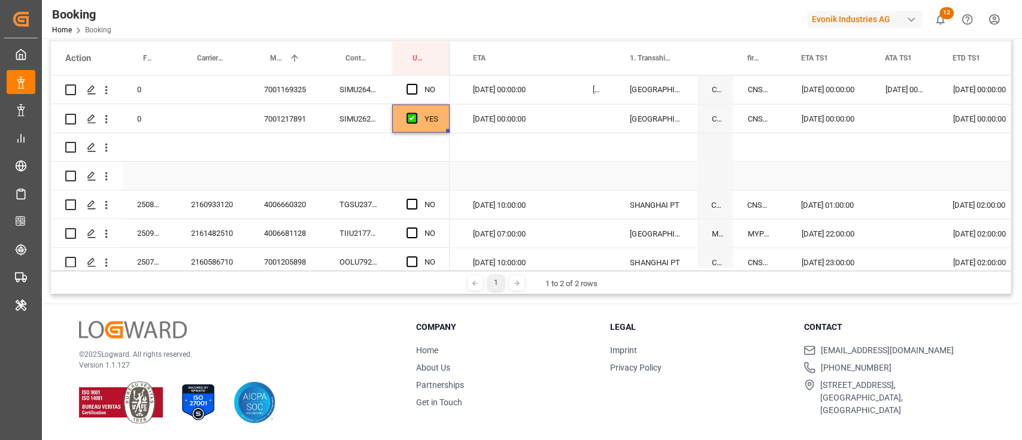
scroll to position [1517, 0]
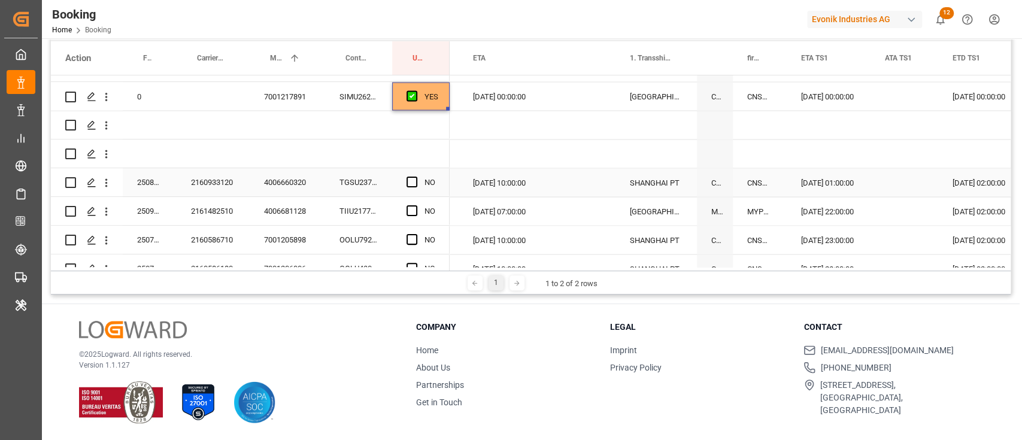
click at [420, 183] on div "Press SPACE to select this row." at bounding box center [416, 183] width 18 height 28
click at [409, 182] on span "Press SPACE to select this row." at bounding box center [412, 182] width 11 height 11
click at [416, 177] on input "Press SPACE to select this row." at bounding box center [416, 177] width 0 height 0
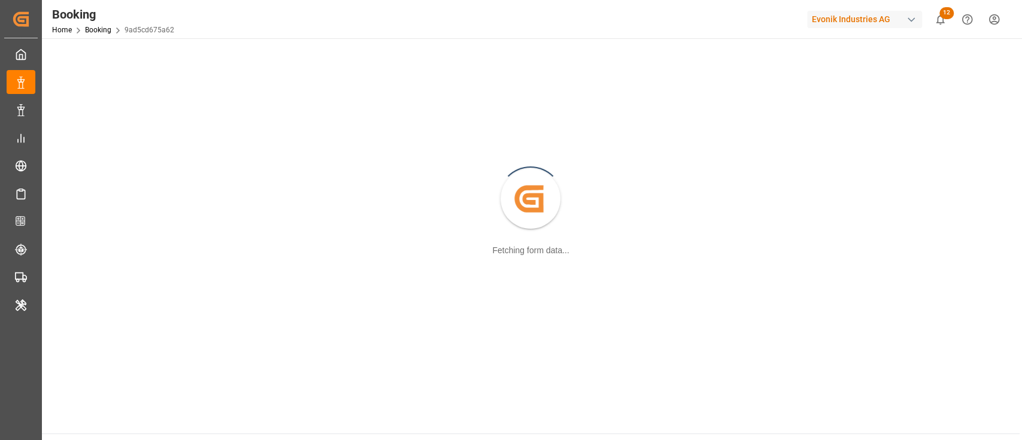
scroll to position [129, 0]
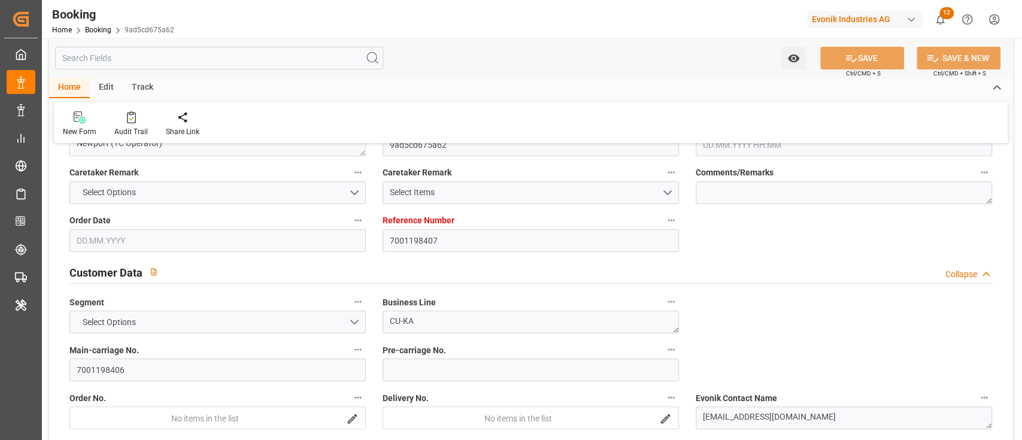
type textarea "0"
type textarea "Newport (TC Operator)"
type input "9ad5cd675a62"
type input "7001198407"
type textarea "CU-KA"
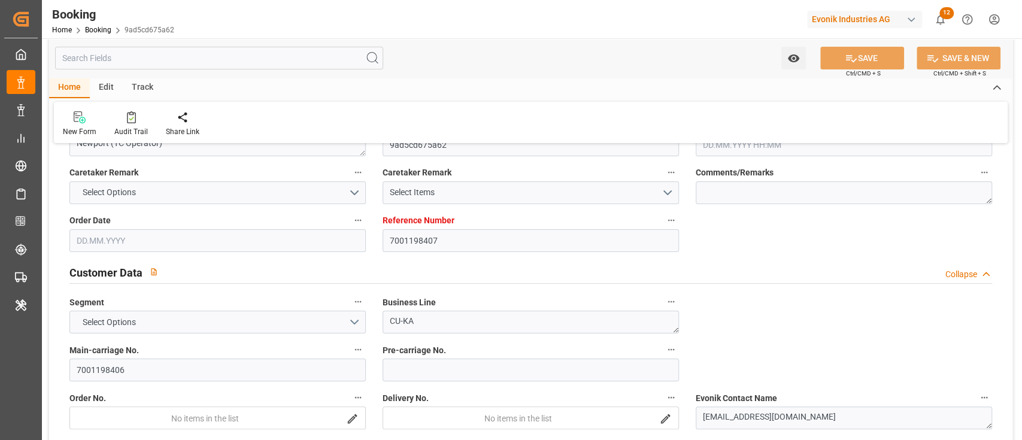
type input "7001198406"
type textarea "[EMAIL_ADDRESS][DOMAIN_NAME]"
type textarea "CIF"
type textarea "[GEOGRAPHIC_DATA]"
type textarea "3"
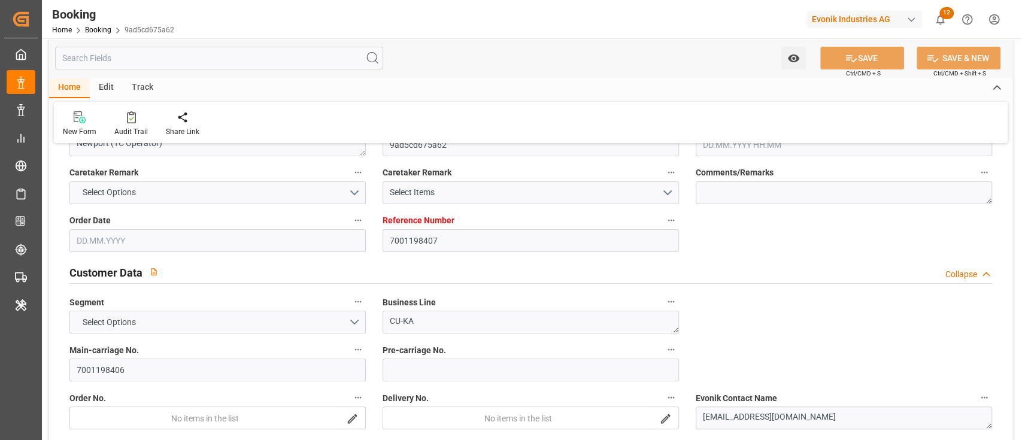
type textarea "Niederkassel"
type textarea "SIMU2591413"
type input "EVER ALOT"
type input "OOLU"
type input "[GEOGRAPHIC_DATA]"
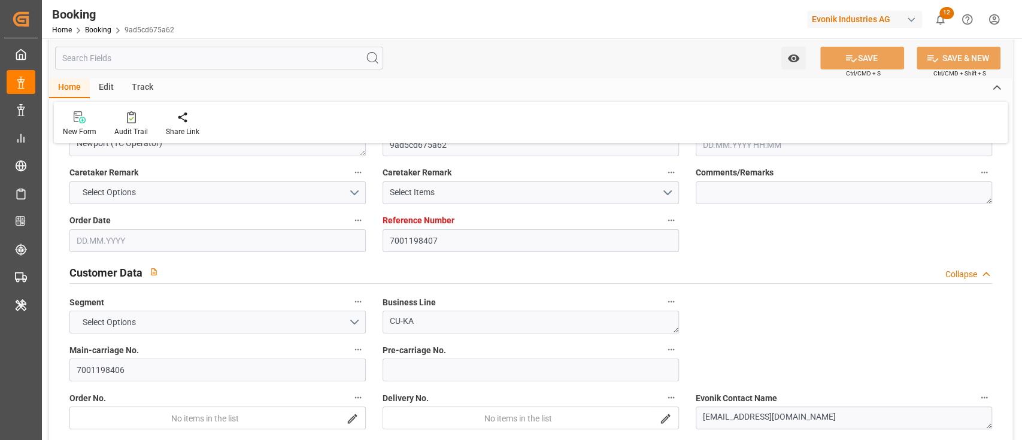
type input "Busan"
type input "[GEOGRAPHIC_DATA]"
type textarea "vesselName etd [PERSON_NAME]"
type textarea "INPUT_Evonik_Seeburger_IFTMIN_1002914947_20250702103751223.edi"
type textarea "NWC/[GEOGRAPHIC_DATA] [GEOGRAPHIC_DATA] Continent / [GEOGRAPHIC_DATA]-KA"
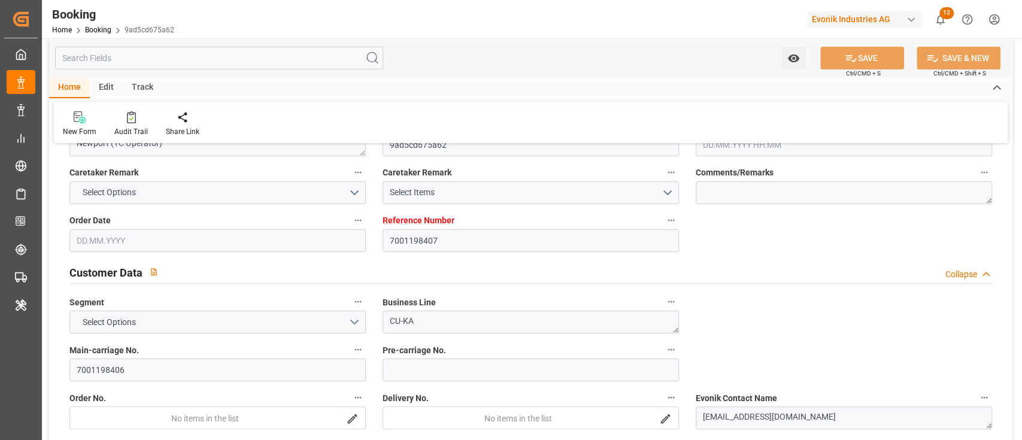
type textarea "INPUT_Evonik_Seeburger_IFTMIN_1002871554_20250618083510315.edi,INPUT_Evonik_See…"
type textarea "1002914947"
type textarea "[PERSON_NAME]"
type textarea "businessLine-"
type textarea "IFTMIN"
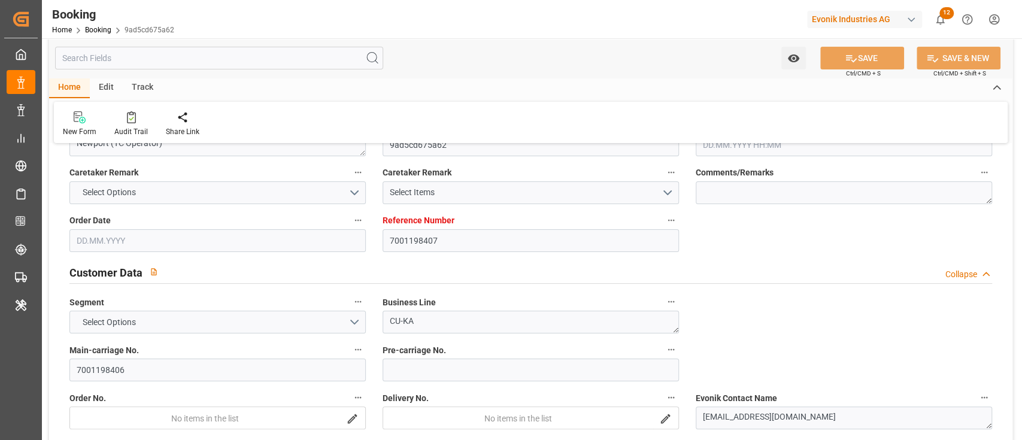
type textarea "a011t00000LcJC5AAN"
type textarea "Yes"
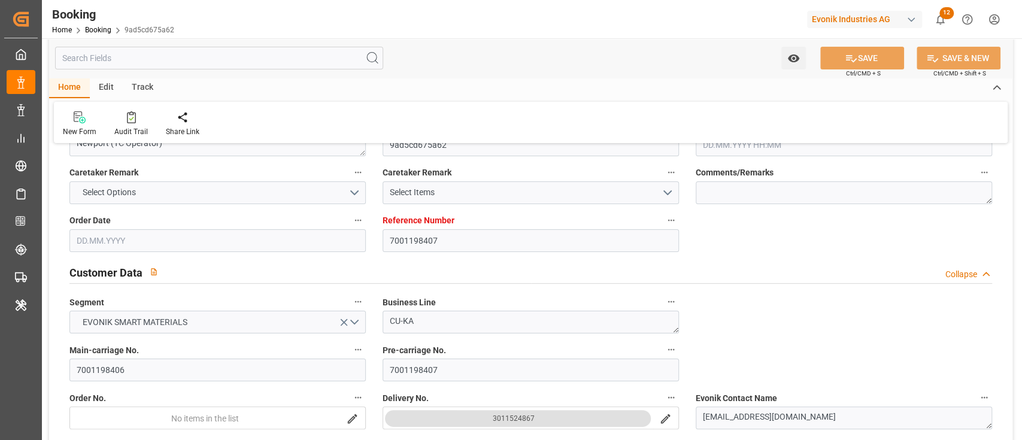
type input "7001198407"
type input "9893955"
type input "OOCL"
type input "Orient Overseas Container Line Ltd"
type input "NLRTM"
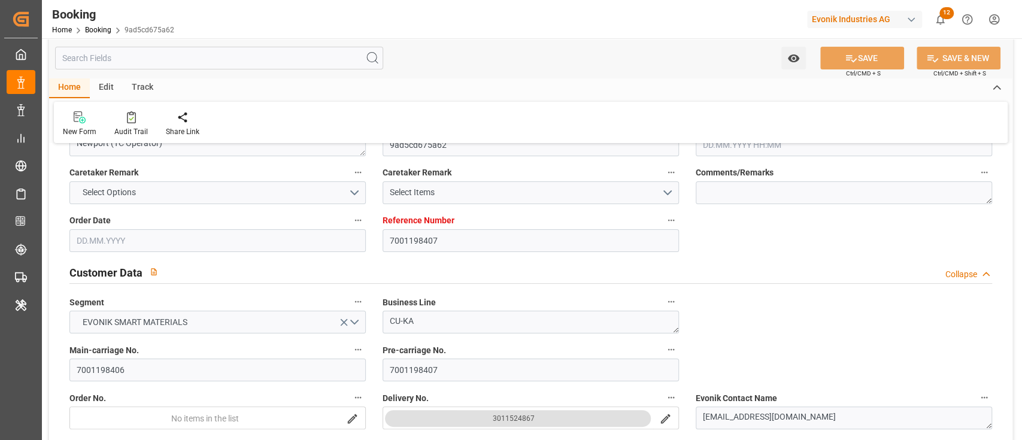
type input "KRPUS"
type input "CNSGH"
type input "0"
type input "[DATE] 06:38"
type input "[DATE]"
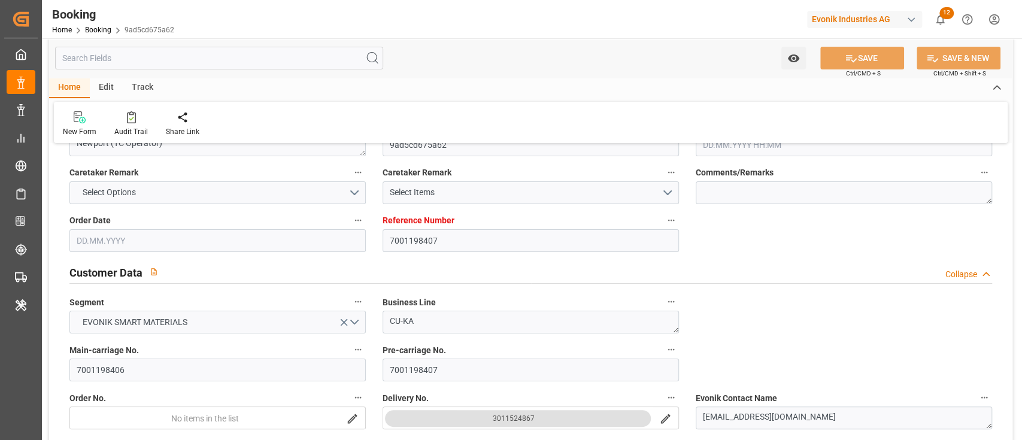
type input "[DATE]"
type input "[DATE] 00:00"
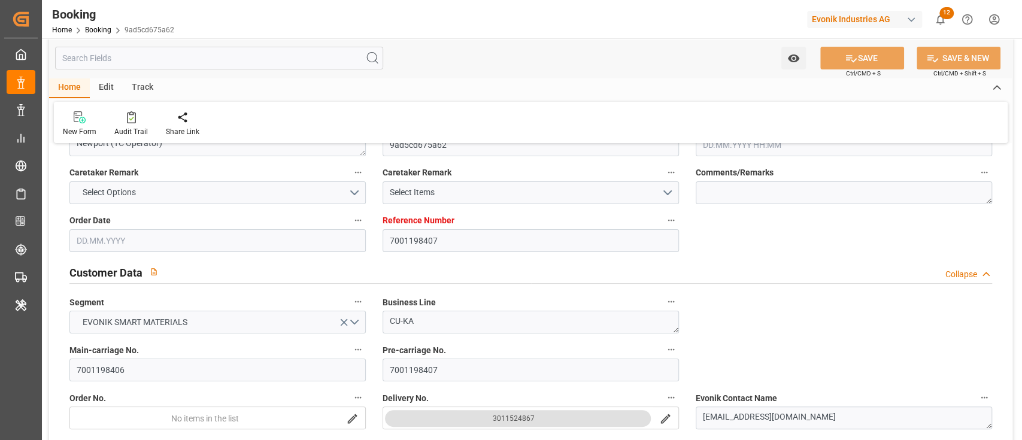
type input "08.07.2025 00:00"
type input "[DATE] 00:00"
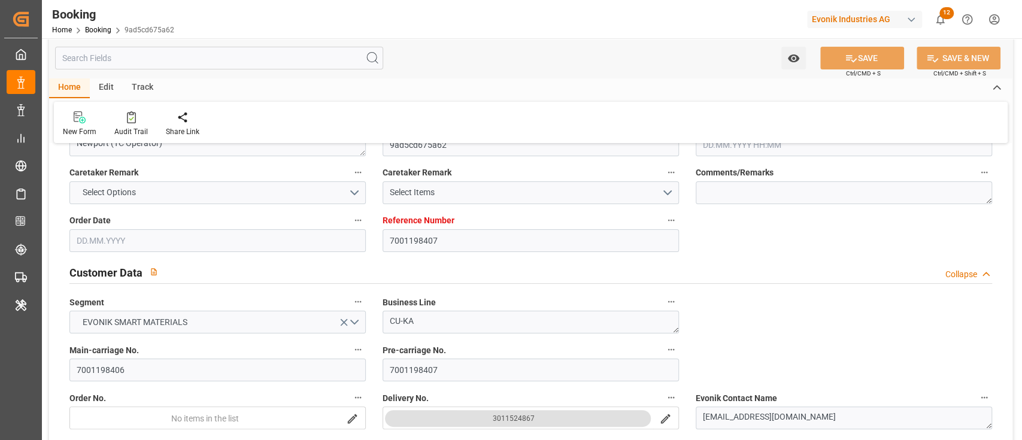
type input "[DATE] 00:00"
type input "[DATE]"
type input "[DATE] 09:23"
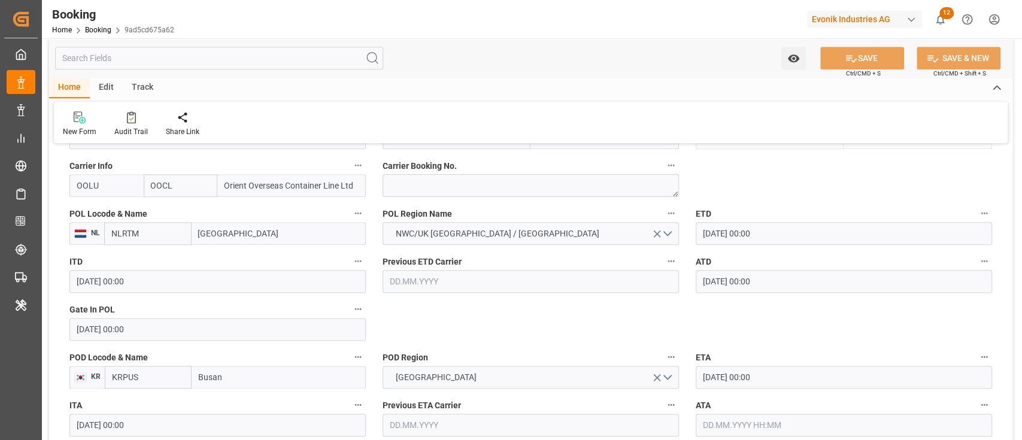
scroll to position [958, 0]
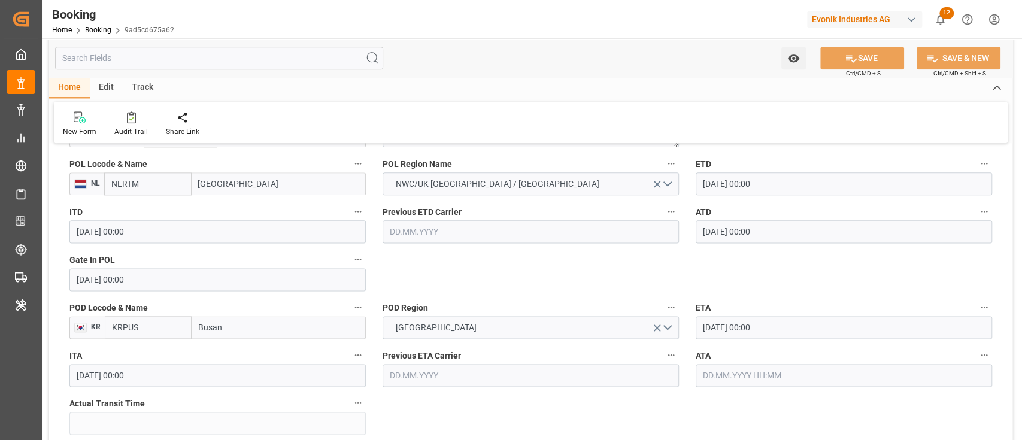
click at [204, 284] on input "08.07.2025 00:00" at bounding box center [217, 279] width 296 height 23
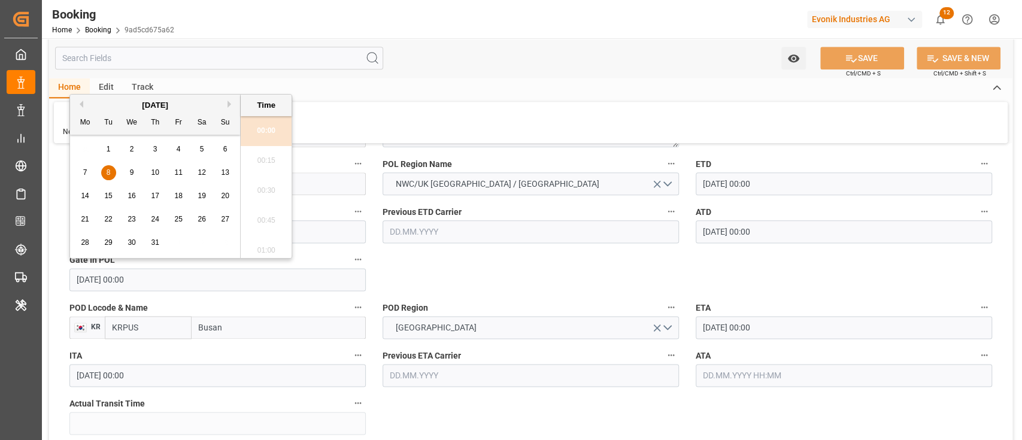
click at [161, 153] on div "3" at bounding box center [155, 150] width 15 height 14
type input "03.07.2025 00:00"
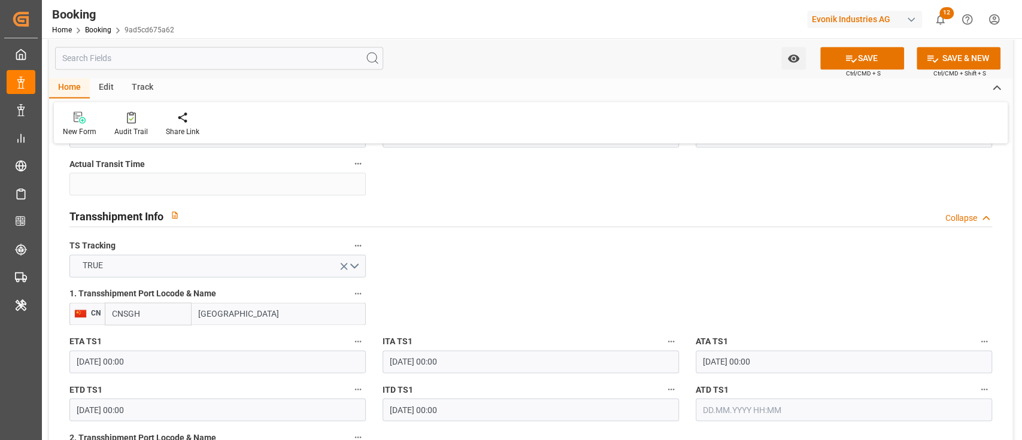
scroll to position [1357, 0]
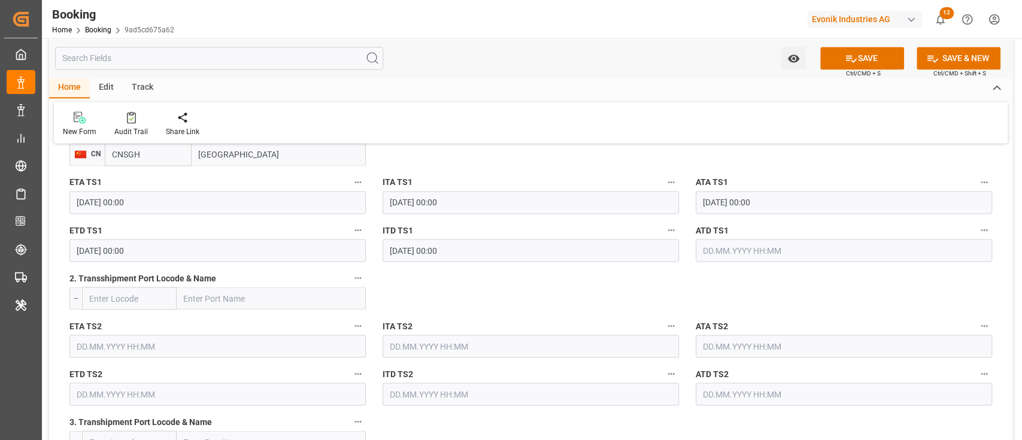
click at [771, 256] on input "text" at bounding box center [844, 250] width 296 height 23
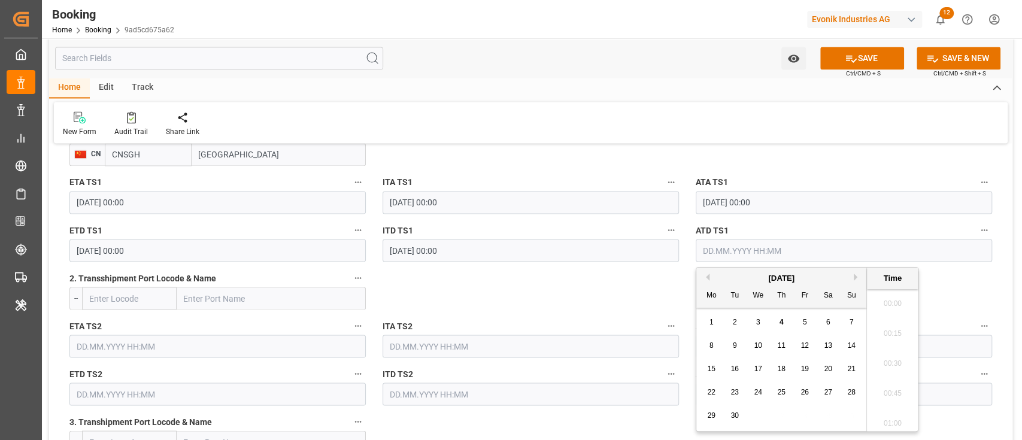
scroll to position [1860, 0]
click at [778, 319] on div "4" at bounding box center [781, 323] width 15 height 14
type input "[DATE] 00:00"
click at [636, 314] on div "ITA TS2" at bounding box center [530, 338] width 313 height 48
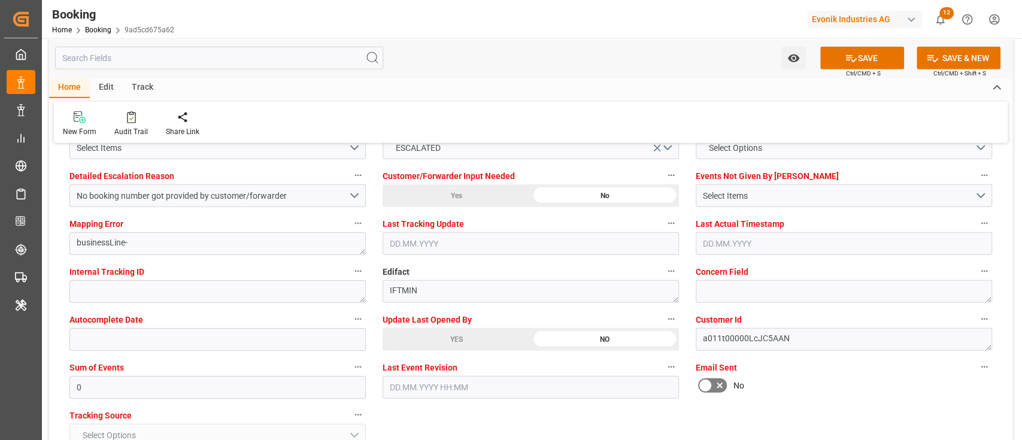
scroll to position [2315, 0]
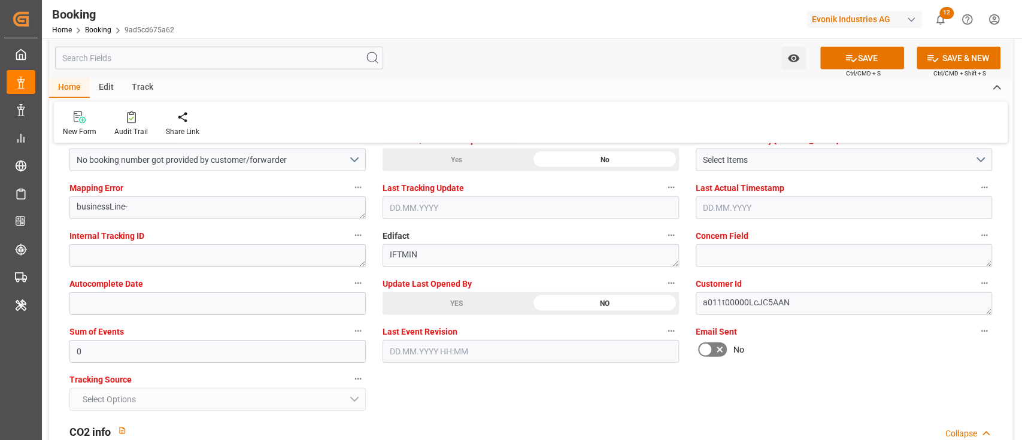
click at [444, 297] on div "YES" at bounding box center [457, 303] width 148 height 23
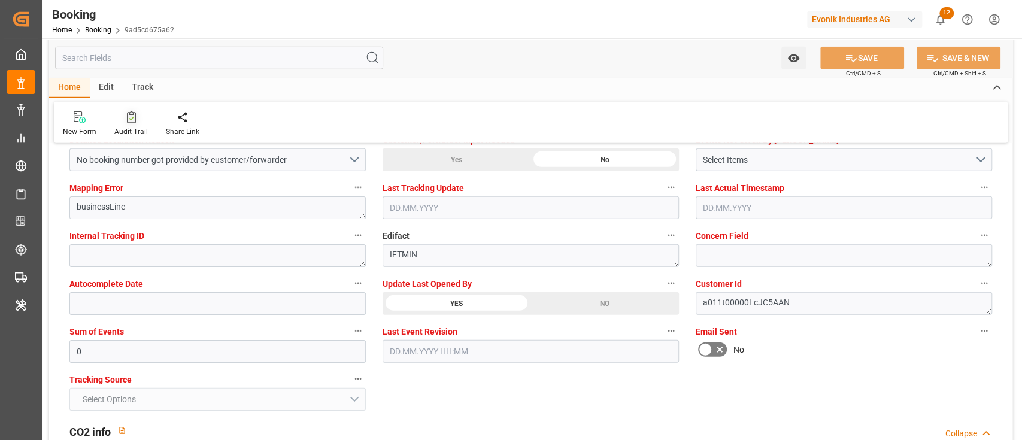
click at [119, 127] on div "Audit Trail" at bounding box center [131, 131] width 34 height 11
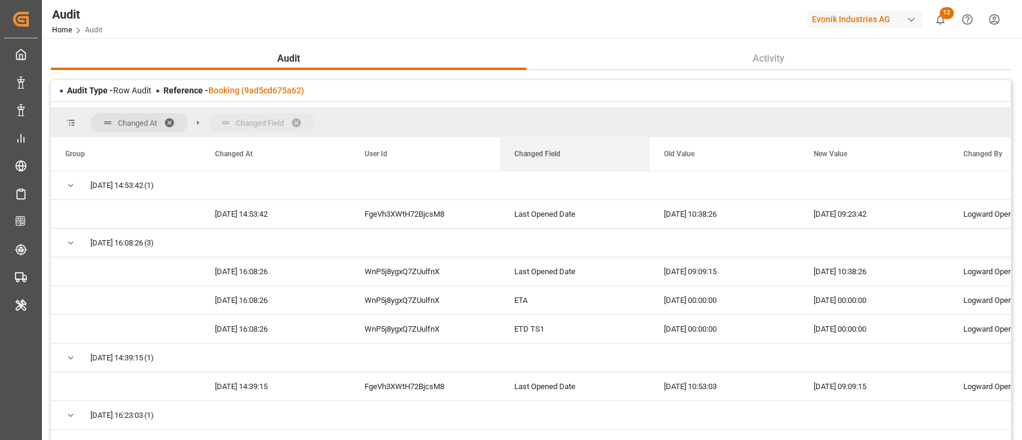
drag, startPoint x: 528, startPoint y: 152, endPoint x: 523, endPoint y: 132, distance: 19.9
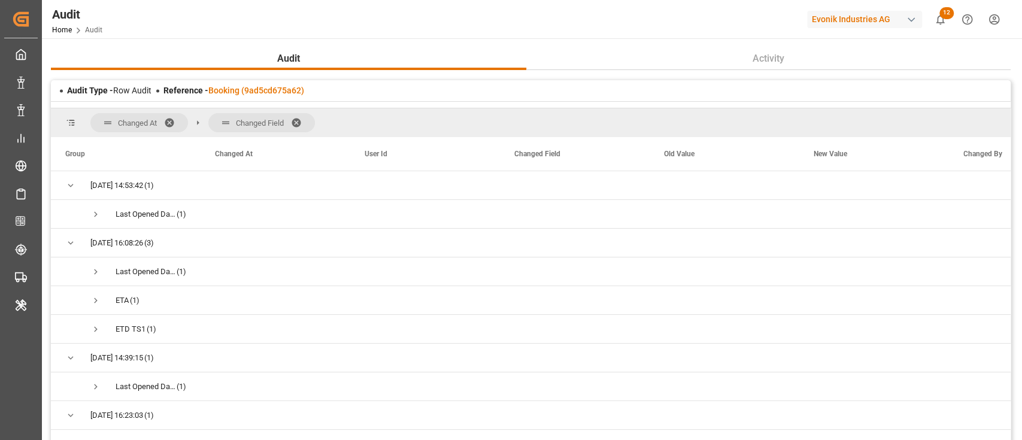
click at [169, 122] on span at bounding box center [173, 122] width 19 height 11
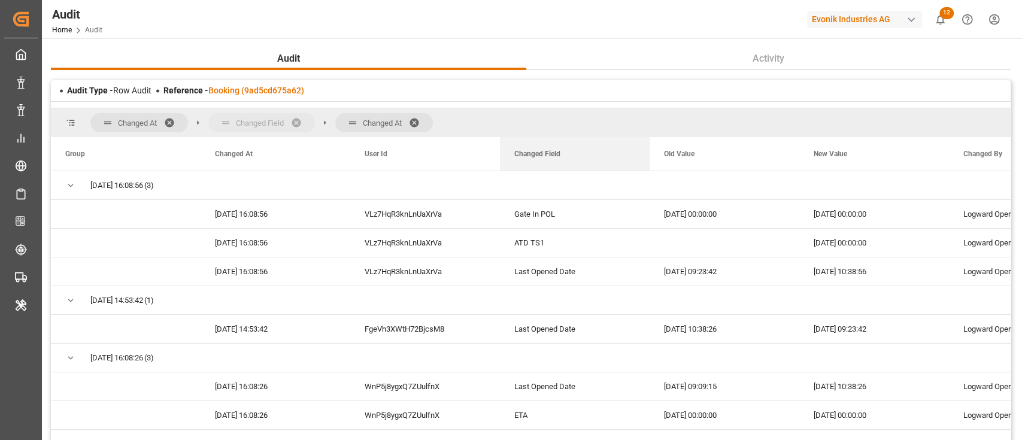
drag, startPoint x: 520, startPoint y: 153, endPoint x: 521, endPoint y: 127, distance: 26.4
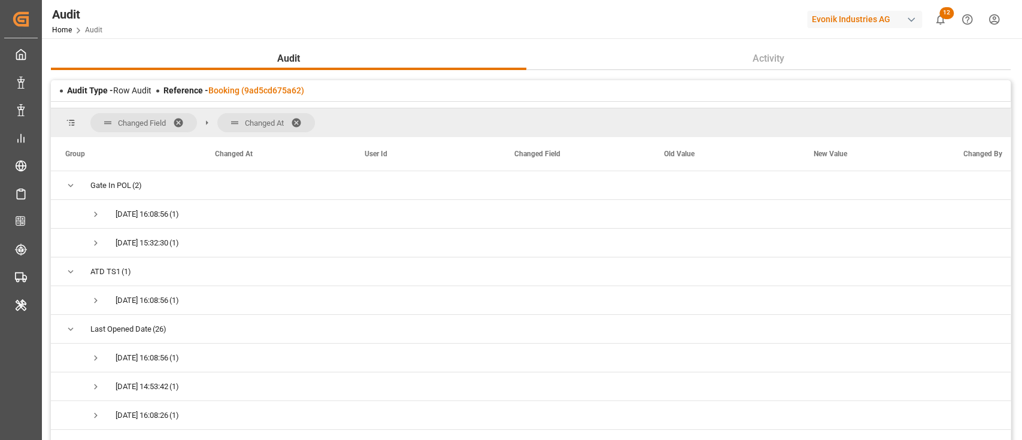
click at [181, 123] on span at bounding box center [182, 122] width 19 height 11
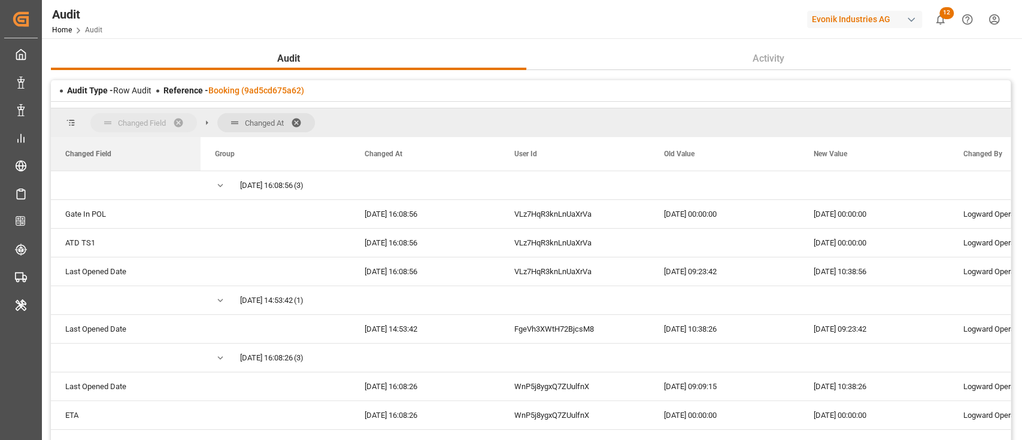
drag, startPoint x: 543, startPoint y: 149, endPoint x: 101, endPoint y: 123, distance: 442.7
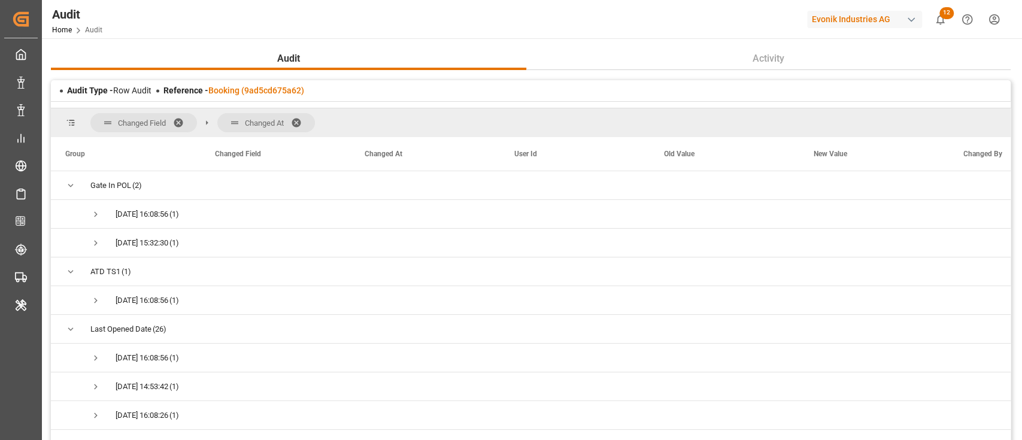
click at [306, 126] on span at bounding box center [300, 122] width 19 height 11
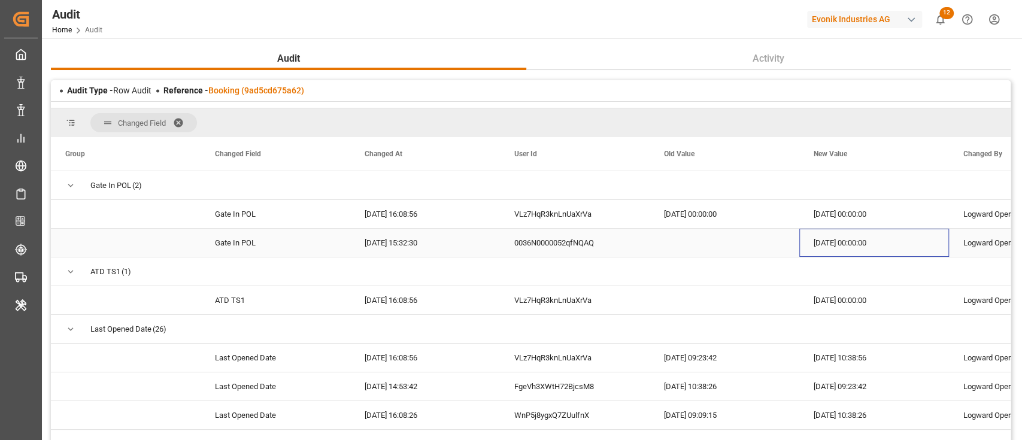
click at [836, 250] on div "[DATE] 00:00:00" at bounding box center [875, 243] width 150 height 28
click at [745, 216] on div "[DATE] 00:00:00" at bounding box center [725, 214] width 150 height 28
click at [816, 209] on div "[DATE] 00:00:00" at bounding box center [875, 214] width 150 height 28
click at [709, 234] on div "Press SPACE to select this row." at bounding box center [725, 243] width 150 height 28
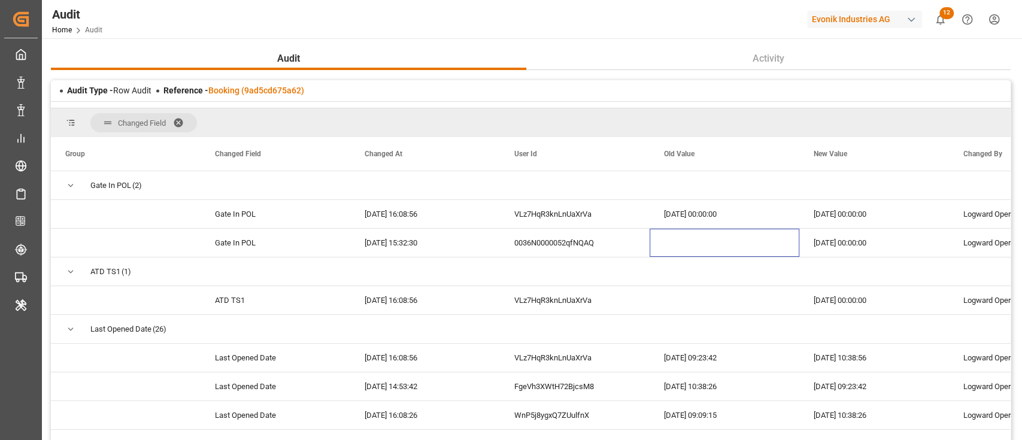
click at [189, 122] on span at bounding box center [182, 122] width 19 height 11
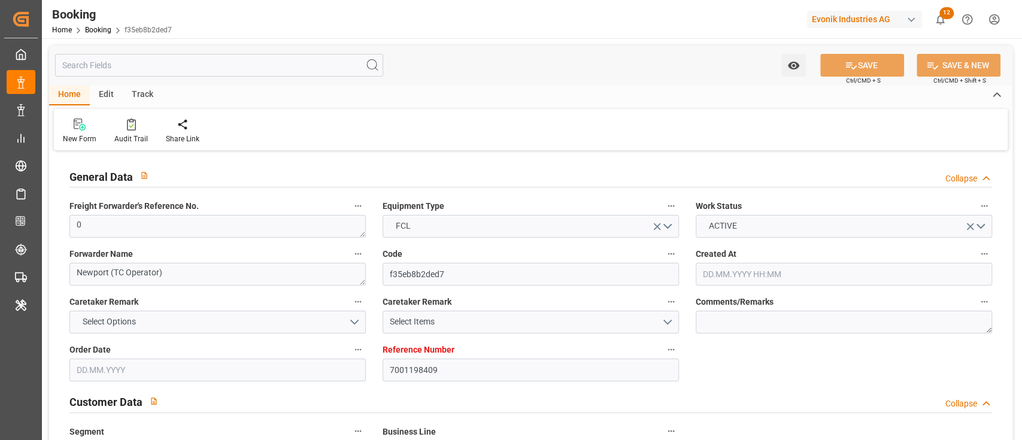
type input "7001198409"
type input "9893955"
type input "OOCL"
type input "Orient Overseas Container Line Ltd"
type input "NLRTM"
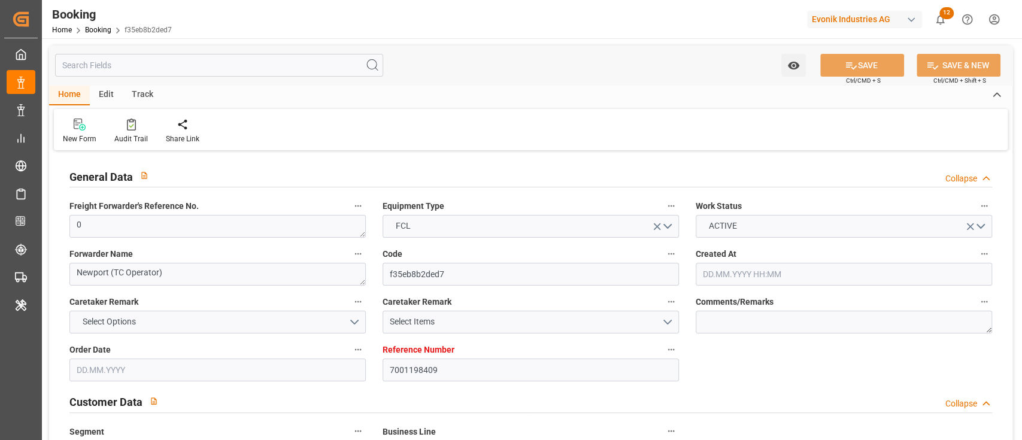
type input "KRPUS"
type input "CNSGH"
type input "0"
type input "[DATE] 06:38"
type input "[DATE]"
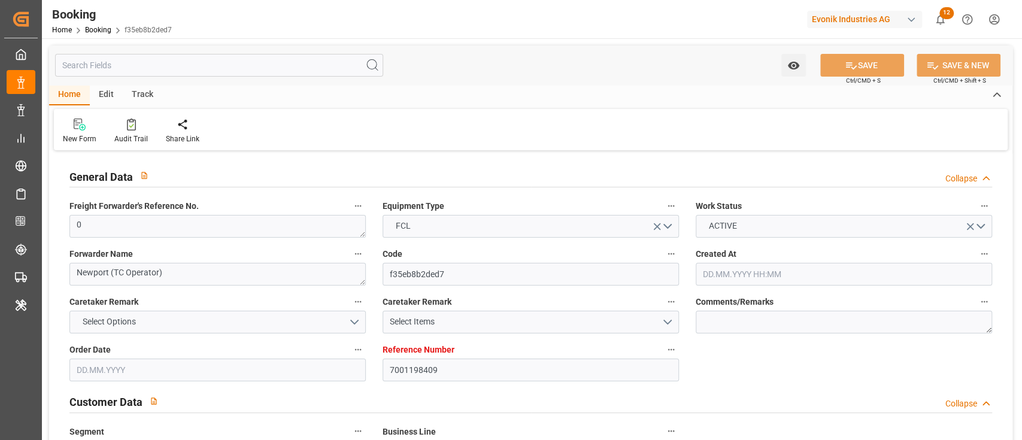
type input "[DATE]"
type input "[DATE] 00:00"
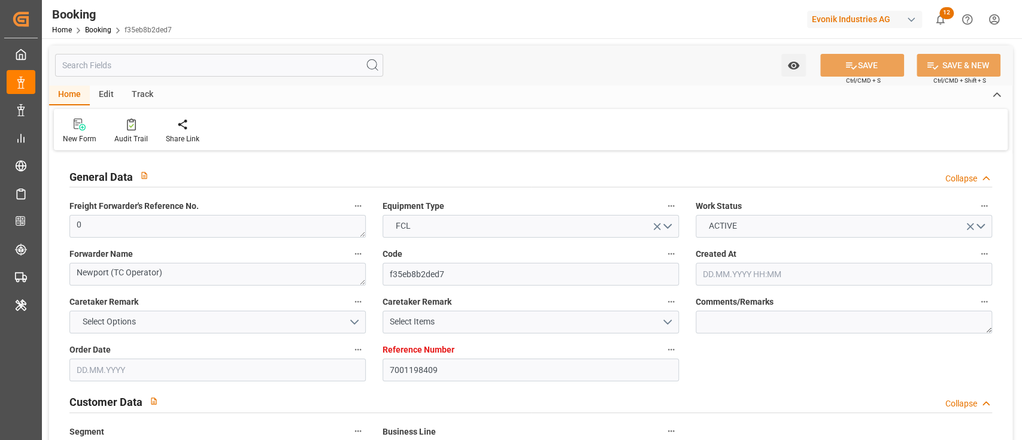
type input "[DATE] 00:00"
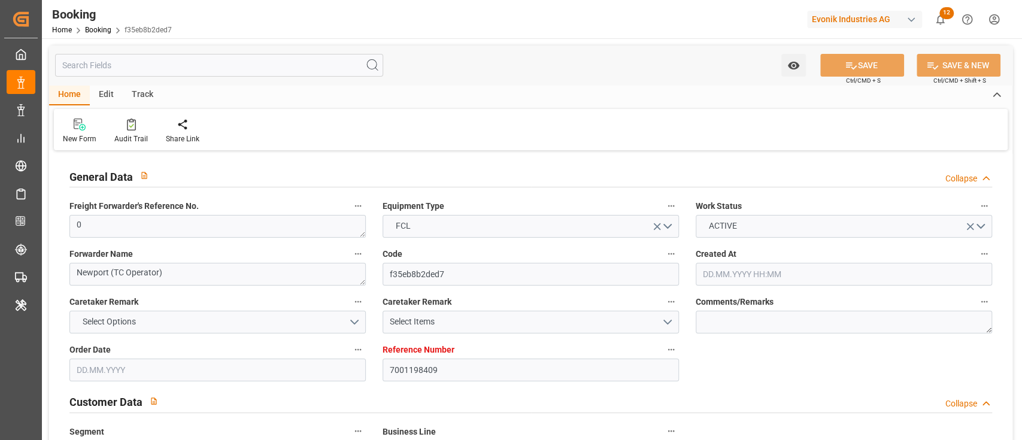
type input "[DATE] 00:00"
type input "[DATE]"
type input "[DATE] 09:23"
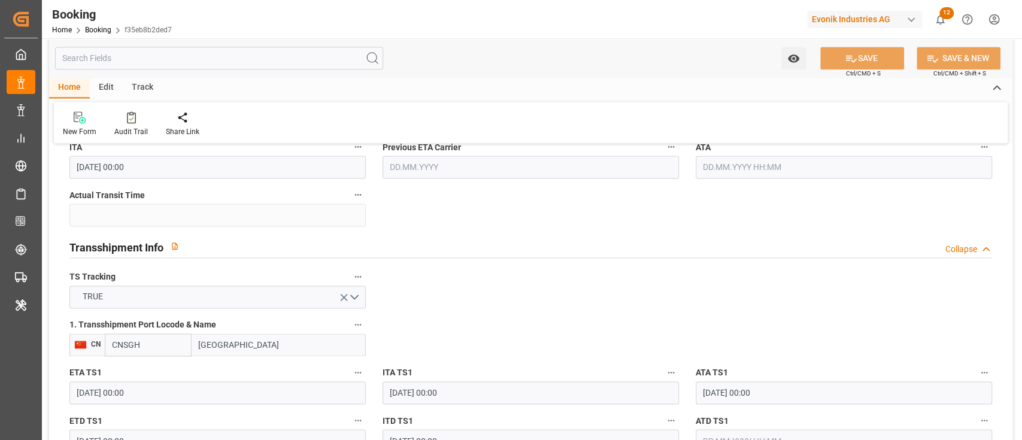
scroll to position [1246, 0]
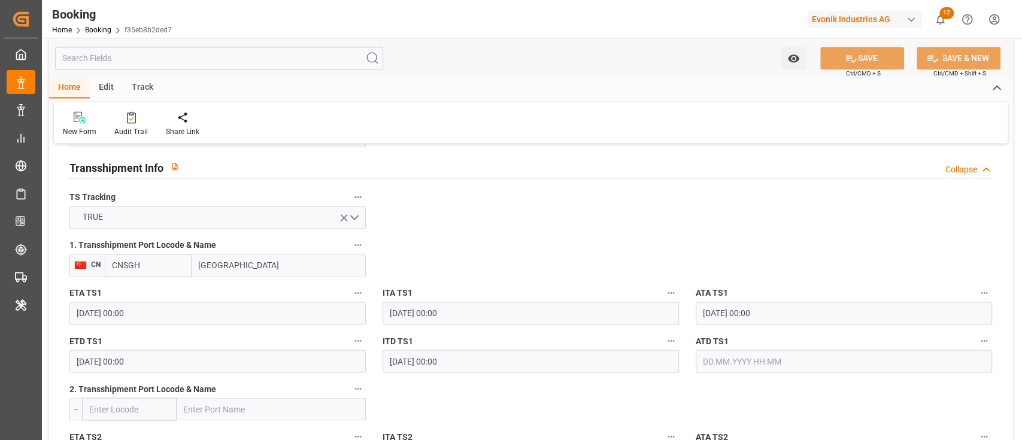
click at [719, 357] on input "text" at bounding box center [844, 361] width 296 height 23
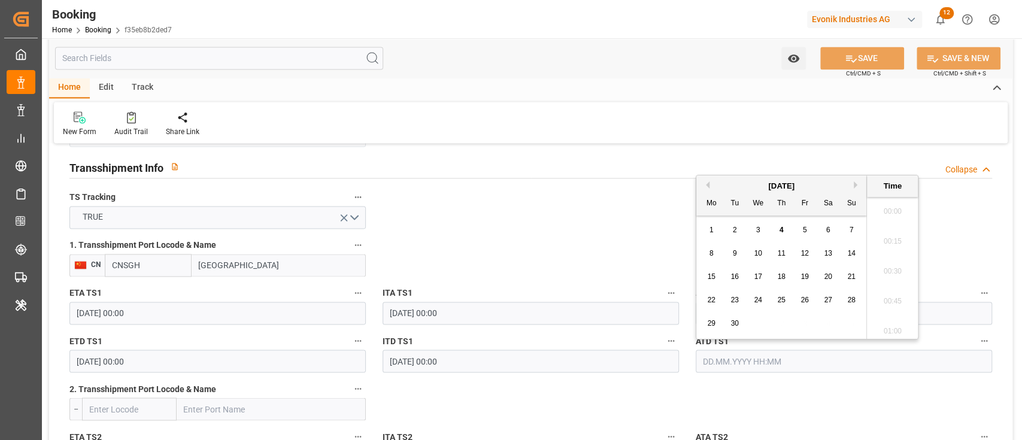
scroll to position [1860, 0]
click at [788, 228] on div "4" at bounding box center [781, 230] width 15 height 14
type input "[DATE] 00:00"
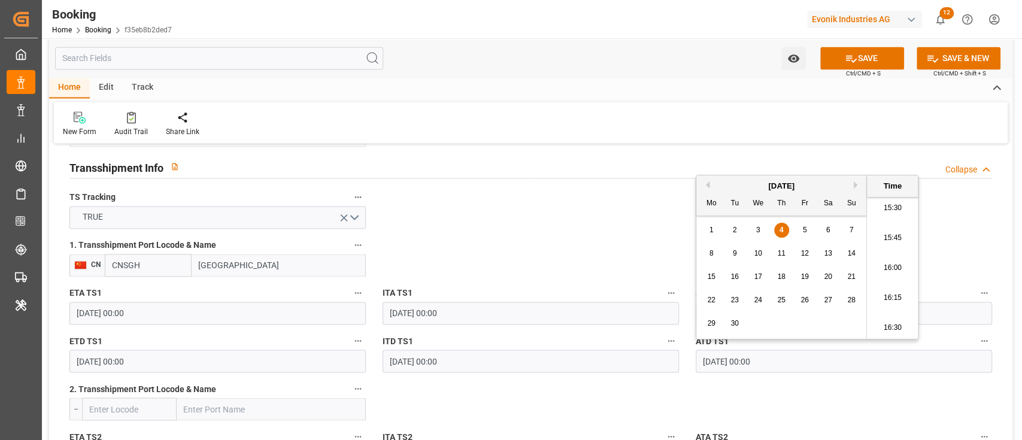
click at [782, 231] on span "4" at bounding box center [782, 230] width 4 height 8
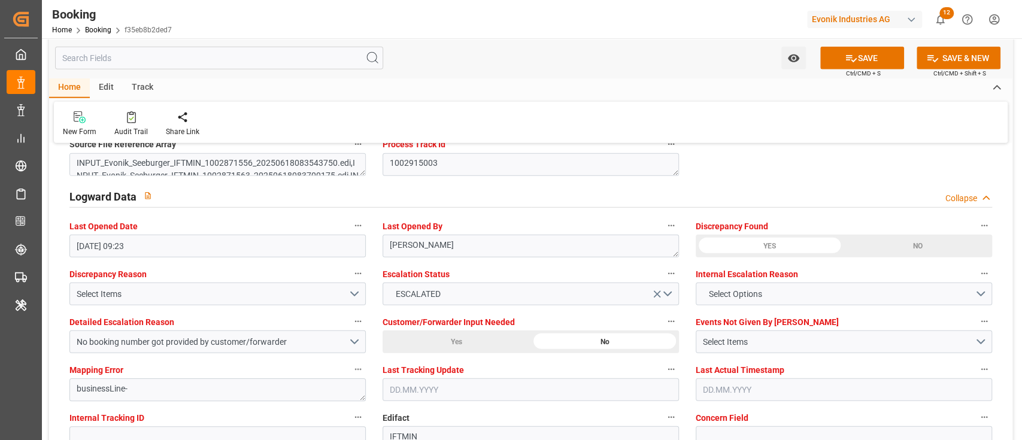
scroll to position [2285, 0]
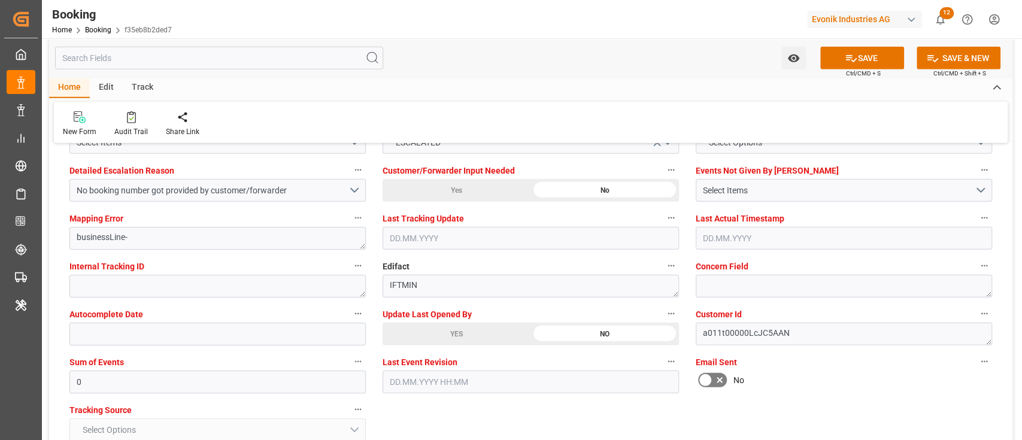
click at [459, 328] on div "YES" at bounding box center [457, 334] width 148 height 23
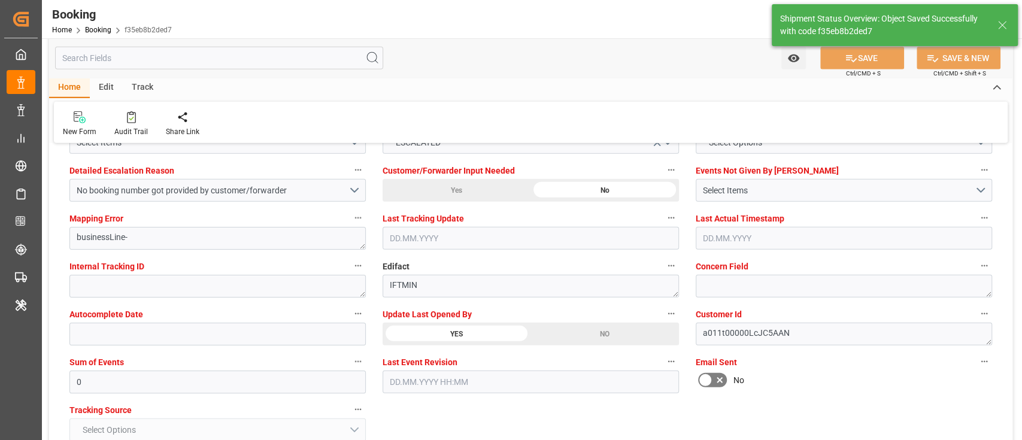
type textarea "[PERSON_NAME]"
type input "[DATE] 10:40"
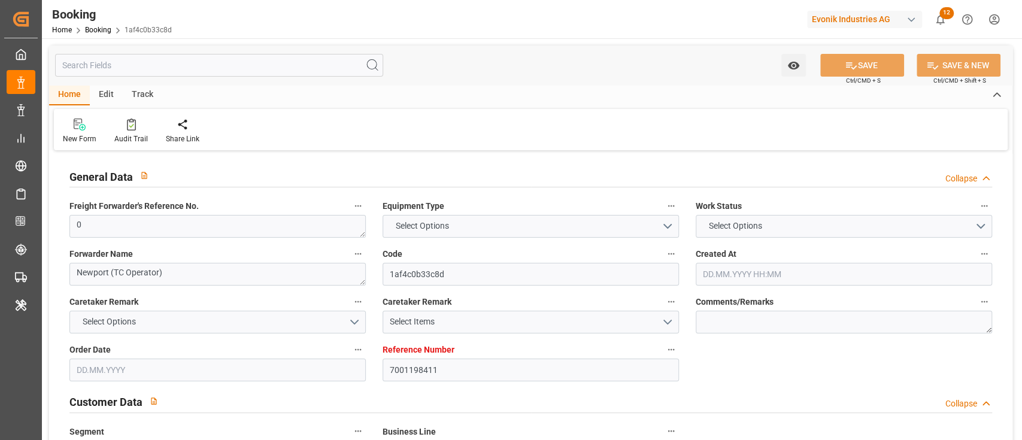
type input "7001198411"
type input "9893955"
type input "OOCL"
type input "Orient Overseas Container Line Ltd"
type input "NLRTM"
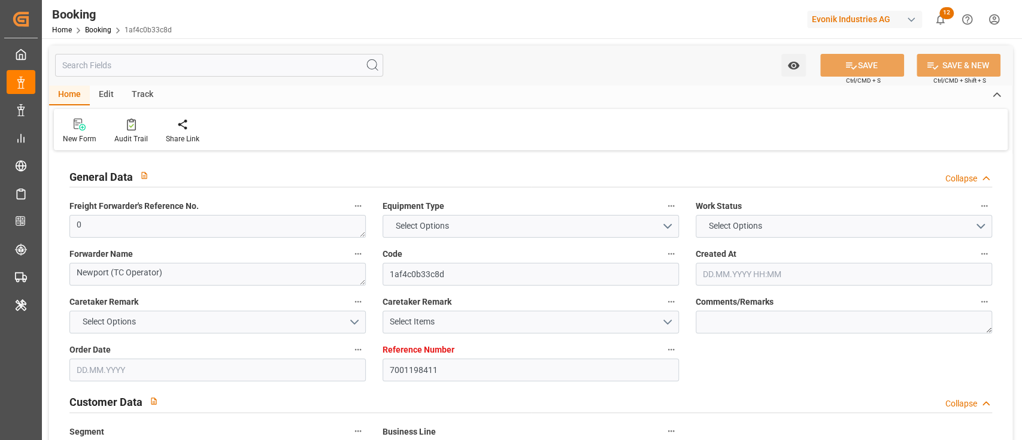
type input "KRPUS"
type input "CNSGH"
type input "0"
type input "[DATE] 06:38"
type input "[DATE]"
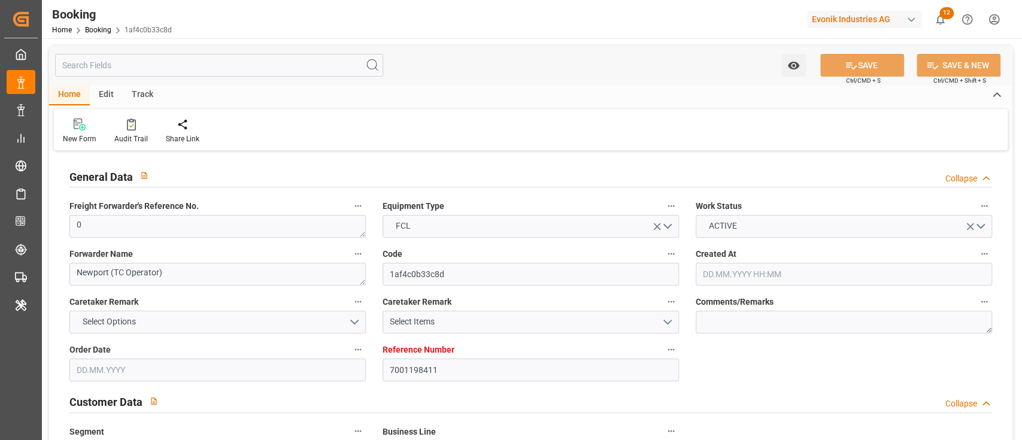
type input "[DATE]"
type input "[DATE] 00:00"
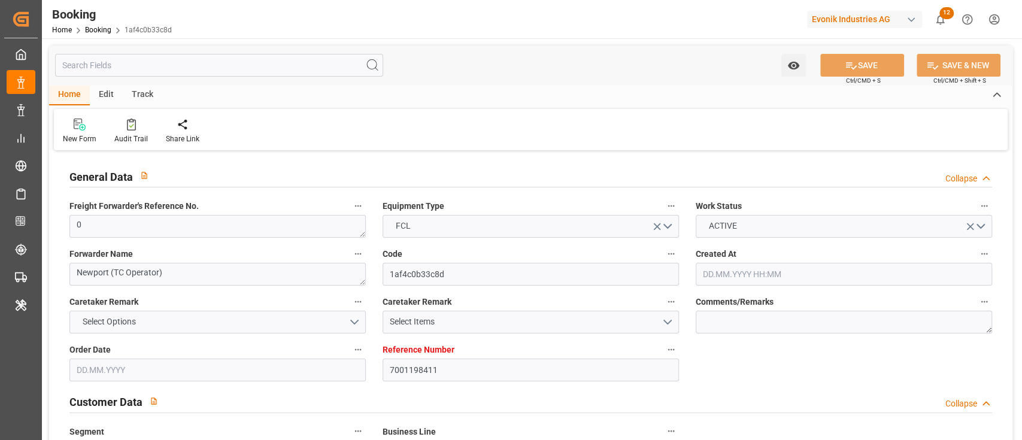
type input "[DATE] 00:00"
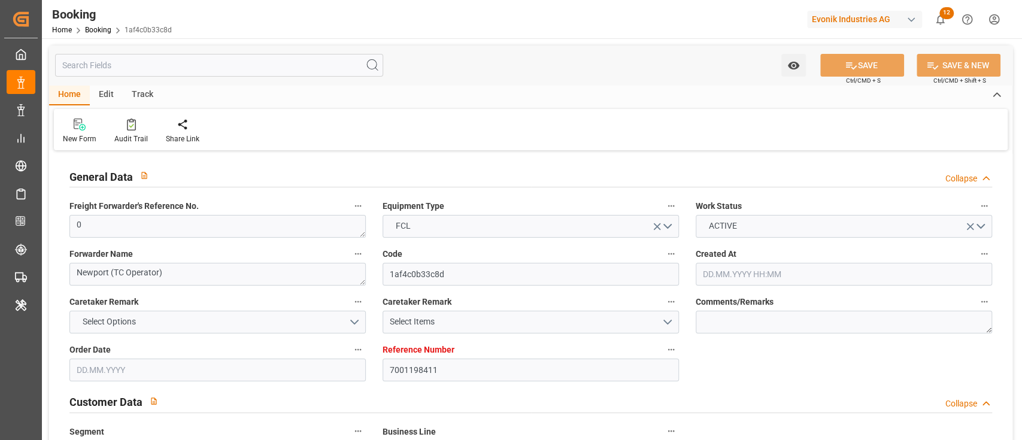
type input "[DATE] 00:00"
type input "[DATE]"
type input "[DATE] 09:23"
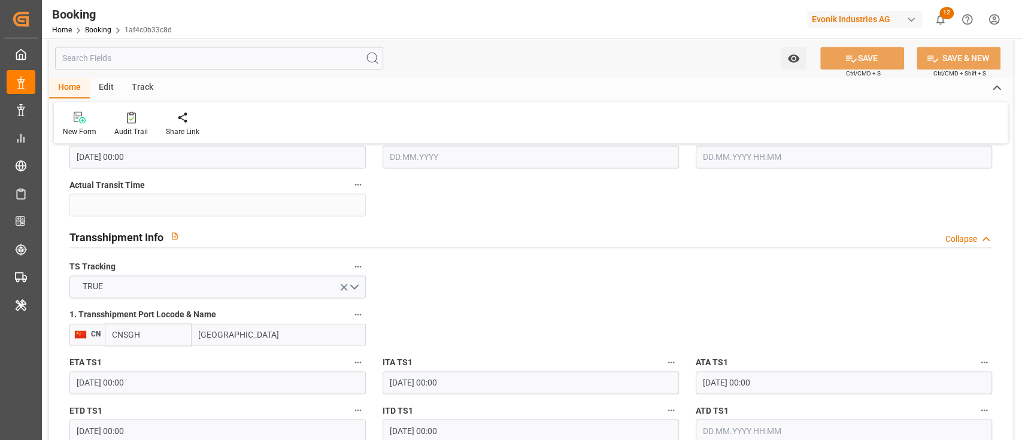
scroll to position [1277, 0]
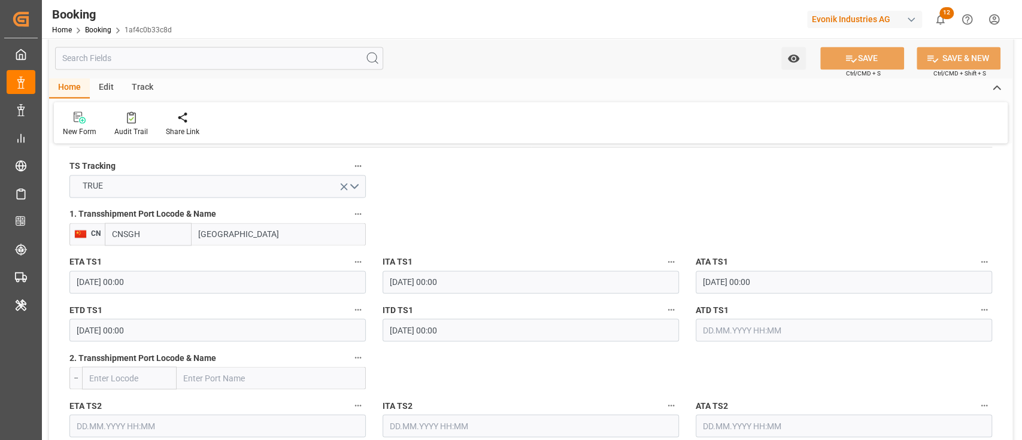
click at [767, 328] on input "text" at bounding box center [844, 330] width 296 height 23
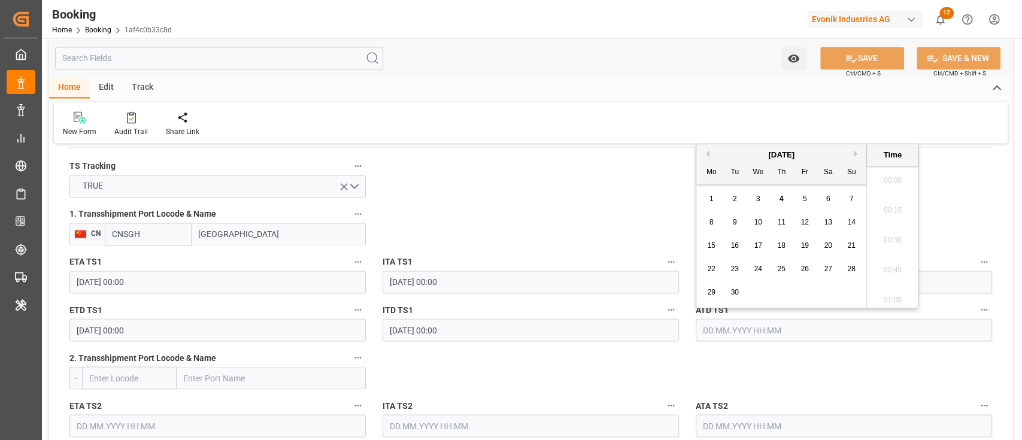
scroll to position [1860, 0]
click at [777, 201] on div "4" at bounding box center [781, 199] width 15 height 14
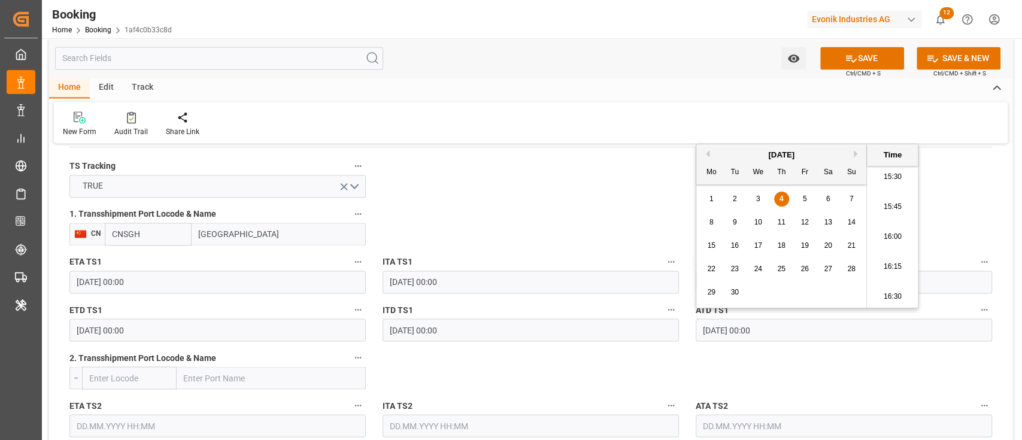
type input "[DATE] 00:00"
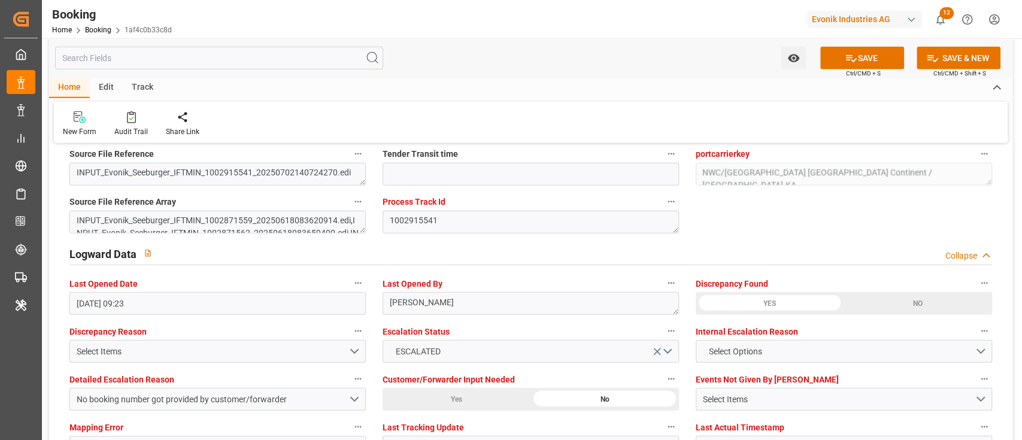
scroll to position [2236, 0]
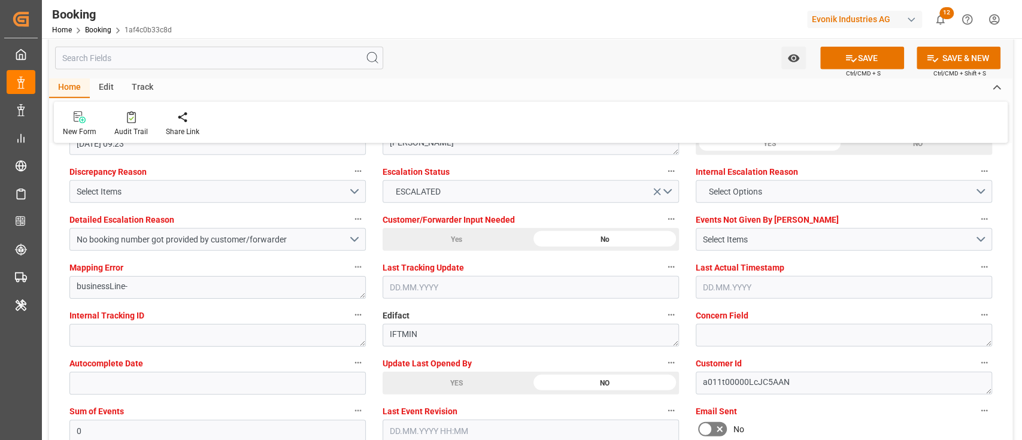
click at [437, 386] on div "YES" at bounding box center [457, 383] width 148 height 23
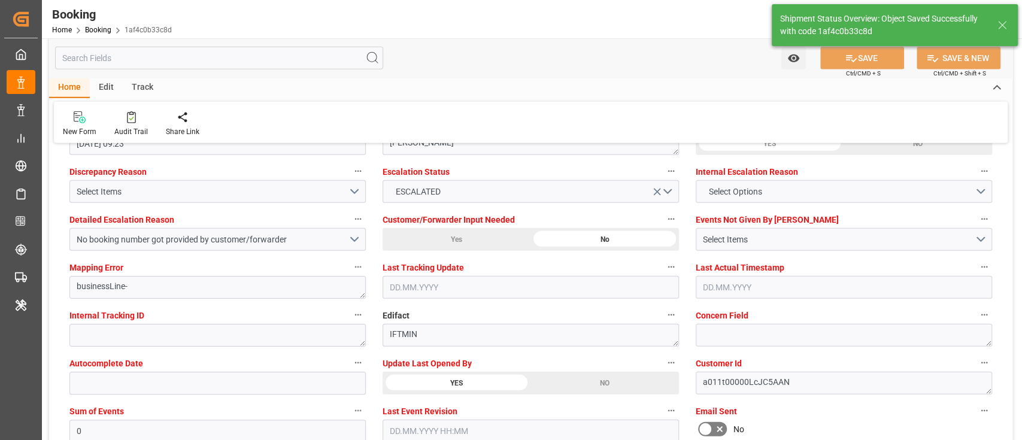
type textarea "Shyam Preethi"
type input "04.09.2025 10:44"
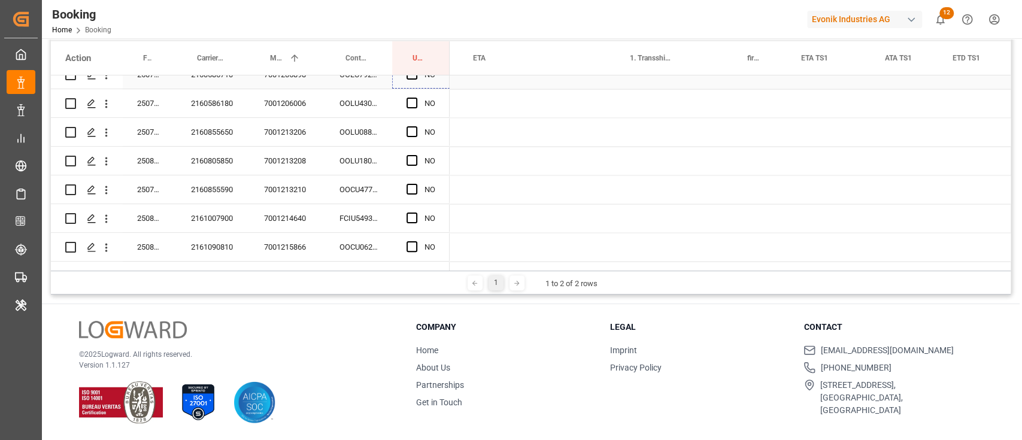
scroll to position [0, 1346]
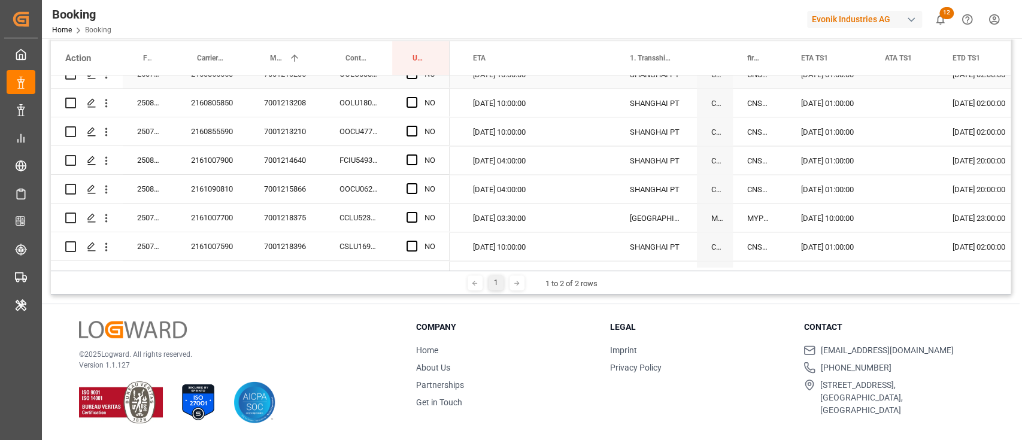
click at [441, 232] on div "NO" at bounding box center [420, 246] width 57 height 28
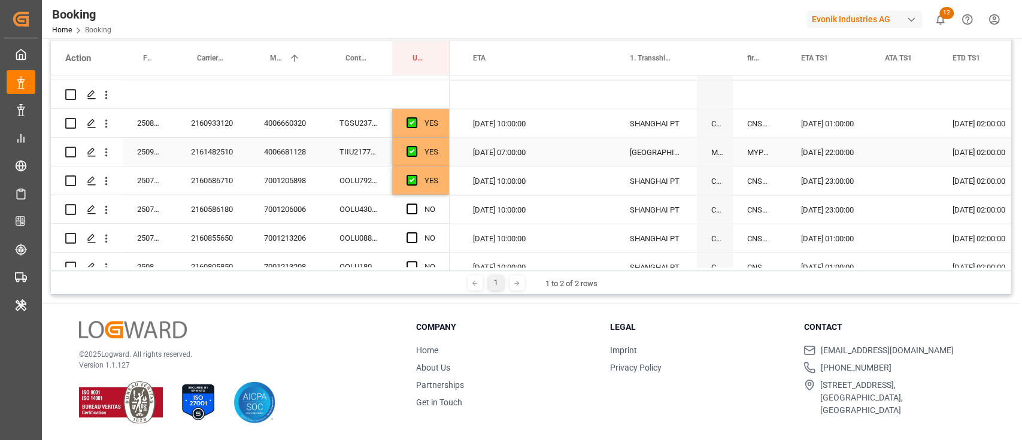
scroll to position [1517, 0]
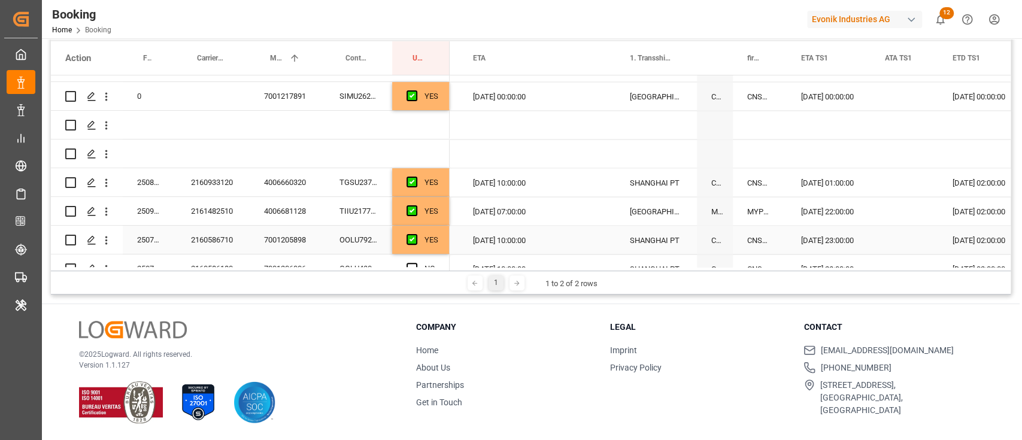
click at [442, 241] on div "YES" at bounding box center [420, 240] width 57 height 28
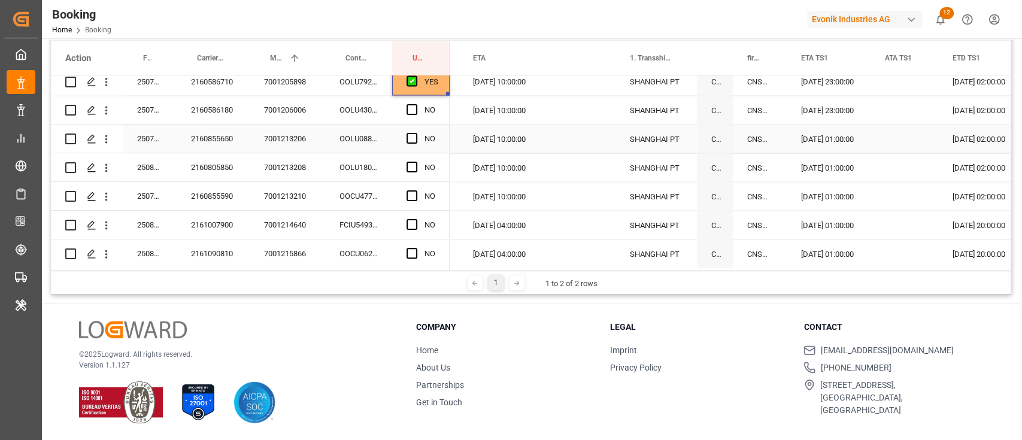
scroll to position [1677, 0]
click at [359, 99] on div "OOLU4306613" at bounding box center [358, 109] width 67 height 28
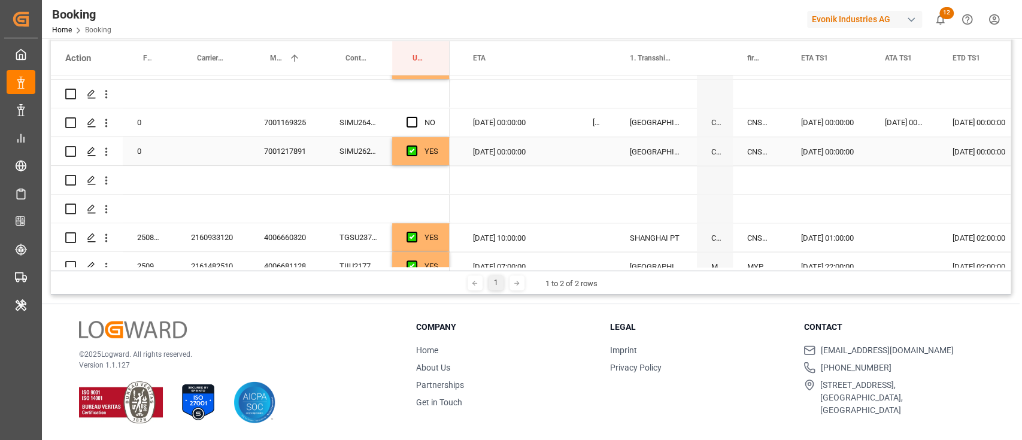
scroll to position [1437, 0]
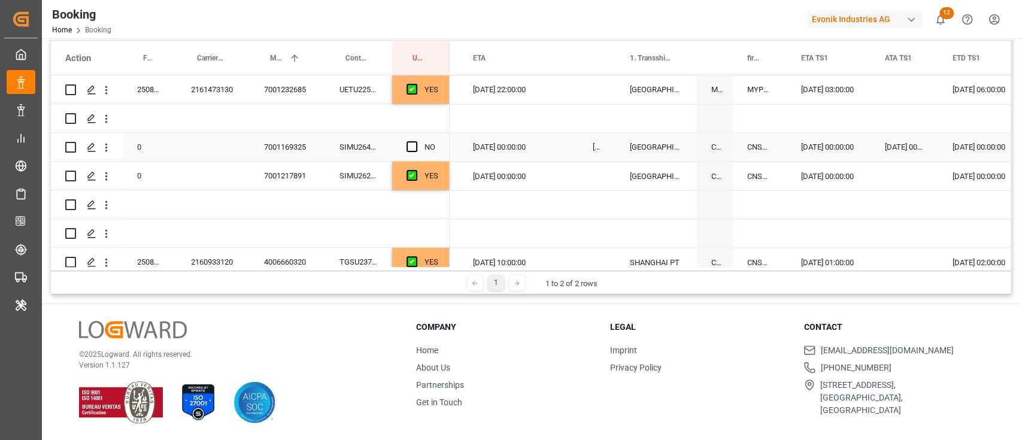
click at [379, 136] on div "SIMU2646265" at bounding box center [358, 147] width 67 height 28
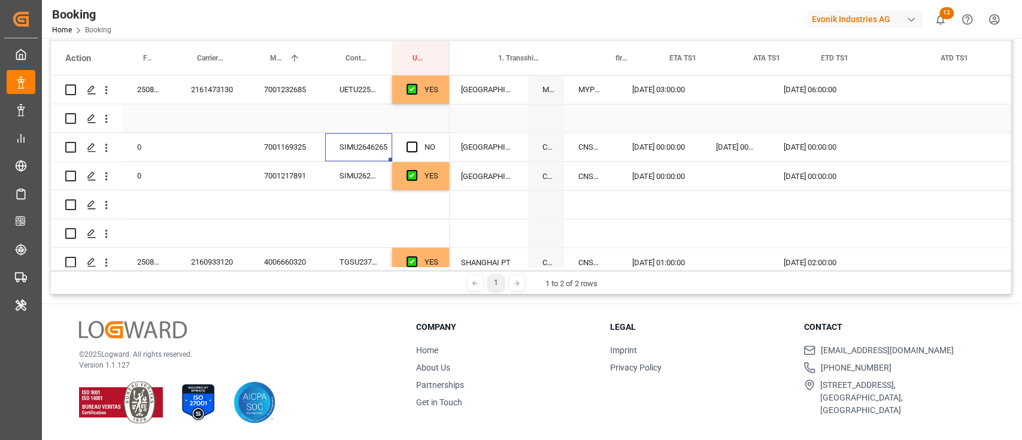
scroll to position [0, 1476]
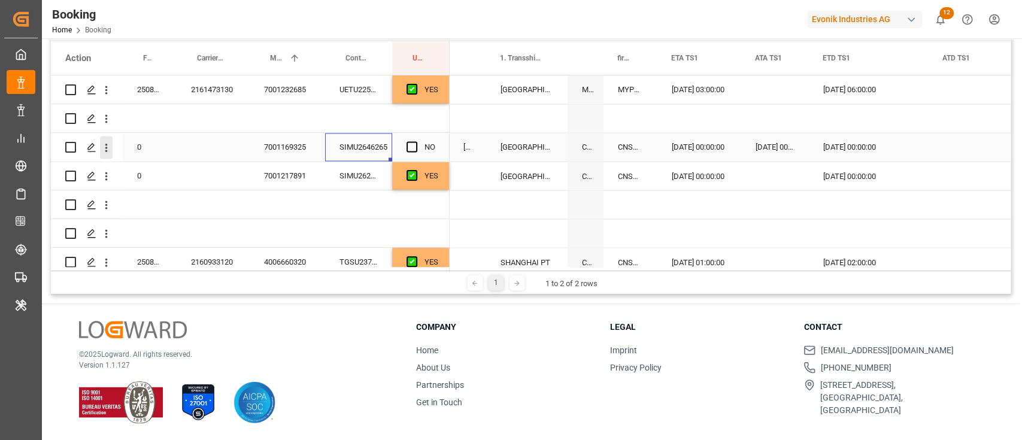
click at [108, 146] on icon "open menu" at bounding box center [106, 147] width 13 height 13
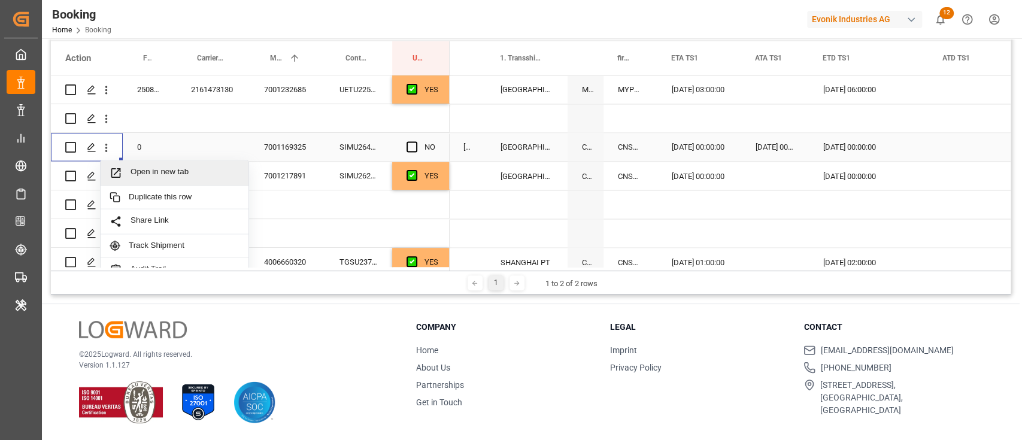
click at [153, 175] on span "Open in new tab" at bounding box center [185, 172] width 109 height 13
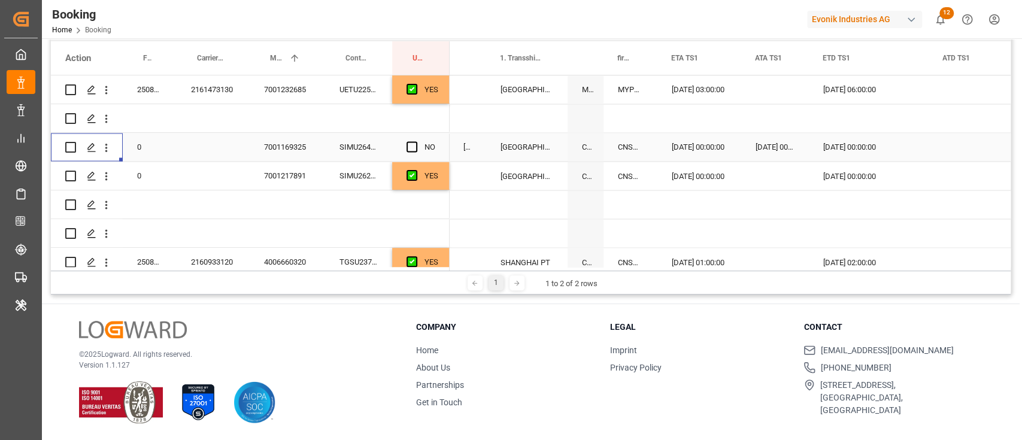
click at [413, 139] on div "Press SPACE to select this row." at bounding box center [416, 148] width 18 height 28
click at [413, 150] on span "Press SPACE to select this row." at bounding box center [412, 146] width 11 height 11
click at [416, 141] on input "Press SPACE to select this row." at bounding box center [416, 141] width 0 height 0
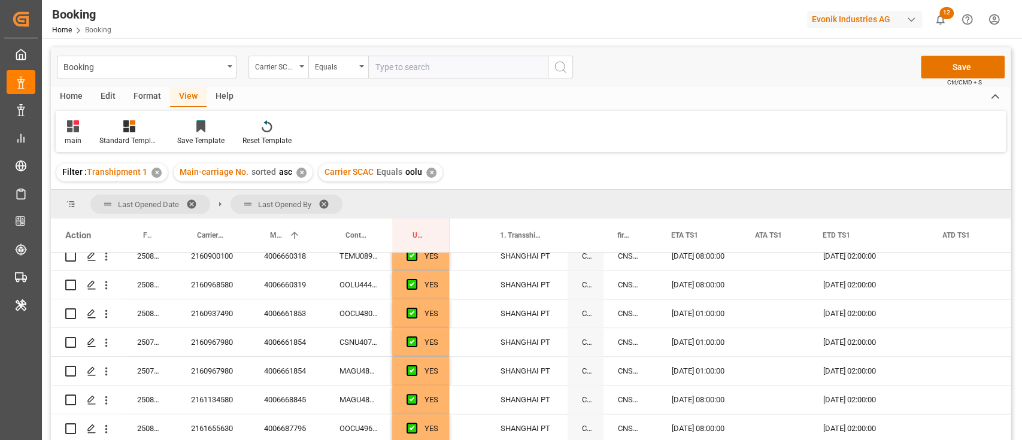
scroll to position [1277, 0]
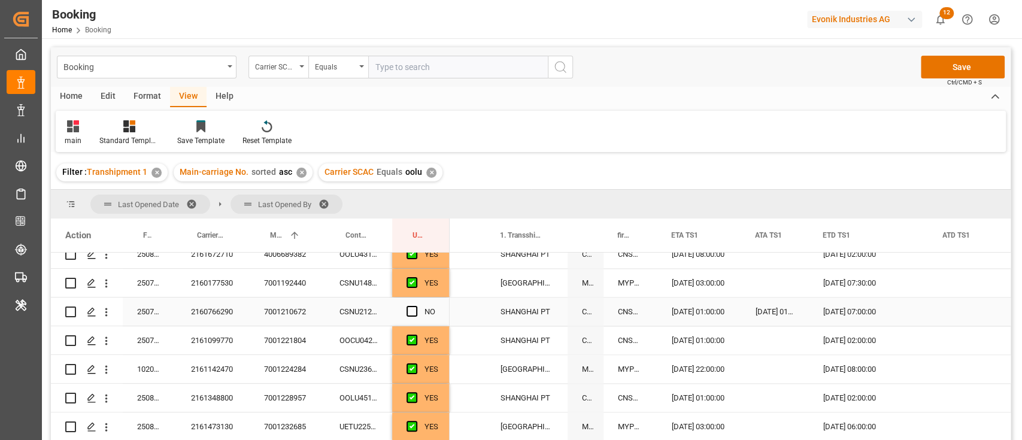
click at [340, 309] on div "CSNU2127592" at bounding box center [358, 312] width 67 height 28
click at [107, 312] on icon "open menu" at bounding box center [106, 312] width 13 height 13
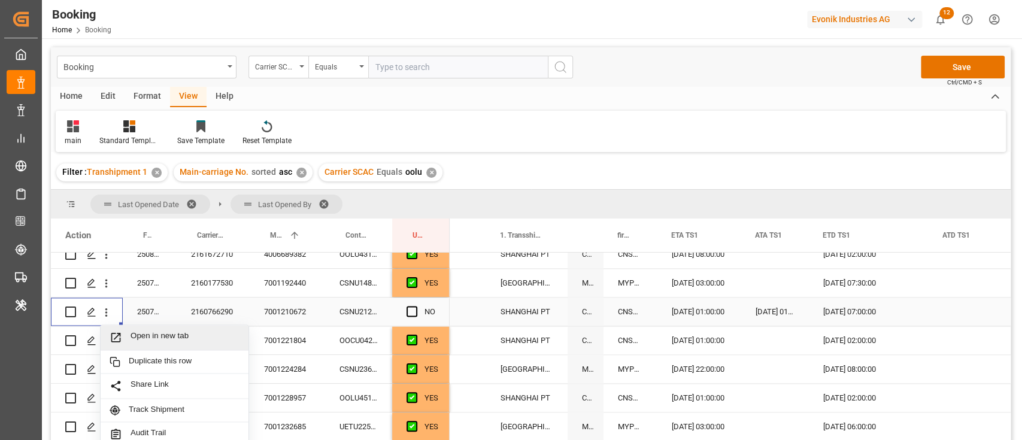
click at [149, 335] on span "Open in new tab" at bounding box center [185, 337] width 109 height 13
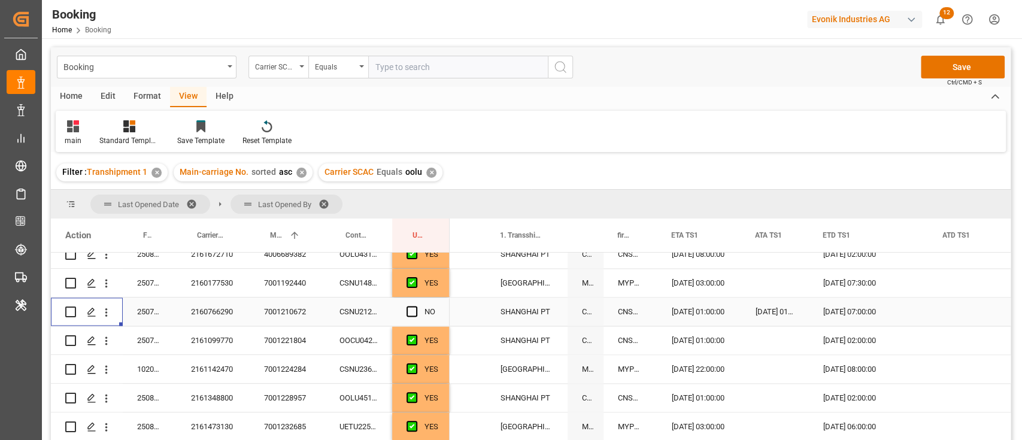
click at [412, 309] on span "Press SPACE to select this row." at bounding box center [412, 311] width 11 height 11
click at [416, 306] on input "Press SPACE to select this row." at bounding box center [416, 306] width 0 height 0
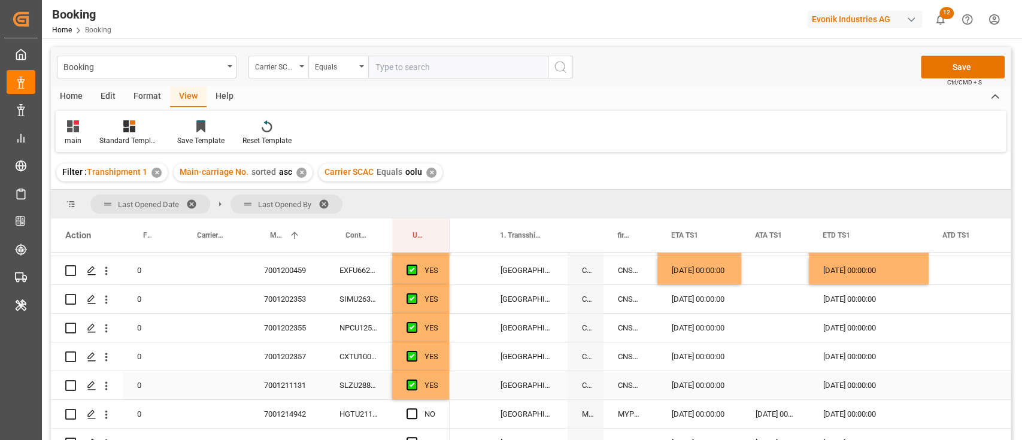
scroll to position [479, 0]
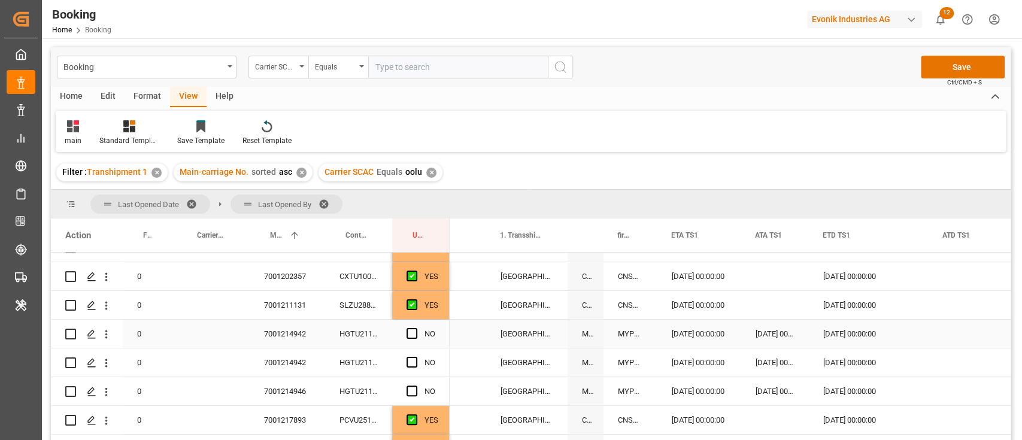
click at [312, 338] on div "7001214942" at bounding box center [287, 334] width 75 height 28
click at [355, 338] on div "HGTU2112635" at bounding box center [358, 334] width 67 height 28
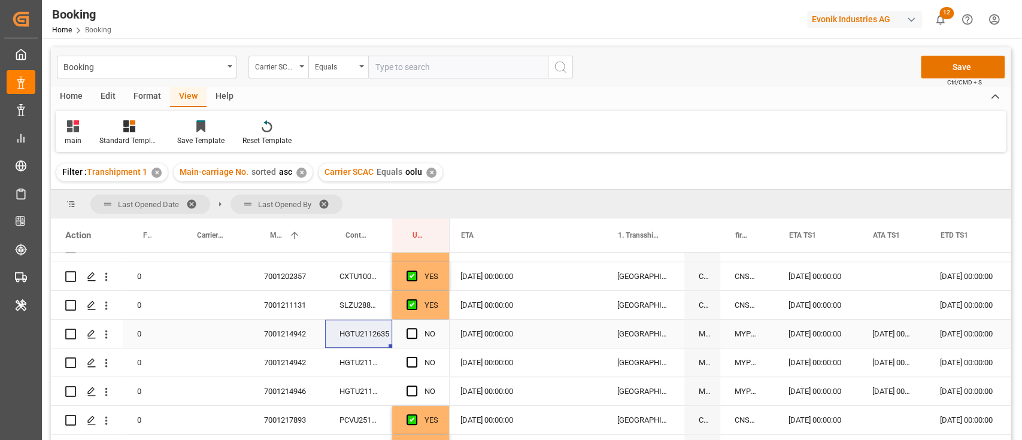
scroll to position [0, 0]
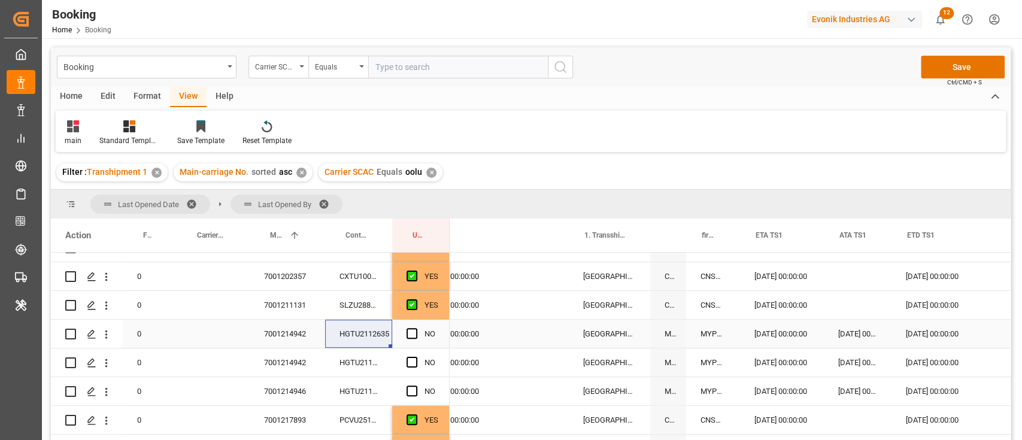
click at [925, 338] on div "04.09.2025 00:00:00" at bounding box center [952, 334] width 120 height 28
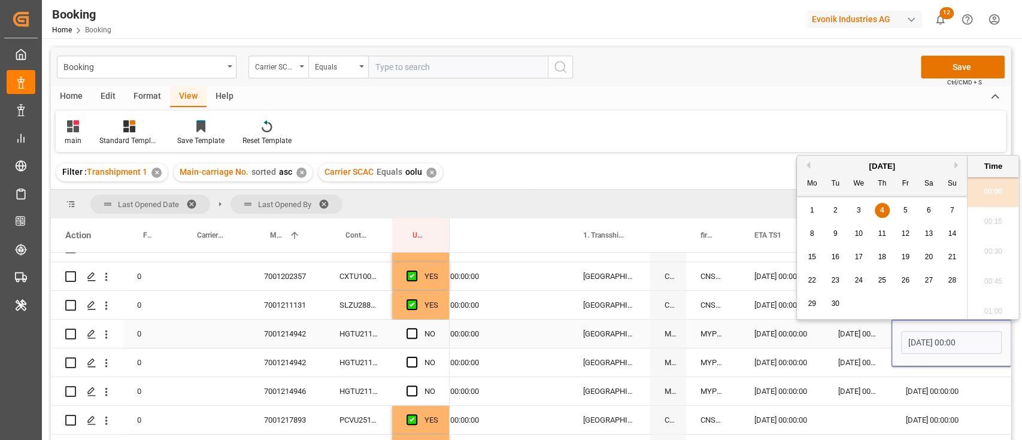
scroll to position [1890, 0]
click at [904, 208] on span "5" at bounding box center [906, 210] width 4 height 8
type input "05.09.2025 00:00"
click at [419, 332] on div "Press SPACE to select this row." at bounding box center [416, 334] width 18 height 28
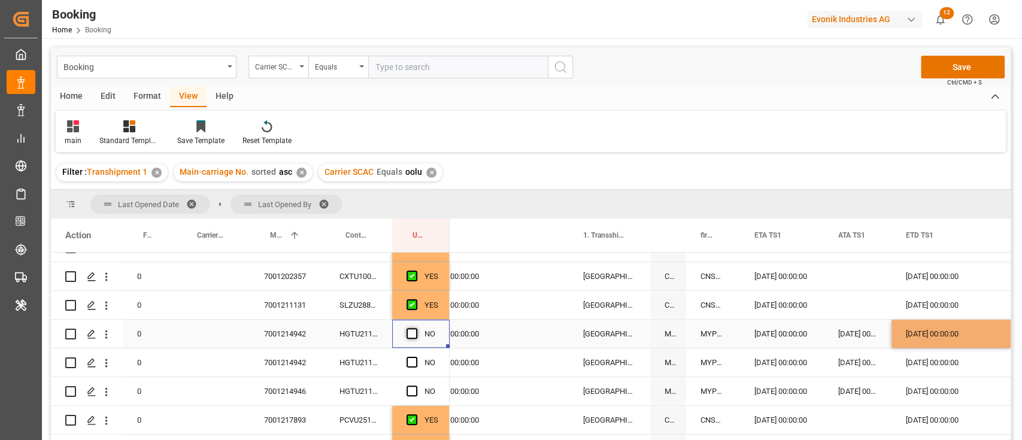
click at [412, 334] on span "Press SPACE to select this row." at bounding box center [412, 333] width 11 height 11
click at [416, 328] on input "Press SPACE to select this row." at bounding box center [416, 328] width 0 height 0
click at [370, 366] on div "HGTU2115172" at bounding box center [358, 363] width 67 height 28
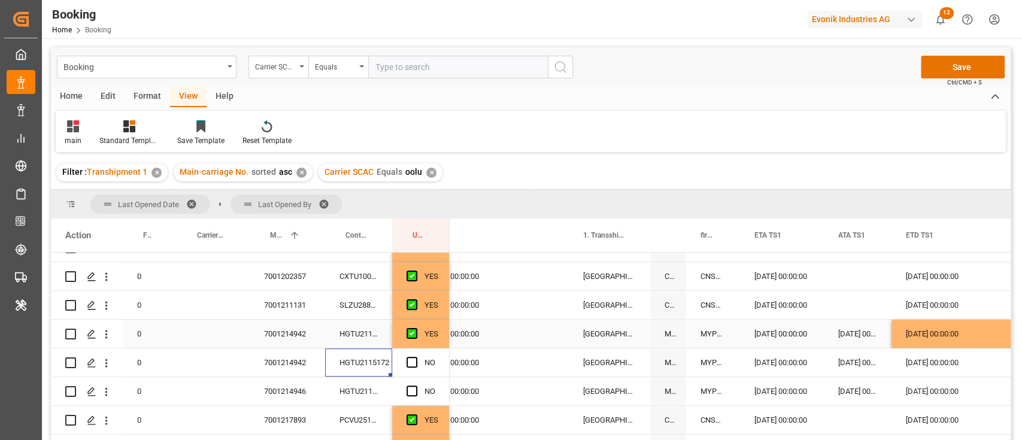
click at [983, 347] on div "05.09.2025 00:00:00" at bounding box center [952, 334] width 120 height 28
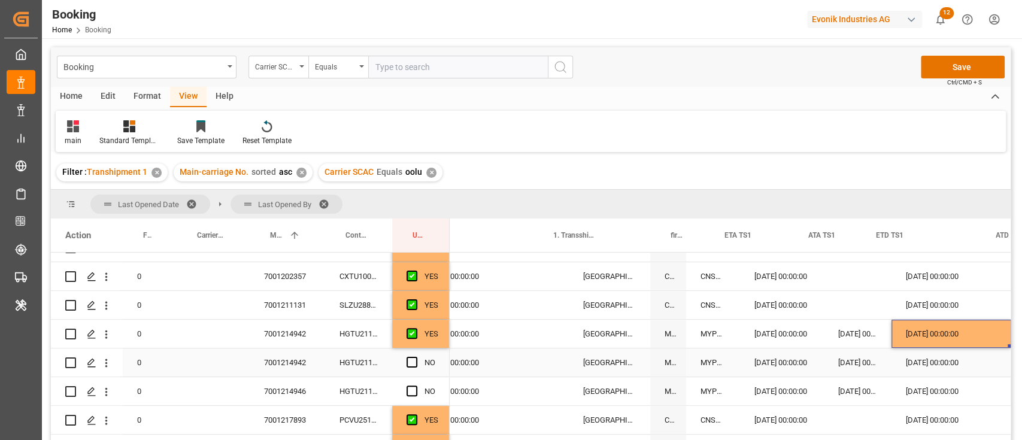
scroll to position [0, 1447]
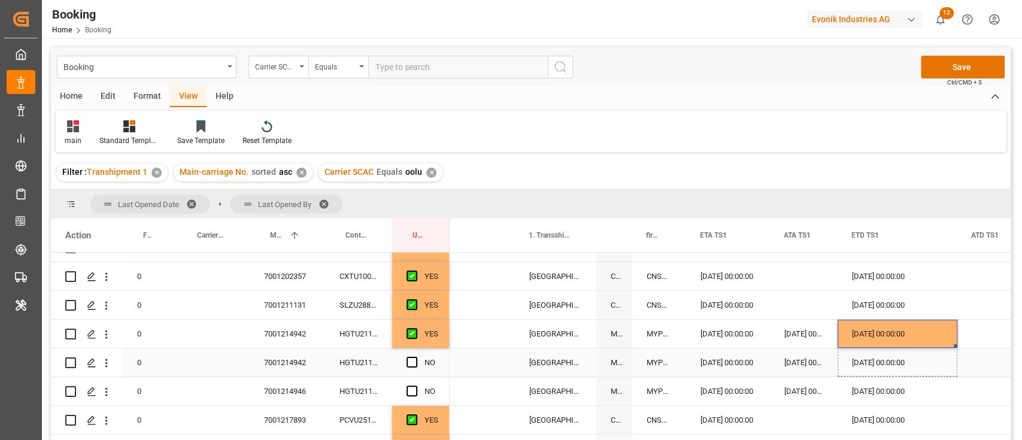
drag, startPoint x: 955, startPoint y: 344, endPoint x: 955, endPoint y: 353, distance: 9.0
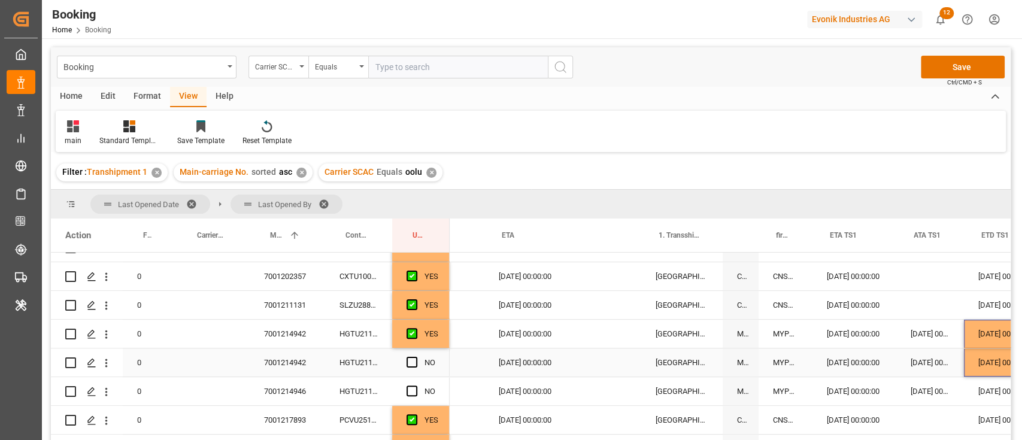
scroll to position [0, 1318]
click at [410, 361] on span "Press SPACE to select this row." at bounding box center [412, 362] width 11 height 11
click at [416, 357] on input "Press SPACE to select this row." at bounding box center [416, 357] width 0 height 0
click at [410, 396] on div "Press SPACE to select this row." at bounding box center [416, 392] width 18 height 28
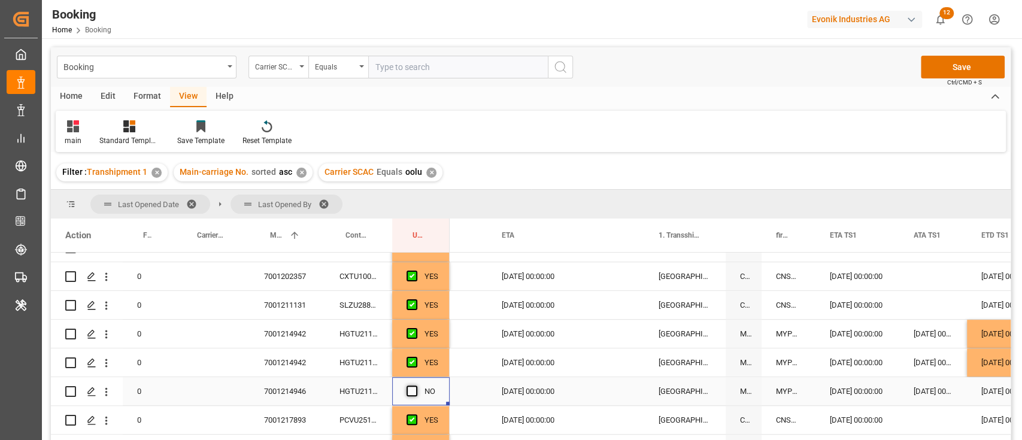
click at [413, 389] on span "Press SPACE to select this row." at bounding box center [412, 391] width 11 height 11
click at [416, 386] on input "Press SPACE to select this row." at bounding box center [416, 386] width 0 height 0
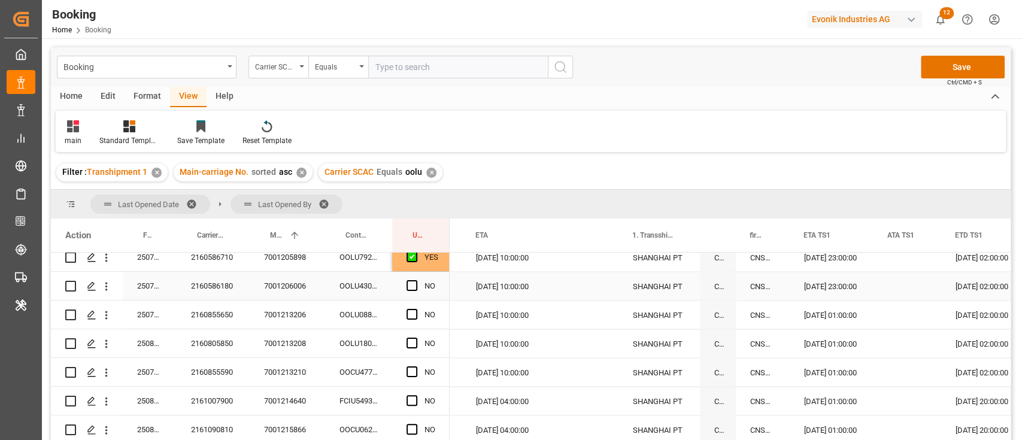
click at [443, 267] on div "YES" at bounding box center [420, 257] width 57 height 28
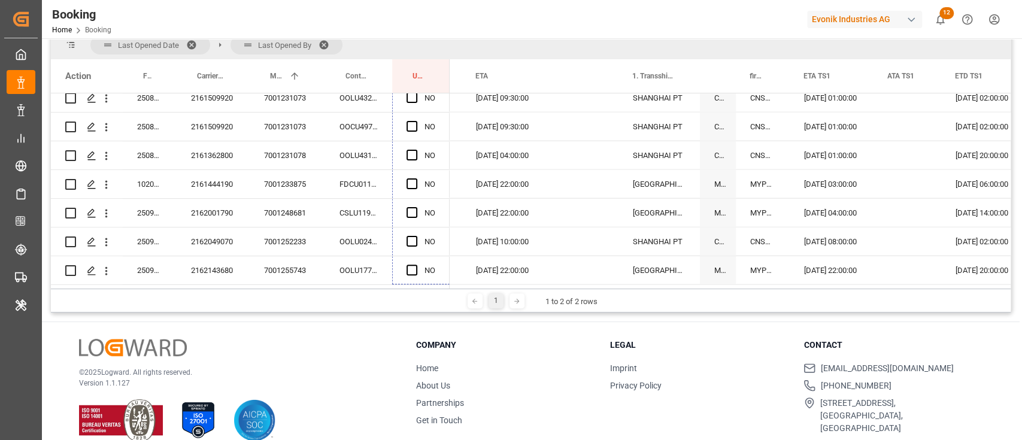
drag, startPoint x: 441, startPoint y: 297, endPoint x: 462, endPoint y: 326, distance: 35.9
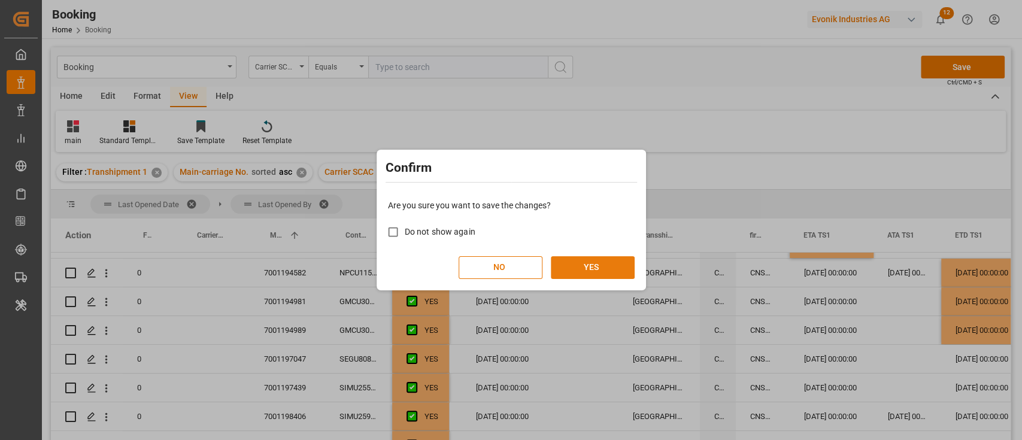
click at [615, 272] on button "YES" at bounding box center [593, 267] width 84 height 23
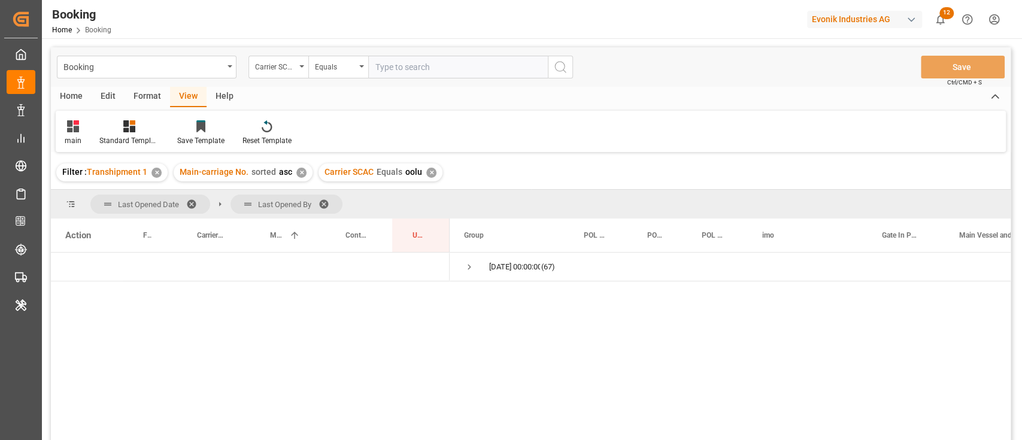
click at [146, 103] on div "Format" at bounding box center [148, 97] width 46 height 20
click at [57, 146] on div "Filter Rows Row Format" at bounding box center [531, 131] width 950 height 41
click at [75, 131] on div at bounding box center [82, 126] width 35 height 13
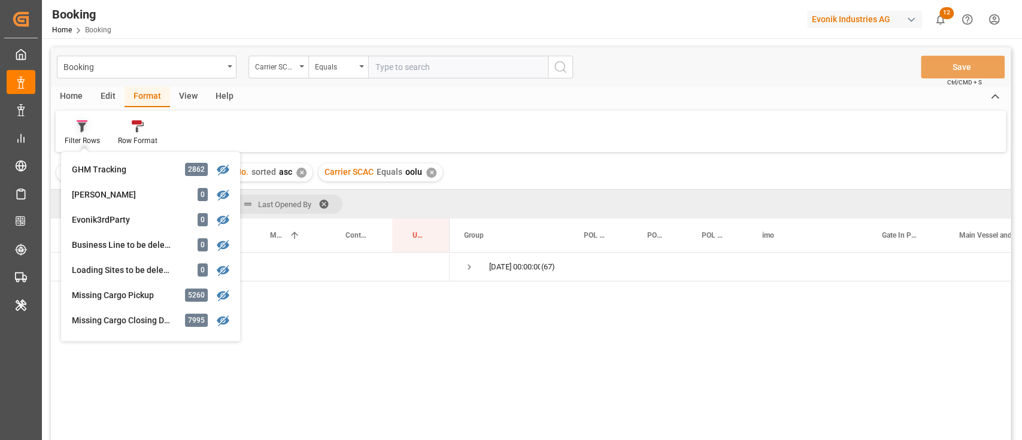
scroll to position [409, 0]
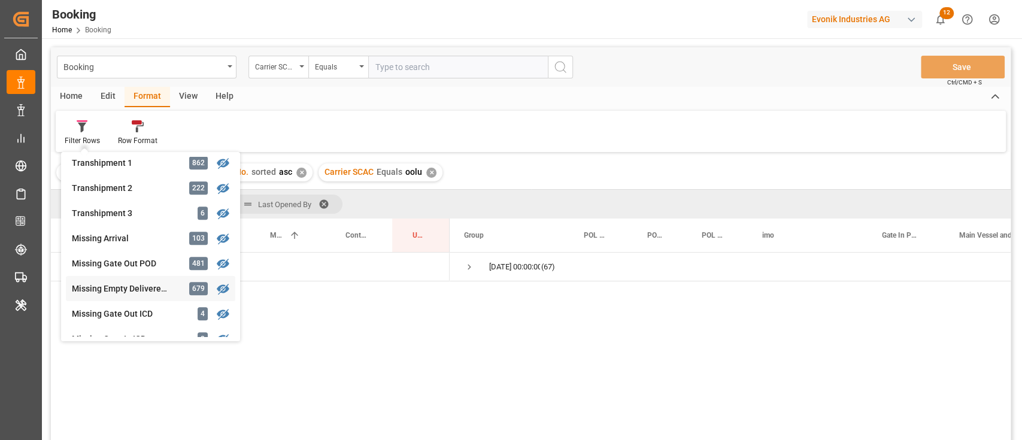
click at [120, 280] on div "Booking Carrier SCAC Equals Save Ctrl/CMD + S Home Edit Format View Help Filter…" at bounding box center [531, 259] width 960 height 425
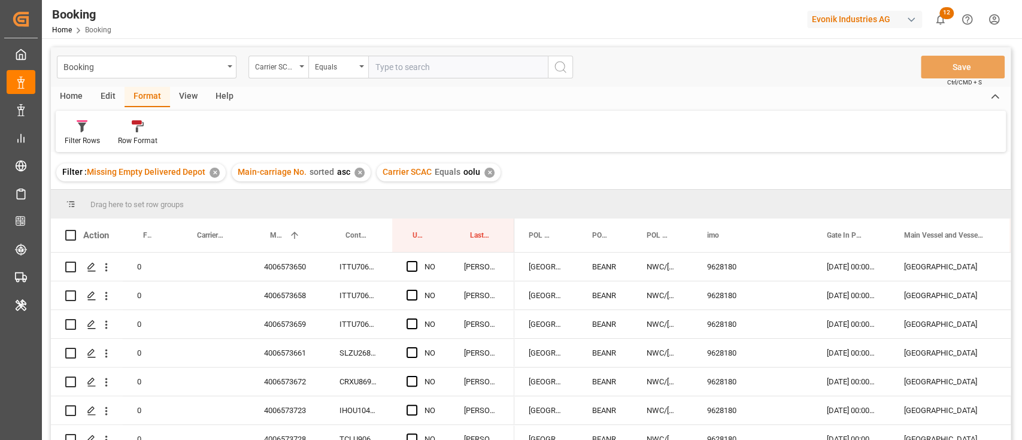
click at [422, 65] on input "text" at bounding box center [458, 67] width 180 height 23
type input "cmdu"
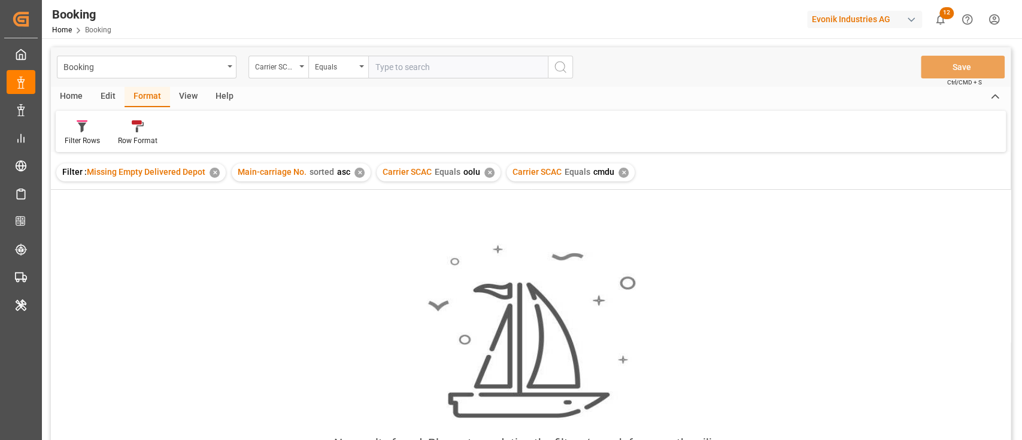
drag, startPoint x: 484, startPoint y: 165, endPoint x: 492, endPoint y: 175, distance: 12.8
click at [491, 173] on div "Carrier SCAC Equals oolu ✕" at bounding box center [439, 172] width 124 height 18
click at [487, 173] on div "✕" at bounding box center [489, 173] width 10 height 10
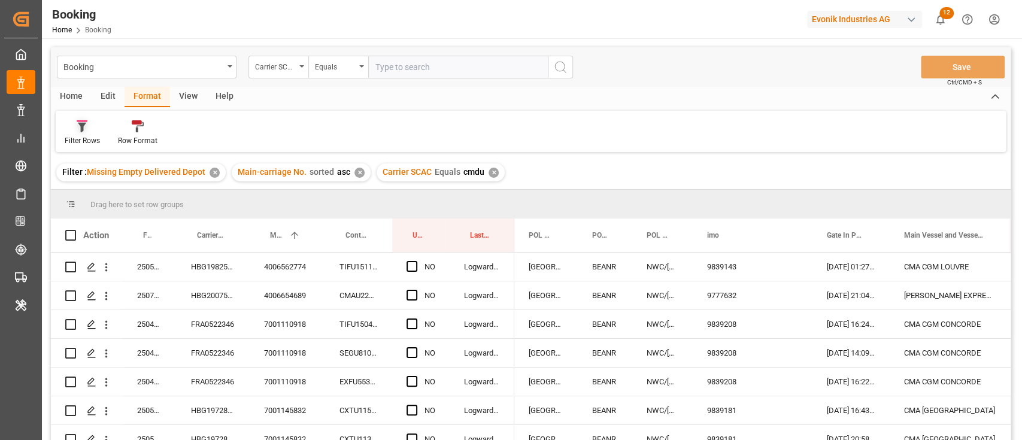
click at [87, 139] on div "Filter Rows" at bounding box center [82, 140] width 35 height 11
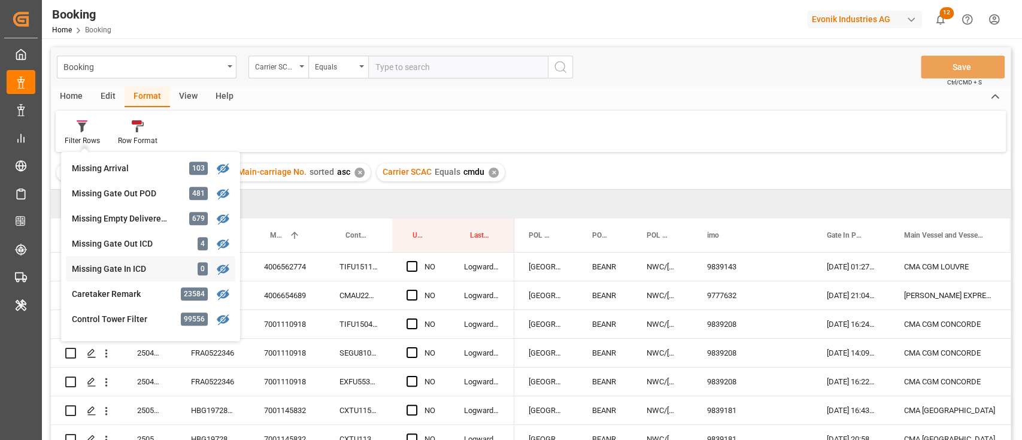
scroll to position [240, 0]
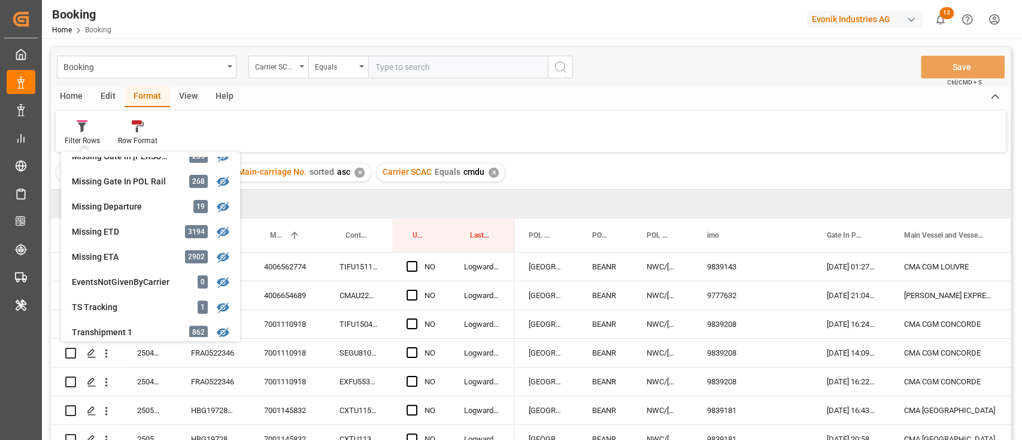
click at [186, 93] on div "View" at bounding box center [188, 97] width 37 height 20
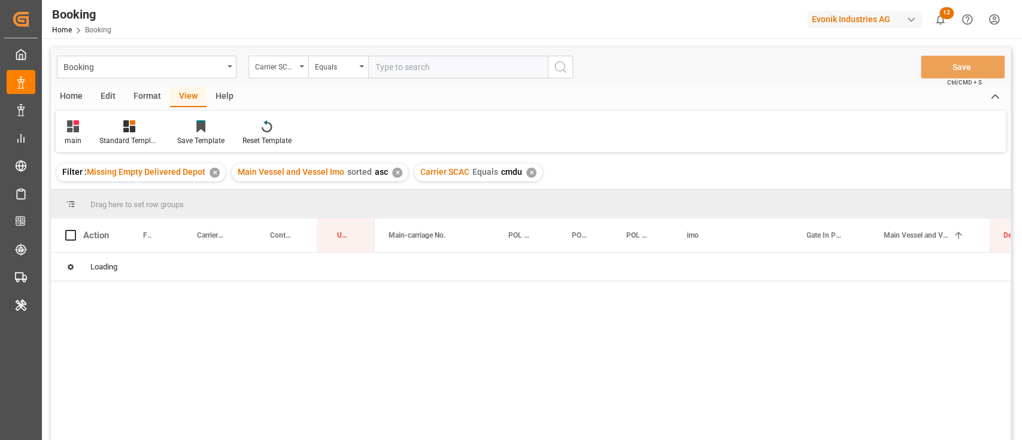
click at [77, 149] on div "main Standard Templates Save Template Reset Template" at bounding box center [531, 131] width 950 height 41
click at [77, 137] on div "main" at bounding box center [73, 140] width 17 height 11
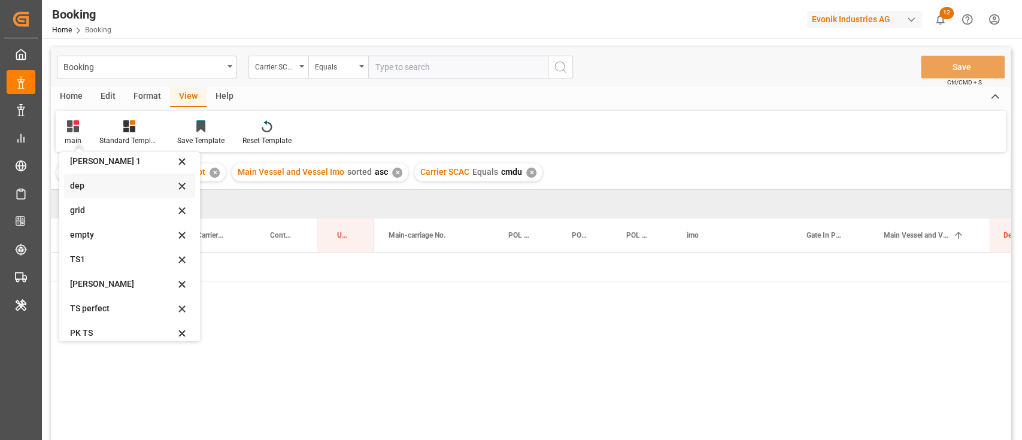
scroll to position [237, 0]
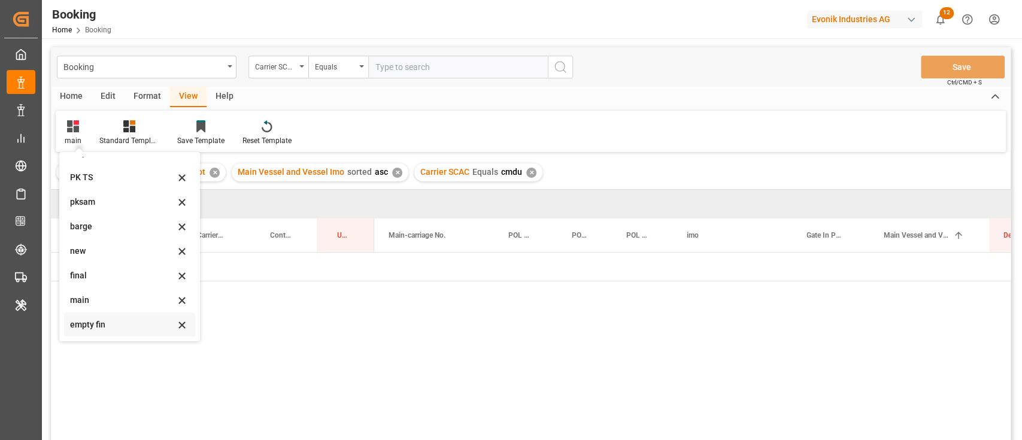
click at [92, 333] on div "empty fin" at bounding box center [129, 325] width 131 height 25
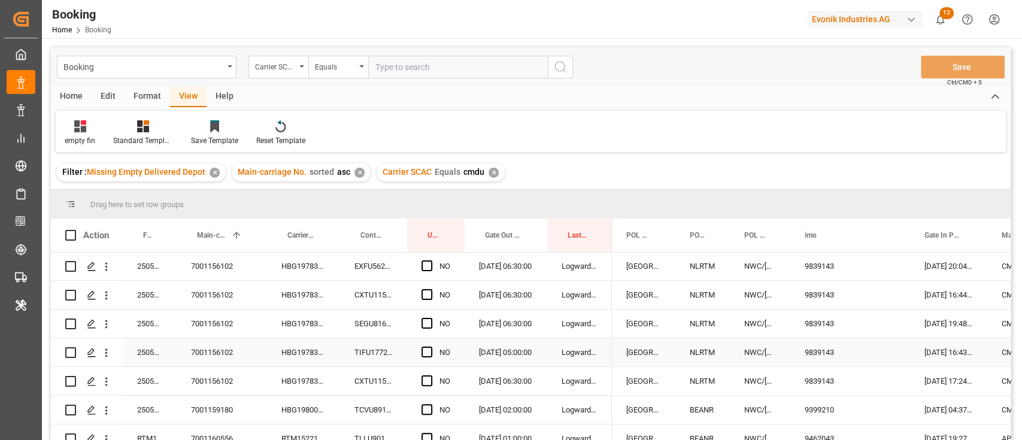
scroll to position [798, 0]
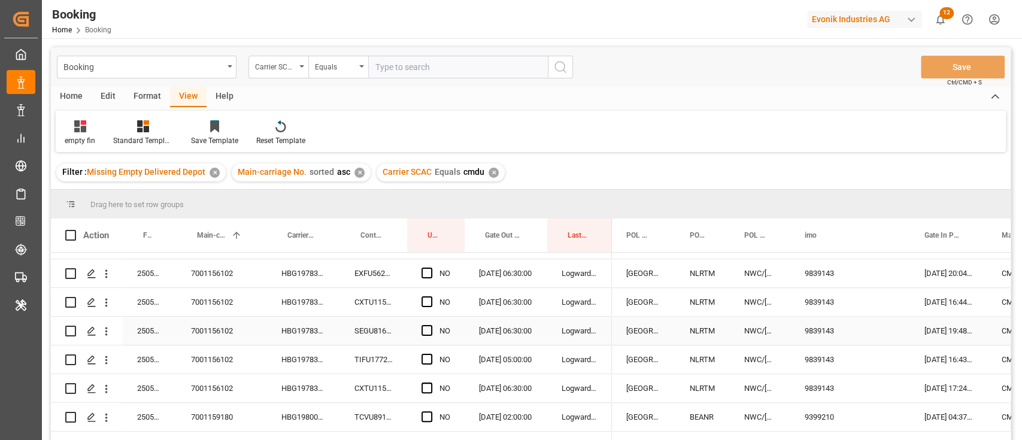
click at [235, 337] on div "7001156102" at bounding box center [222, 331] width 90 height 28
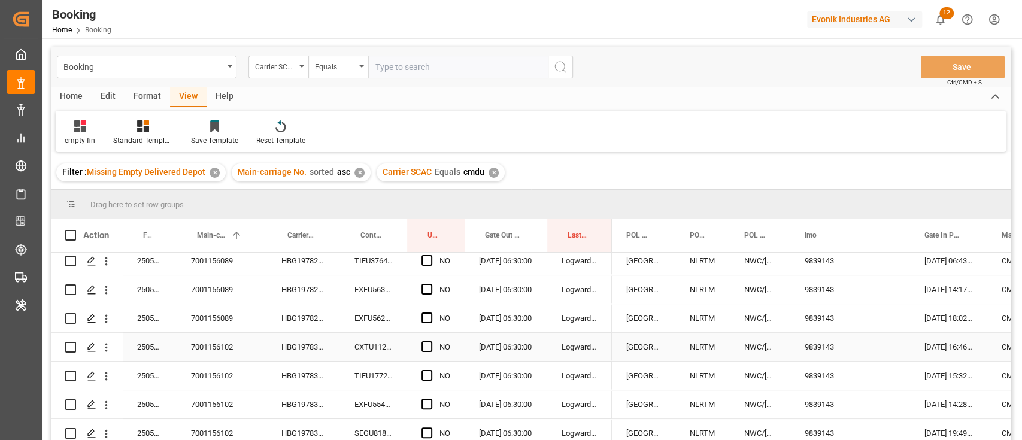
click at [432, 346] on div "Press SPACE to select this row." at bounding box center [431, 348] width 18 height 28
click at [424, 347] on span "Press SPACE to select this row." at bounding box center [427, 346] width 11 height 11
click at [431, 341] on input "Press SPACE to select this row." at bounding box center [431, 341] width 0 height 0
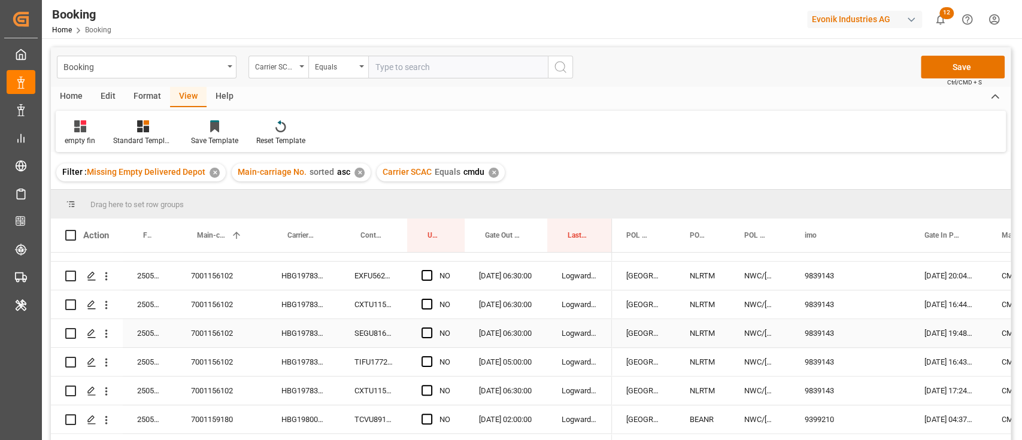
scroll to position [820, 0]
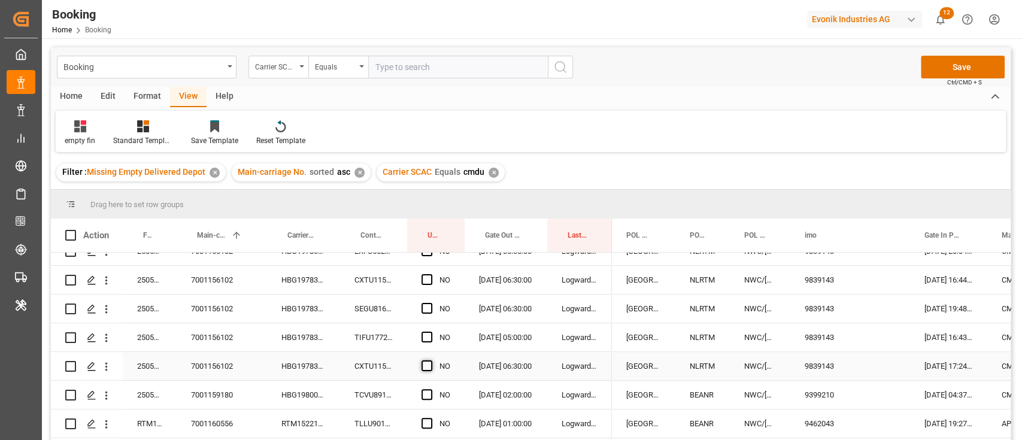
click at [426, 368] on span "Press SPACE to select this row." at bounding box center [427, 366] width 11 height 11
click at [431, 361] on input "Press SPACE to select this row." at bounding box center [431, 361] width 0 height 0
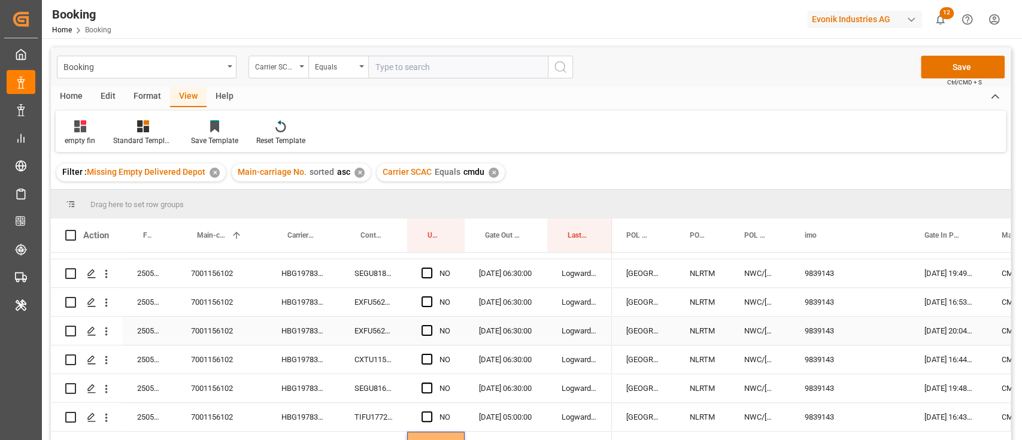
scroll to position [661, 0]
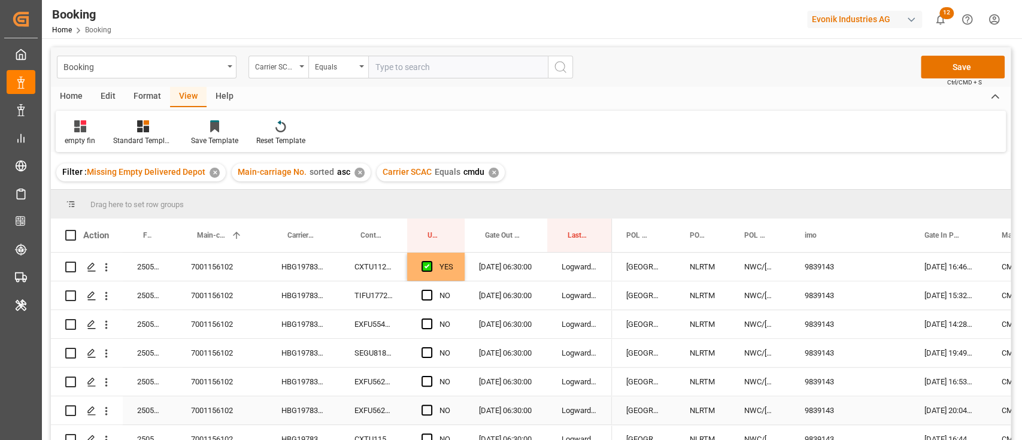
click at [293, 335] on div "HBG1978381" at bounding box center [303, 324] width 73 height 28
click at [452, 272] on div "YES" at bounding box center [447, 267] width 14 height 28
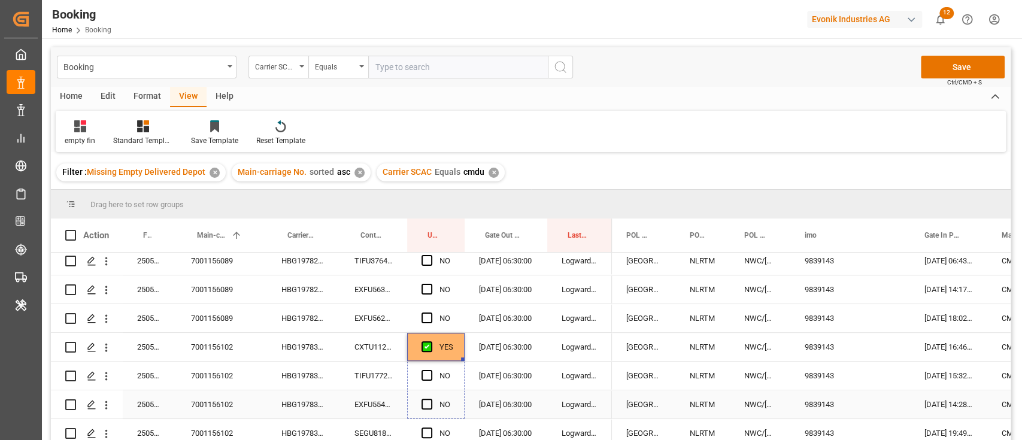
scroll to position [741, 0]
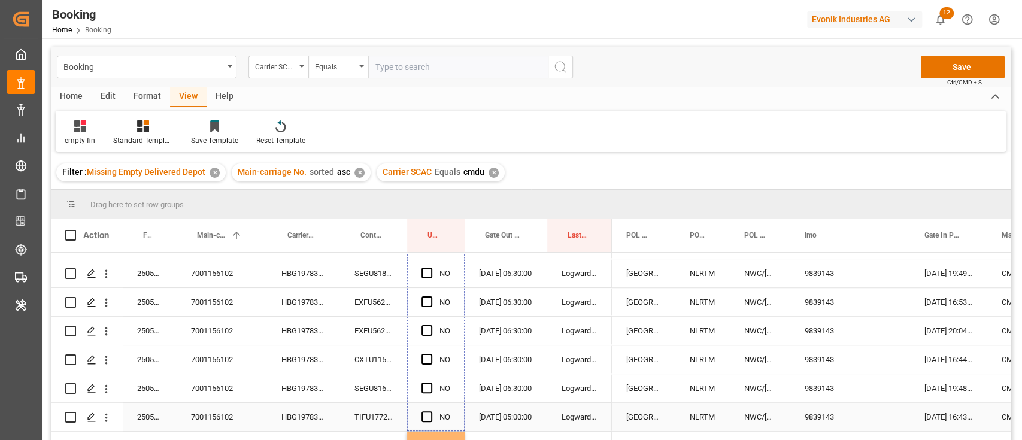
drag, startPoint x: 462, startPoint y: 357, endPoint x: 455, endPoint y: 415, distance: 58.5
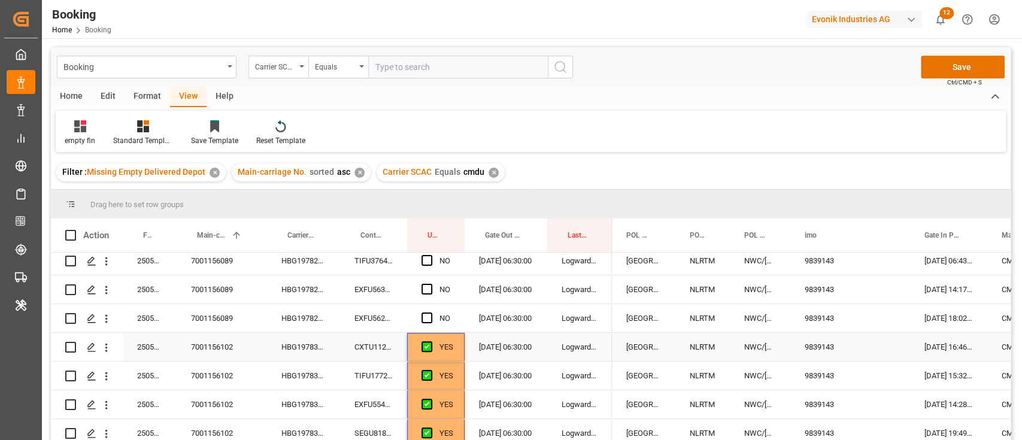
scroll to position [501, 0]
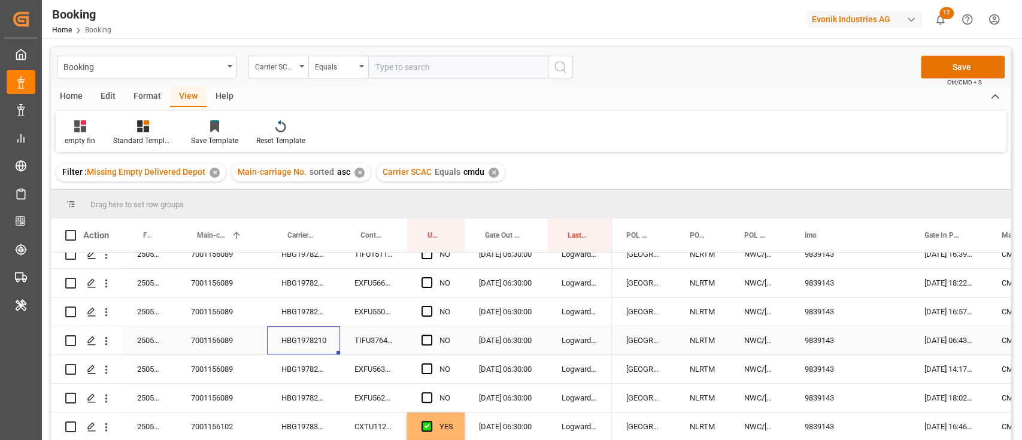
click at [311, 343] on div "HBG1978210" at bounding box center [303, 340] width 73 height 28
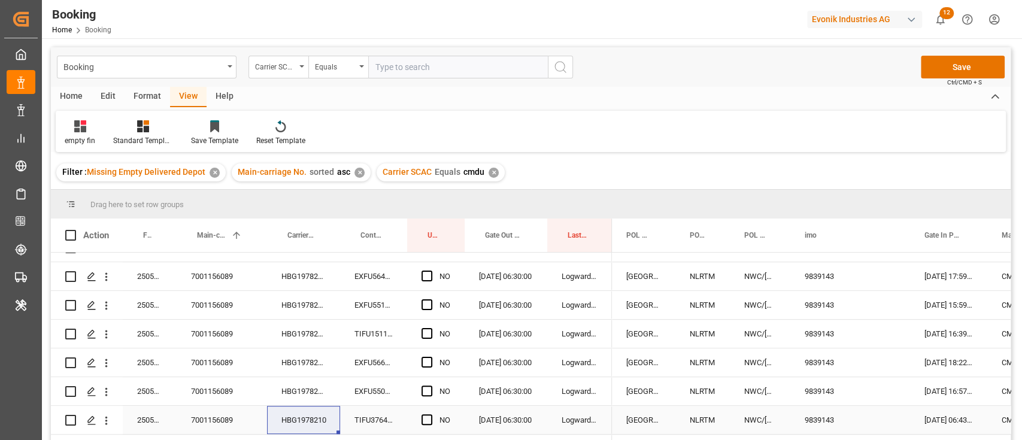
scroll to position [341, 0]
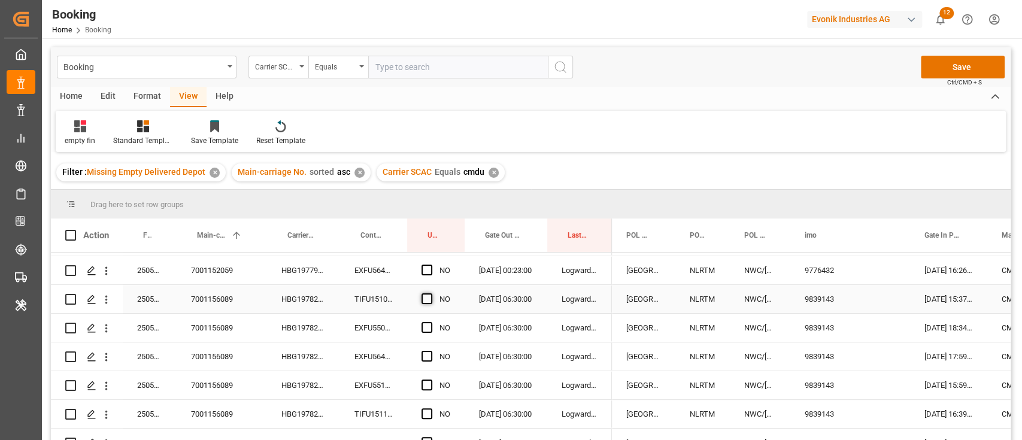
click at [432, 297] on span "Press SPACE to select this row." at bounding box center [427, 298] width 11 height 11
click at [431, 293] on input "Press SPACE to select this row." at bounding box center [431, 293] width 0 height 0
click at [392, 305] on div "TIFU1510229" at bounding box center [373, 299] width 67 height 28
click at [317, 295] on div "HBG1978210" at bounding box center [303, 299] width 73 height 28
click at [455, 301] on div "YES" at bounding box center [435, 299] width 57 height 28
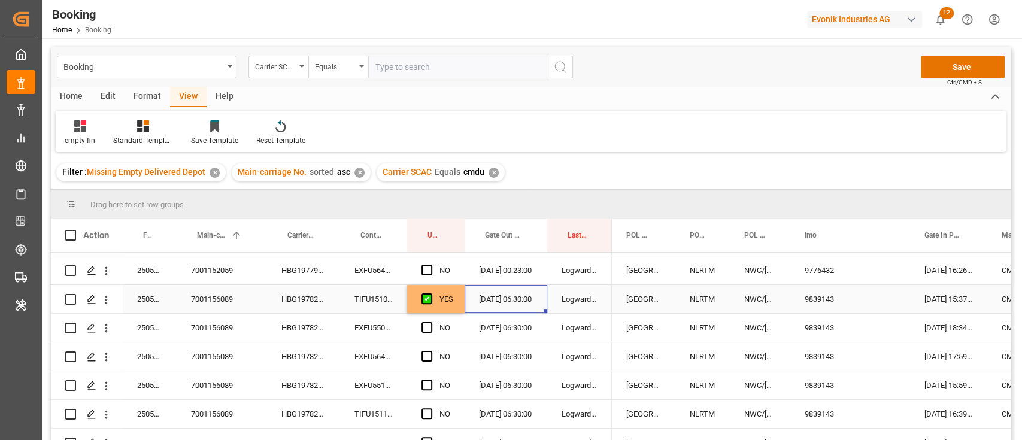
click at [465, 312] on div "[DATE] 06:30:00" at bounding box center [506, 299] width 83 height 28
click at [462, 312] on div "YES" at bounding box center [435, 299] width 57 height 28
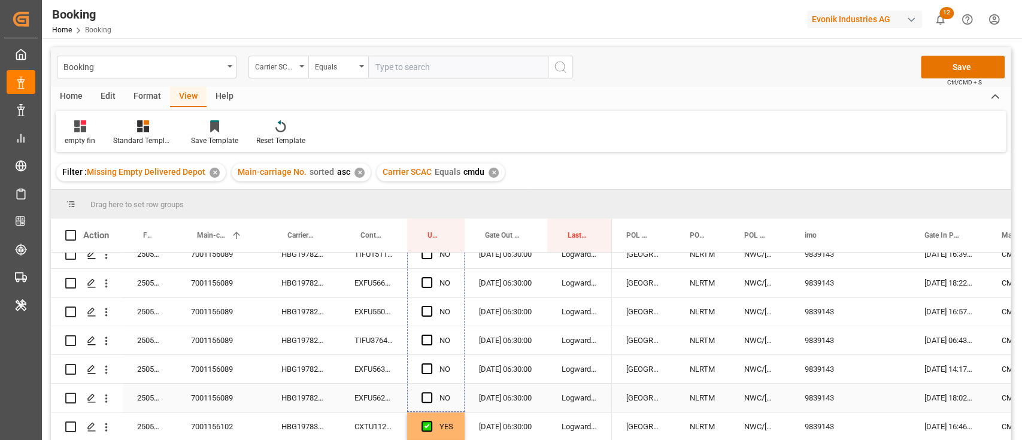
drag, startPoint x: 462, startPoint y: 312, endPoint x: 454, endPoint y: 393, distance: 81.2
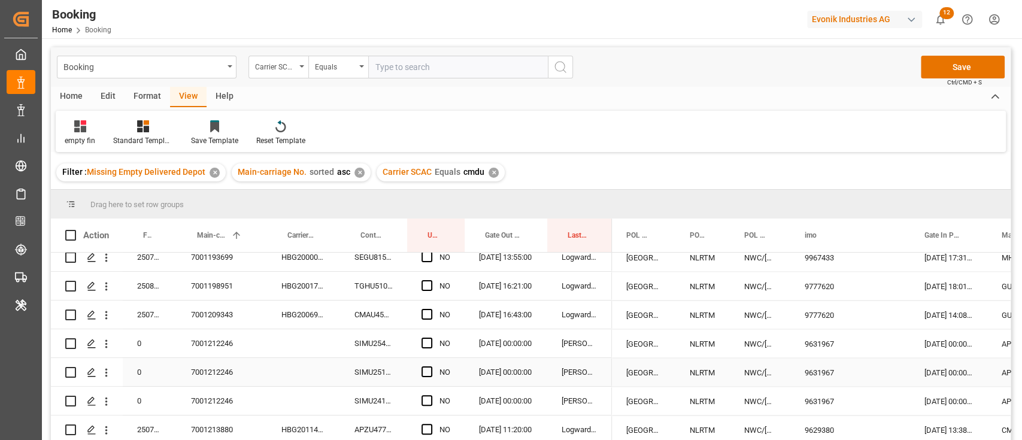
scroll to position [80, 0]
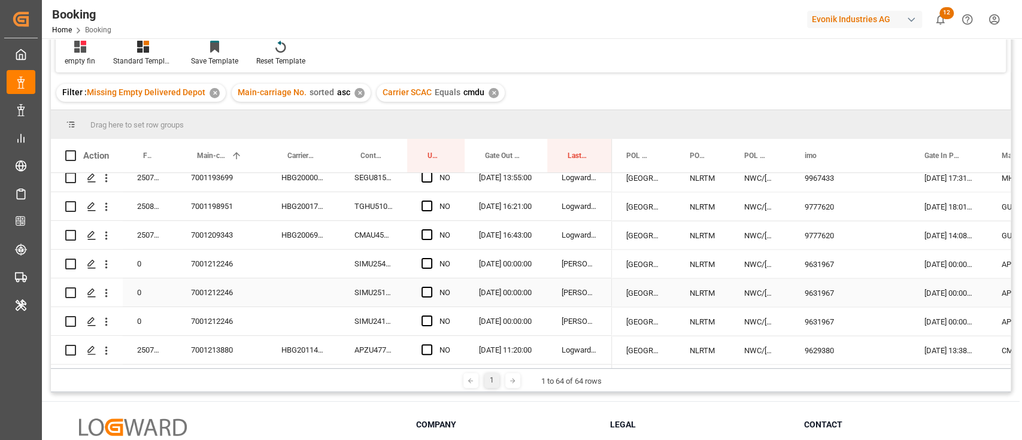
click at [226, 293] on div "7001212246" at bounding box center [222, 292] width 90 height 28
click at [395, 255] on div "SIMU2547869" at bounding box center [373, 264] width 67 height 28
click at [428, 258] on span "Press SPACE to select this row." at bounding box center [427, 263] width 11 height 11
click at [431, 258] on input "Press SPACE to select this row." at bounding box center [431, 258] width 0 height 0
click at [424, 288] on span "Press SPACE to select this row." at bounding box center [427, 292] width 11 height 11
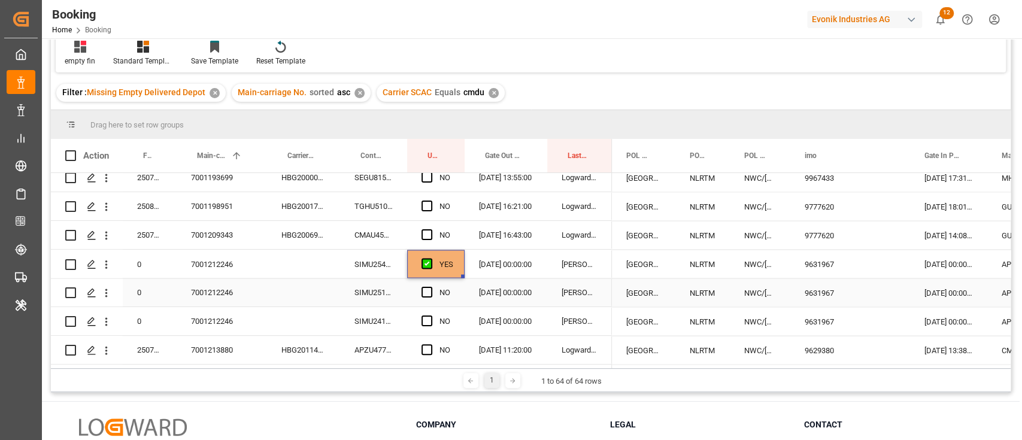
click at [431, 287] on input "Press SPACE to select this row." at bounding box center [431, 287] width 0 height 0
click at [426, 328] on div "Press SPACE to select this row." at bounding box center [431, 322] width 18 height 28
click at [428, 316] on span "Press SPACE to select this row." at bounding box center [427, 321] width 11 height 11
click at [431, 316] on input "Press SPACE to select this row." at bounding box center [431, 316] width 0 height 0
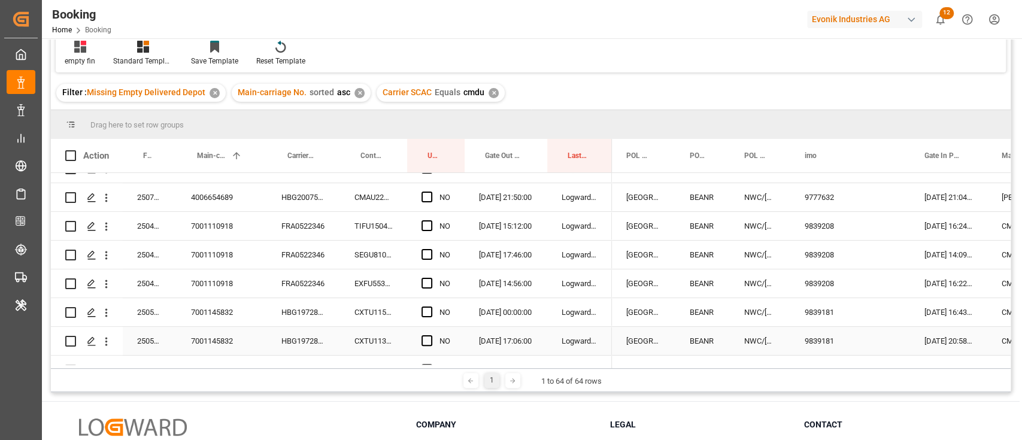
scroll to position [0, 0]
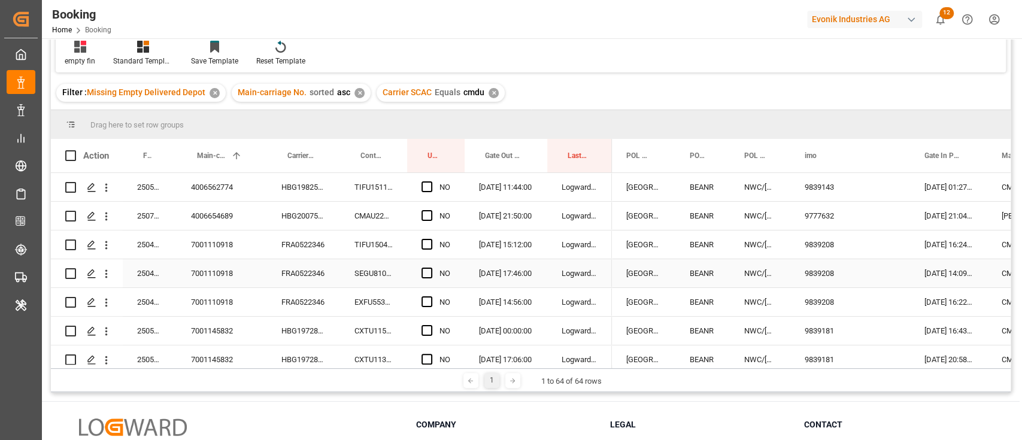
click at [289, 285] on div "FRA0522346" at bounding box center [303, 273] width 73 height 28
click at [429, 243] on span "Press SPACE to select this row." at bounding box center [427, 244] width 11 height 11
click at [431, 239] on input "Press SPACE to select this row." at bounding box center [431, 239] width 0 height 0
click at [419, 266] on div "NO" at bounding box center [435, 273] width 57 height 28
click at [429, 275] on span "Press SPACE to select this row." at bounding box center [427, 273] width 11 height 11
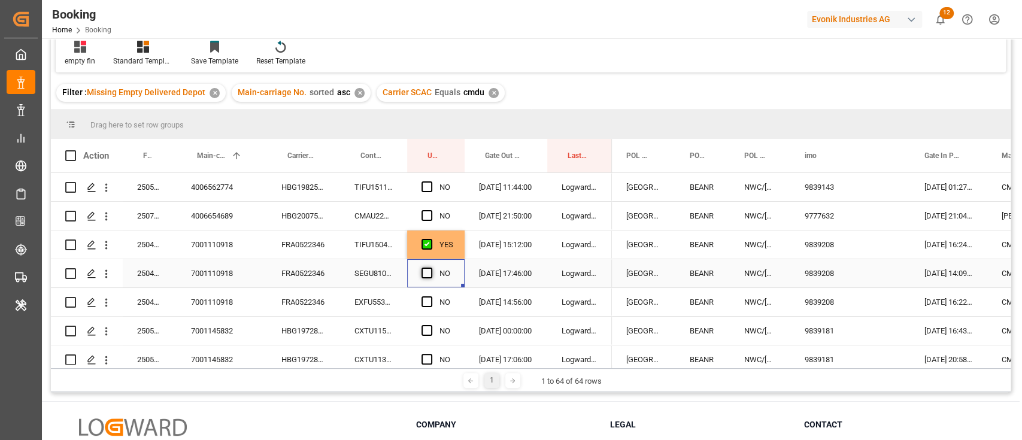
click at [431, 268] on input "Press SPACE to select this row." at bounding box center [431, 268] width 0 height 0
click at [427, 304] on span "Press SPACE to select this row." at bounding box center [427, 301] width 11 height 11
click at [431, 296] on input "Press SPACE to select this row." at bounding box center [431, 296] width 0 height 0
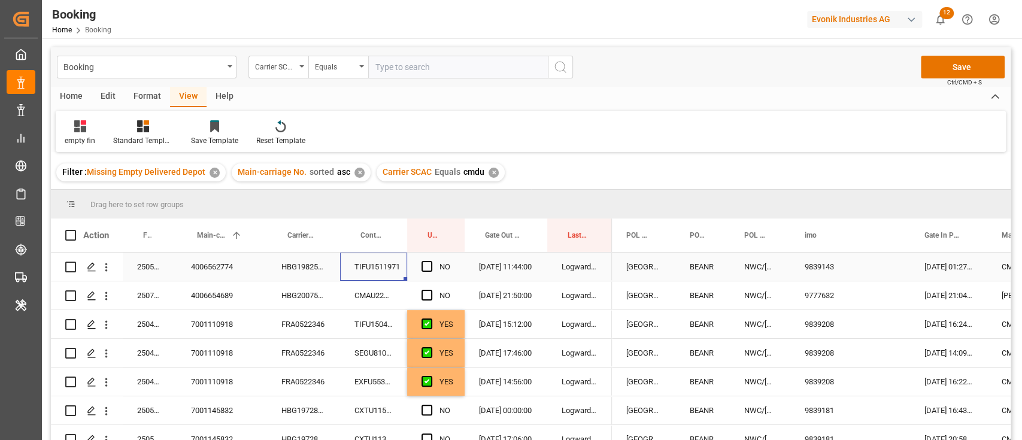
click at [389, 277] on div "TIFU1511971" at bounding box center [373, 267] width 67 height 28
click at [423, 268] on span "Press SPACE to select this row." at bounding box center [427, 266] width 11 height 11
click at [431, 261] on input "Press SPACE to select this row." at bounding box center [431, 261] width 0 height 0
click at [381, 291] on div "CMAU2207178" at bounding box center [373, 295] width 67 height 28
click at [423, 289] on div "Press SPACE to select this row." at bounding box center [431, 296] width 18 height 28
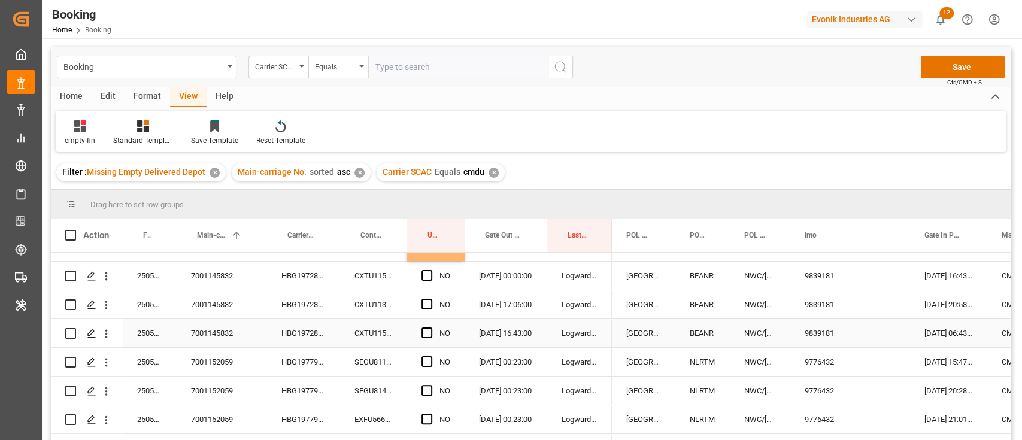
scroll to position [159, 0]
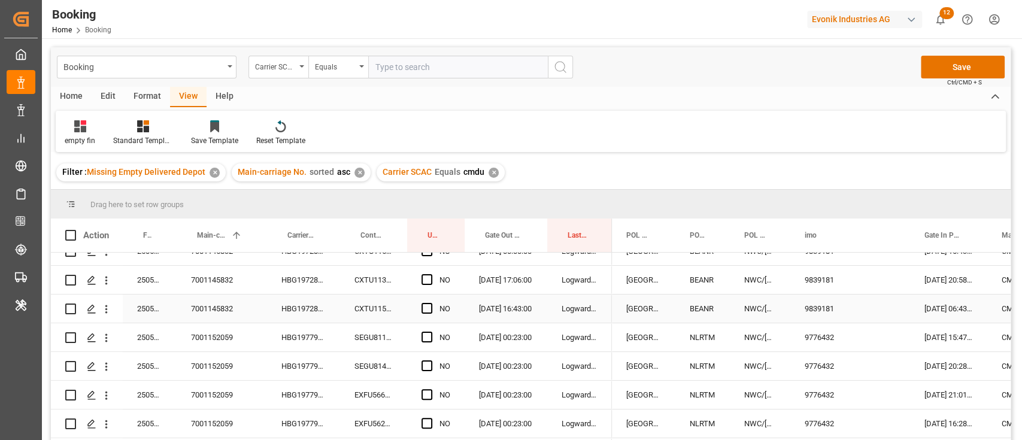
click at [242, 299] on div "7001145832" at bounding box center [222, 309] width 90 height 28
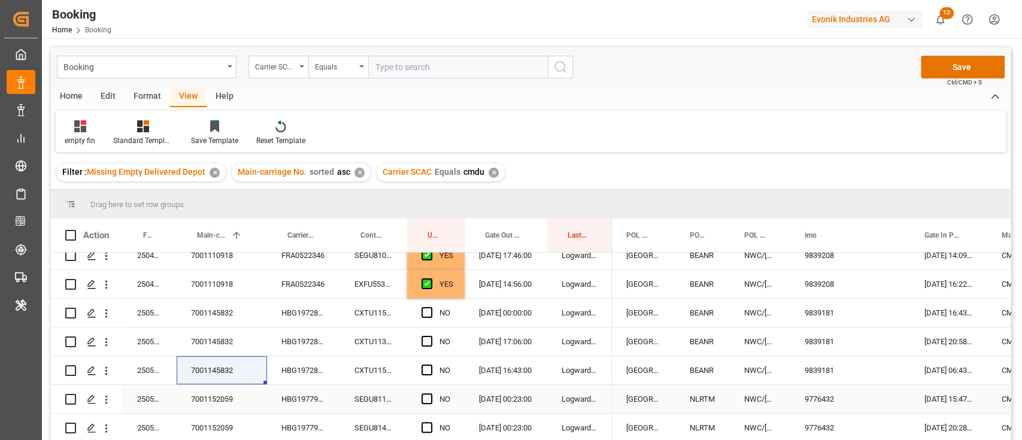
scroll to position [72, 0]
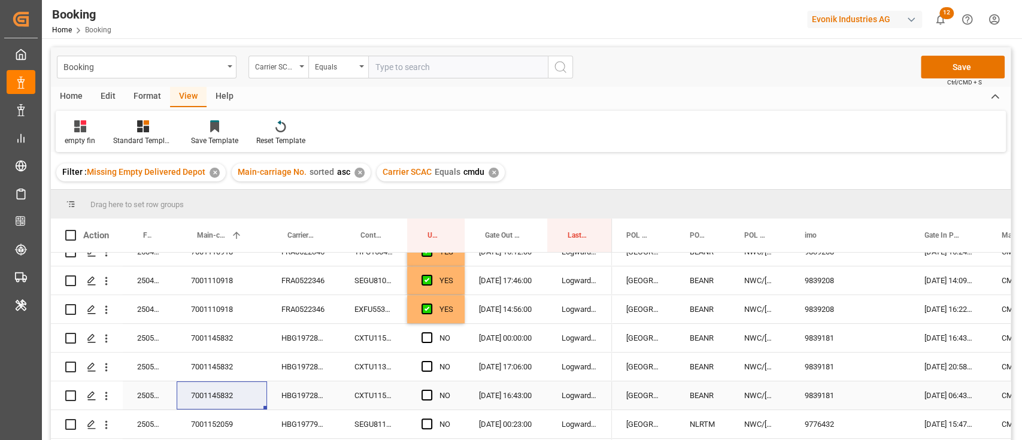
click at [434, 399] on div "Press SPACE to select this row." at bounding box center [431, 396] width 18 height 28
click at [434, 393] on div "Press SPACE to select this row." at bounding box center [431, 396] width 18 height 28
click at [426, 395] on span "Press SPACE to select this row." at bounding box center [427, 395] width 11 height 11
click at [431, 390] on input "Press SPACE to select this row." at bounding box center [431, 390] width 0 height 0
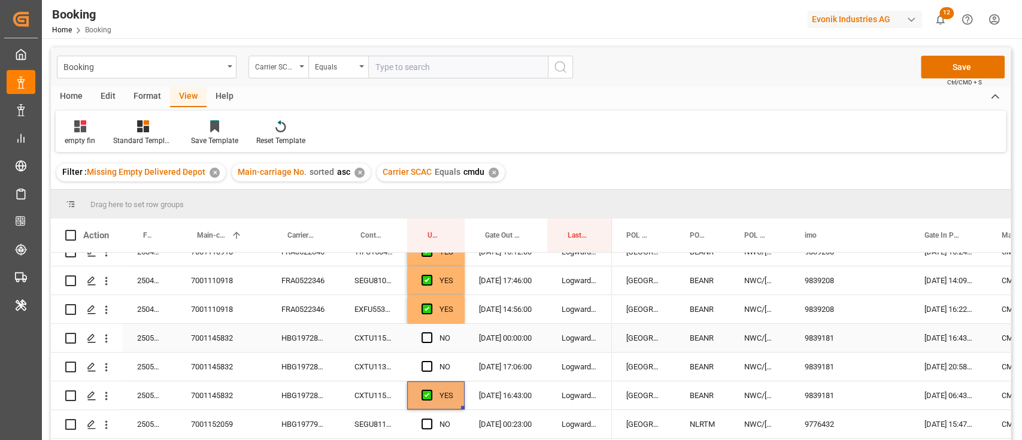
click at [319, 344] on div "HBG1972869" at bounding box center [303, 338] width 73 height 28
click at [427, 338] on span "Press SPACE to select this row." at bounding box center [427, 337] width 11 height 11
click at [431, 332] on input "Press SPACE to select this row." at bounding box center [431, 332] width 0 height 0
click at [424, 365] on span "Press SPACE to select this row." at bounding box center [427, 366] width 11 height 11
click at [431, 361] on input "Press SPACE to select this row." at bounding box center [431, 361] width 0 height 0
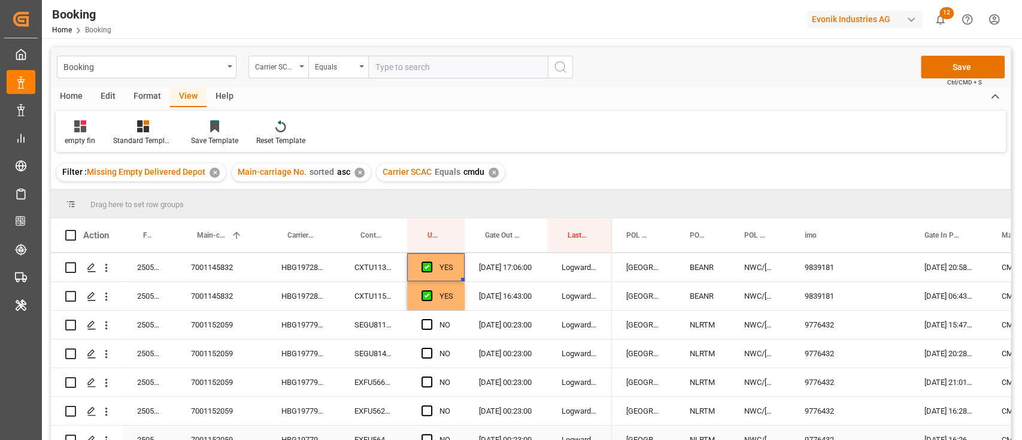
scroll to position [232, 0]
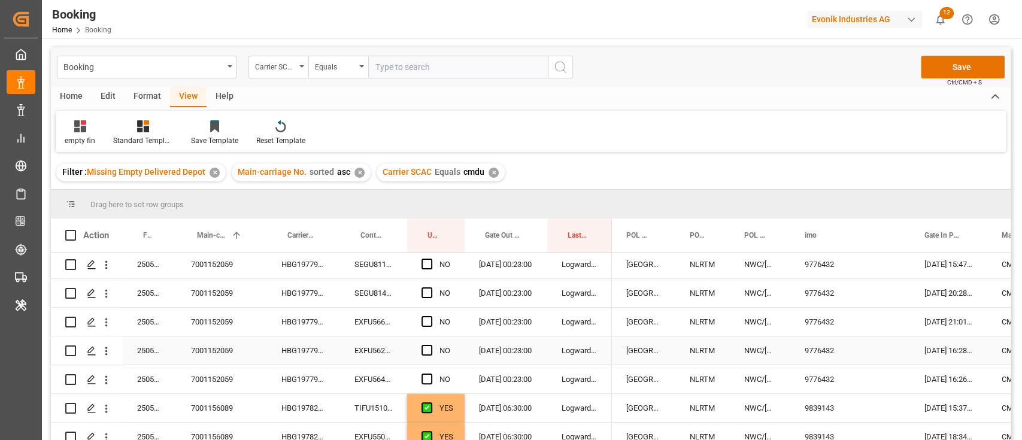
click at [297, 340] on div "HBG1977947" at bounding box center [303, 351] width 73 height 28
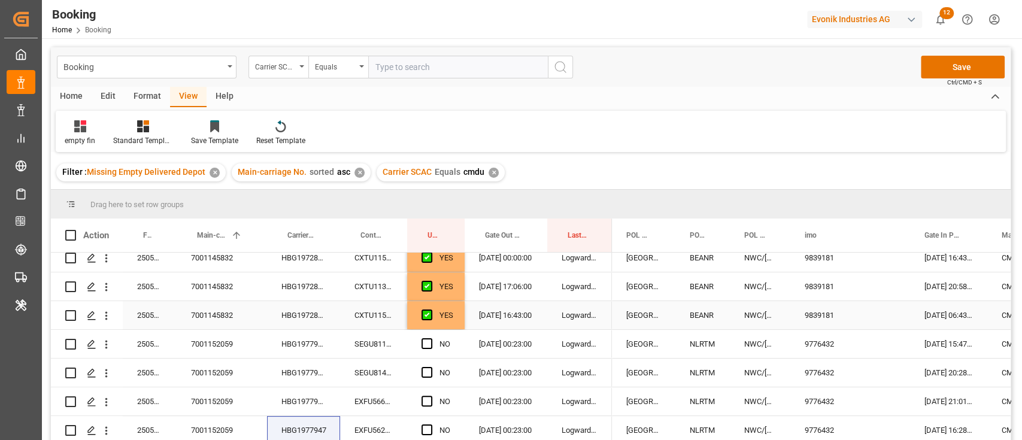
click at [455, 323] on div "YES" at bounding box center [435, 315] width 57 height 28
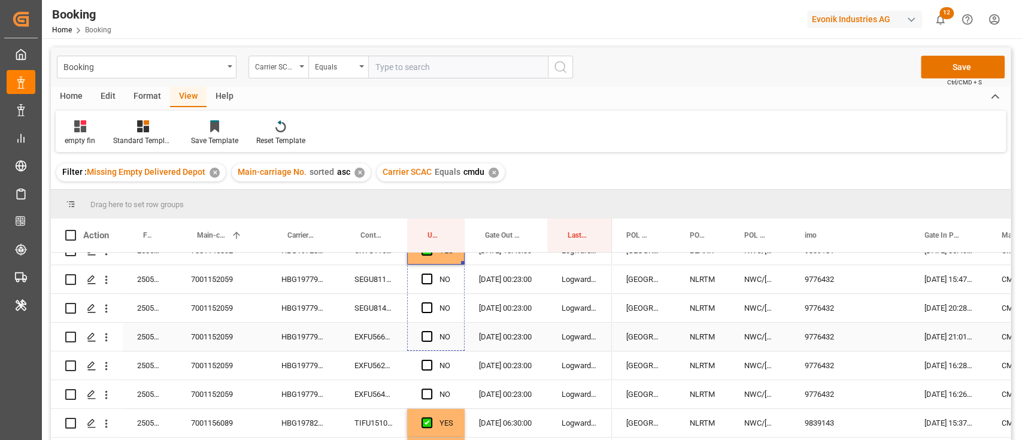
drag, startPoint x: 463, startPoint y: 326, endPoint x: 458, endPoint y: 397, distance: 70.8
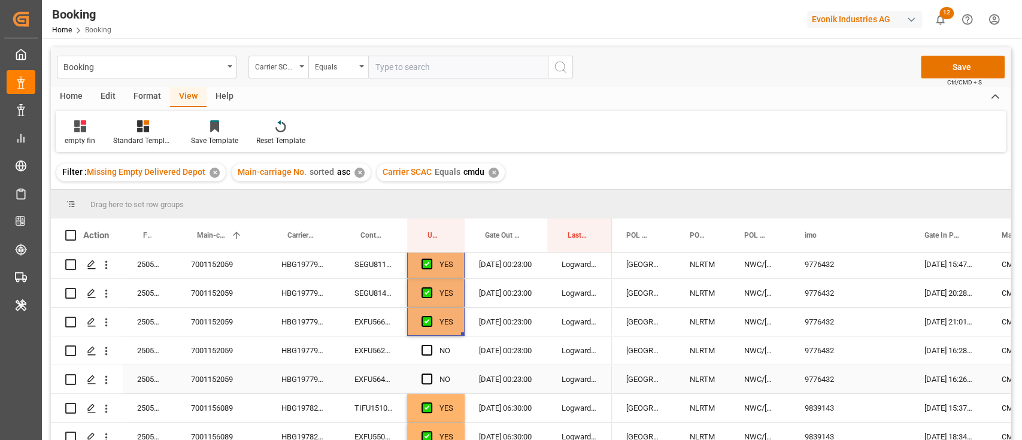
click at [457, 392] on div "NO" at bounding box center [435, 379] width 57 height 28
click at [428, 352] on span "Press SPACE to select this row." at bounding box center [427, 350] width 11 height 11
click at [431, 345] on input "Press SPACE to select this row." at bounding box center [431, 345] width 0 height 0
click at [425, 374] on span "Press SPACE to select this row." at bounding box center [427, 379] width 11 height 11
click at [431, 374] on input "Press SPACE to select this row." at bounding box center [431, 374] width 0 height 0
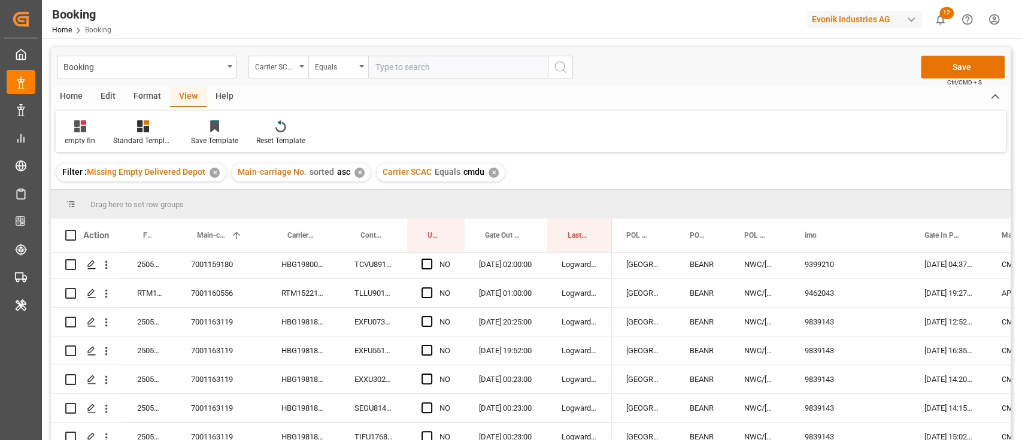
scroll to position [1031, 0]
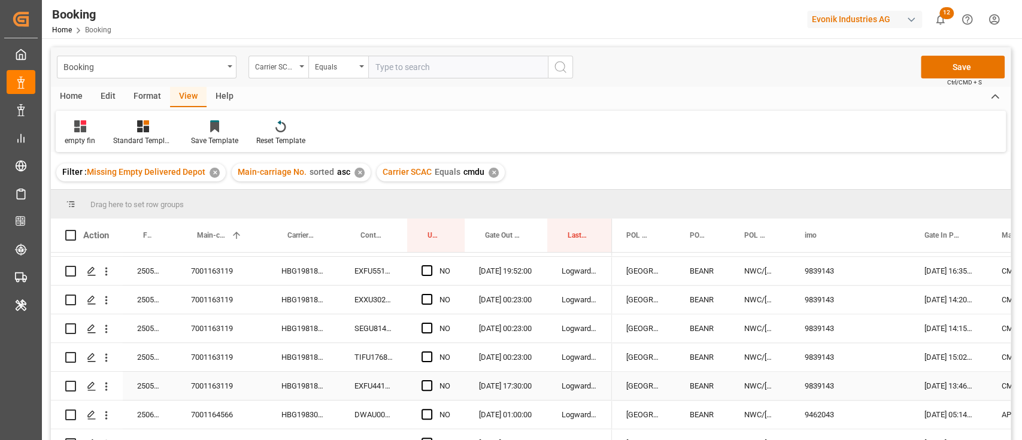
click at [330, 353] on div "HBG1981873" at bounding box center [303, 357] width 73 height 28
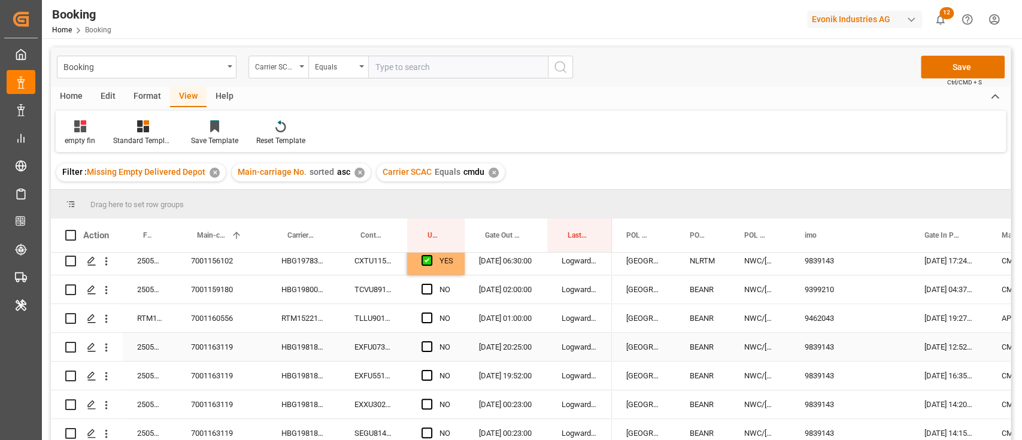
click at [429, 344] on span "Press SPACE to select this row." at bounding box center [427, 346] width 11 height 11
click at [431, 341] on input "Press SPACE to select this row." at bounding box center [431, 341] width 0 height 0
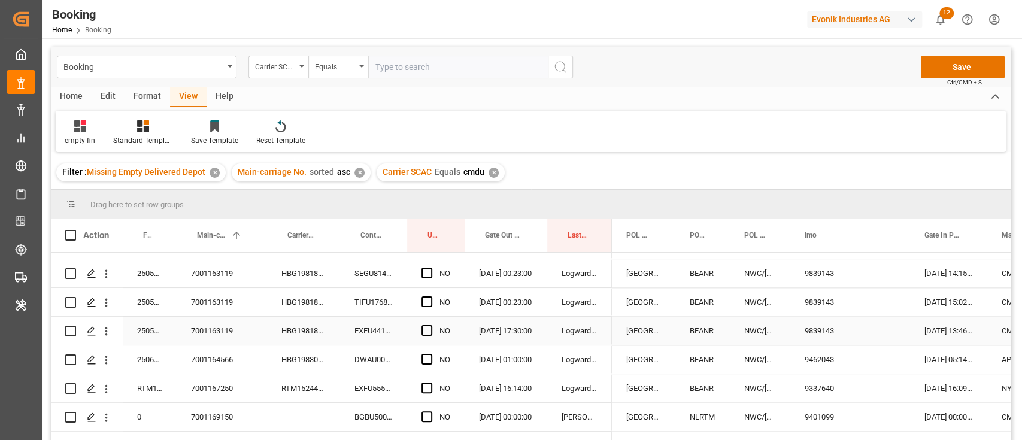
click at [428, 339] on div "Press SPACE to select this row." at bounding box center [431, 331] width 18 height 28
click at [428, 334] on span "Press SPACE to select this row." at bounding box center [427, 330] width 11 height 11
click at [431, 325] on input "Press SPACE to select this row." at bounding box center [431, 325] width 0 height 0
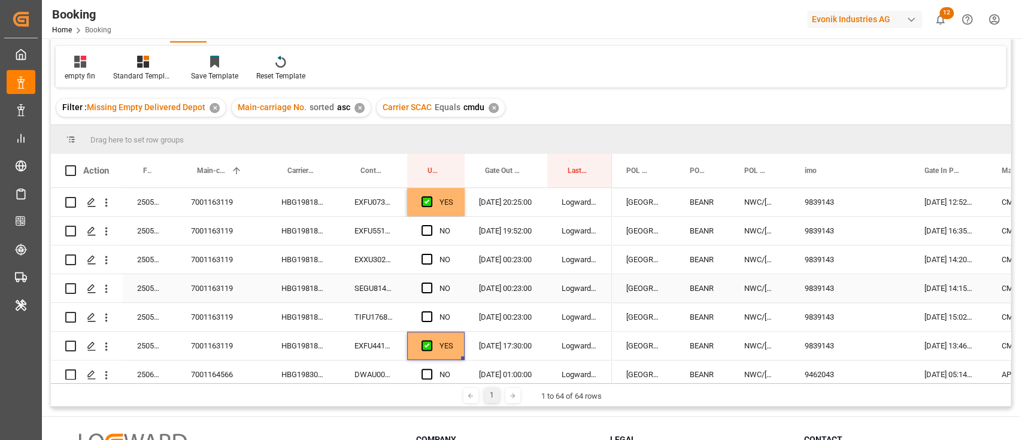
scroll to position [80, 0]
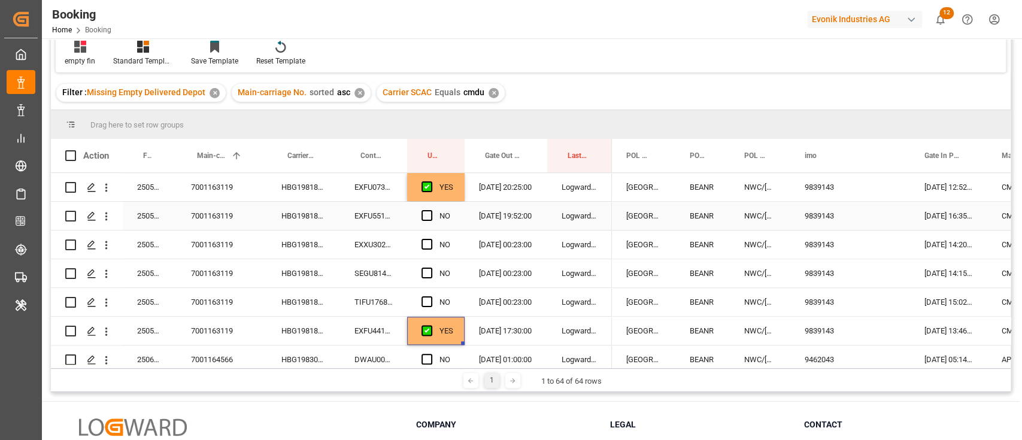
click at [427, 223] on div "Press SPACE to select this row." at bounding box center [431, 216] width 18 height 28
click at [425, 211] on span "Press SPACE to select this row." at bounding box center [427, 215] width 11 height 11
click at [431, 210] on input "Press SPACE to select this row." at bounding box center [431, 210] width 0 height 0
drag, startPoint x: 462, startPoint y: 227, endPoint x: 455, endPoint y: 303, distance: 76.5
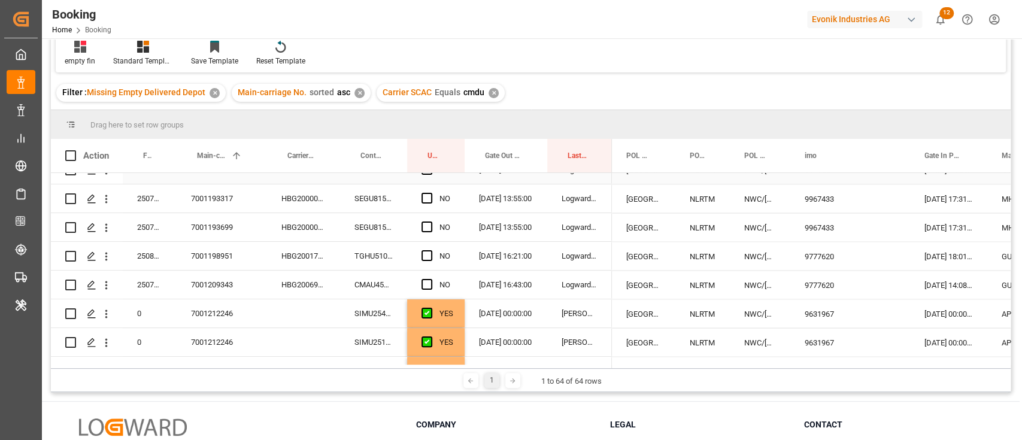
scroll to position [1652, 0]
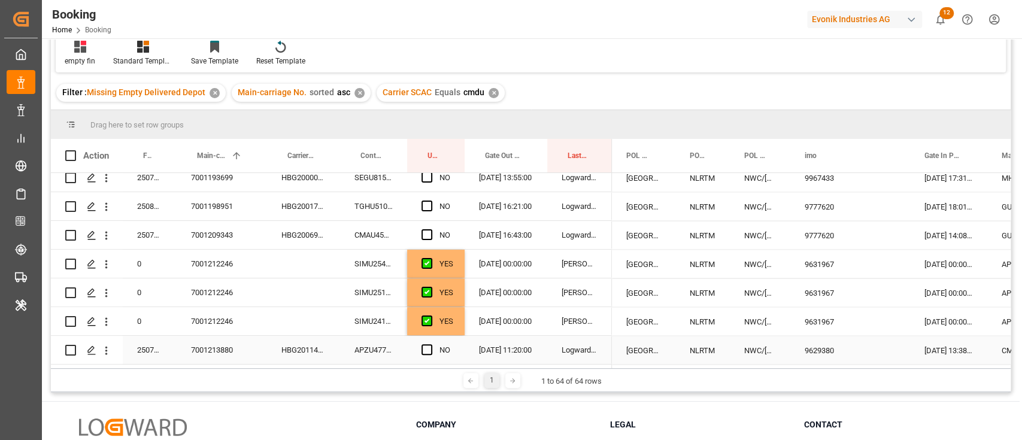
click at [384, 347] on div "APZU4770190" at bounding box center [373, 350] width 67 height 28
click at [424, 345] on span "Press SPACE to select this row." at bounding box center [427, 349] width 11 height 11
click at [431, 344] on input "Press SPACE to select this row." at bounding box center [431, 344] width 0 height 0
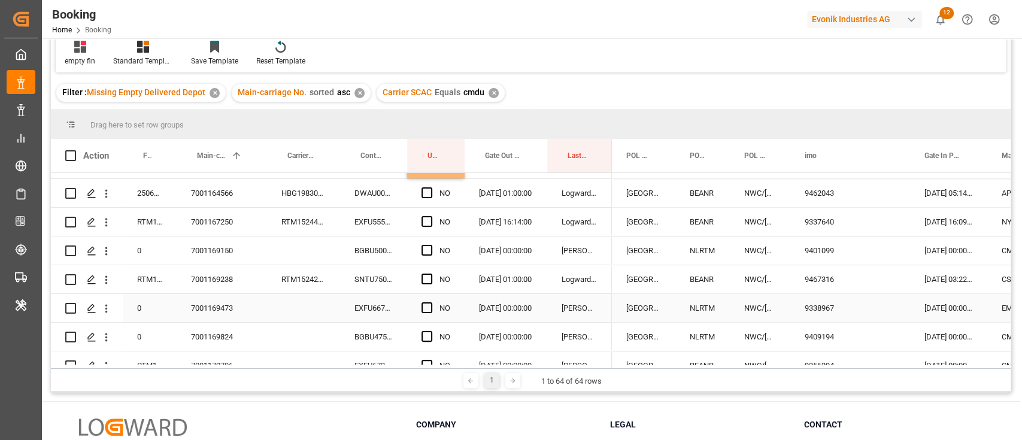
scroll to position [1092, 0]
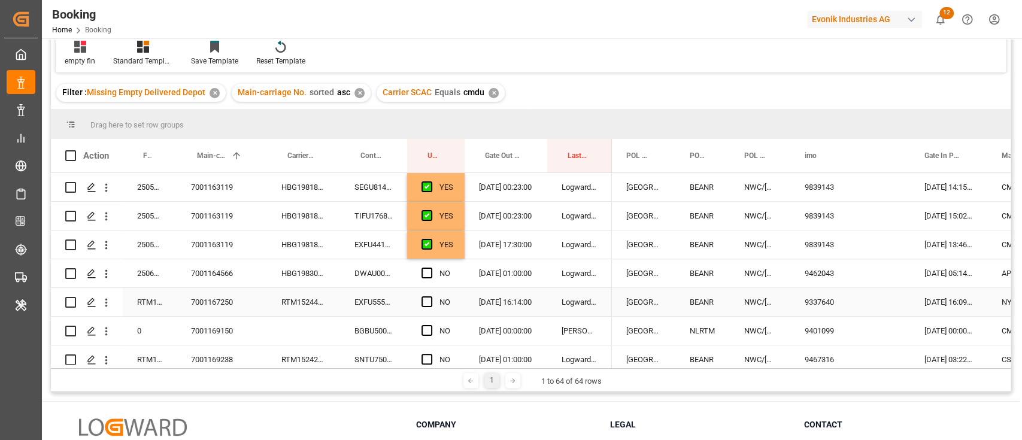
click at [369, 276] on div "DWAU0006730" at bounding box center [373, 273] width 67 height 28
click at [422, 276] on span "Press SPACE to select this row." at bounding box center [427, 273] width 11 height 11
click at [431, 268] on input "Press SPACE to select this row." at bounding box center [431, 268] width 0 height 0
click at [387, 304] on div "EXFU5556796" at bounding box center [373, 302] width 67 height 28
click at [425, 298] on span "Press SPACE to select this row." at bounding box center [427, 301] width 11 height 11
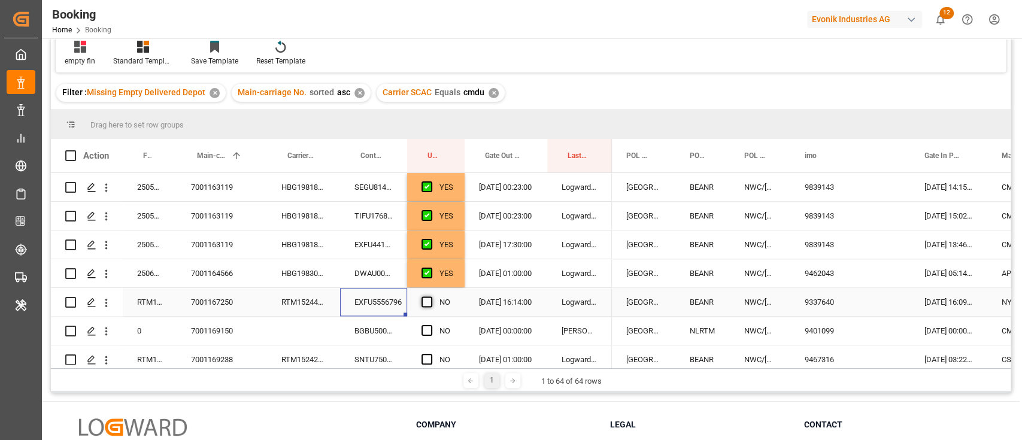
click at [431, 296] on input "Press SPACE to select this row." at bounding box center [431, 296] width 0 height 0
click at [369, 341] on div "BGBU5008635" at bounding box center [373, 331] width 67 height 28
click at [428, 334] on span "Press SPACE to select this row." at bounding box center [427, 330] width 11 height 11
click at [431, 325] on input "Press SPACE to select this row." at bounding box center [431, 325] width 0 height 0
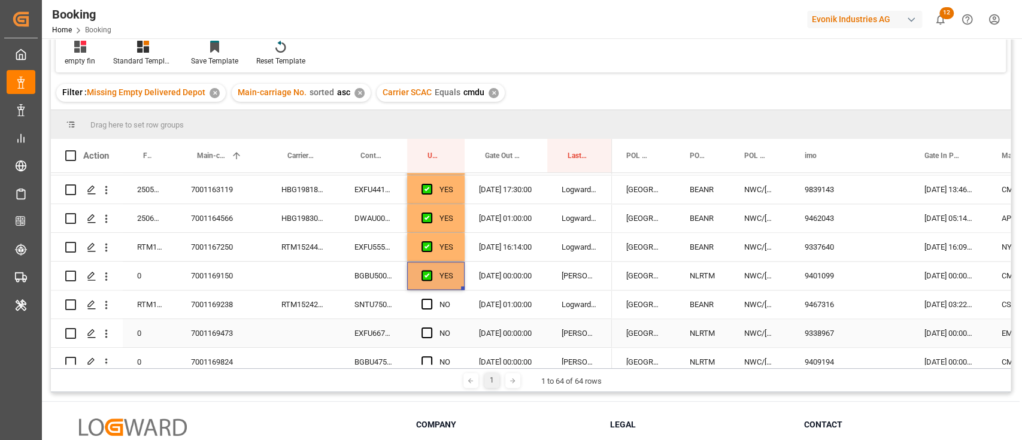
scroll to position [1173, 0]
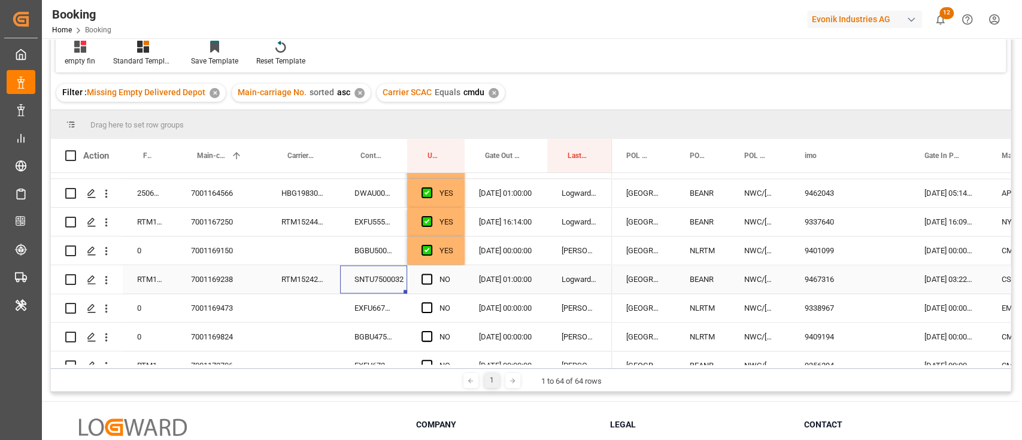
click at [381, 274] on div "SNTU7500032" at bounding box center [373, 279] width 67 height 28
click at [431, 281] on span "Press SPACE to select this row." at bounding box center [427, 279] width 11 height 11
click at [431, 274] on input "Press SPACE to select this row." at bounding box center [431, 274] width 0 height 0
click at [383, 316] on div "EXFU6673117" at bounding box center [373, 308] width 67 height 28
click at [422, 311] on span "Press SPACE to select this row." at bounding box center [427, 307] width 11 height 11
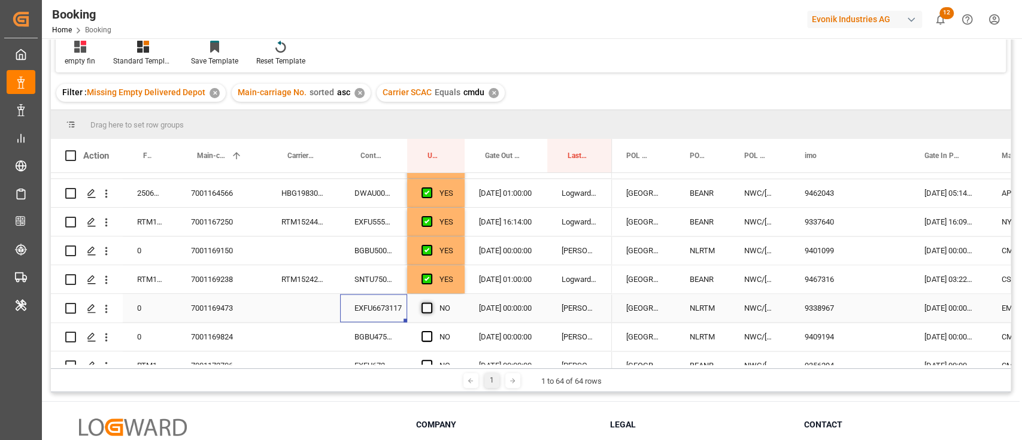
click at [431, 302] on input "Press SPACE to select this row." at bounding box center [431, 302] width 0 height 0
click at [388, 333] on div "BGBU4757921" at bounding box center [373, 337] width 67 height 28
click at [426, 336] on span "Press SPACE to select this row." at bounding box center [427, 336] width 11 height 11
click at [431, 331] on input "Press SPACE to select this row." at bounding box center [431, 331] width 0 height 0
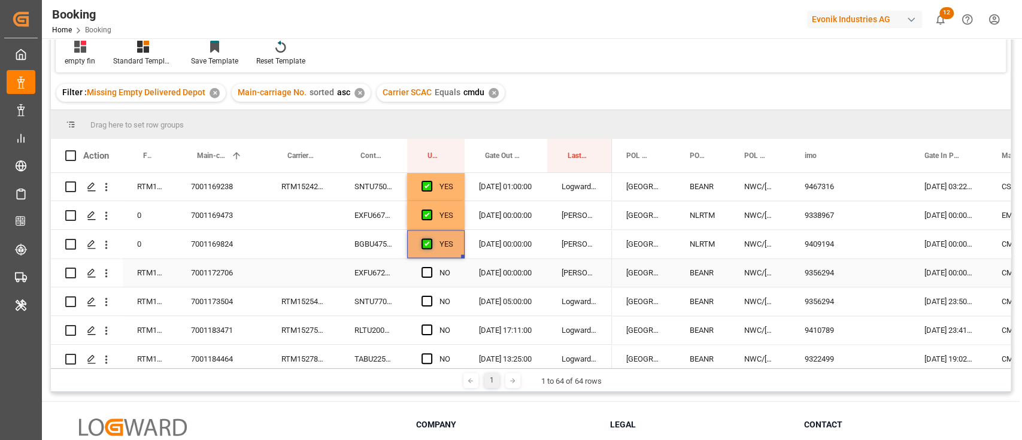
scroll to position [1332, 0]
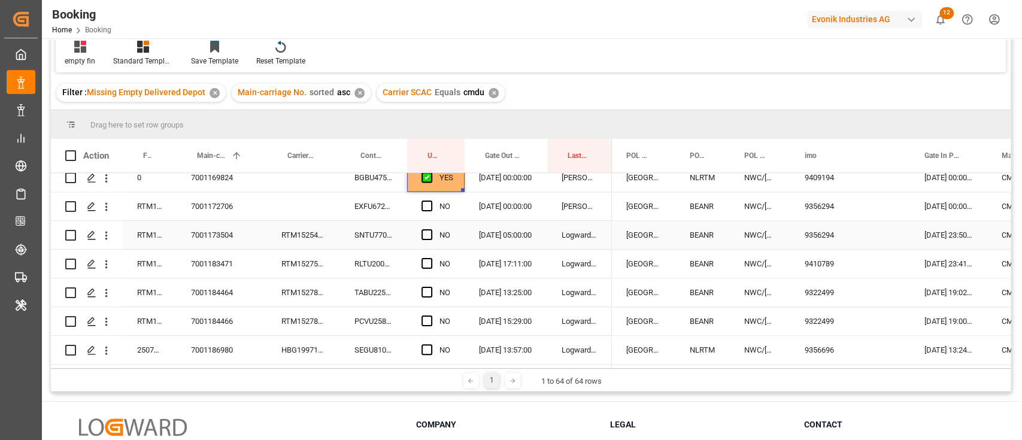
click at [394, 213] on div "EXFU6722084" at bounding box center [373, 206] width 67 height 28
click at [423, 207] on span "Press SPACE to select this row." at bounding box center [427, 206] width 11 height 11
click at [431, 201] on input "Press SPACE to select this row." at bounding box center [431, 201] width 0 height 0
click at [392, 238] on div "SNTU7702481" at bounding box center [373, 235] width 67 height 28
click at [430, 232] on span "Press SPACE to select this row." at bounding box center [427, 234] width 11 height 11
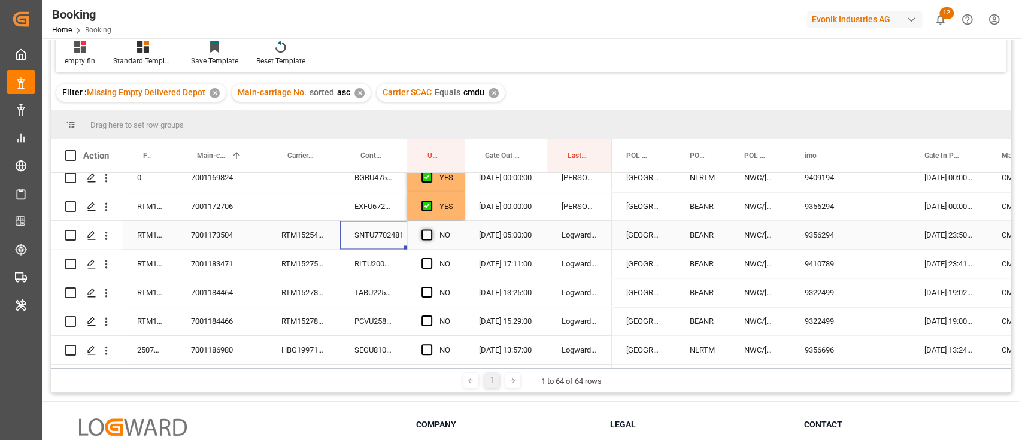
click at [431, 229] on input "Press SPACE to select this row." at bounding box center [431, 229] width 0 height 0
click at [388, 264] on div "RLTU2008977" at bounding box center [373, 264] width 67 height 28
click at [422, 267] on span "Press SPACE to select this row." at bounding box center [427, 263] width 11 height 11
click at [431, 258] on input "Press SPACE to select this row." at bounding box center [431, 258] width 0 height 0
click at [389, 290] on div "TABU2254630" at bounding box center [373, 292] width 67 height 28
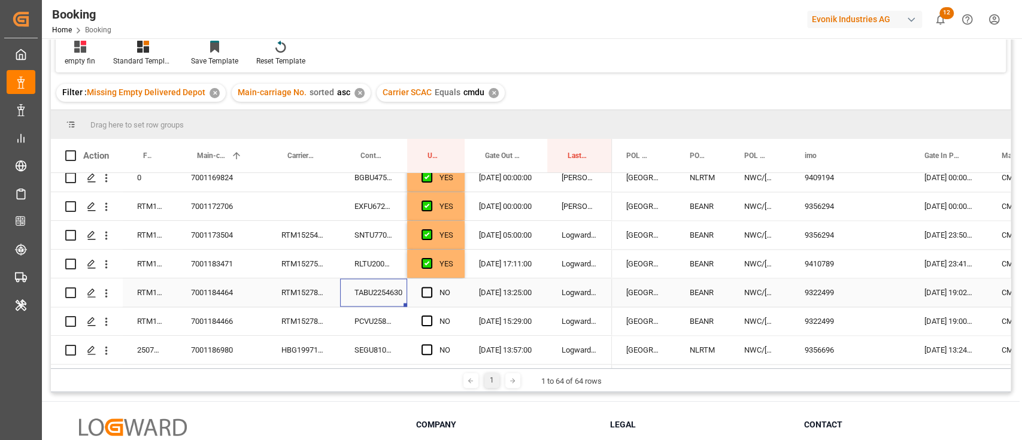
click at [430, 282] on div "Press SPACE to select this row." at bounding box center [431, 293] width 18 height 28
click at [430, 298] on div "Press SPACE to select this row." at bounding box center [431, 293] width 18 height 28
click at [428, 290] on span "Press SPACE to select this row." at bounding box center [427, 292] width 11 height 11
click at [431, 287] on input "Press SPACE to select this row." at bounding box center [431, 287] width 0 height 0
click at [394, 323] on div "PCVU2581300" at bounding box center [373, 321] width 67 height 28
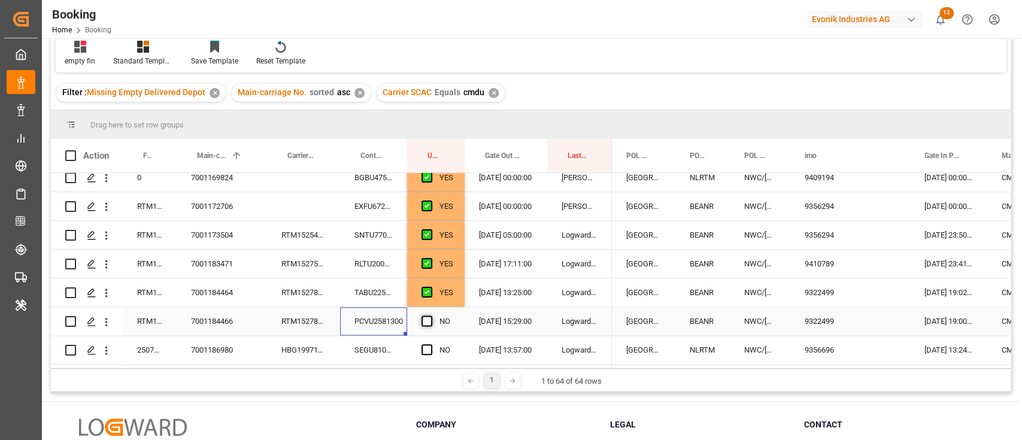
click at [425, 325] on span "Press SPACE to select this row." at bounding box center [427, 321] width 11 height 11
click at [431, 316] on input "Press SPACE to select this row." at bounding box center [431, 316] width 0 height 0
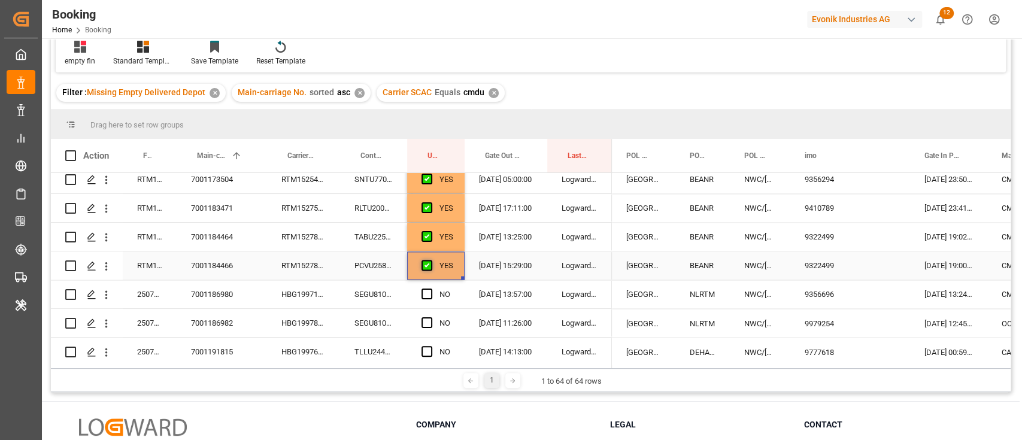
scroll to position [1412, 0]
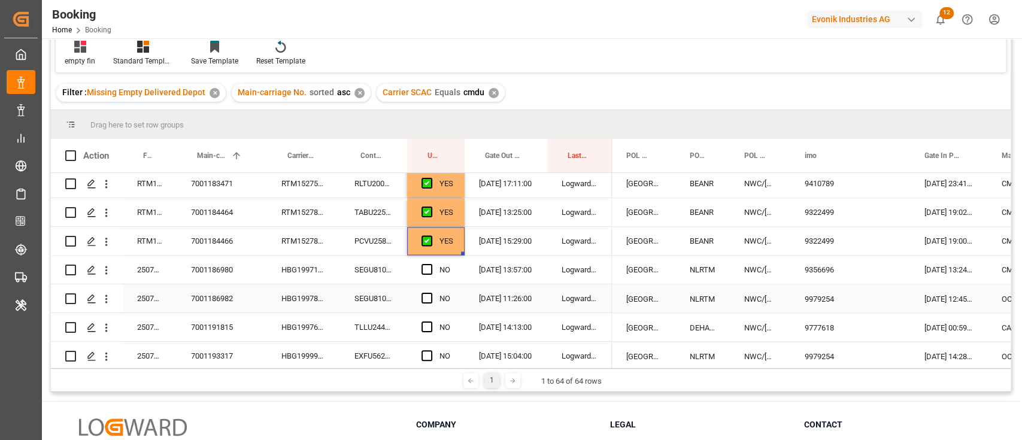
click at [393, 270] on div "SEGU8109316" at bounding box center [373, 270] width 67 height 28
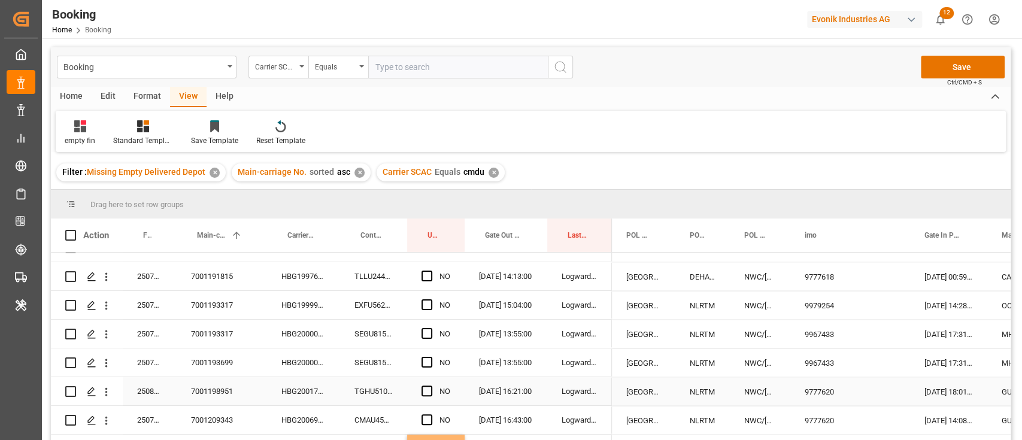
scroll to position [1492, 0]
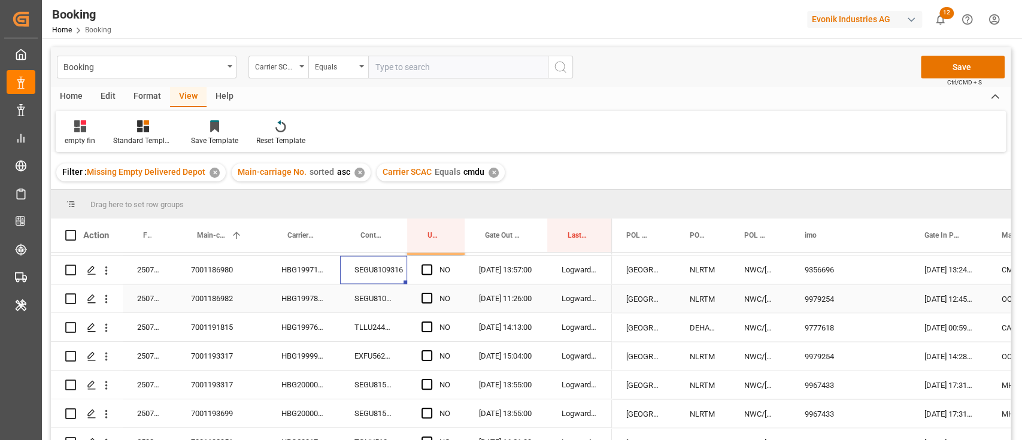
click at [396, 299] on div "SEGU8109229" at bounding box center [373, 298] width 67 height 28
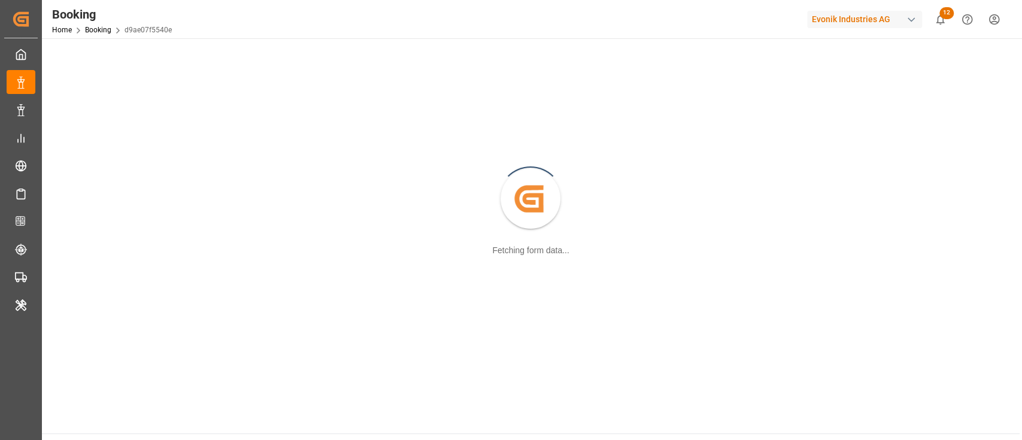
scroll to position [129, 0]
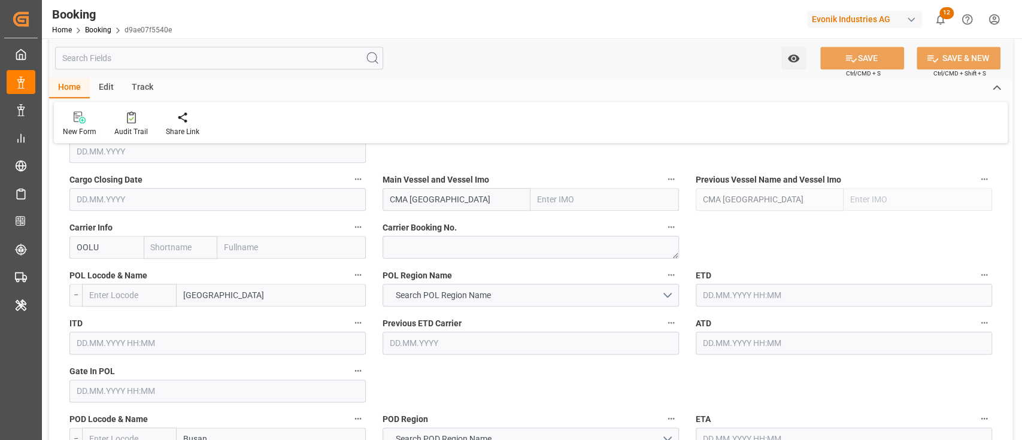
type input "7001169326"
type input "9839210"
type input "OOCL"
type input "Orient Overseas Container Line Ltd"
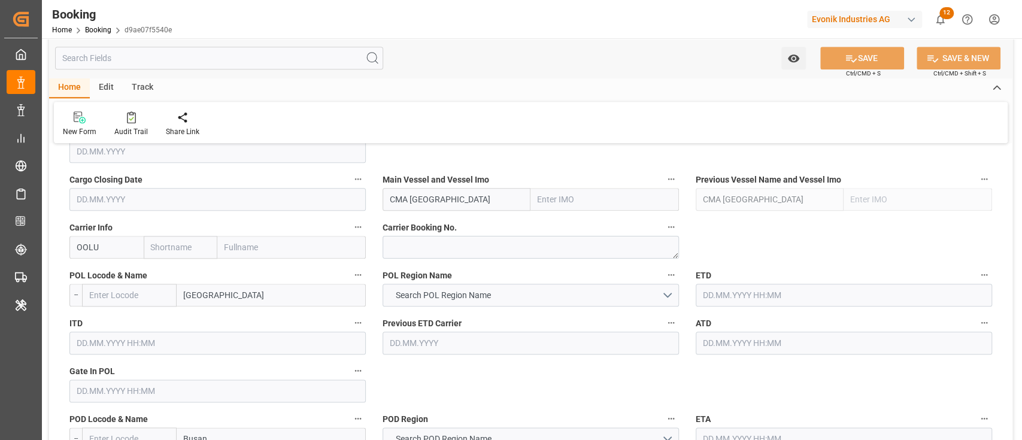
type input "NLRTM"
type input "KRPUS"
type input "76"
type input "CNSGH"
type input "46"
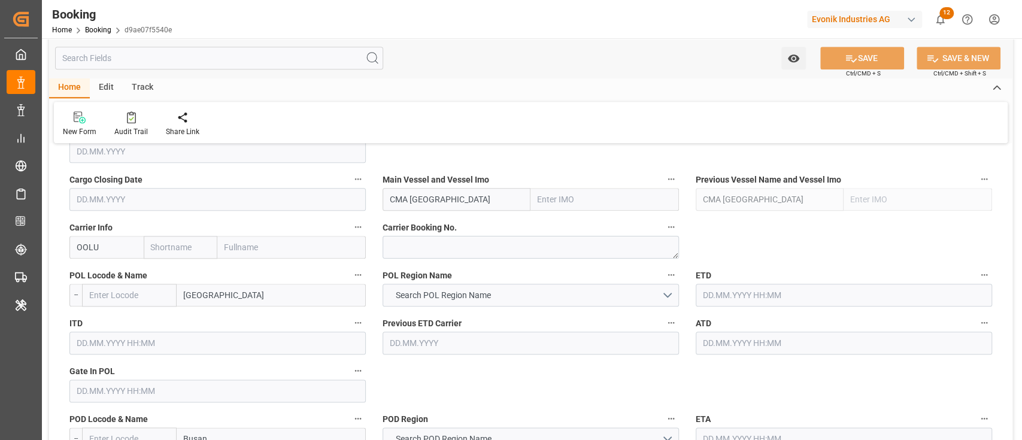
type input "0"
type input "-55"
type input "[DATE] 08:03"
type input "[DATE]"
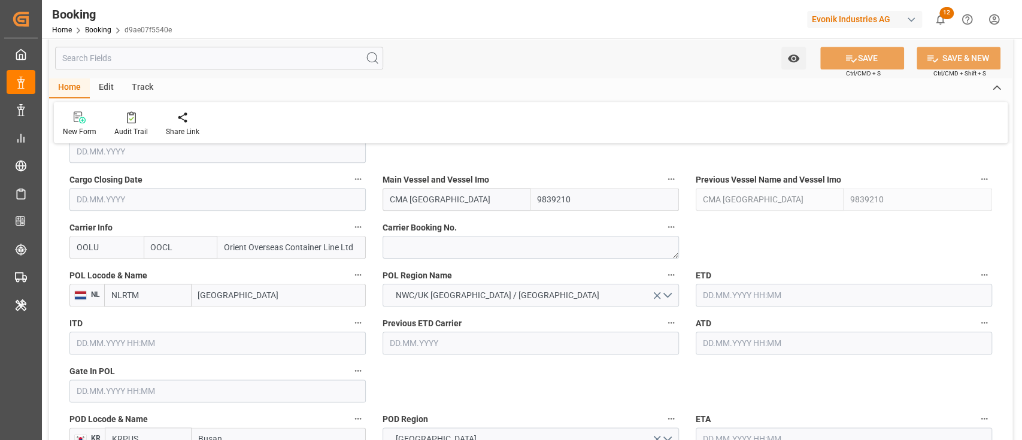
type input "[DATE]"
type input "[DATE] 00:00"
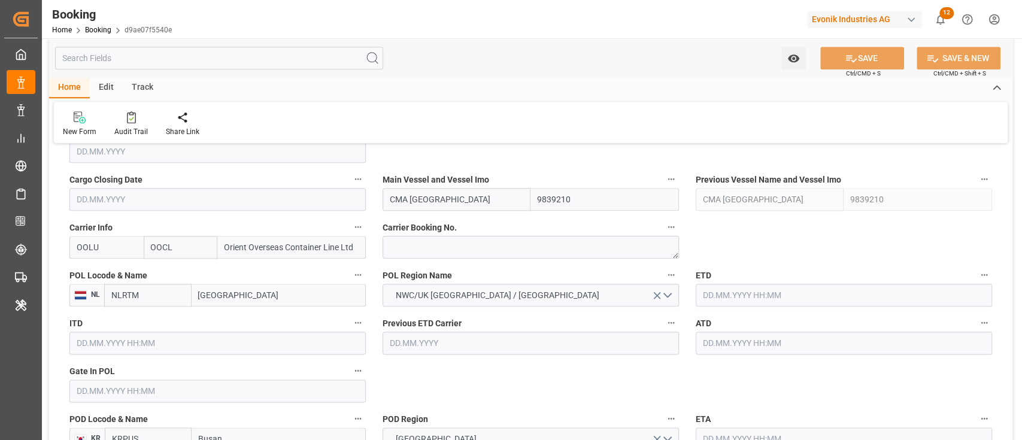
type input "[DATE] 00:00"
type input "[DATE]"
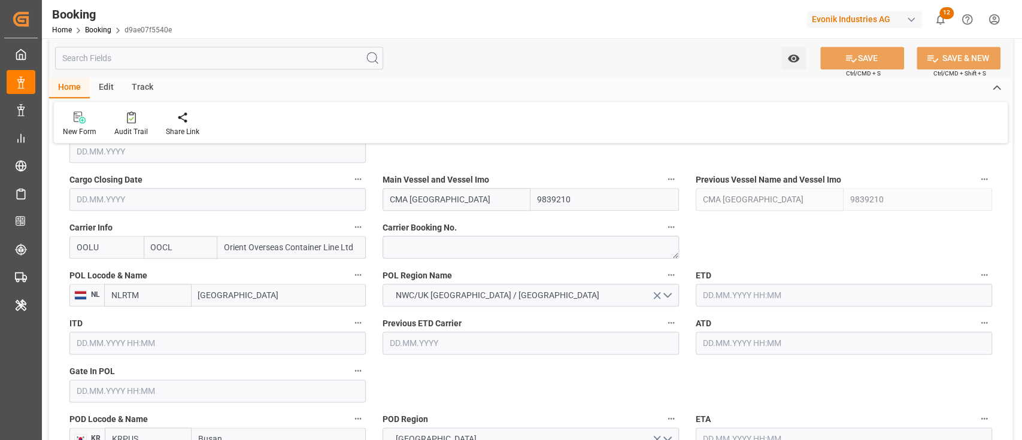
type input "[DATE] 00:00"
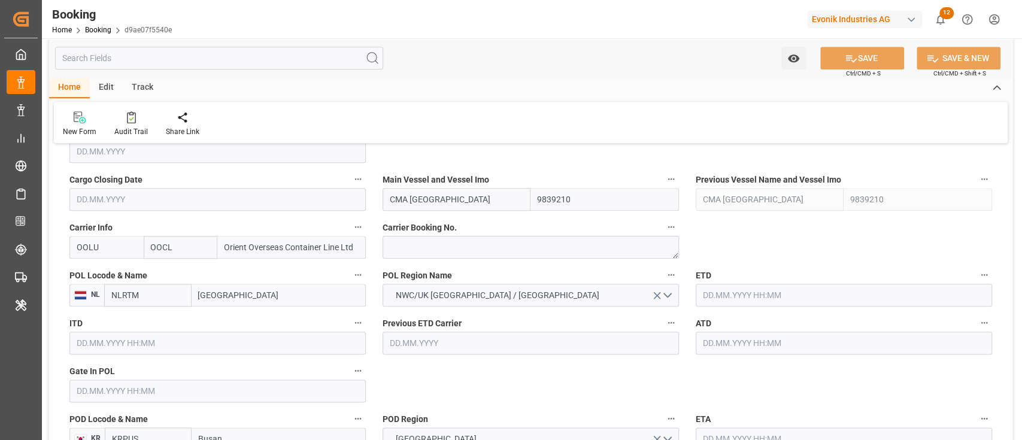
type input "[DATE] 00:00"
type input "[DATE]"
type input "[DATE] 07:29"
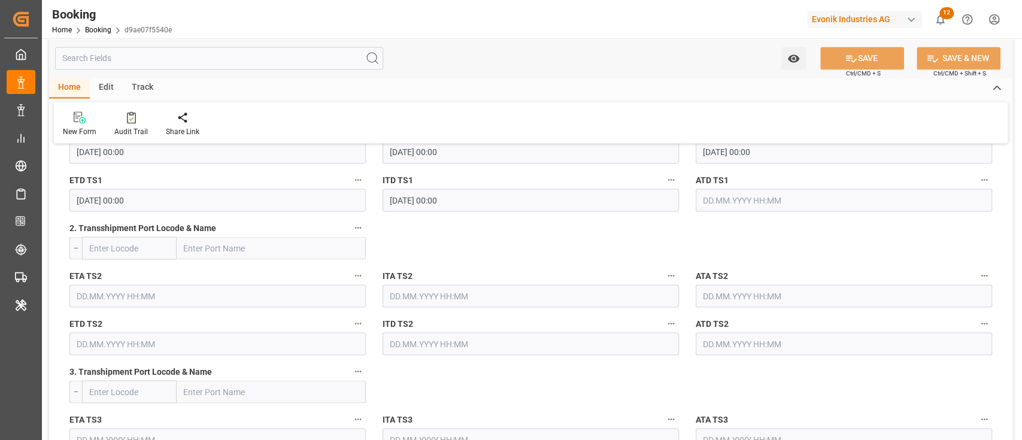
scroll to position [1327, 0]
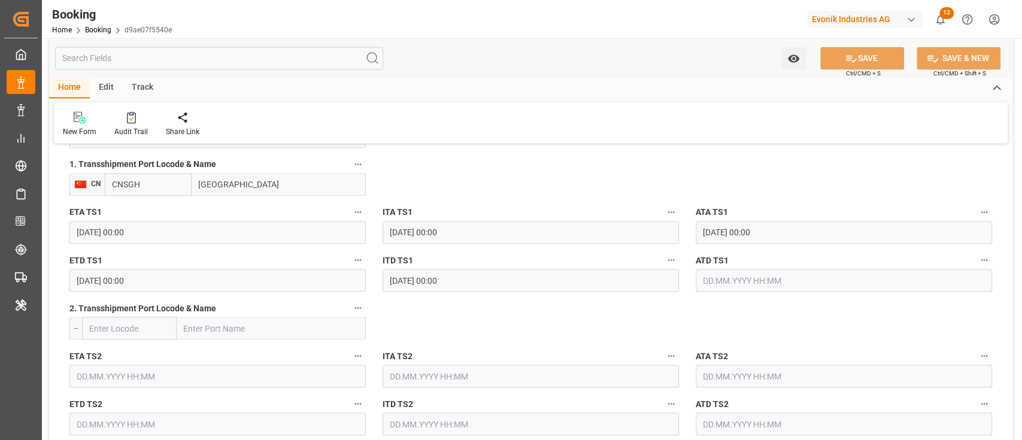
click at [729, 272] on input "text" at bounding box center [844, 280] width 296 height 23
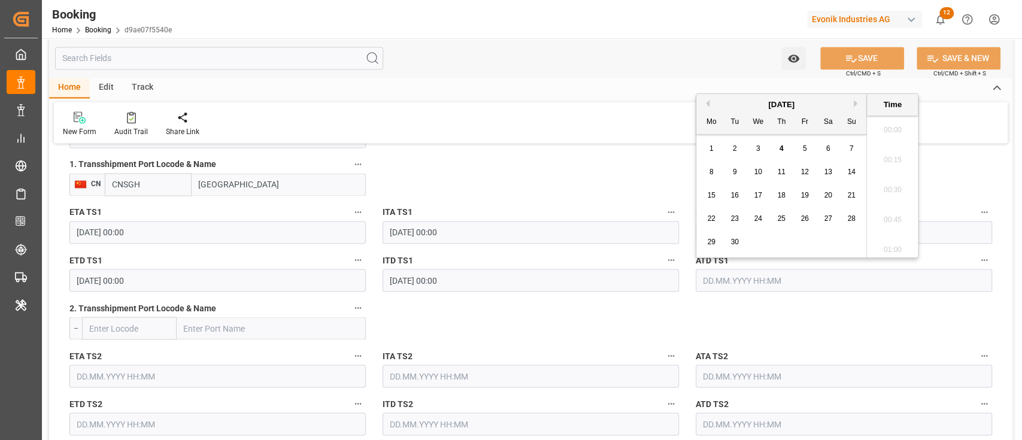
scroll to position [1890, 0]
click at [713, 149] on span "1" at bounding box center [712, 148] width 4 height 8
type input "[DATE] 00:00"
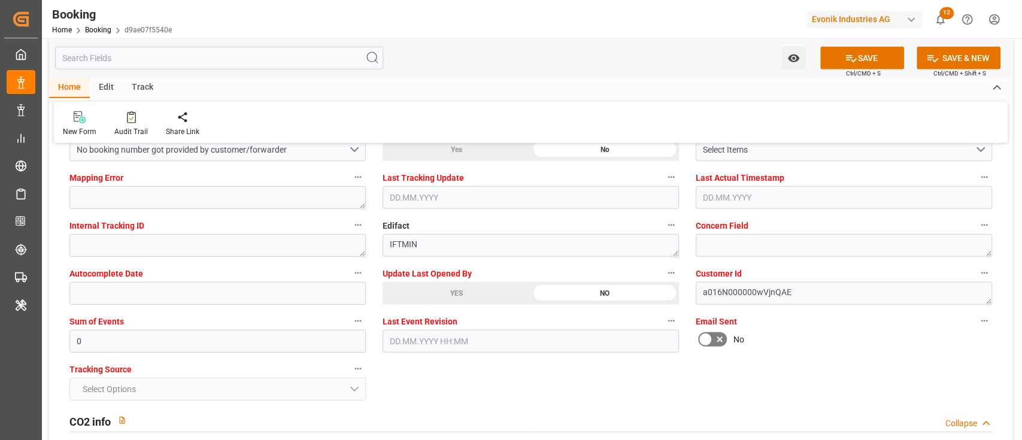
scroll to position [2445, 0]
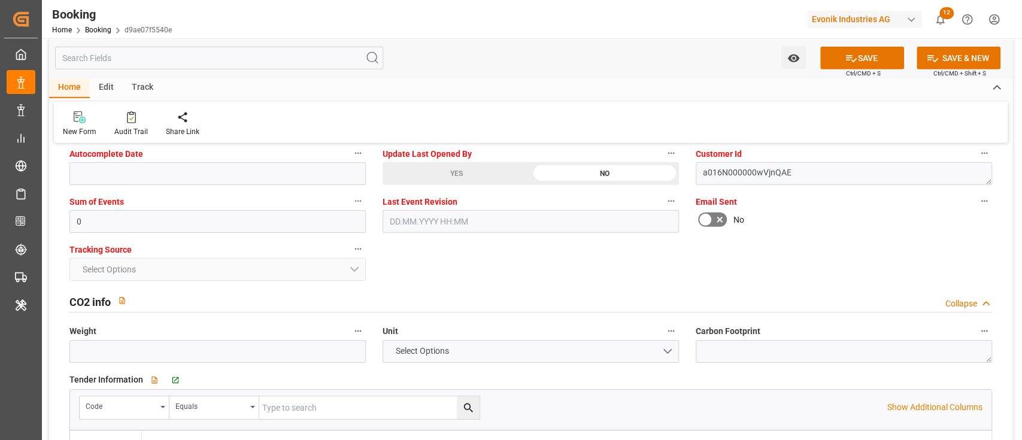
click at [420, 181] on div "YES" at bounding box center [457, 173] width 148 height 23
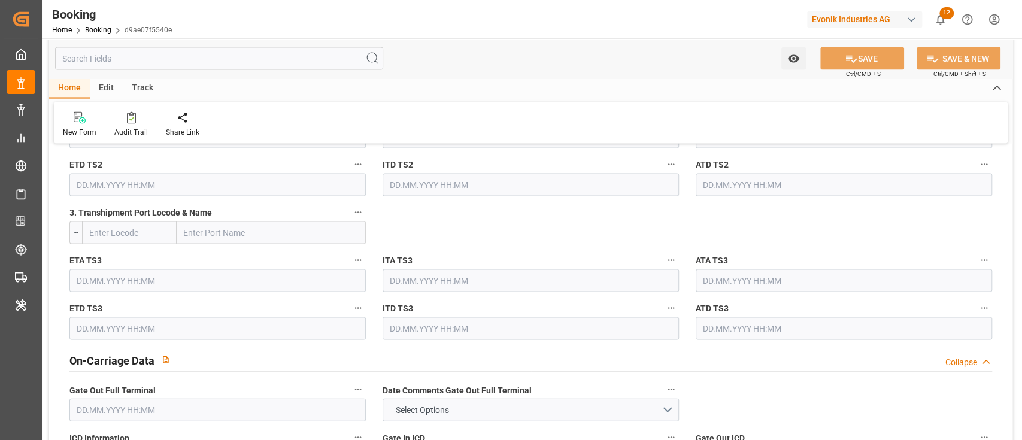
scroll to position [1521, 0]
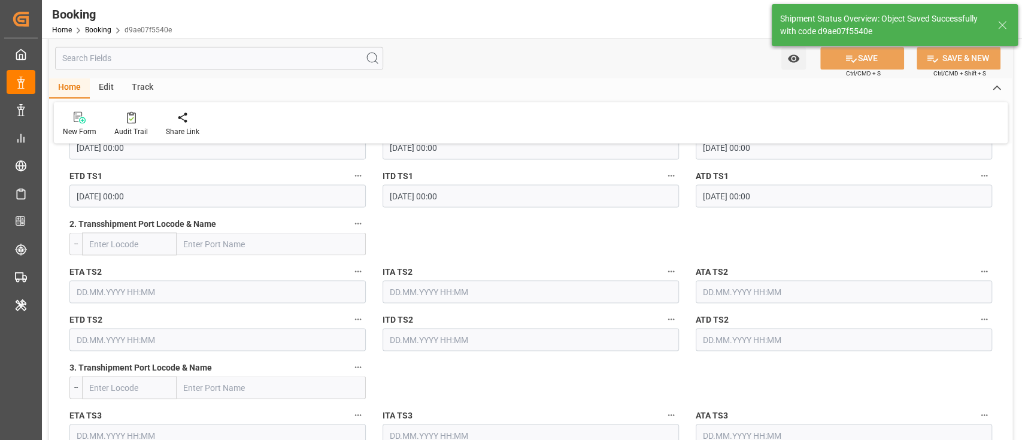
type textarea "[PERSON_NAME]"
type input "[DATE] 10:48"
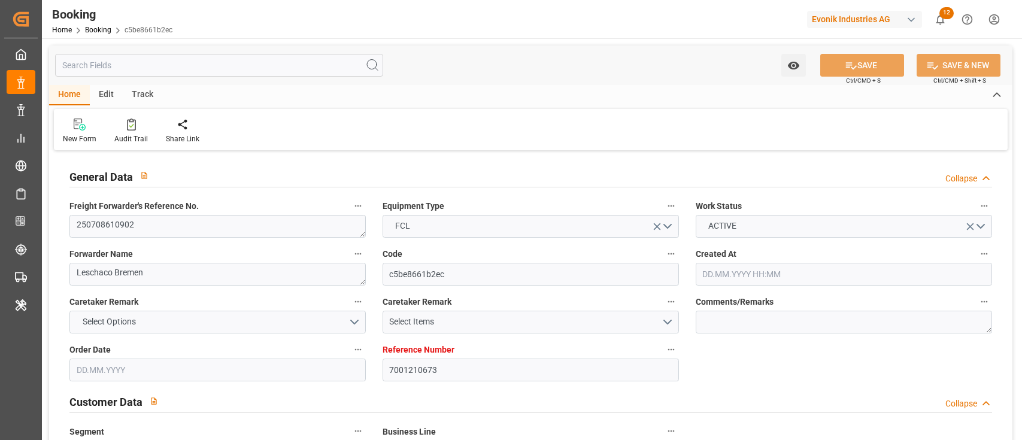
type input "[DATE] 06:43"
type input "[DATE]"
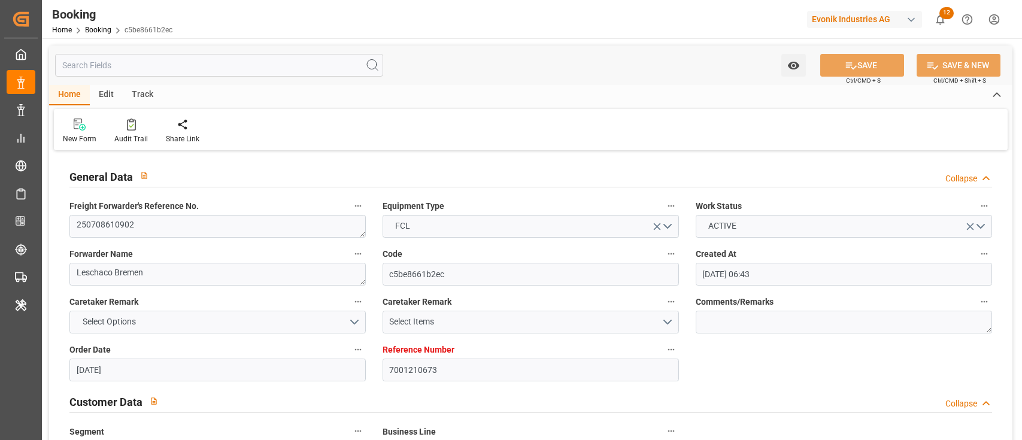
type input "[DATE]"
type input "[DATE] 23:30"
type input "[DATE] 00:00"
type input "[DATE] 17:39"
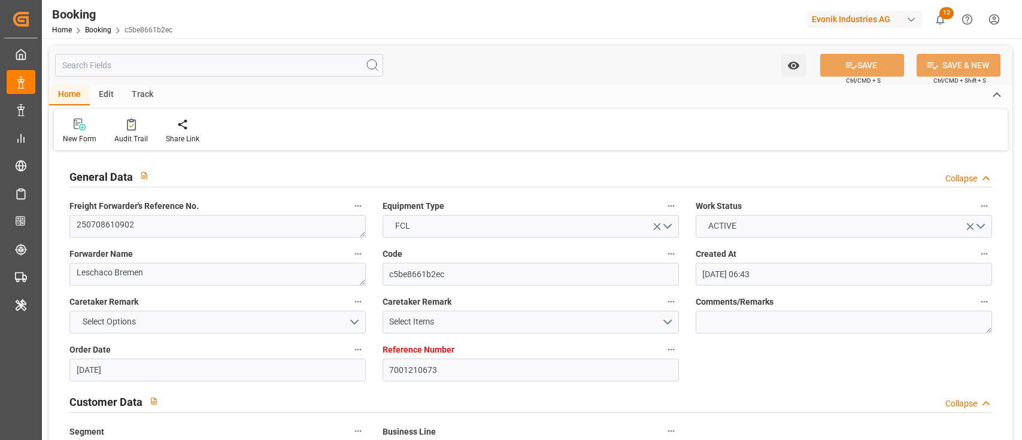
type input "[DATE] 03:00"
type input "[DATE] 00:00"
type input "[DATE] 01:00"
type input "[DATE] 00:00"
type input "[DATE] 01:21"
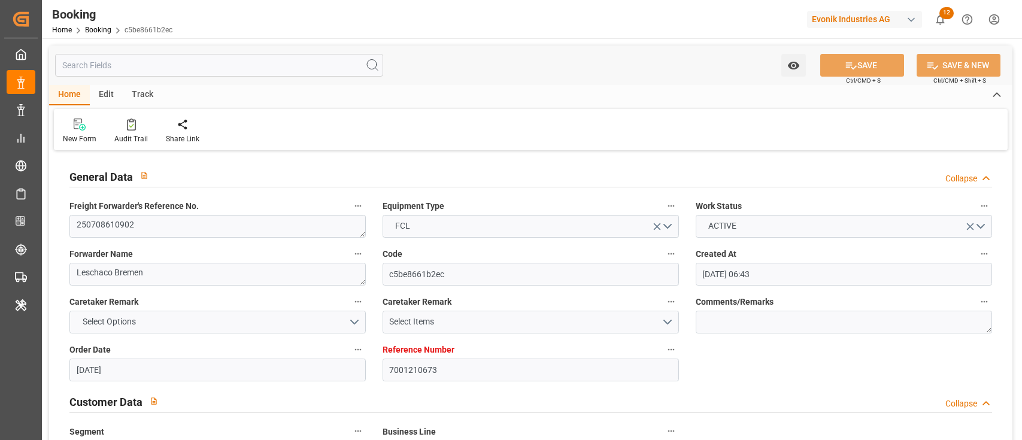
type input "[DATE] 07:00"
type input "[DATE] 00:00"
type input "[DATE]"
type input "[DATE] 10:09"
type input "[DATE]"
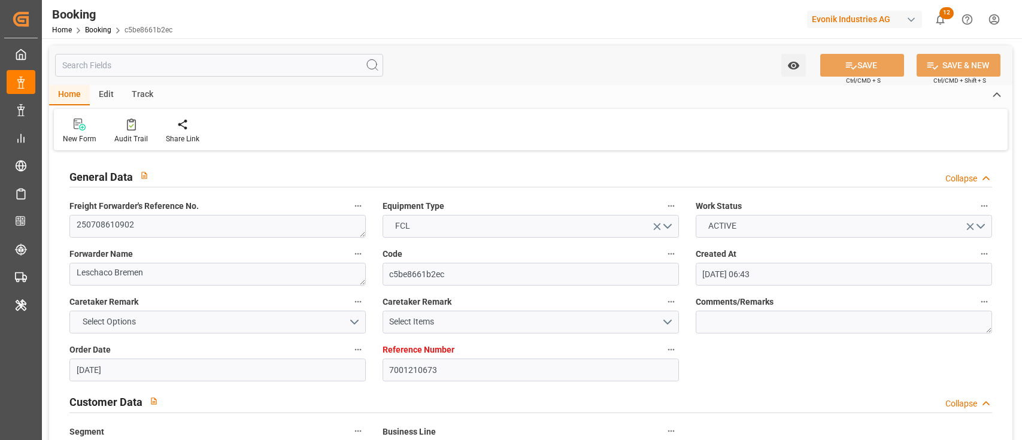
type input "[DATE] 20:22"
type input "[DATE] 07:00"
type input "[DATE] 13:00"
type input "[DATE] 18:40"
type input "[DATE] 01:00"
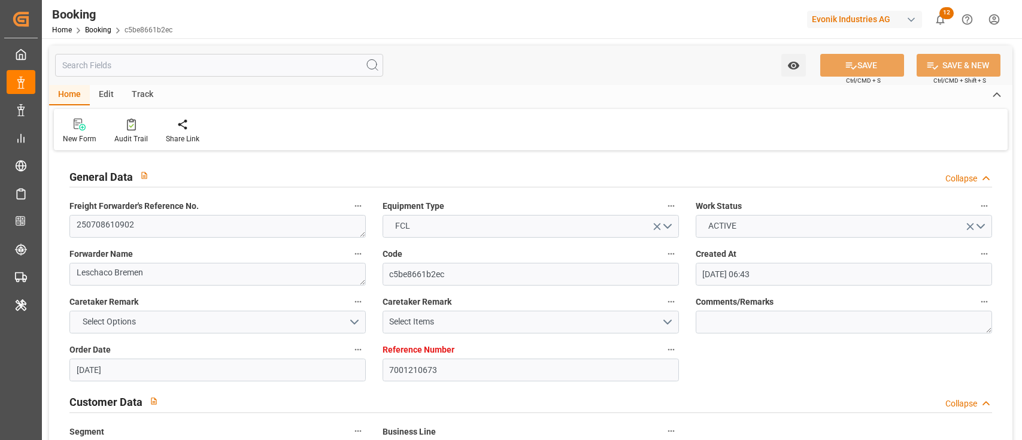
type input "[DATE] 00:47"
type input "[DATE] 09:29"
type input "[DATE] 17:46"
type input "[DATE] 07:00"
type input "[DATE] 03:00"
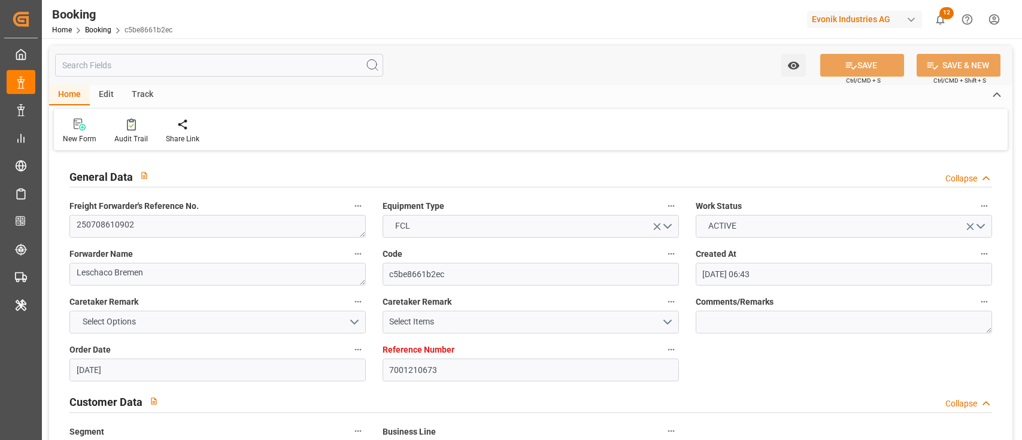
type input "[DATE] 16:33"
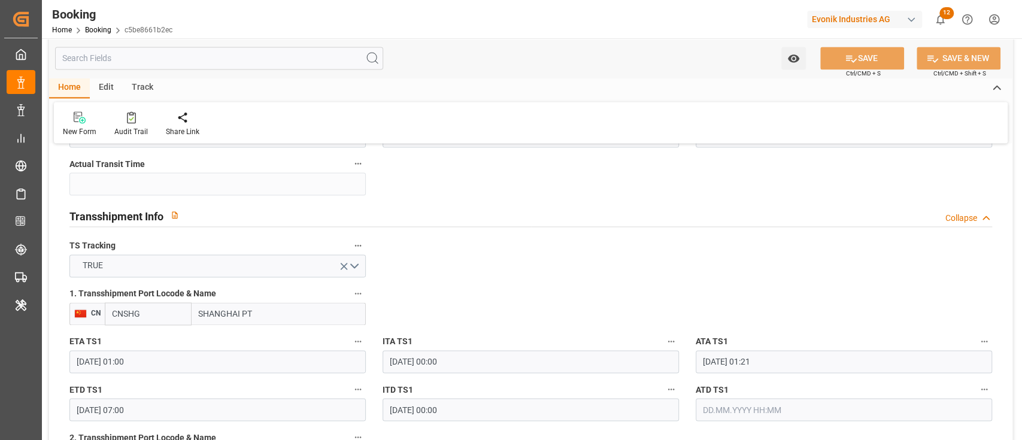
scroll to position [1277, 0]
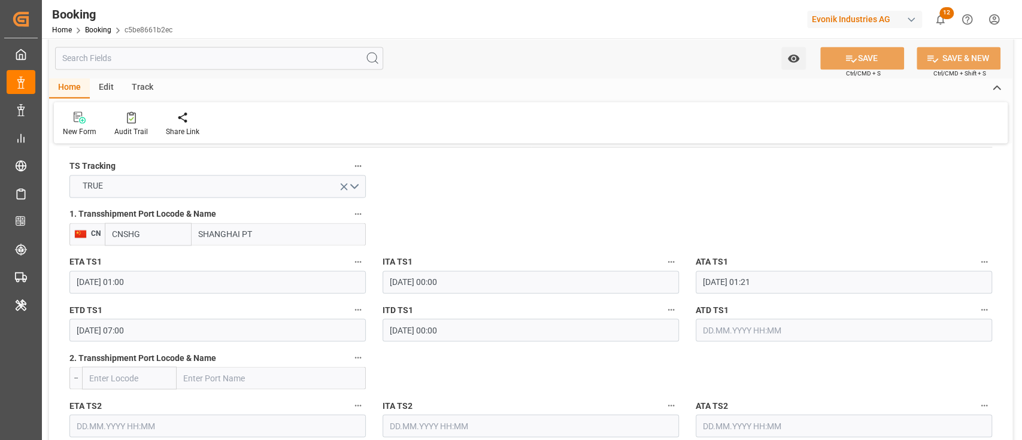
click at [768, 331] on input "text" at bounding box center [844, 330] width 296 height 23
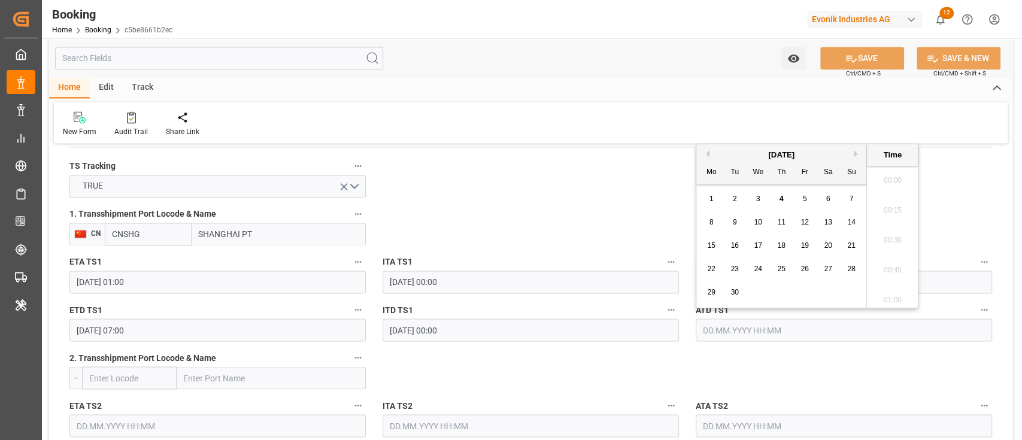
scroll to position [1890, 0]
click at [776, 200] on div "4" at bounding box center [781, 199] width 15 height 14
type input "[DATE] 00:00"
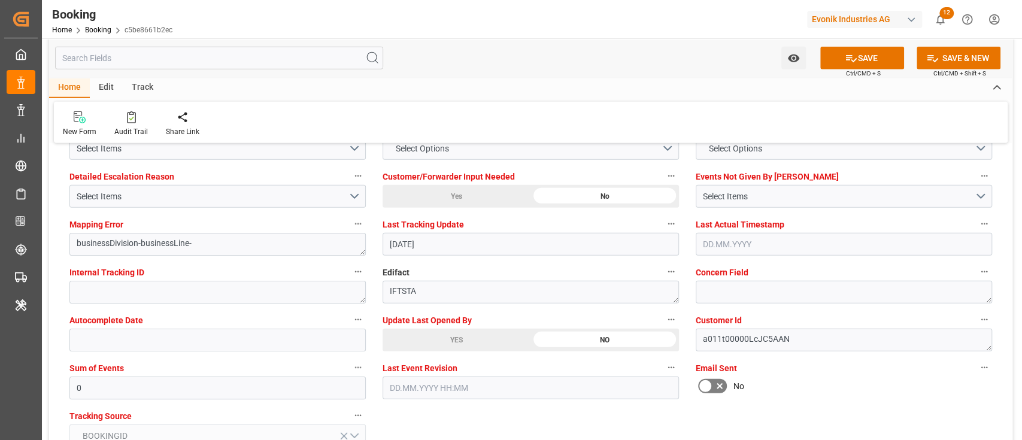
scroll to position [2315, 0]
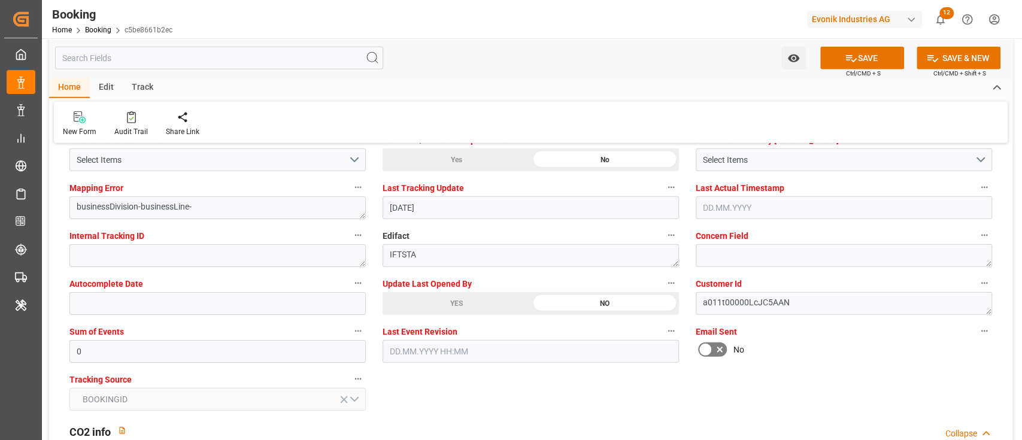
click at [474, 304] on div "YES" at bounding box center [457, 303] width 148 height 23
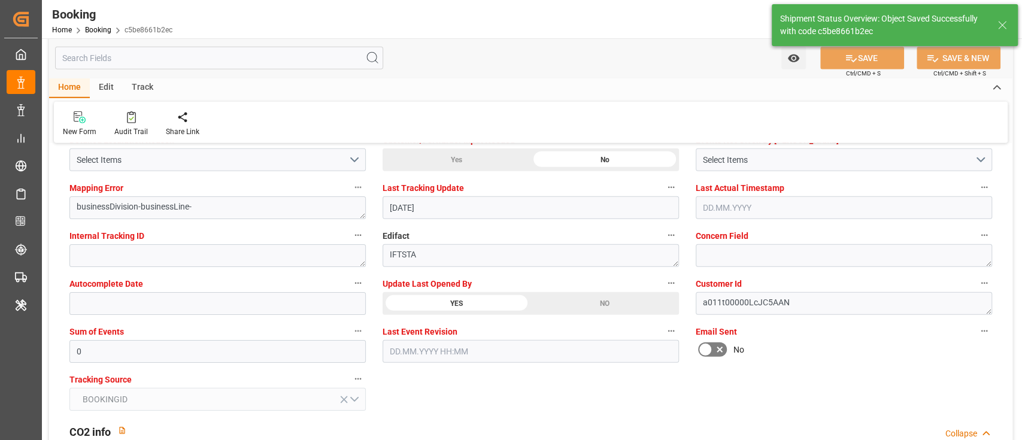
type textarea "[PERSON_NAME]"
type input "[DATE] 10:49"
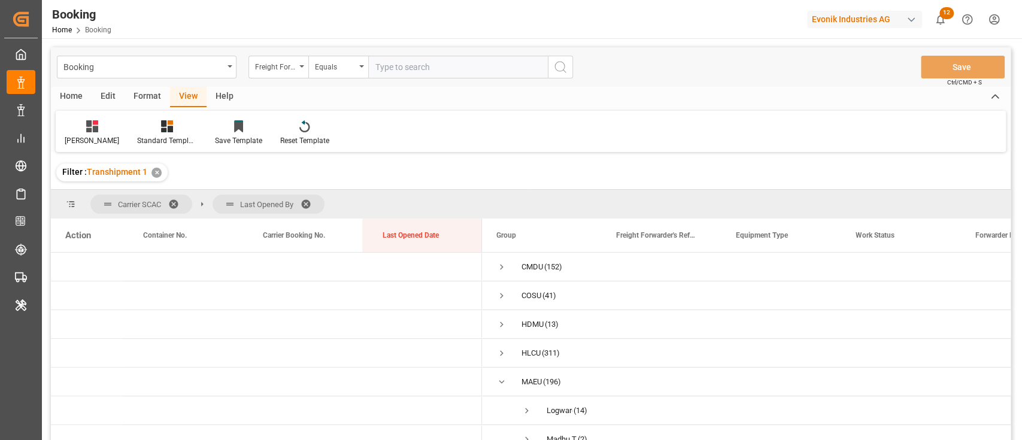
scroll to position [157, 0]
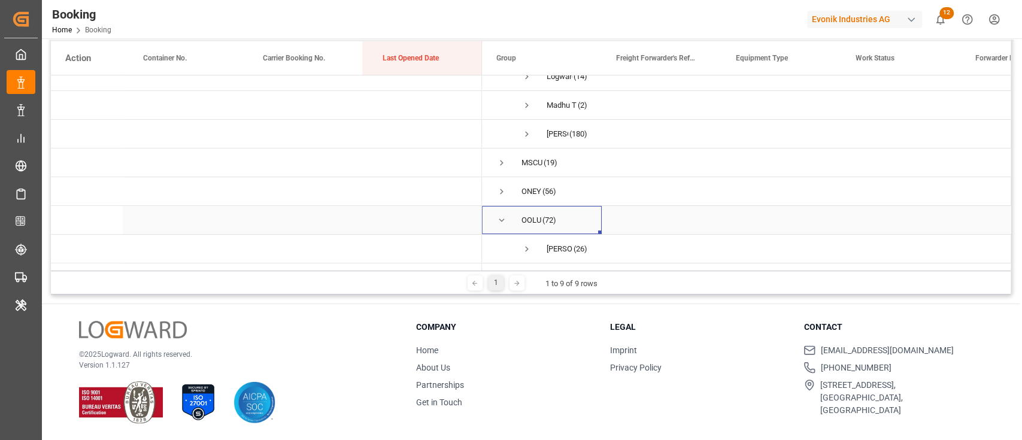
click at [502, 223] on span "Press SPACE to select this row." at bounding box center [501, 220] width 11 height 11
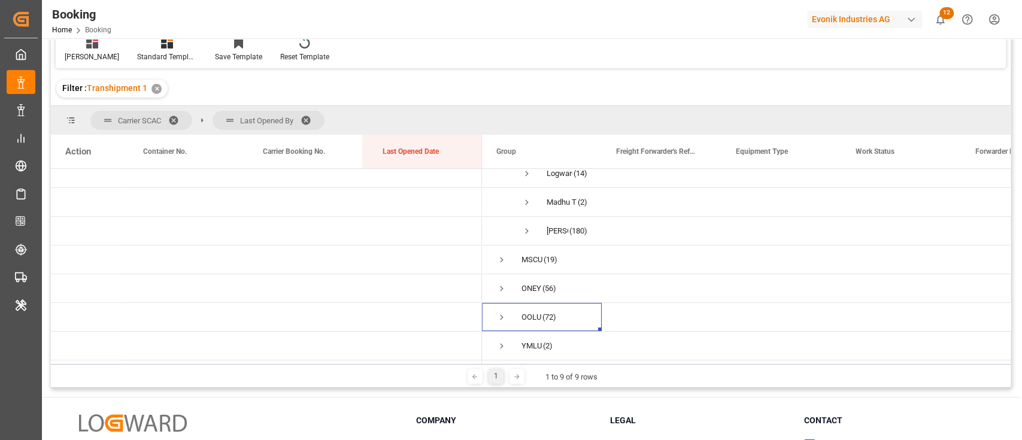
scroll to position [17, 0]
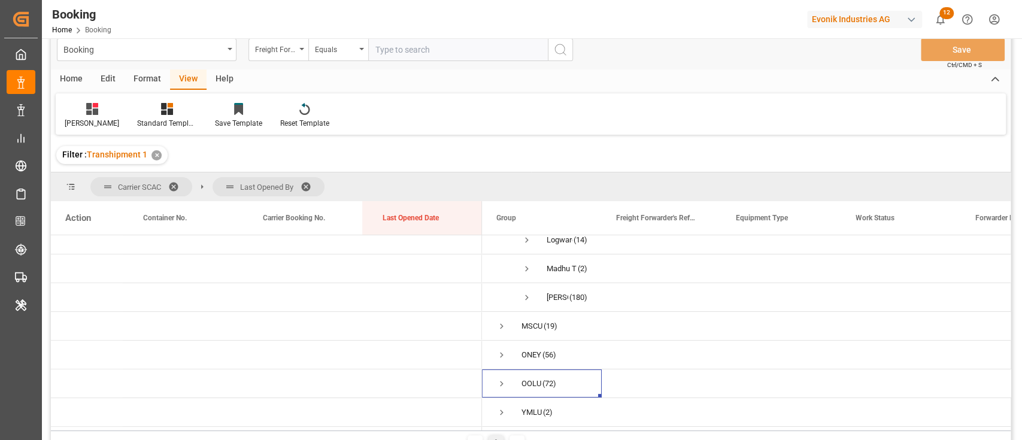
click at [307, 181] on span at bounding box center [310, 186] width 19 height 11
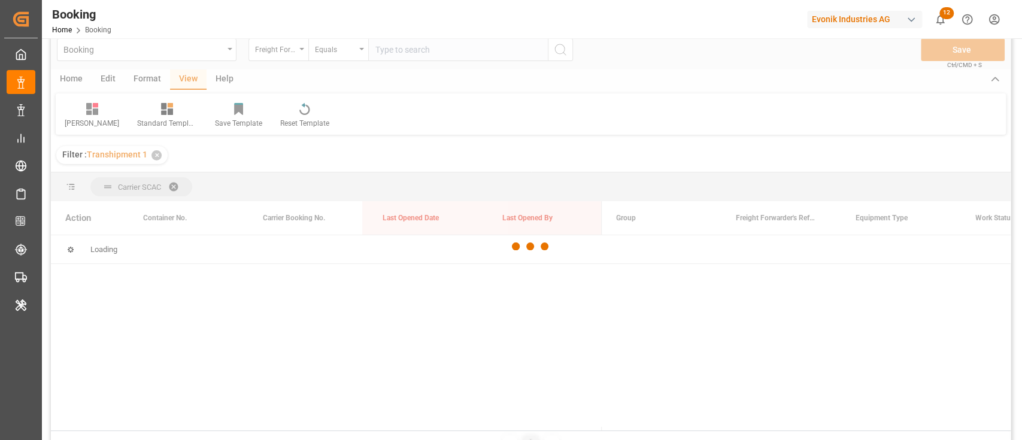
scroll to position [0, 0]
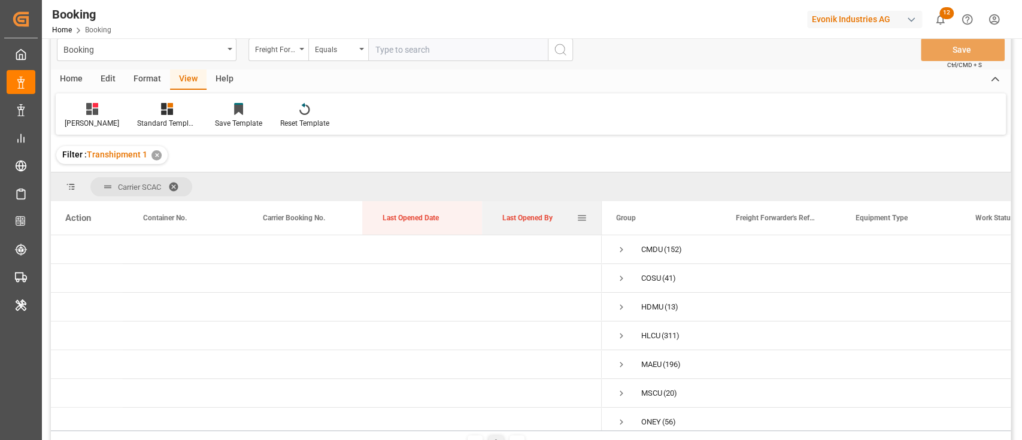
drag, startPoint x: 520, startPoint y: 223, endPoint x: 527, endPoint y: 189, distance: 34.8
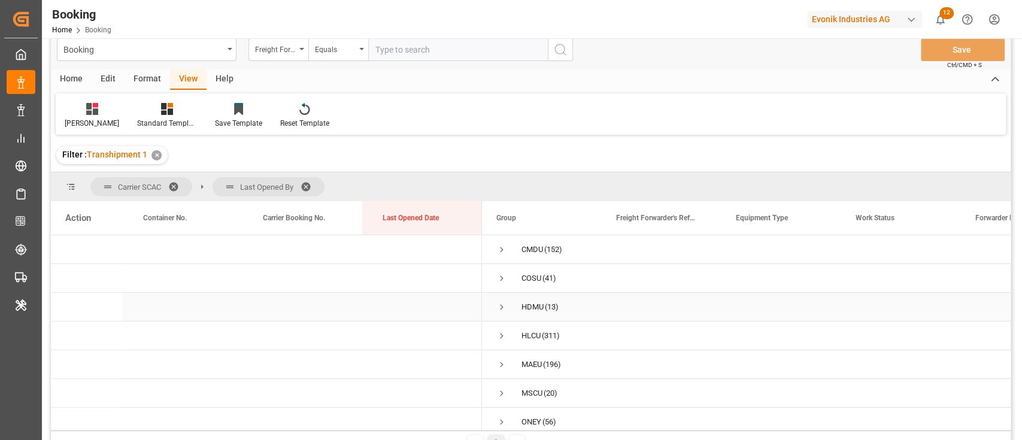
scroll to position [71, 0]
click at [503, 381] on span "Press SPACE to select this row." at bounding box center [501, 383] width 11 height 11
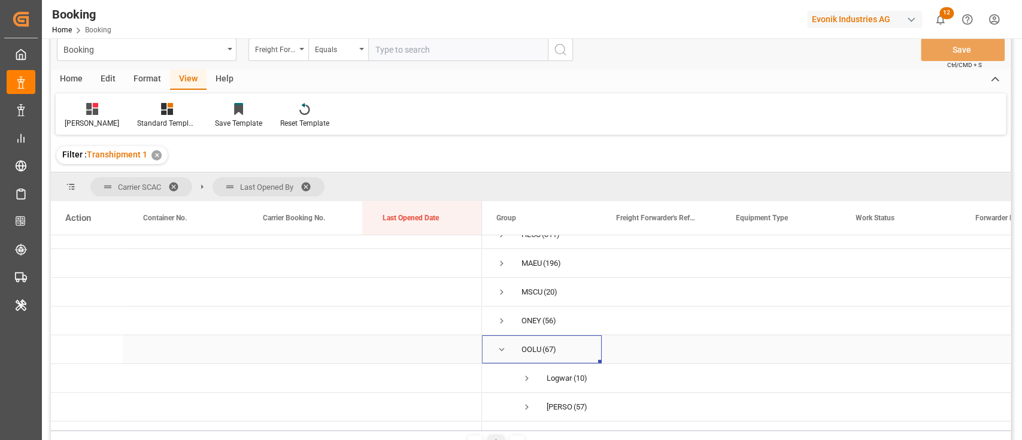
scroll to position [128, 0]
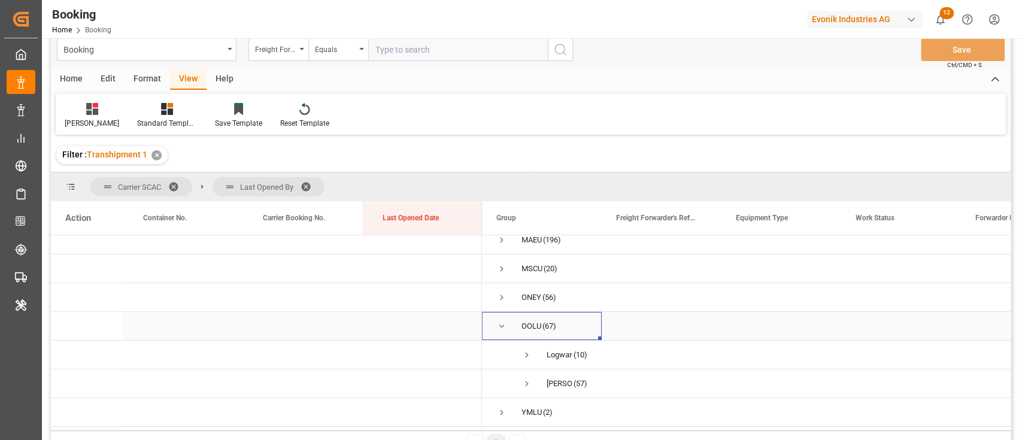
click at [493, 320] on div "OOLU (67)" at bounding box center [542, 326] width 120 height 28
click at [499, 322] on span "Press SPACE to select this row." at bounding box center [501, 326] width 11 height 11
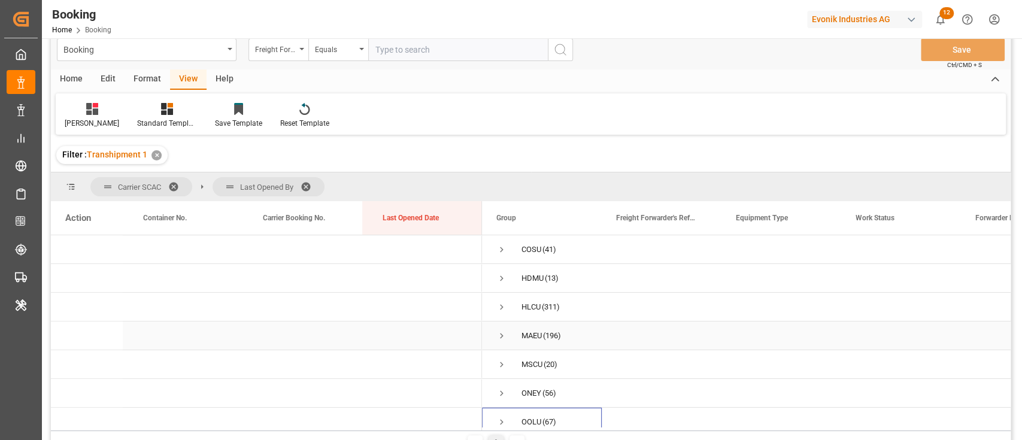
scroll to position [0, 0]
click at [493, 285] on div "COSU (41)" at bounding box center [542, 278] width 120 height 28
click at [502, 280] on span "Press SPACE to select this row." at bounding box center [501, 278] width 11 height 11
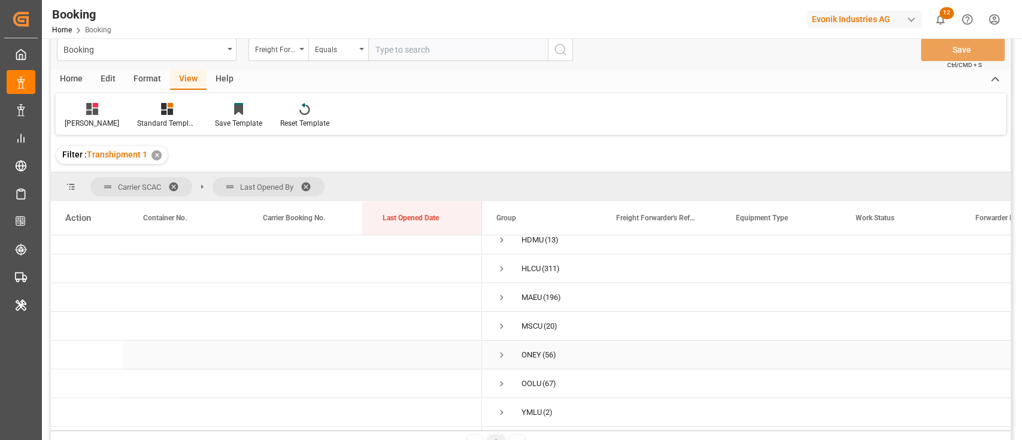
click at [498, 352] on span "Press SPACE to select this row." at bounding box center [501, 355] width 11 height 11
click at [501, 319] on span "Press SPACE to select this row." at bounding box center [501, 322] width 11 height 11
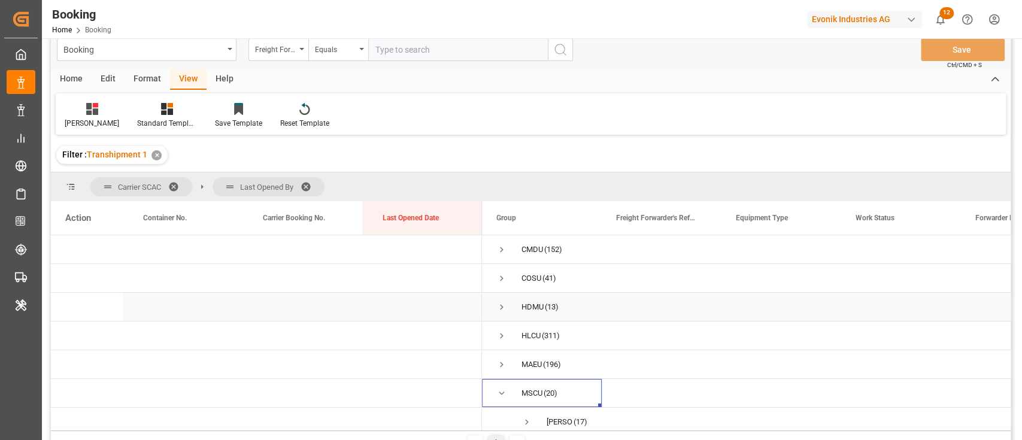
click at [499, 310] on span "Press SPACE to select this row." at bounding box center [501, 307] width 11 height 11
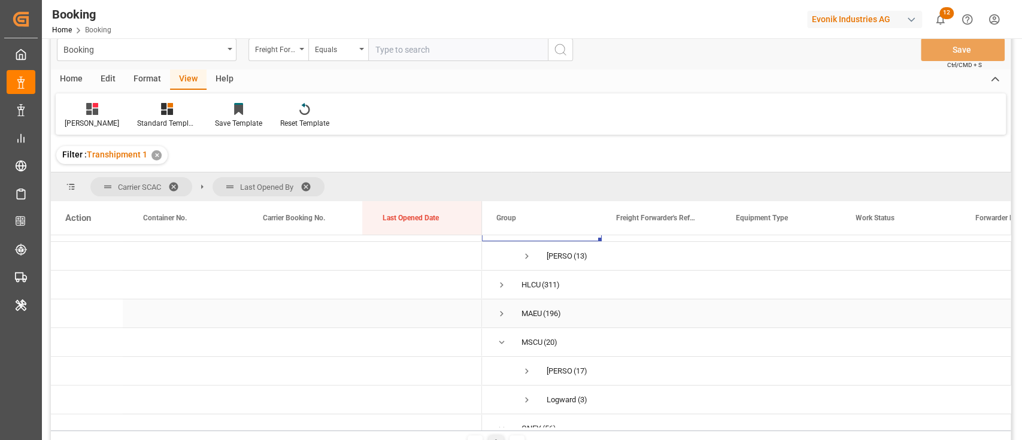
scroll to position [214, 0]
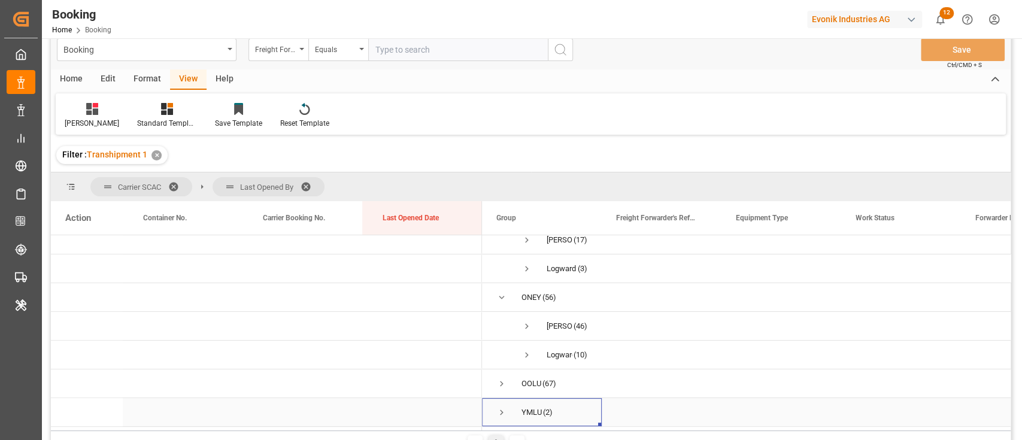
click at [501, 407] on span "Press SPACE to select this row." at bounding box center [501, 412] width 11 height 11
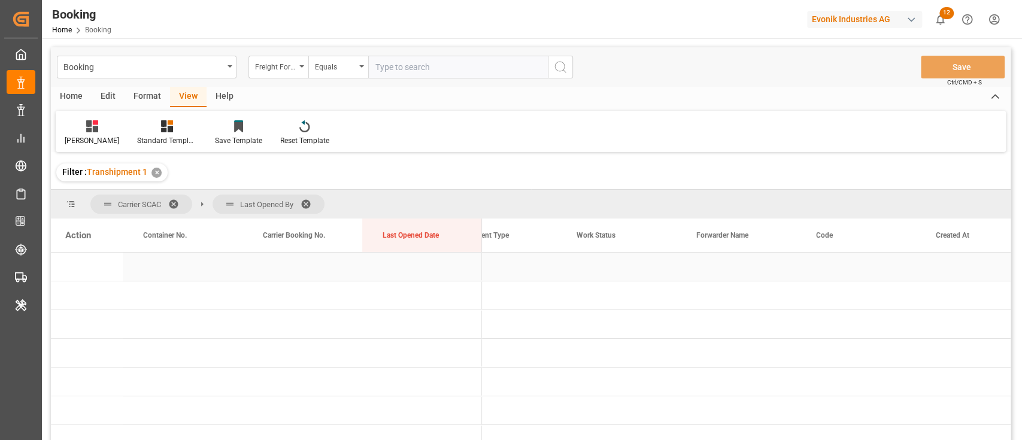
scroll to position [0, 0]
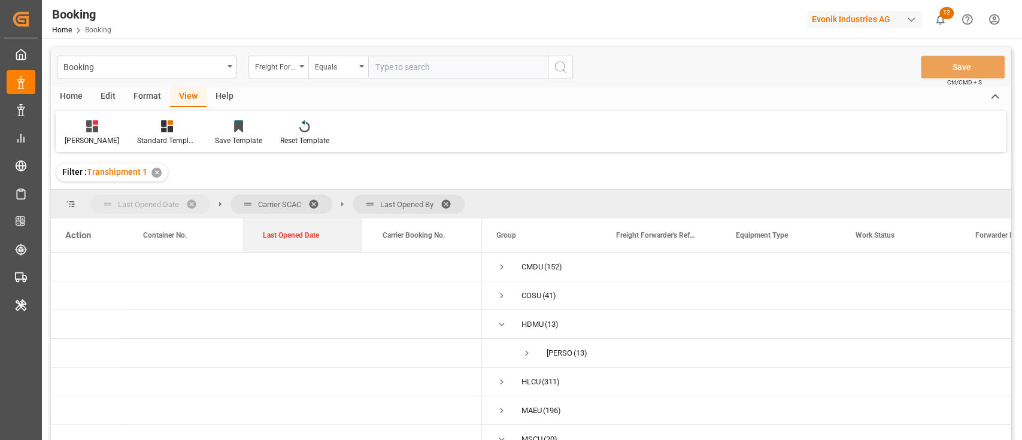
drag, startPoint x: 397, startPoint y: 232, endPoint x: 126, endPoint y: 195, distance: 273.9
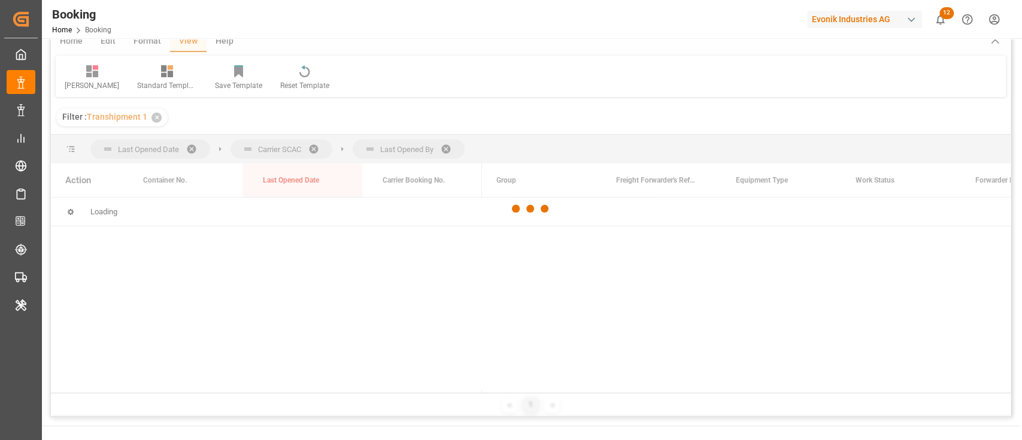
scroll to position [80, 0]
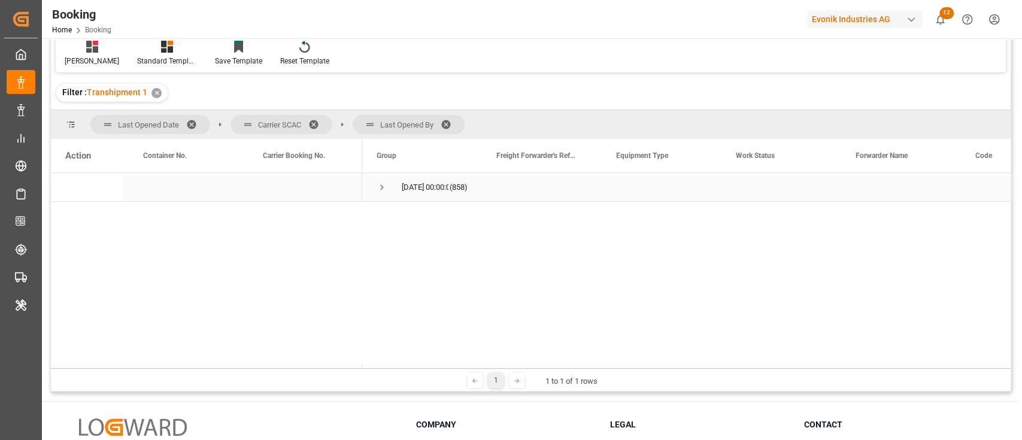
click at [380, 189] on span "Press SPACE to select this row." at bounding box center [382, 187] width 11 height 11
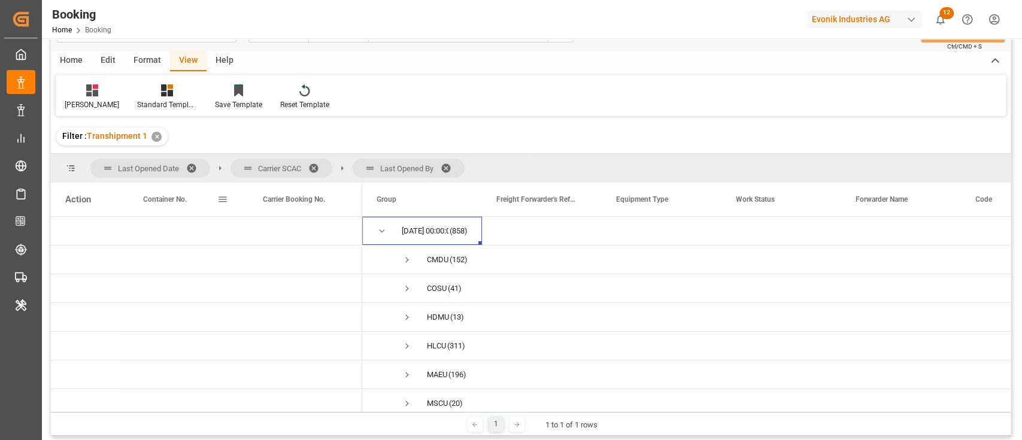
scroll to position [0, 0]
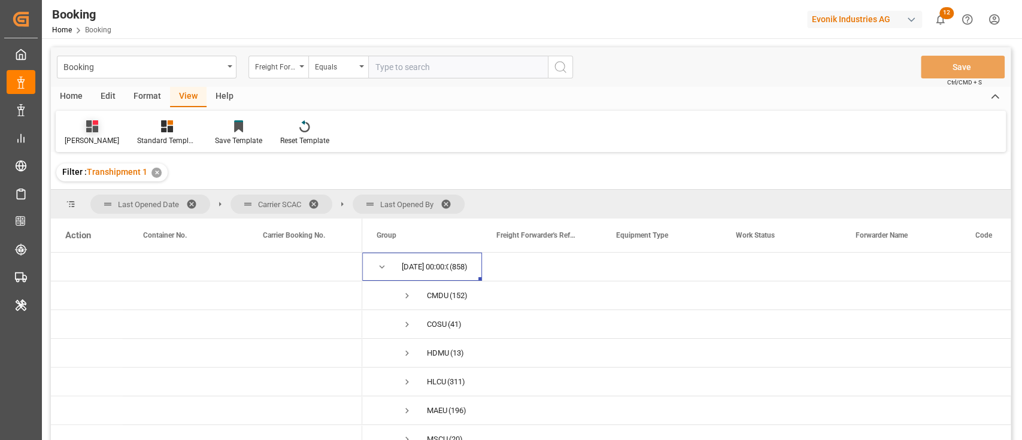
click at [67, 136] on div "sam" at bounding box center [92, 140] width 54 height 11
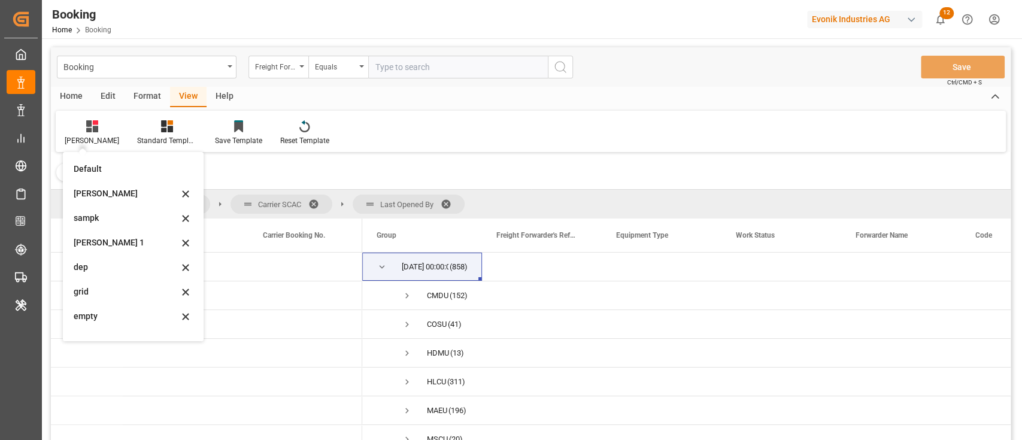
click at [145, 96] on div "Format" at bounding box center [148, 97] width 46 height 20
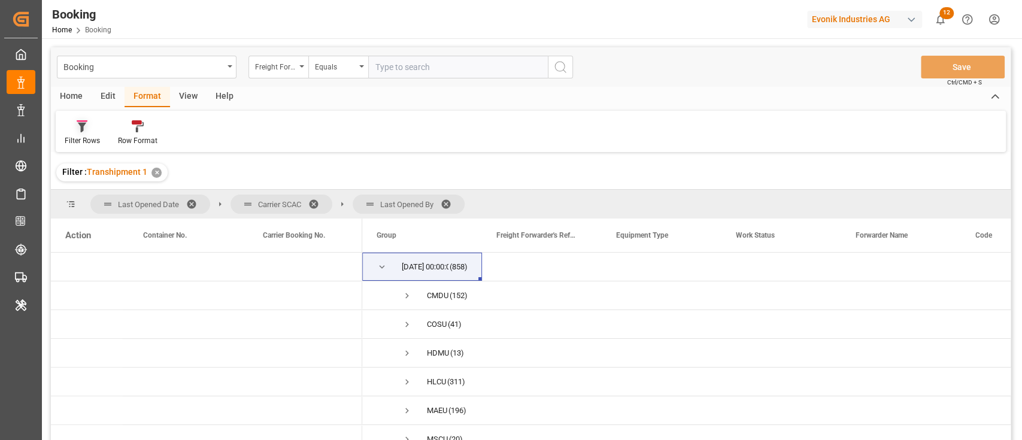
click at [79, 133] on div "Filter Rows" at bounding box center [82, 133] width 53 height 26
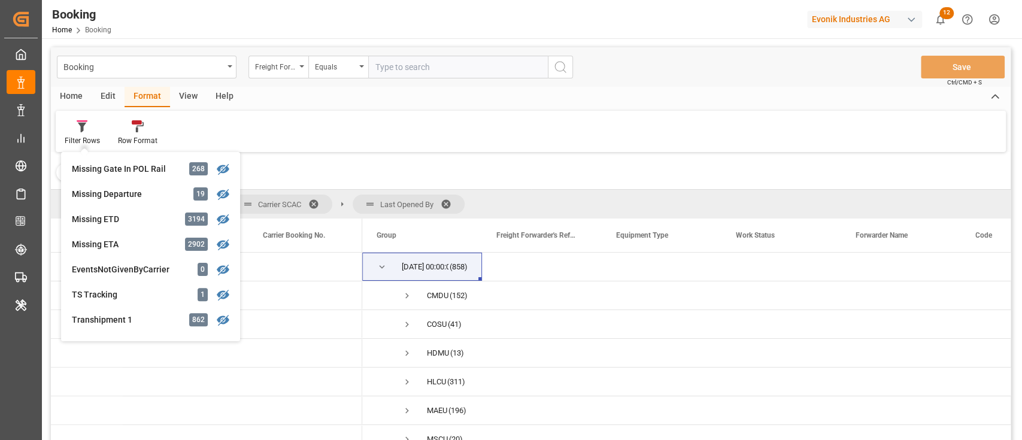
scroll to position [401, 0]
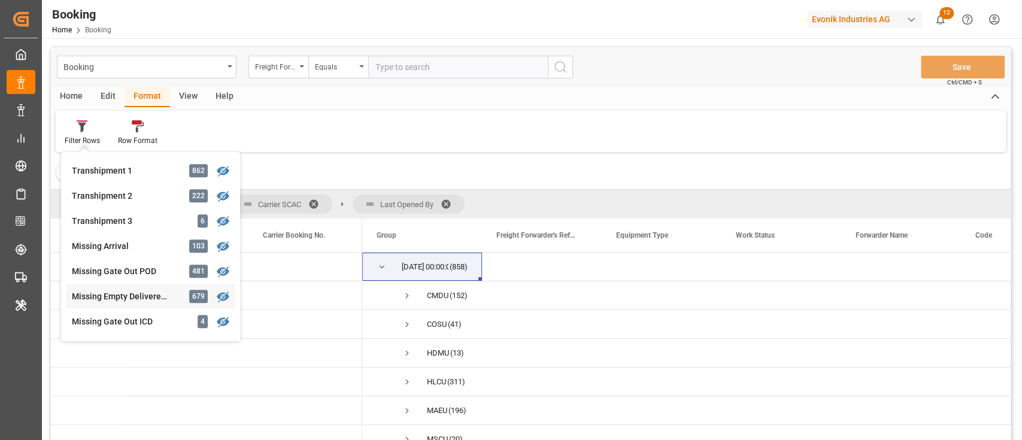
click at [110, 283] on div "Booking Freight Forwarder's Reference No. Equals Save Ctrl/CMD + S Home Edit Fo…" at bounding box center [531, 259] width 960 height 425
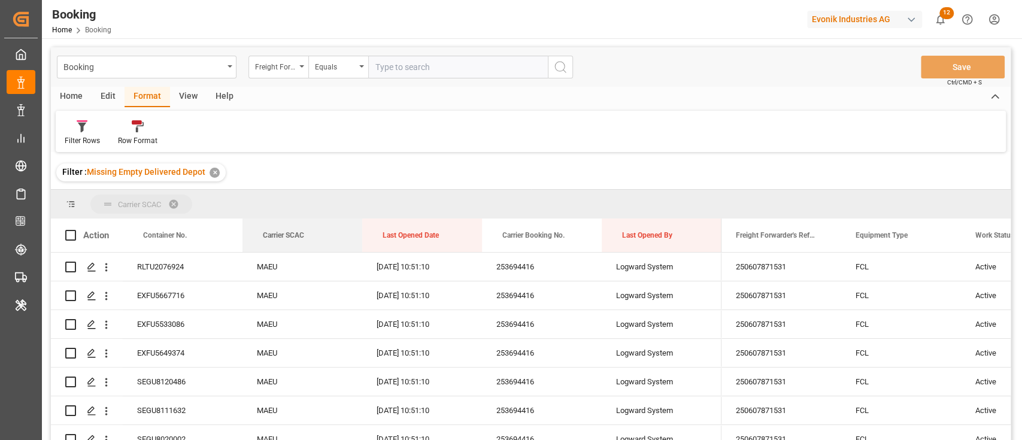
drag, startPoint x: 275, startPoint y: 237, endPoint x: 286, endPoint y: 199, distance: 39.7
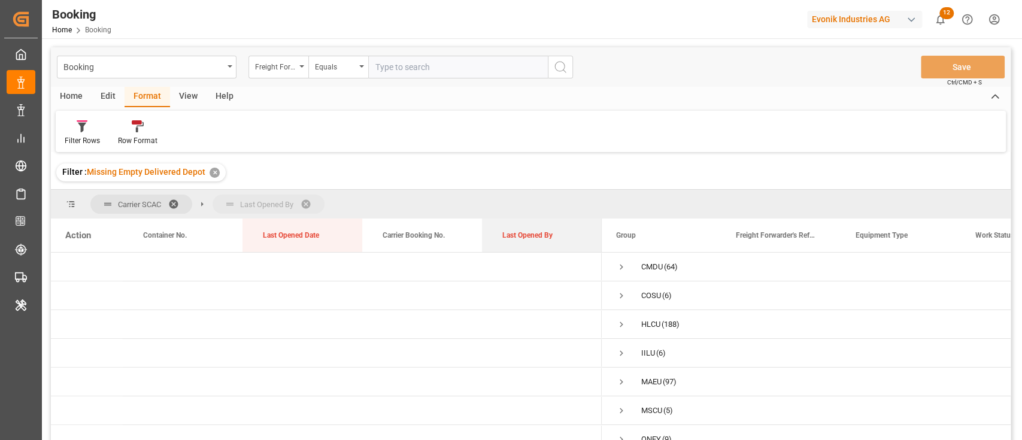
drag, startPoint x: 511, startPoint y: 224, endPoint x: 513, endPoint y: 203, distance: 21.1
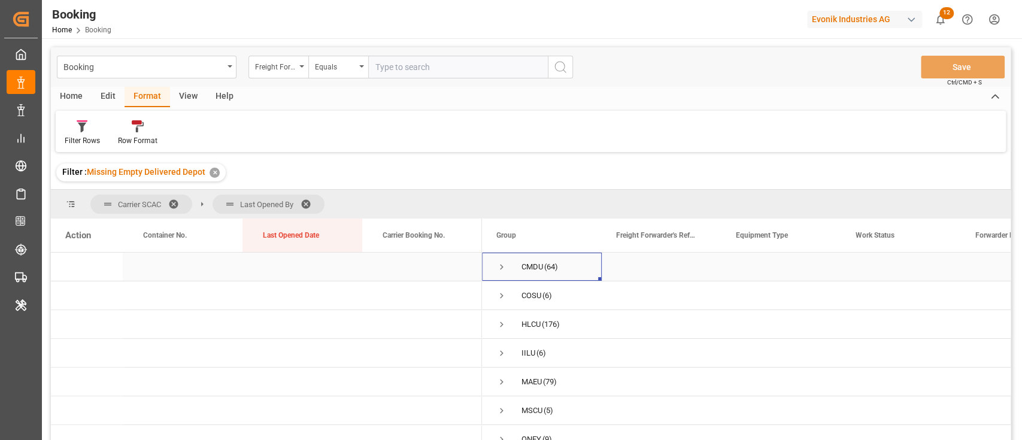
click at [487, 262] on div "CMDU (64)" at bounding box center [542, 267] width 120 height 28
click at [498, 268] on span "Press SPACE to select this row." at bounding box center [501, 267] width 11 height 11
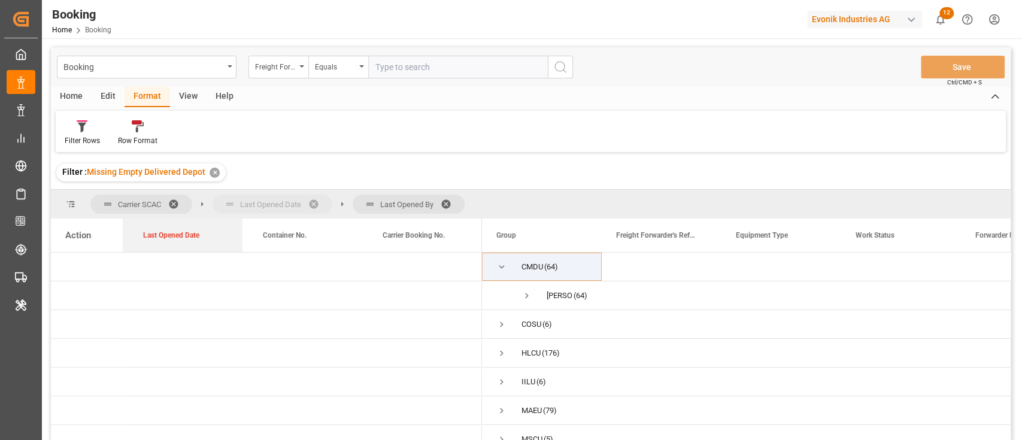
drag, startPoint x: 297, startPoint y: 236, endPoint x: 133, endPoint y: 216, distance: 165.3
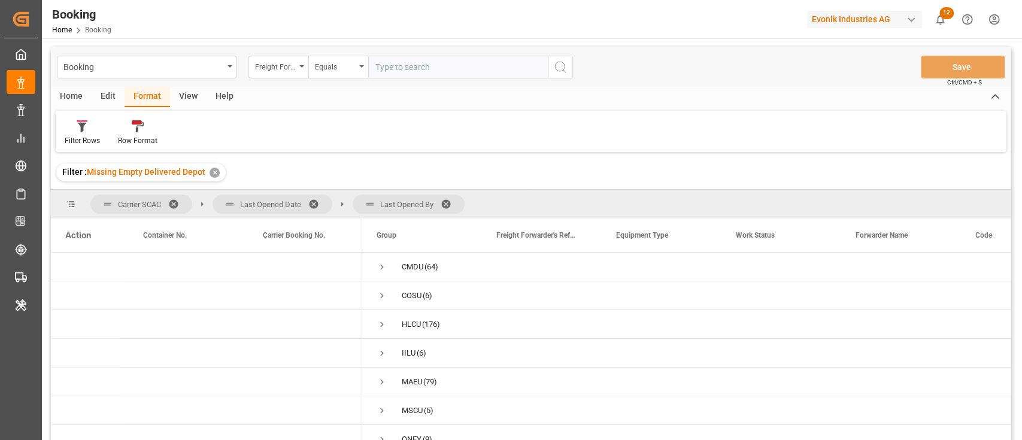
drag, startPoint x: 270, startPoint y: 199, endPoint x: 162, endPoint y: 201, distance: 108.4
click at [162, 201] on div "Carrier SCAC Last Opened Date Last Opened By" at bounding box center [277, 204] width 374 height 19
drag, startPoint x: 249, startPoint y: 199, endPoint x: 164, endPoint y: 205, distance: 85.3
click at [164, 205] on div "Carrier SCAC Last Opened Date Last Opened By" at bounding box center [277, 204] width 374 height 19
click at [277, 201] on span "Last Opened Date" at bounding box center [270, 204] width 61 height 9
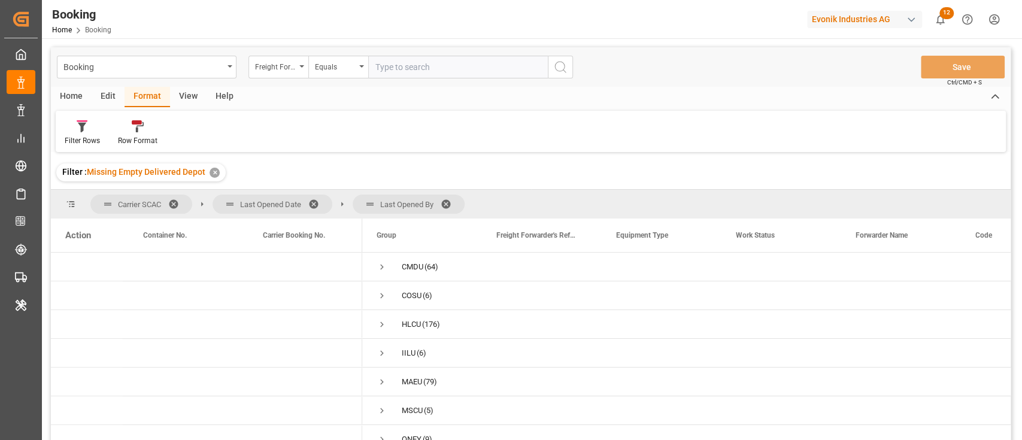
click at [178, 202] on span at bounding box center [177, 204] width 19 height 11
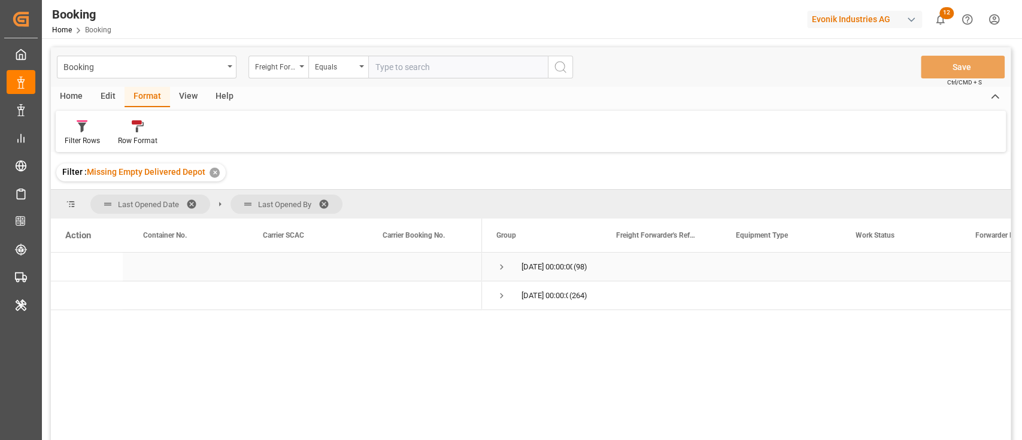
click at [517, 270] on span "03.09.2025 00:00:00 (98)" at bounding box center [541, 266] width 91 height 27
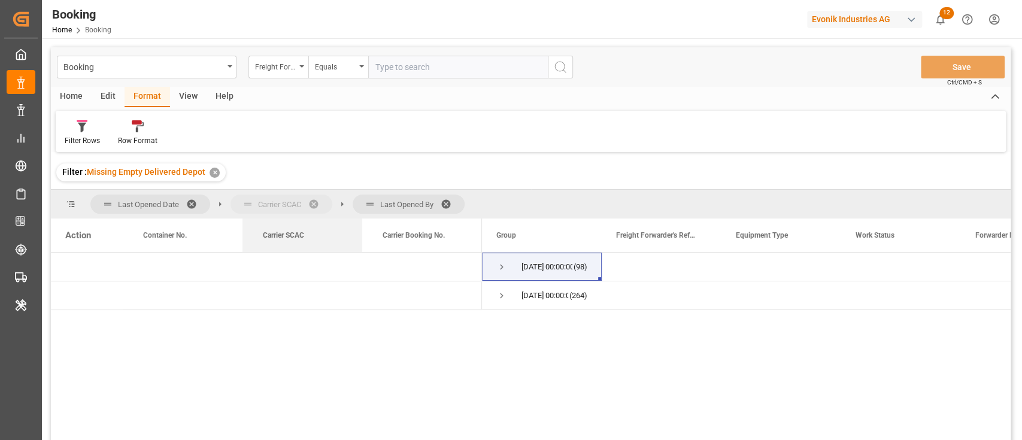
drag, startPoint x: 305, startPoint y: 235, endPoint x: 261, endPoint y: 213, distance: 50.4
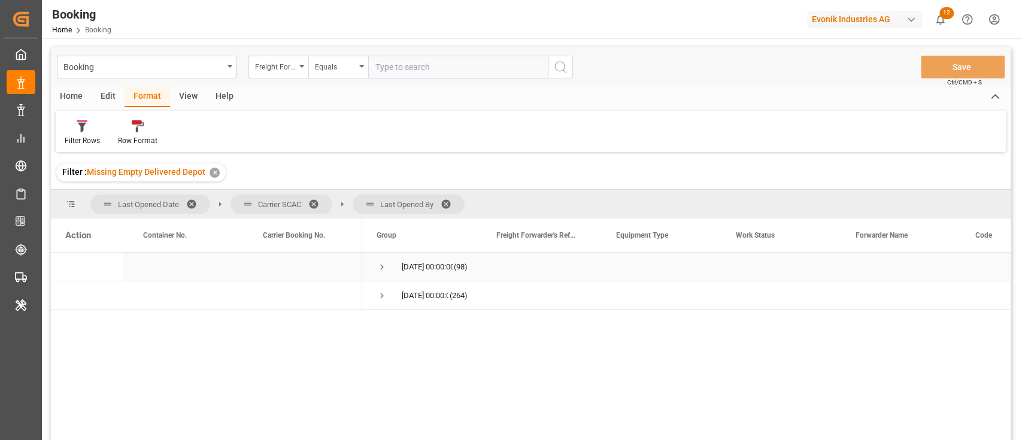
click at [384, 267] on span "Press SPACE to select this row." at bounding box center [382, 267] width 11 height 11
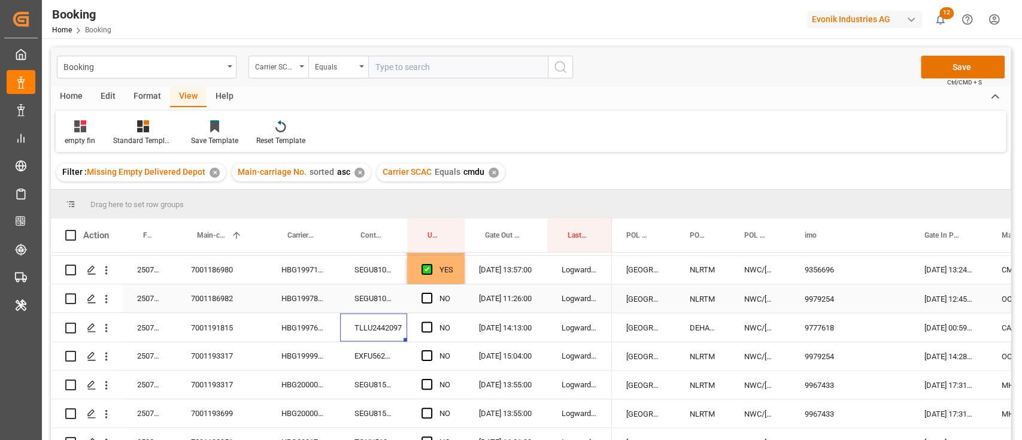
click at [426, 304] on div "Press SPACE to select this row." at bounding box center [431, 299] width 18 height 28
click at [426, 290] on div "Press SPACE to select this row." at bounding box center [431, 299] width 18 height 28
click at [432, 293] on div "Press SPACE to select this row." at bounding box center [431, 299] width 18 height 28
click at [429, 296] on span "Press SPACE to select this row." at bounding box center [427, 298] width 11 height 11
click at [431, 293] on input "Press SPACE to select this row." at bounding box center [431, 293] width 0 height 0
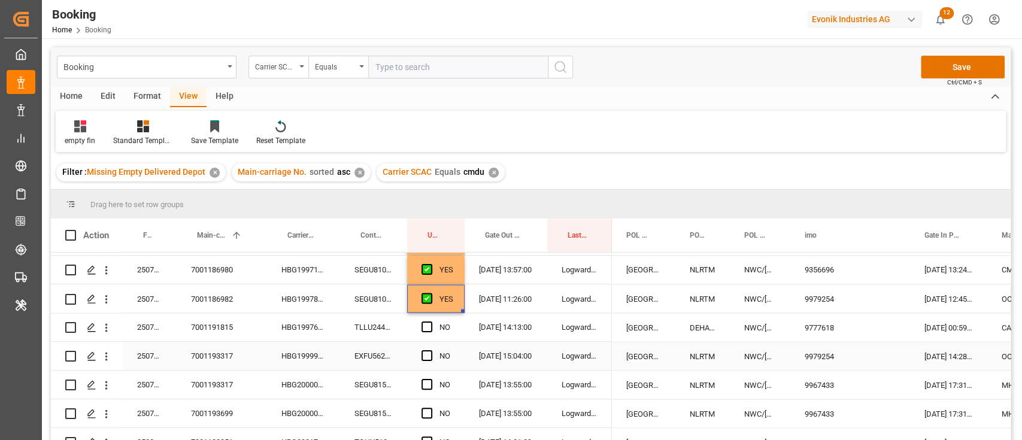
click at [392, 357] on div "EXFU5620750" at bounding box center [373, 356] width 67 height 28
click at [425, 326] on span "Press SPACE to select this row." at bounding box center [427, 327] width 11 height 11
click at [431, 322] on input "Press SPACE to select this row." at bounding box center [431, 322] width 0 height 0
click at [420, 357] on div "NO" at bounding box center [435, 356] width 57 height 28
click at [422, 353] on span "Press SPACE to select this row." at bounding box center [427, 355] width 11 height 11
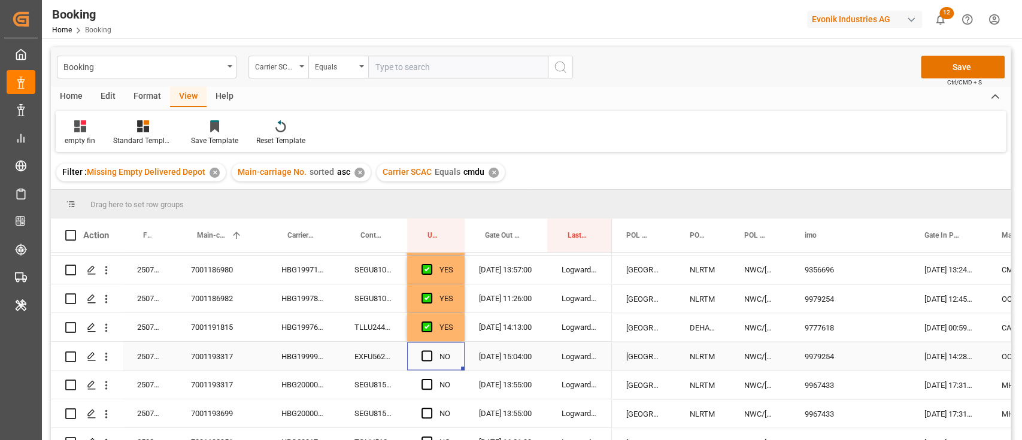
click at [431, 350] on input "Press SPACE to select this row." at bounding box center [431, 350] width 0 height 0
click at [398, 383] on div "SEGU8150080" at bounding box center [373, 385] width 67 height 28
click at [424, 381] on span "Press SPACE to select this row." at bounding box center [427, 384] width 11 height 11
click at [431, 379] on input "Press SPACE to select this row." at bounding box center [431, 379] width 0 height 0
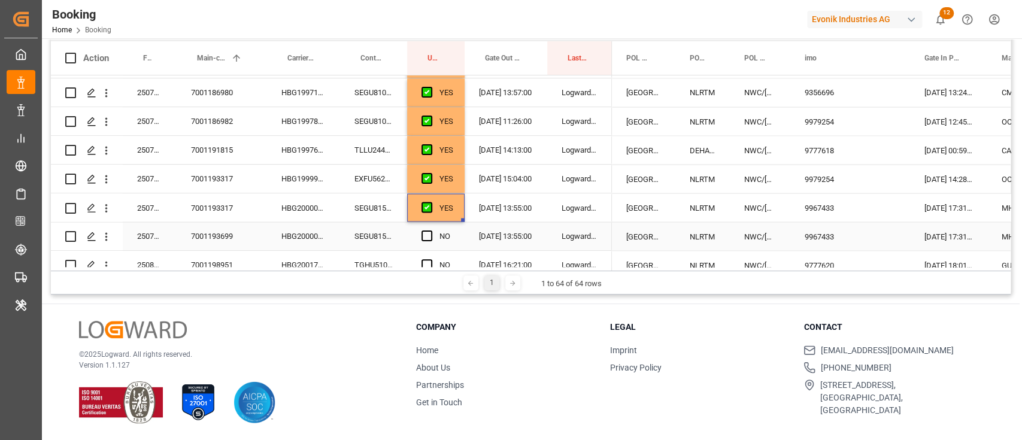
click at [356, 241] on div "SEGU8150080" at bounding box center [373, 236] width 67 height 28
